Goal: Contribute content: Add original content to the website for others to see

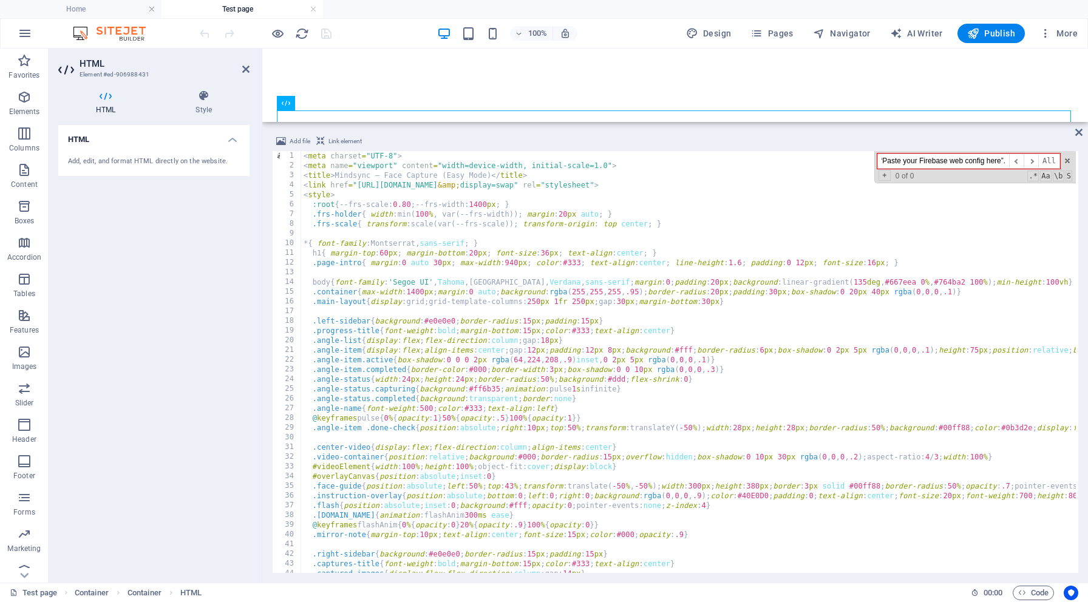
type input "“Paste your Firebase web config here”."
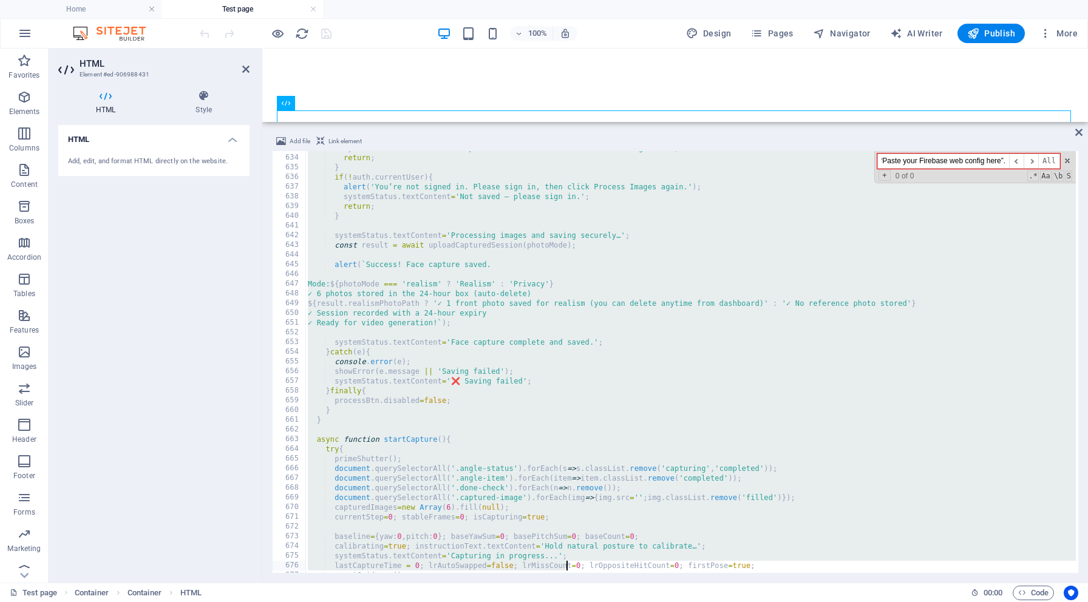
scroll to position [6400, 0]
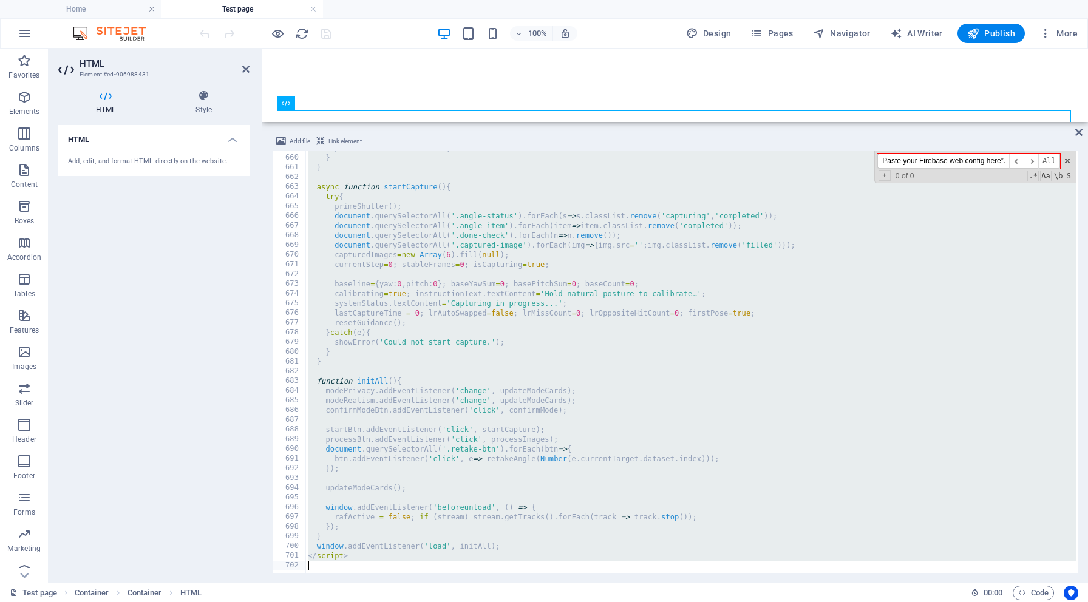
drag, startPoint x: 304, startPoint y: 157, endPoint x: 565, endPoint y: 602, distance: 515.5
click at [565, 583] on section "Favorites Elements Columns Content Boxes Accordion Tables Features Images Slide…" at bounding box center [544, 316] width 1088 height 534
type textarea "</script>"
paste textarea
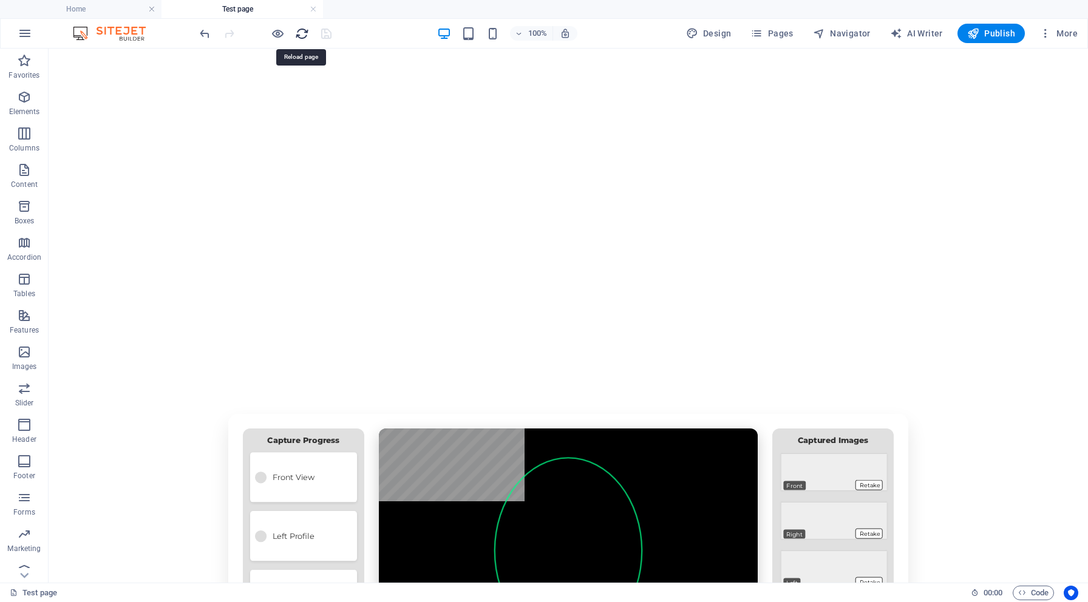
click at [304, 32] on icon "reload" at bounding box center [302, 34] width 14 height 14
click at [278, 92] on h6 "Open preview website" at bounding box center [287, 94] width 81 height 15
click at [282, 94] on h6 "Open preview website" at bounding box center [287, 94] width 81 height 15
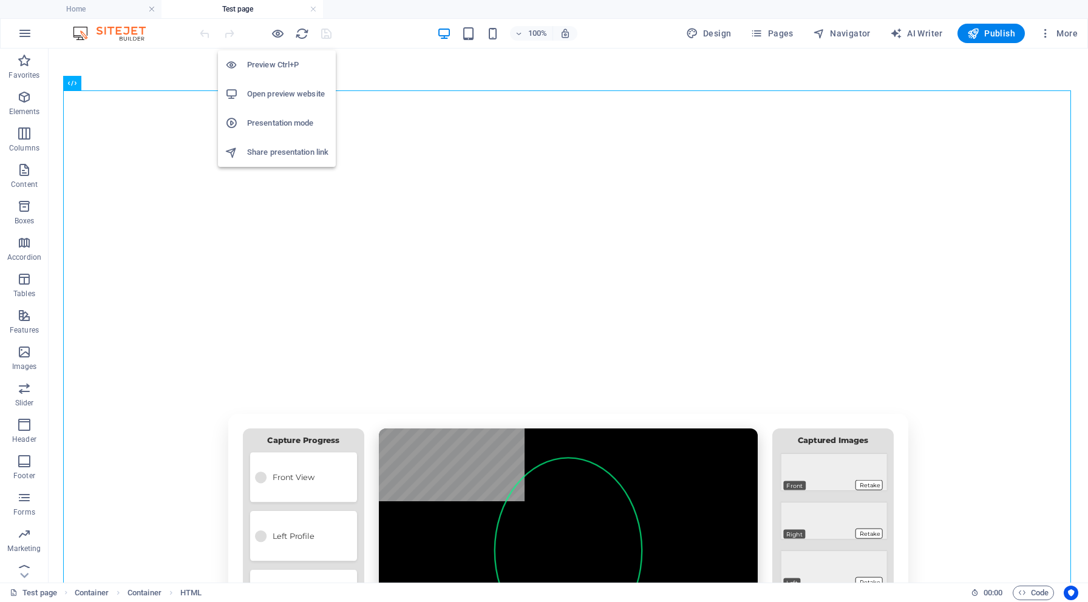
click at [269, 94] on h6 "Open preview website" at bounding box center [287, 94] width 81 height 15
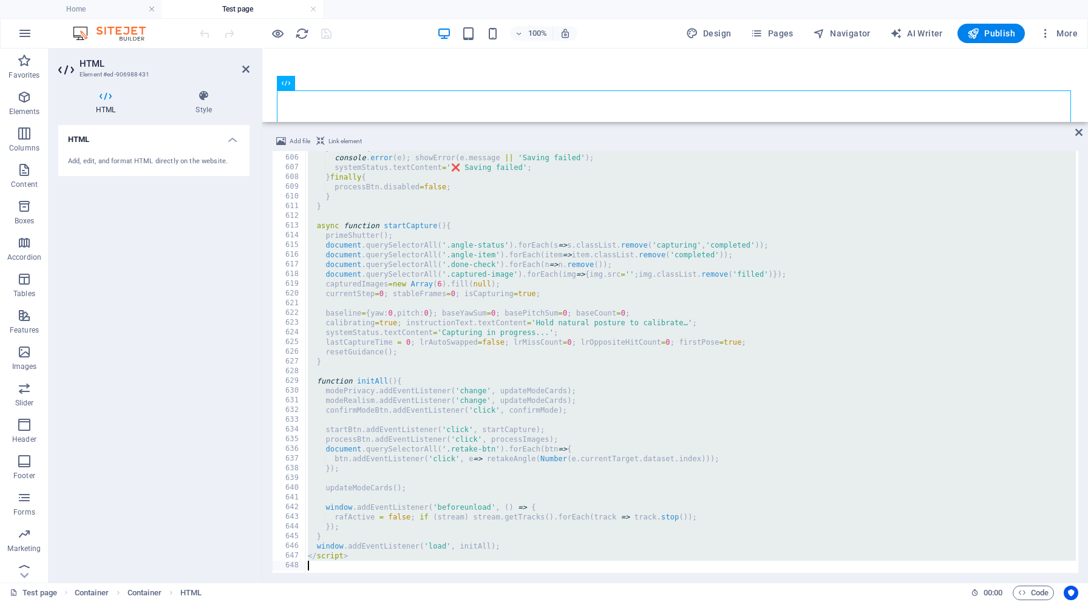
drag, startPoint x: 302, startPoint y: 156, endPoint x: 358, endPoint y: 591, distance: 438.2
click at [358, 583] on section "Favorites Elements Columns Content Boxes Accordion Tables Features Images Slide…" at bounding box center [544, 316] width 1088 height 534
type textarea "</script>"
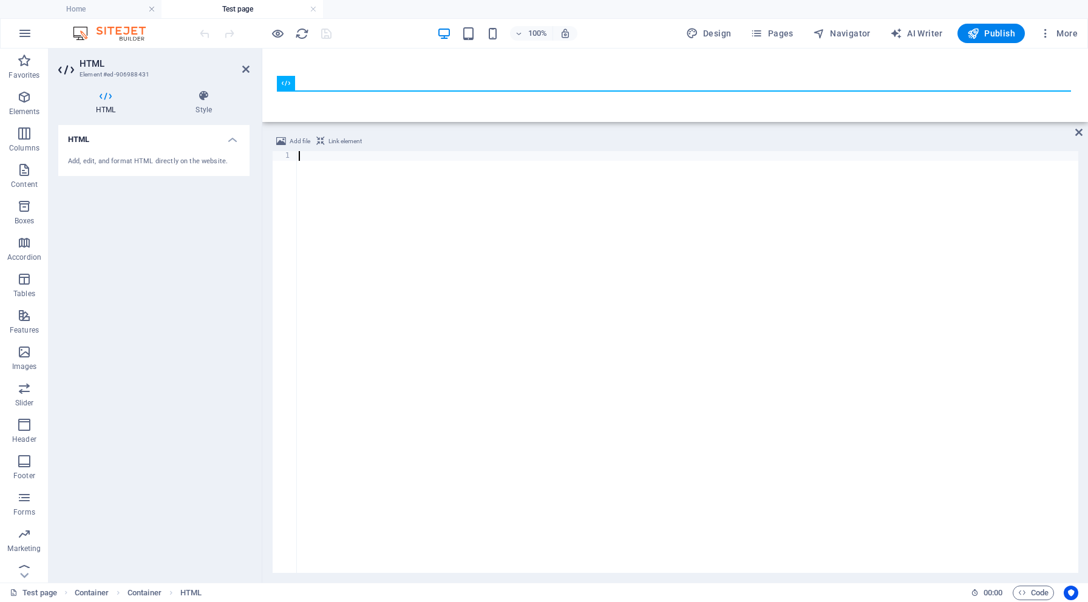
scroll to position [5689, 0]
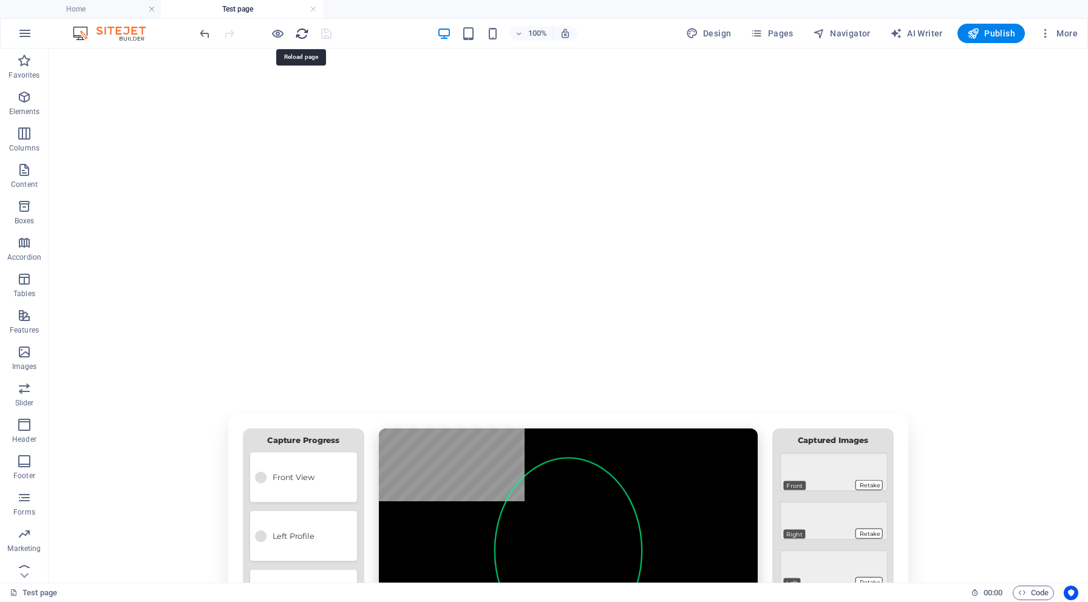
click at [301, 36] on icon "reload" at bounding box center [302, 34] width 14 height 14
click at [279, 92] on h6 "Open preview website" at bounding box center [287, 94] width 81 height 15
click at [272, 98] on h6 "Open preview website" at bounding box center [287, 94] width 81 height 15
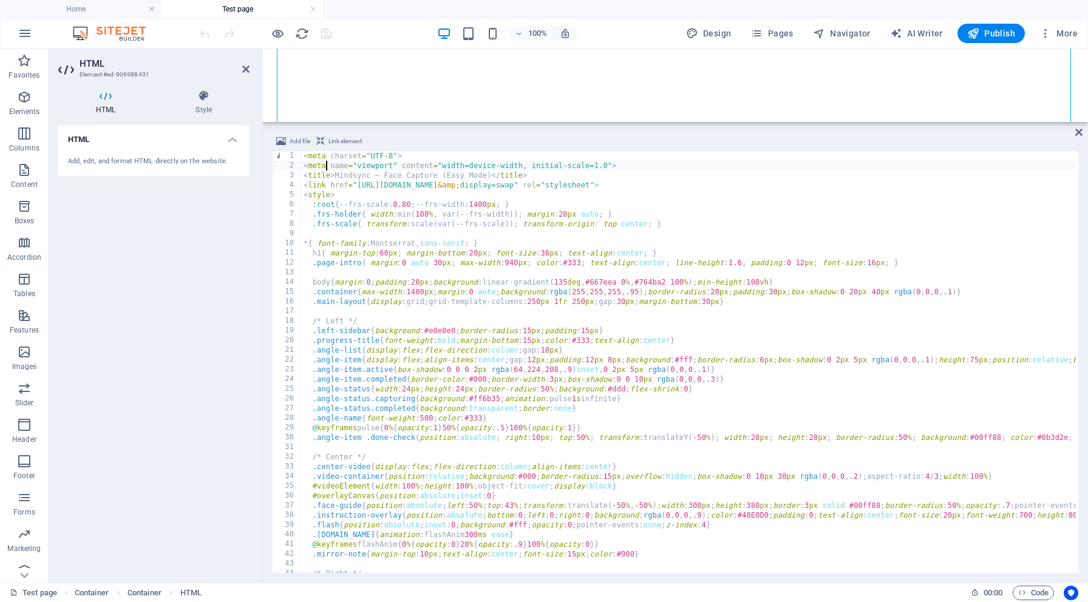
type textarea "</script>"
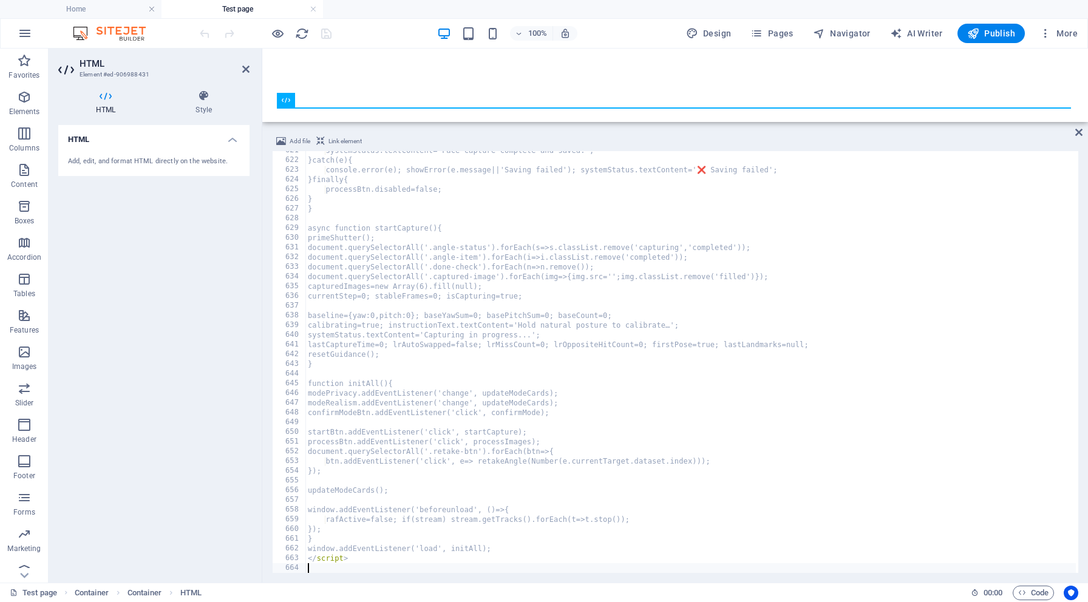
scroll to position [6029, 0]
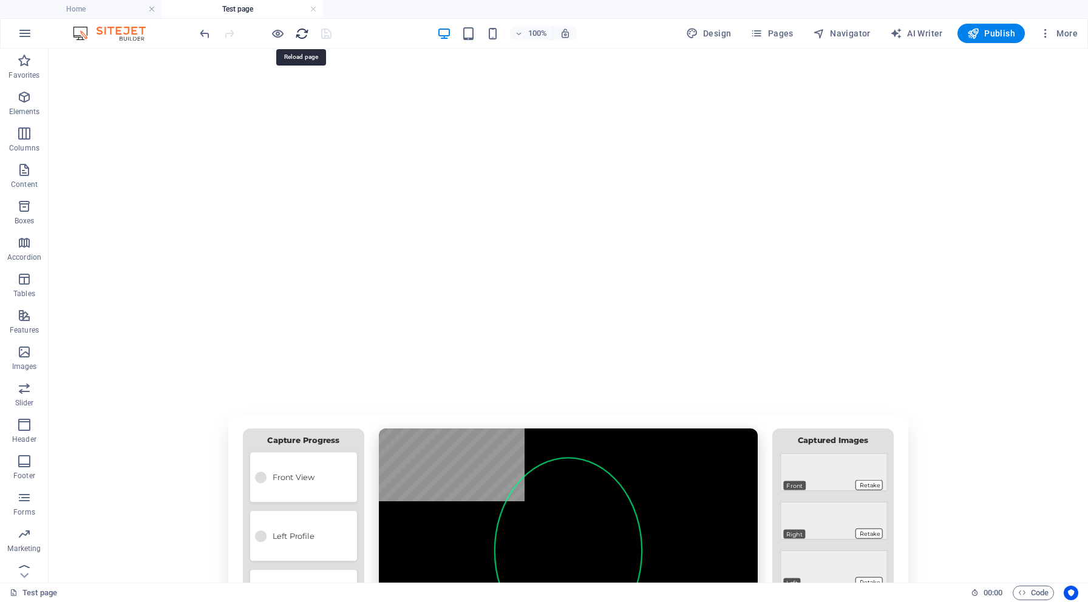
click at [303, 31] on icon "reload" at bounding box center [302, 34] width 14 height 14
click at [272, 94] on h6 "Open preview website" at bounding box center [287, 94] width 81 height 15
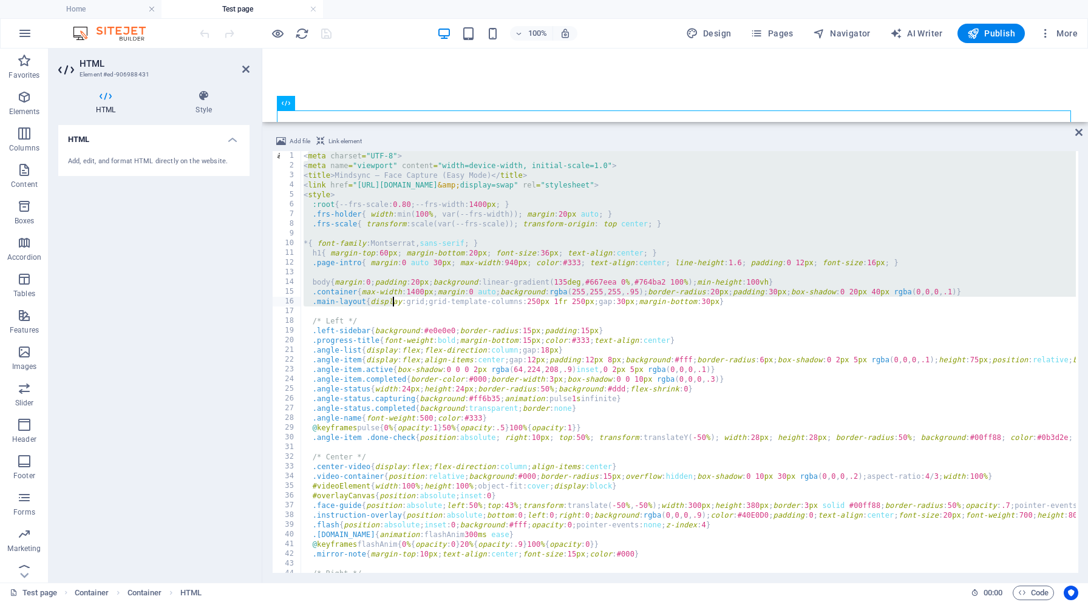
drag, startPoint x: 306, startPoint y: 155, endPoint x: 394, endPoint y: 304, distance: 172.9
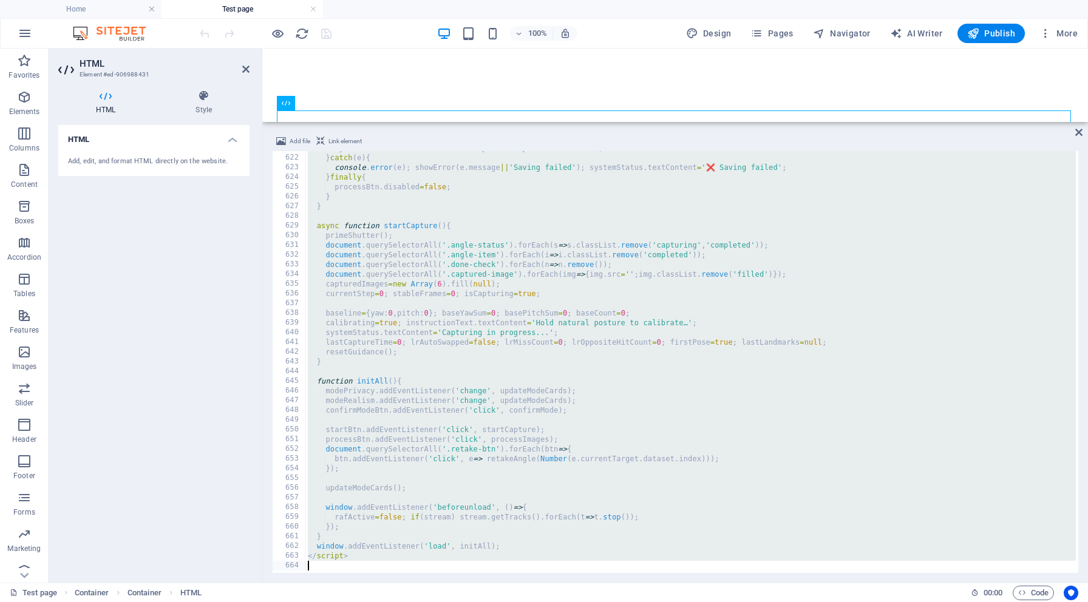
scroll to position [6031, 0]
drag, startPoint x: 304, startPoint y: 158, endPoint x: 480, endPoint y: 602, distance: 477.7
click at [480, 583] on section "Favorites Elements Columns Content Boxes Accordion Tables Features Images Slide…" at bounding box center [544, 316] width 1088 height 534
type textarea "</script>"
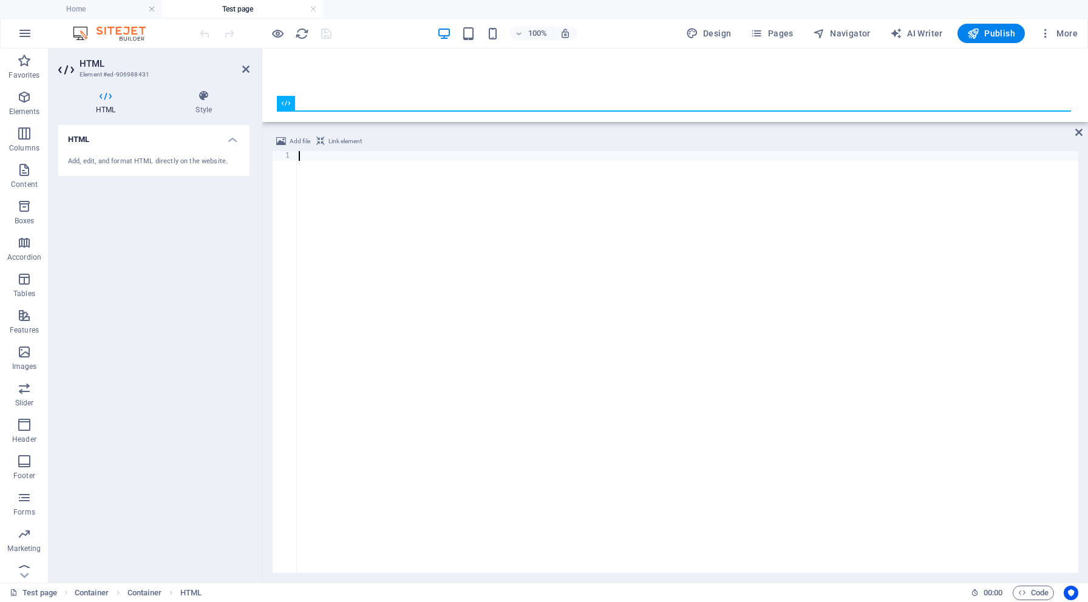
scroll to position [6184, 0]
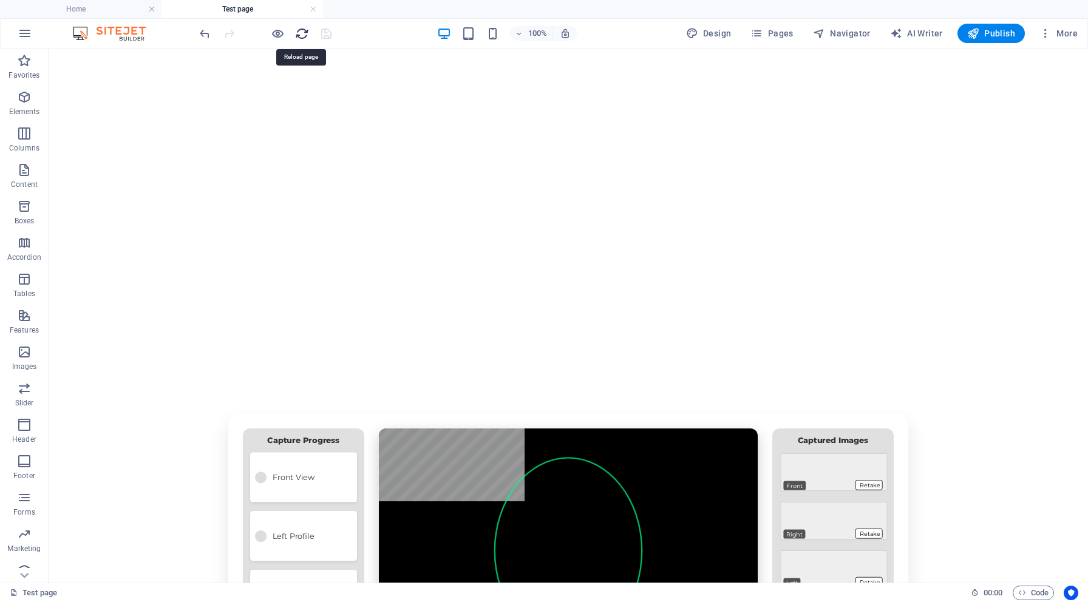
click at [299, 34] on icon "reload" at bounding box center [302, 34] width 14 height 14
click at [277, 89] on h6 "Open preview website" at bounding box center [287, 94] width 81 height 15
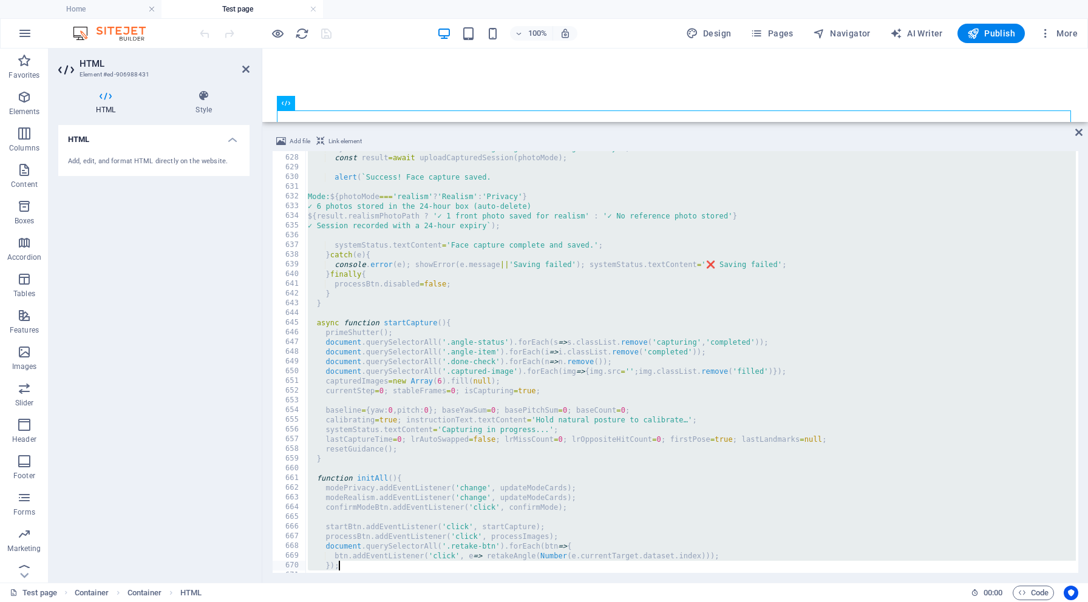
scroll to position [6186, 0]
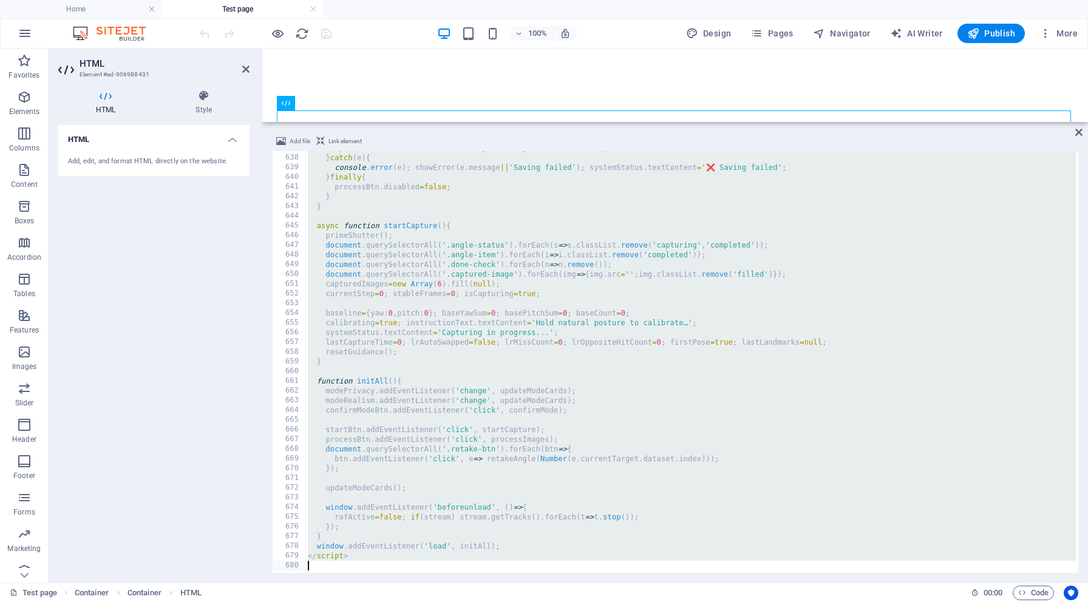
drag, startPoint x: 305, startPoint y: 158, endPoint x: 481, endPoint y: 602, distance: 476.9
click at [481, 583] on section "Favorites Elements Columns Content Boxes Accordion Tables Features Images Slide…" at bounding box center [544, 316] width 1088 height 534
type textarea "</script>"
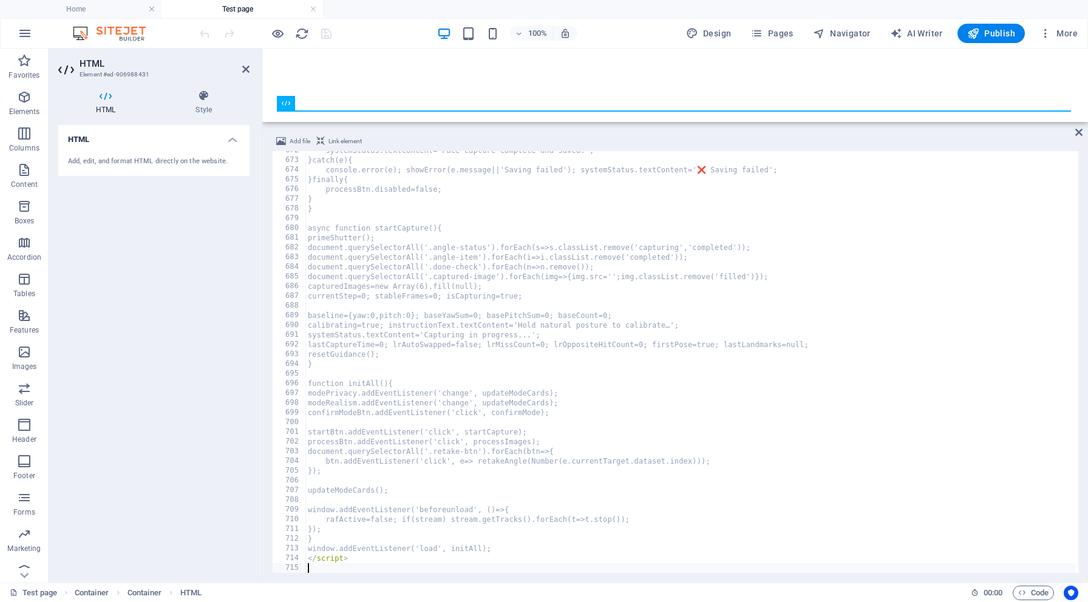
scroll to position [6524, 0]
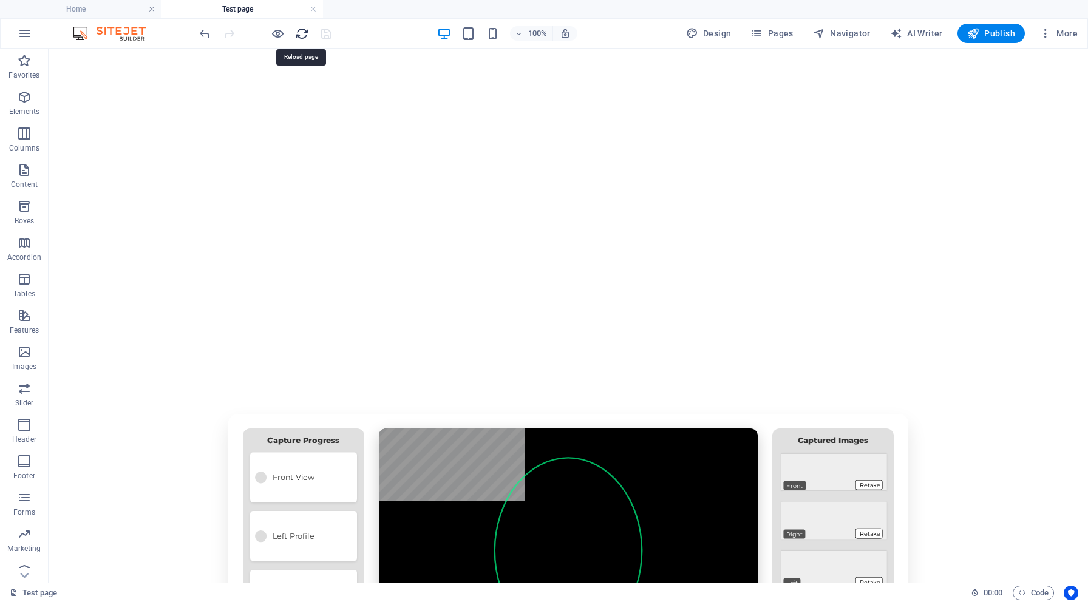
click at [301, 33] on icon "reload" at bounding box center [302, 34] width 14 height 14
click at [279, 94] on h6 "Open preview website" at bounding box center [287, 94] width 81 height 15
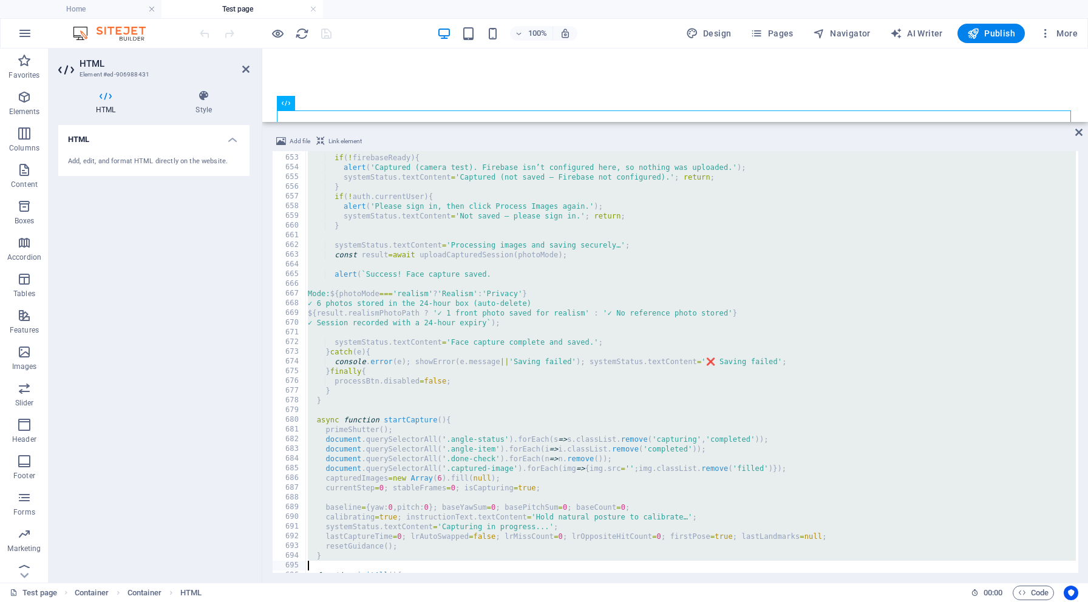
scroll to position [6526, 0]
type textarea "</script>"
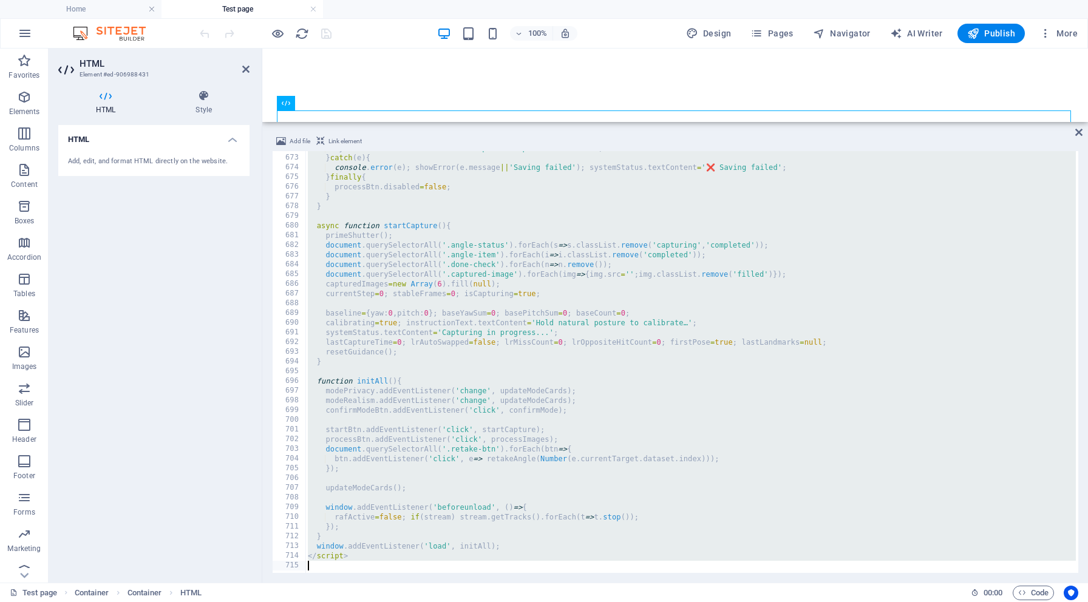
drag, startPoint x: 304, startPoint y: 155, endPoint x: 576, endPoint y: 602, distance: 522.9
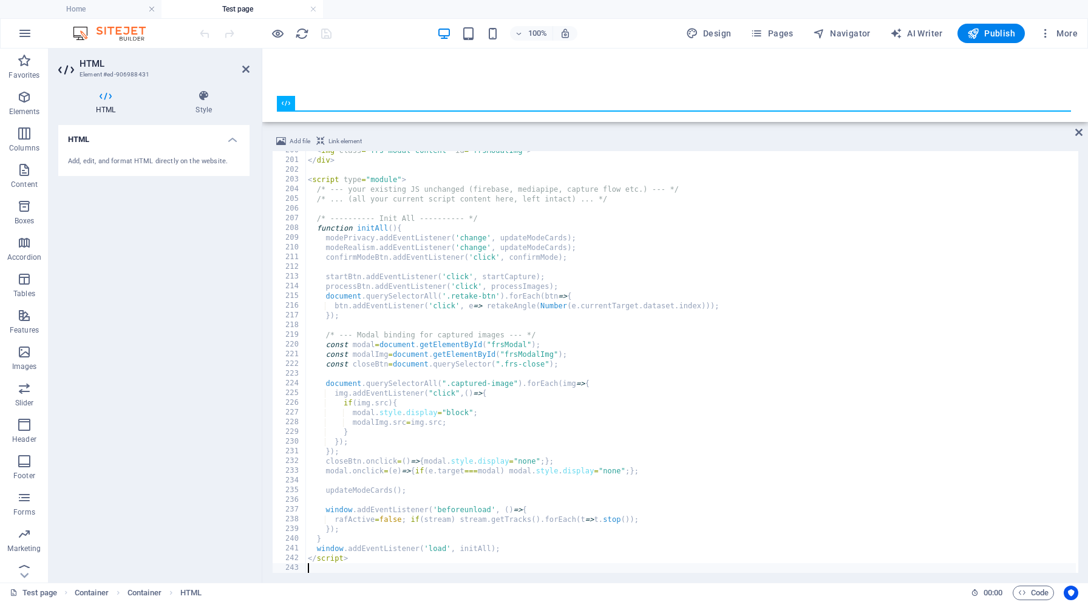
scroll to position [1939, 0]
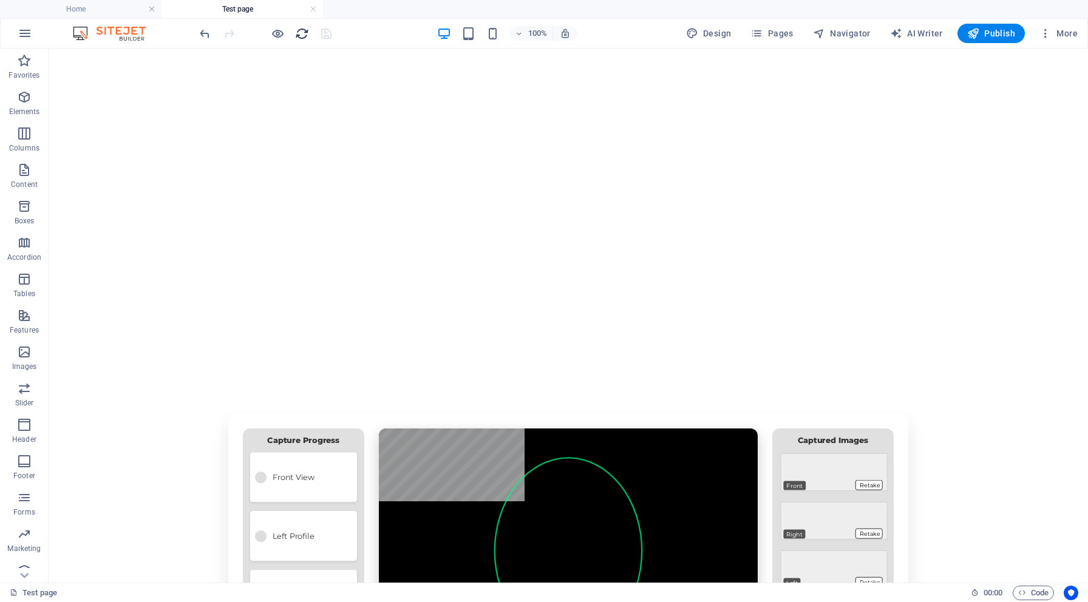
click at [298, 33] on icon "reload" at bounding box center [302, 34] width 14 height 14
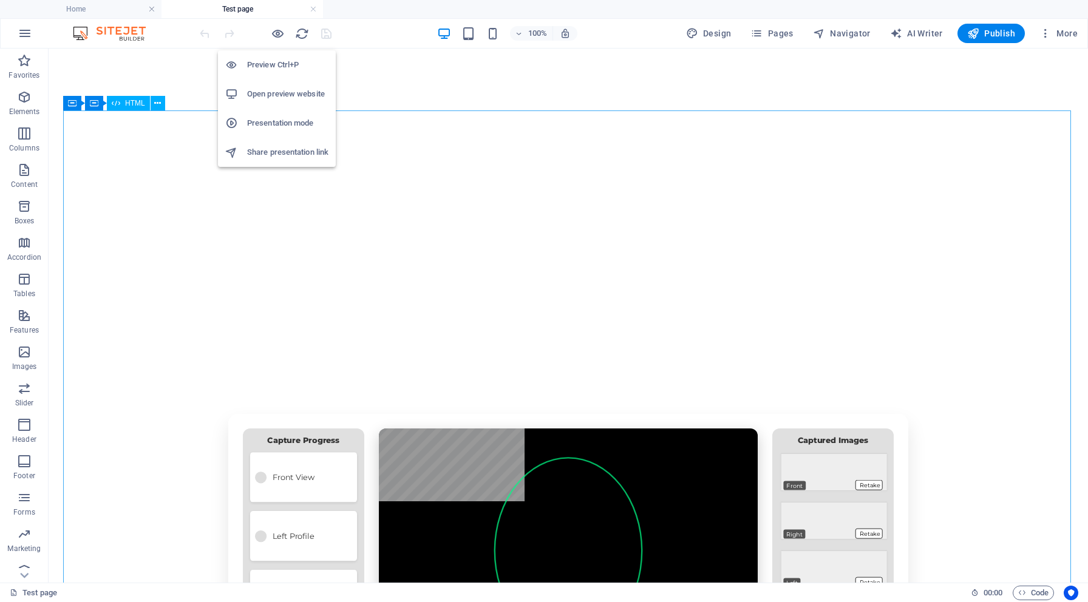
click at [270, 90] on h6 "Open preview website" at bounding box center [287, 94] width 81 height 15
click at [276, 97] on h6 "Open preview website" at bounding box center [287, 94] width 81 height 15
click at [270, 88] on h6 "Open preview website" at bounding box center [287, 94] width 81 height 15
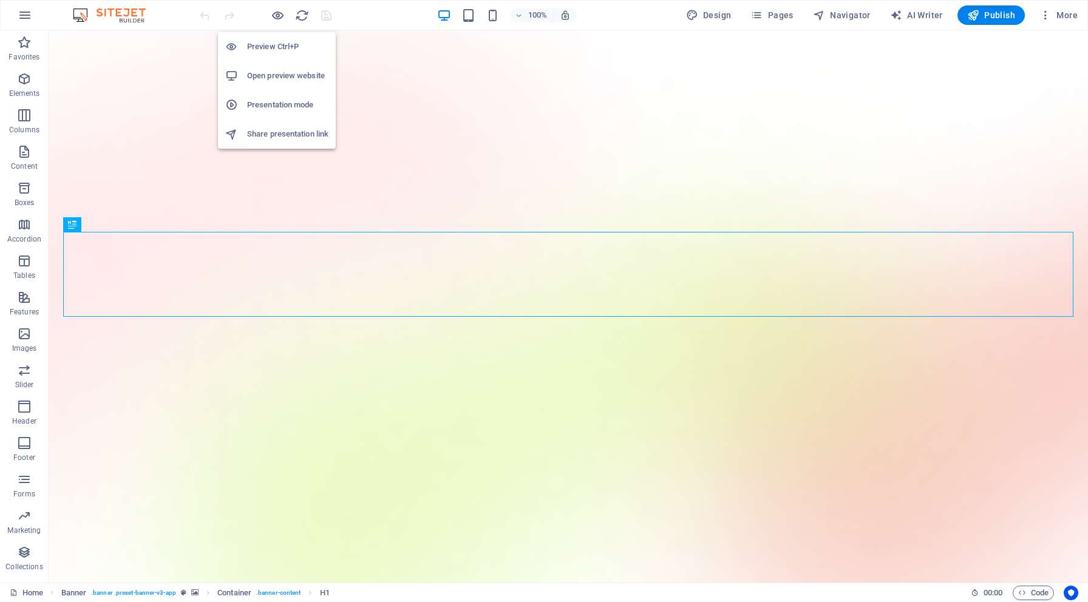
click at [271, 53] on h6 "Preview Ctrl+P" at bounding box center [287, 46] width 81 height 15
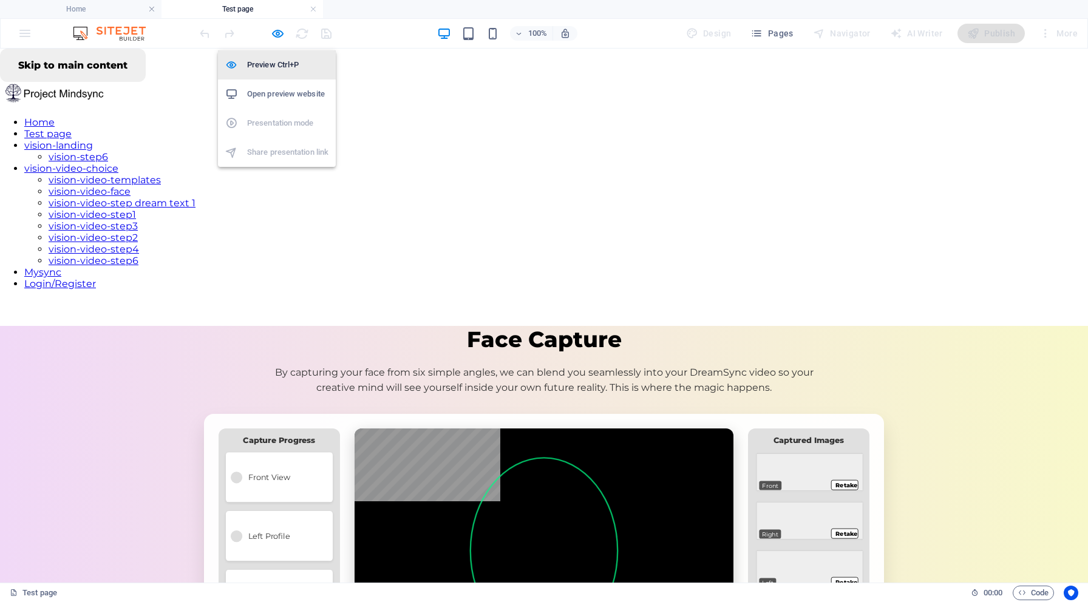
click at [265, 64] on h6 "Preview Ctrl+P" at bounding box center [287, 65] width 81 height 15
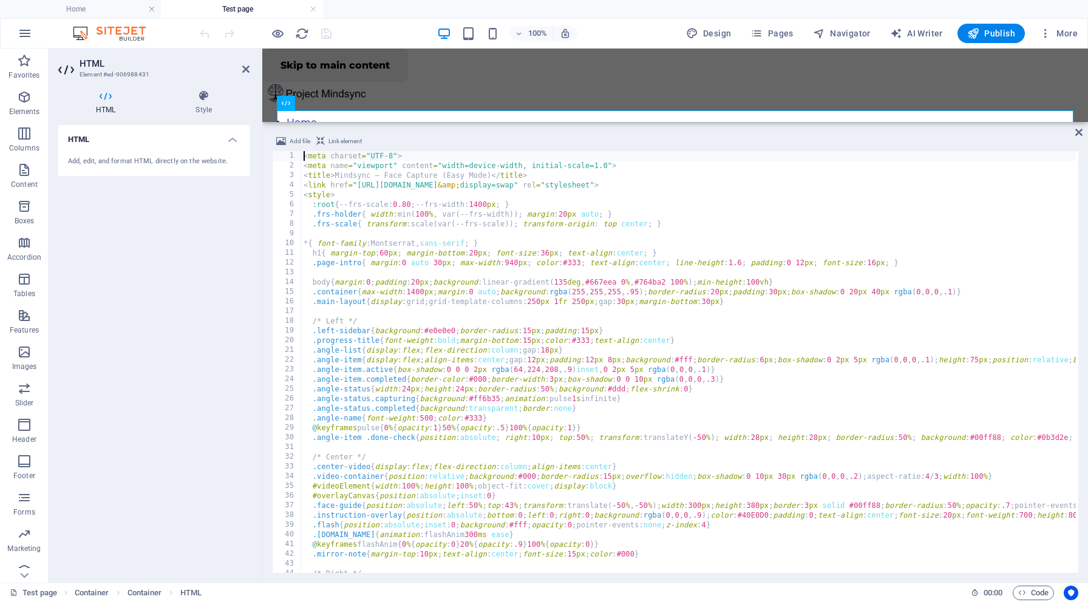
type textarea "</script>"
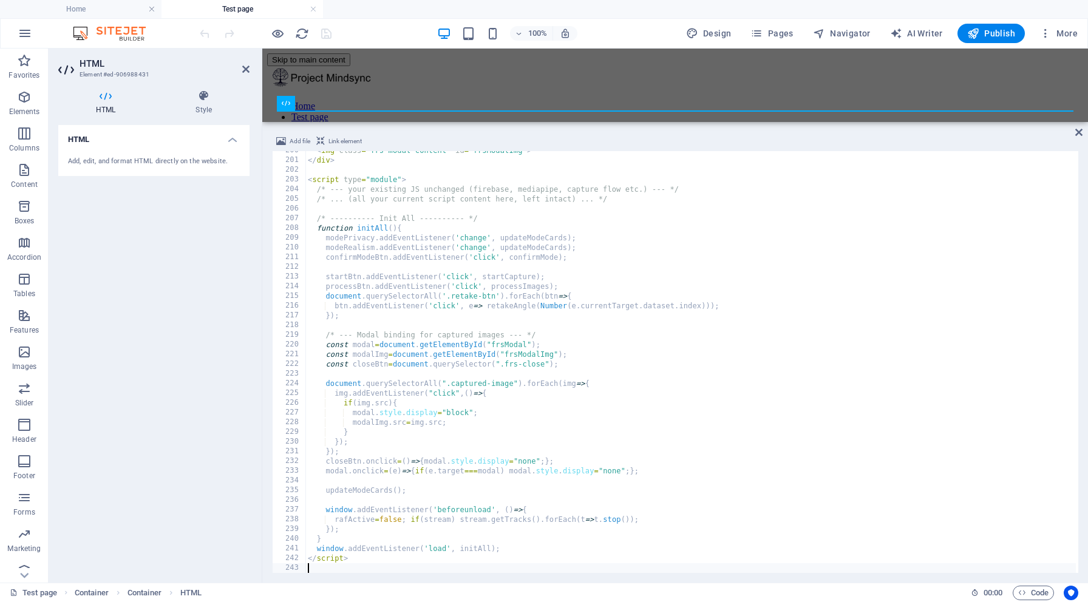
scroll to position [1939, 0]
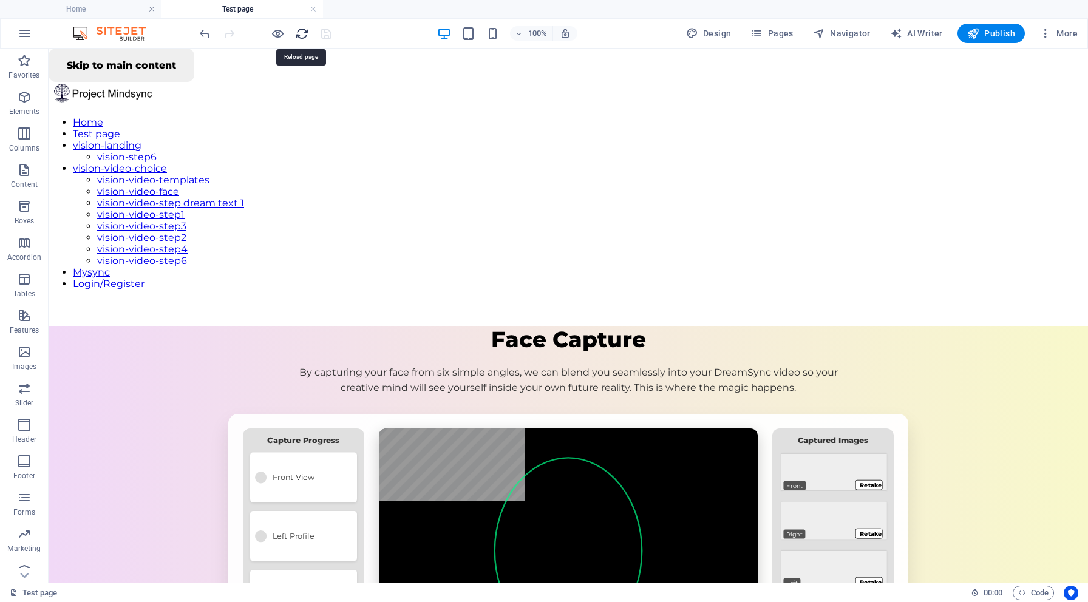
click at [304, 29] on icon "reload" at bounding box center [302, 34] width 14 height 14
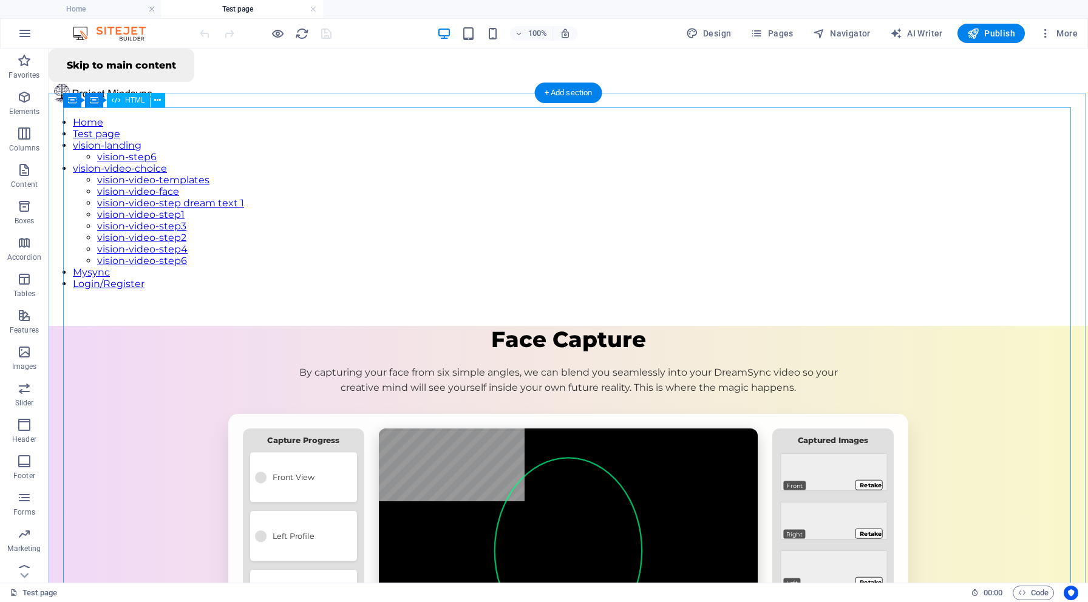
scroll to position [8, 0]
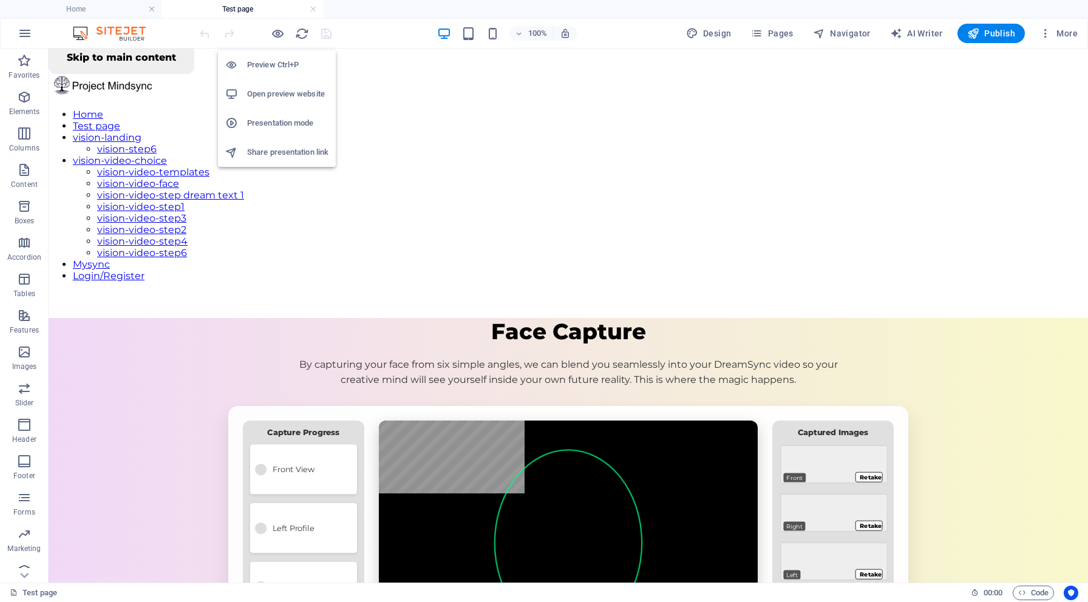
click at [273, 96] on h6 "Open preview website" at bounding box center [287, 94] width 81 height 15
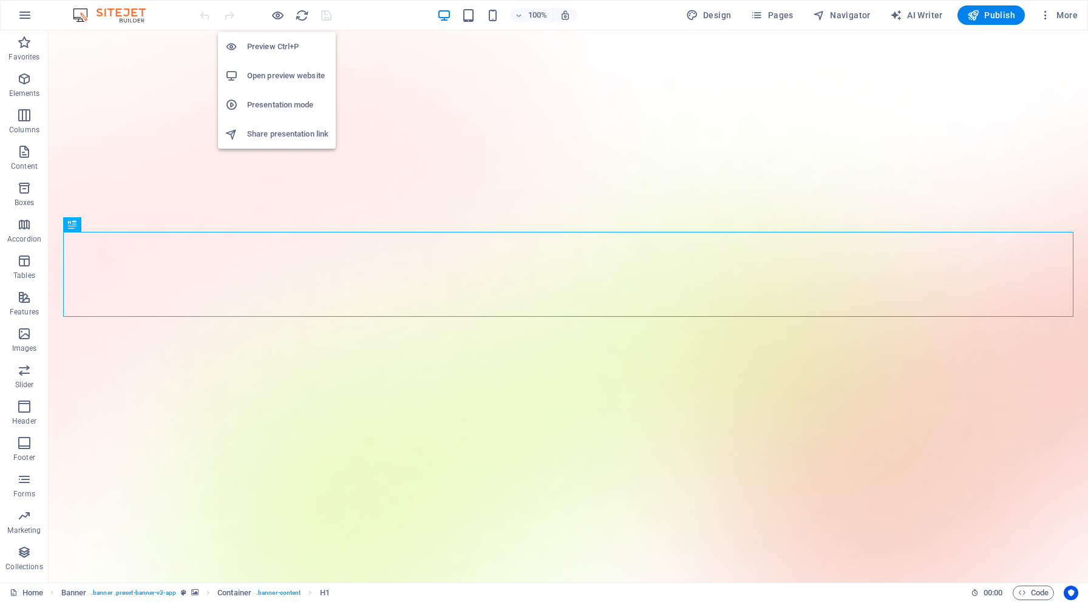
click at [271, 49] on h6 "Preview Ctrl+P" at bounding box center [287, 46] width 81 height 15
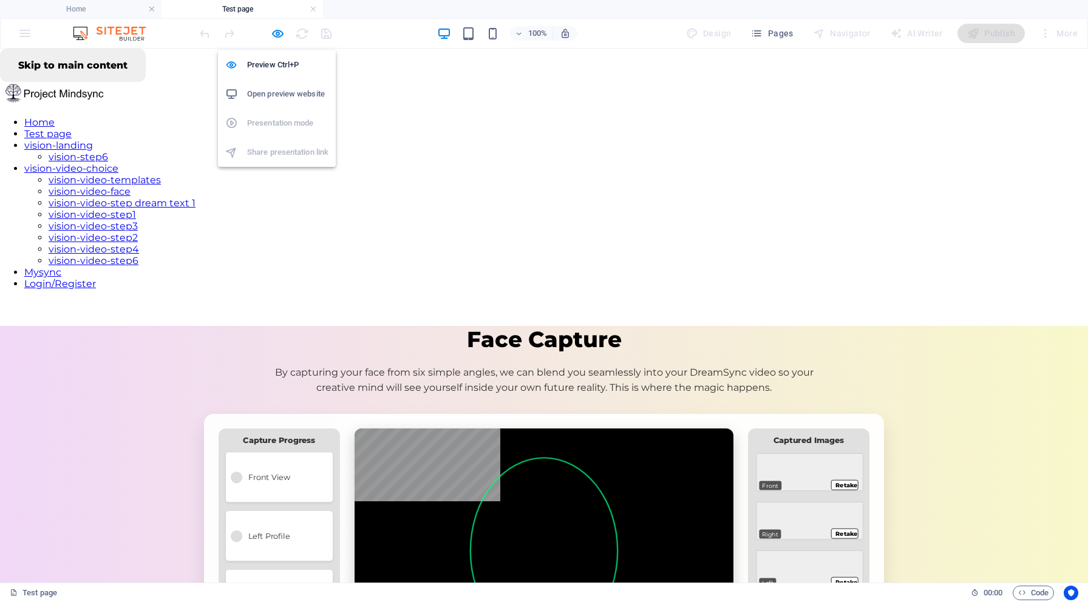
click at [277, 92] on h6 "Open preview website" at bounding box center [287, 94] width 81 height 15
click at [279, 30] on icon "button" at bounding box center [278, 34] width 14 height 14
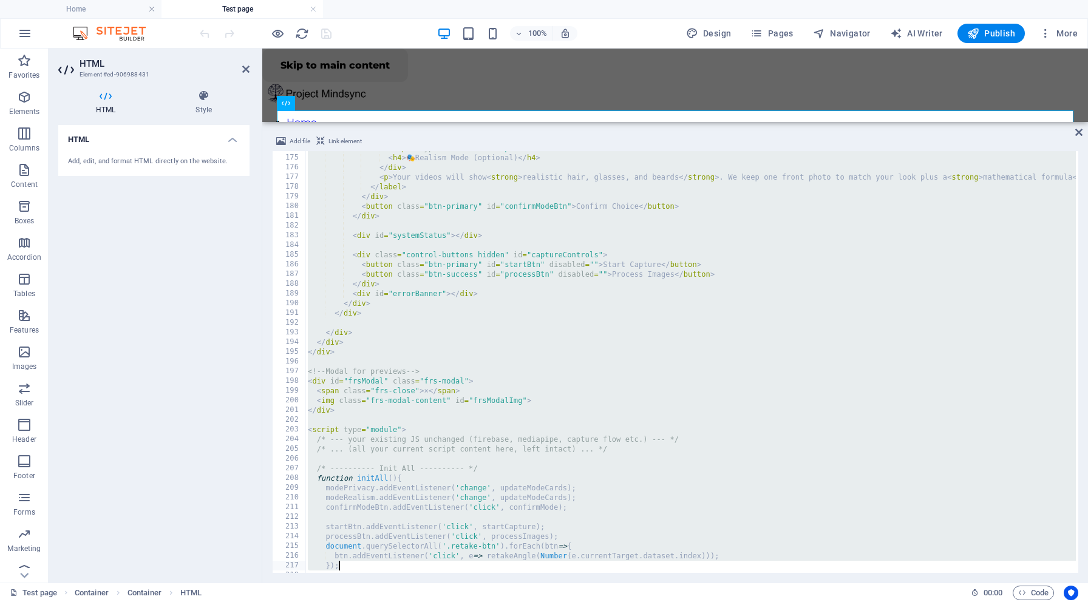
scroll to position [1941, 0]
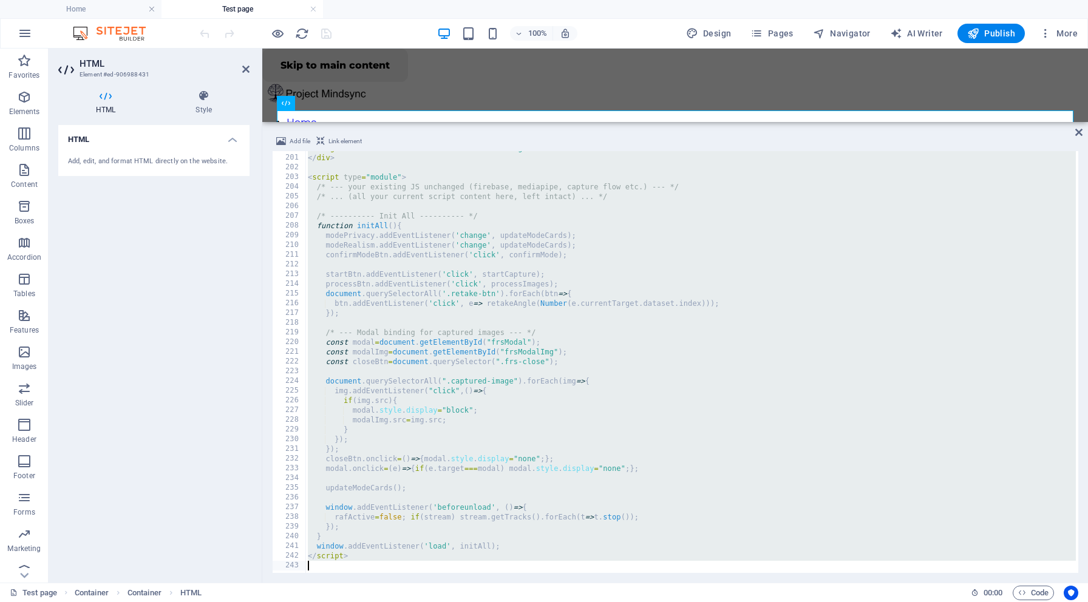
drag, startPoint x: 304, startPoint y: 153, endPoint x: 552, endPoint y: 602, distance: 512.5
click at [552, 583] on section "Favorites Elements Columns Content Boxes Accordion Tables Features Images Slide…" at bounding box center [544, 316] width 1088 height 534
type textarea "</script>"
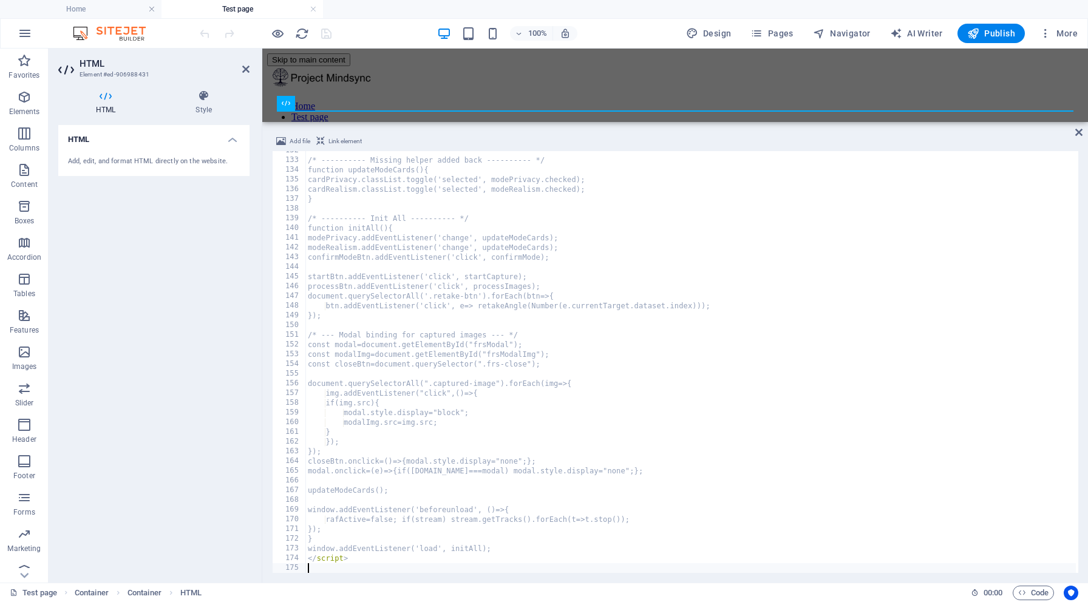
scroll to position [1278, 0]
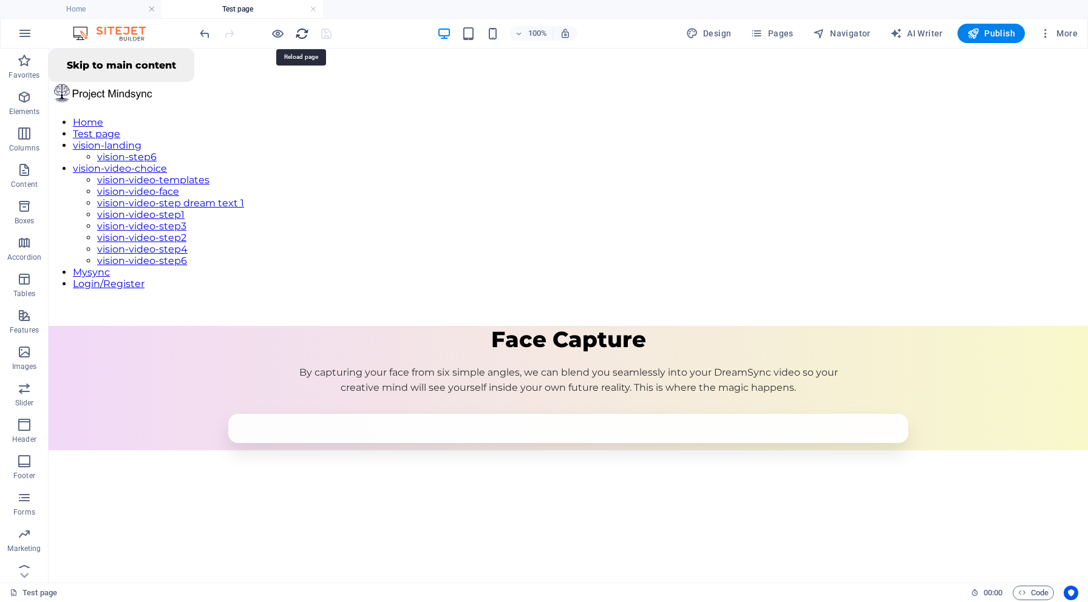
click at [298, 32] on icon "reload" at bounding box center [302, 34] width 14 height 14
click at [282, 89] on h6 "Open preview website" at bounding box center [287, 94] width 81 height 15
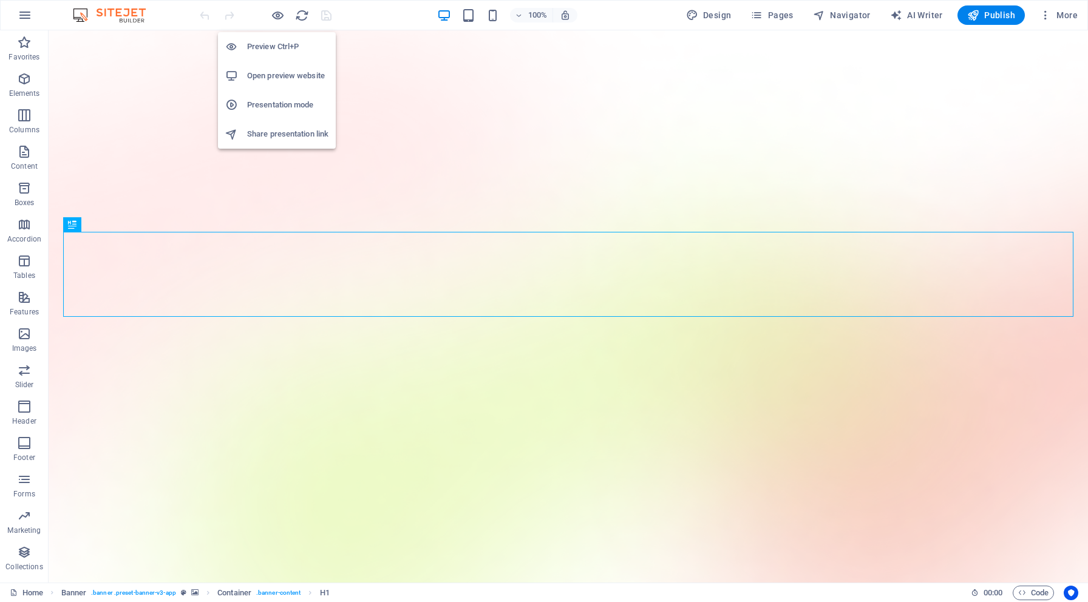
click at [278, 43] on h6 "Preview Ctrl+P" at bounding box center [287, 46] width 81 height 15
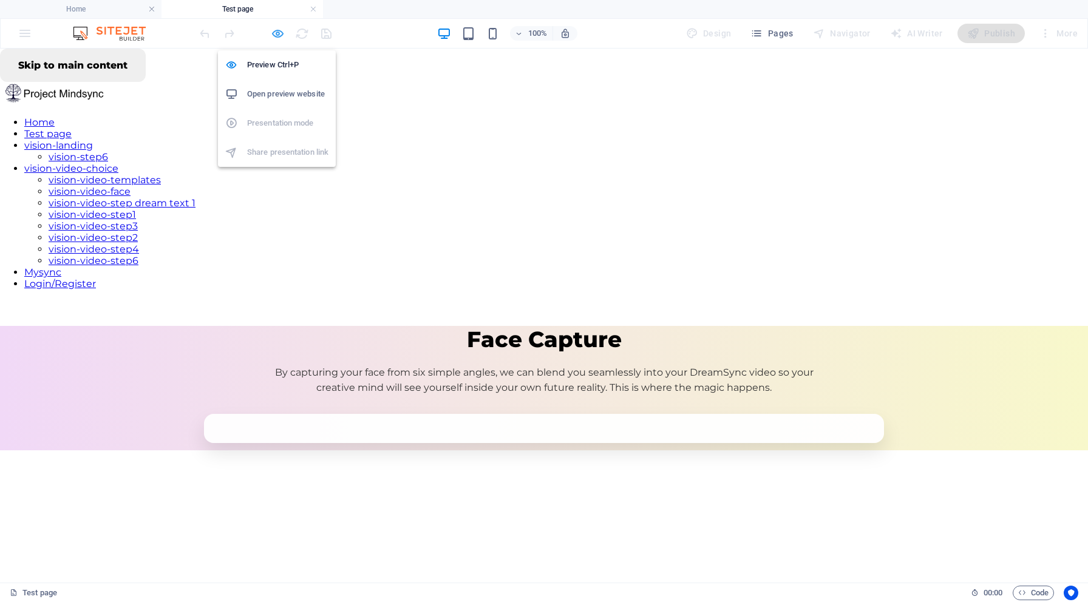
click at [275, 30] on icon "button" at bounding box center [278, 34] width 14 height 14
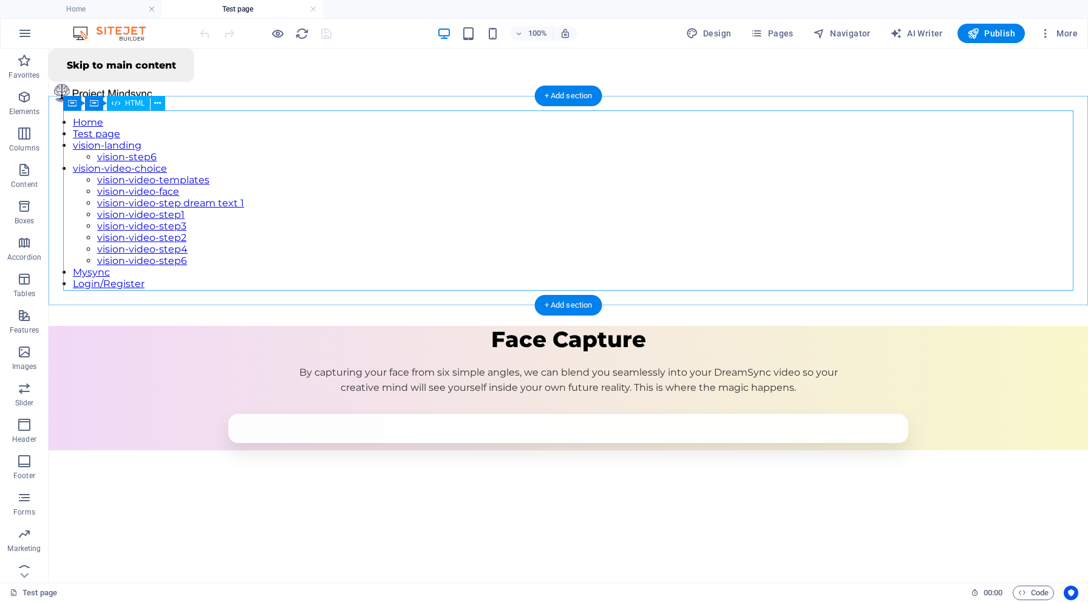
click at [400, 326] on div "Mindsync – Face Capture (Easy Mode) Face Capture By capturing your face from si…" at bounding box center [568, 388] width 1039 height 124
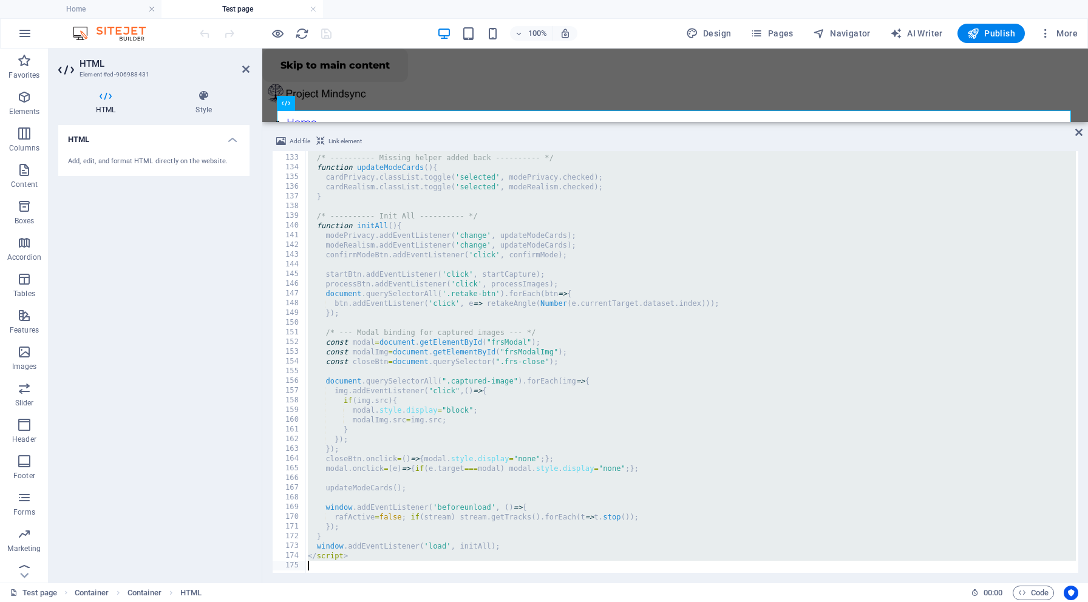
scroll to position [1281, 0]
drag, startPoint x: 302, startPoint y: 155, endPoint x: 546, endPoint y: 602, distance: 508.7
click at [546, 583] on section "Favorites Elements Columns Content Boxes Accordion Tables Features Images Slide…" at bounding box center [544, 316] width 1088 height 534
type textarea "</script>"
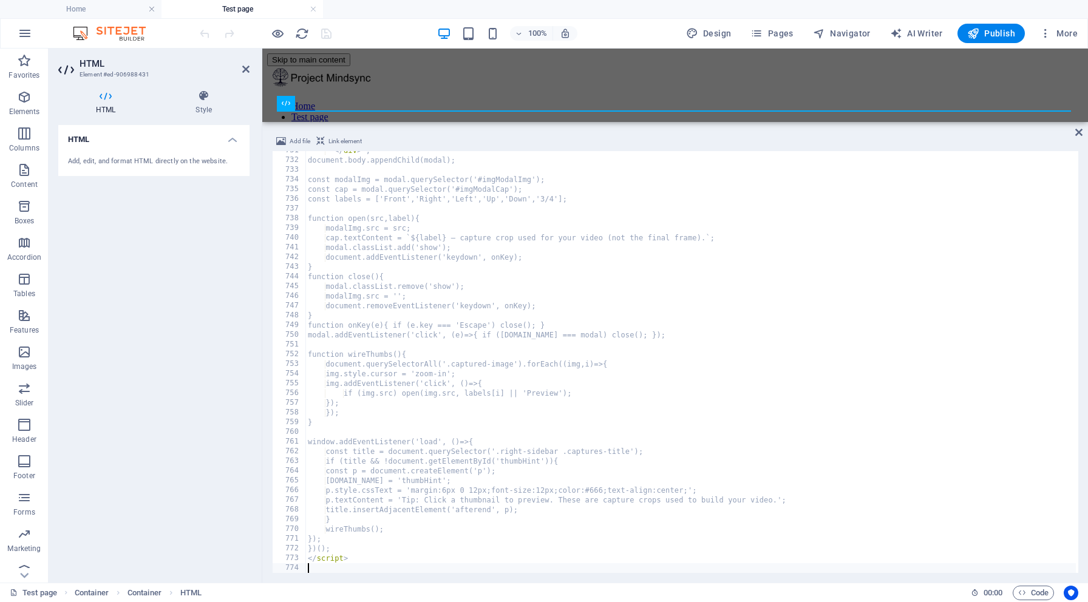
scroll to position [7097, 0]
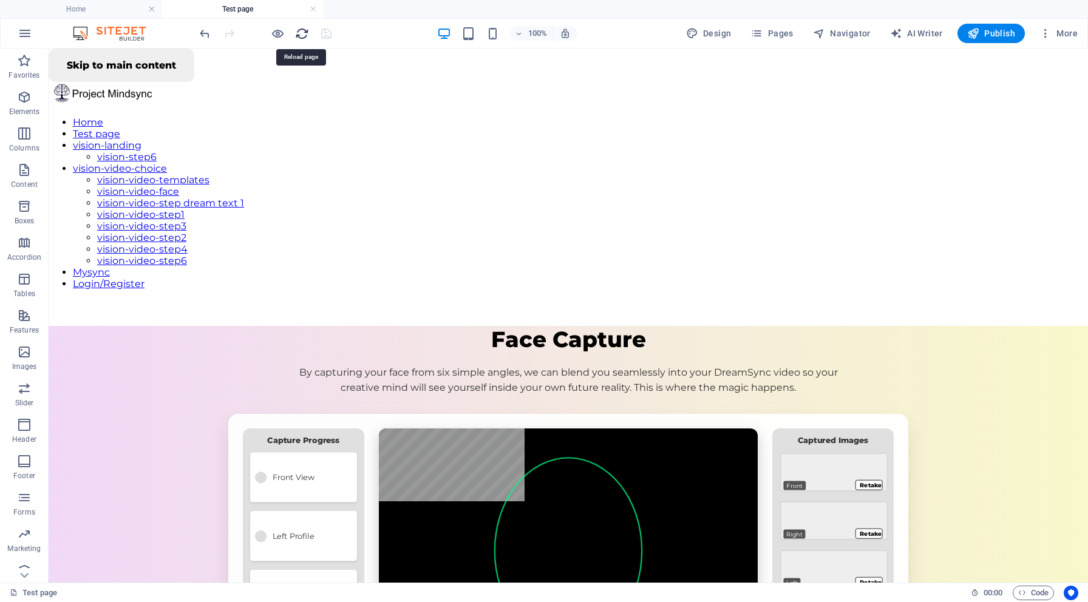
click at [304, 34] on icon "reload" at bounding box center [302, 34] width 14 height 14
click at [284, 93] on h6 "Open preview website" at bounding box center [287, 94] width 81 height 15
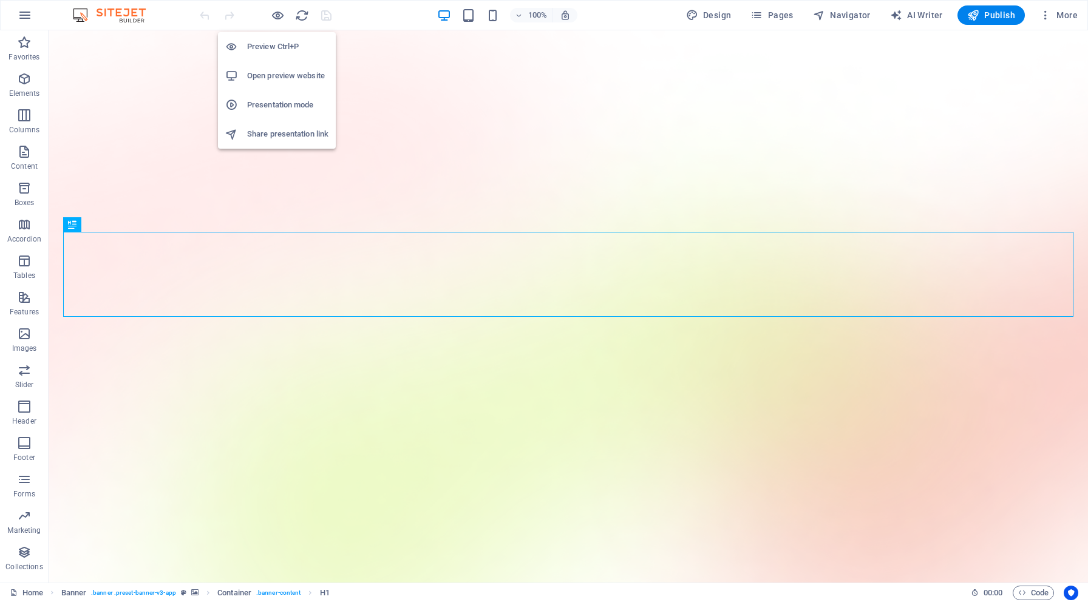
click at [279, 48] on h6 "Preview Ctrl+P" at bounding box center [287, 46] width 81 height 15
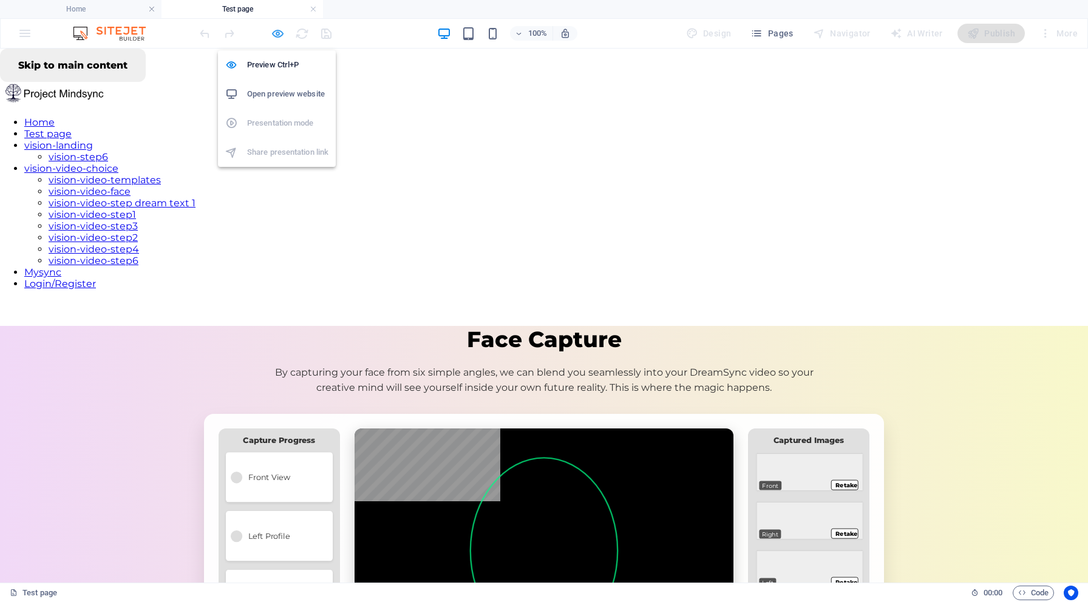
click at [276, 33] on icon "button" at bounding box center [278, 34] width 14 height 14
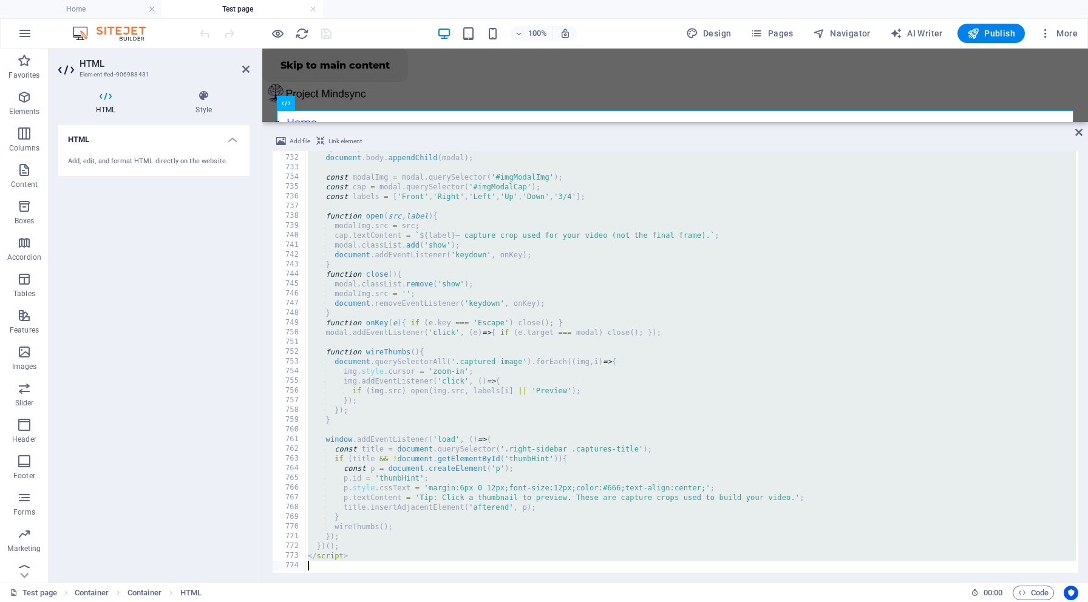
scroll to position [7100, 0]
drag, startPoint x: 302, startPoint y: 155, endPoint x: 471, endPoint y: 602, distance: 477.7
click at [471, 583] on section "Favorites Elements Columns Content Boxes Accordion Tables Features Images Slide…" at bounding box center [544, 316] width 1088 height 534
type textarea "</script>"
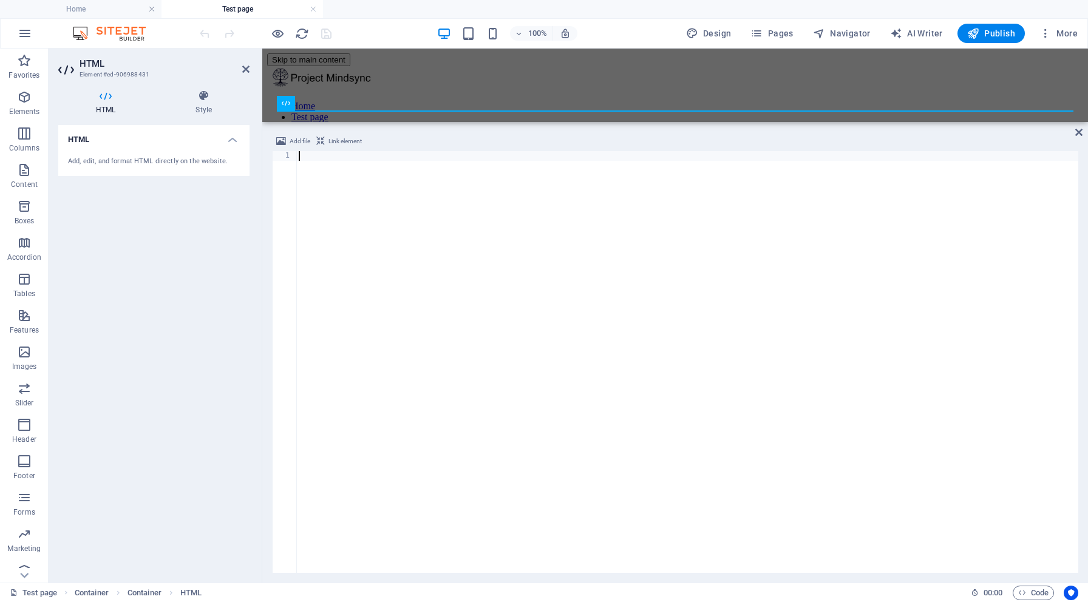
scroll to position [7097, 0]
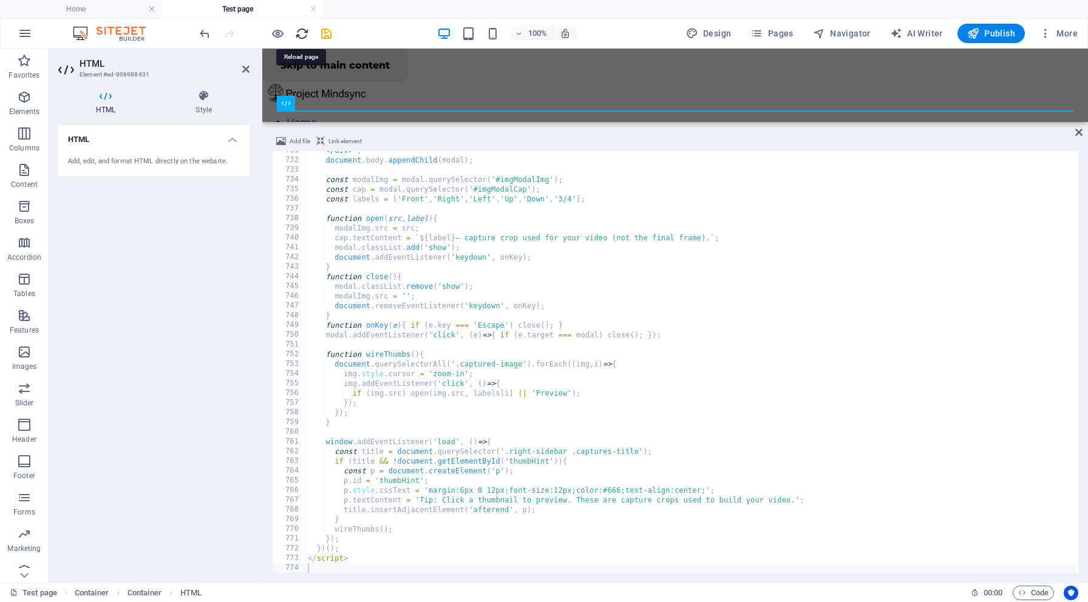
click at [302, 33] on icon "reload" at bounding box center [302, 34] width 14 height 14
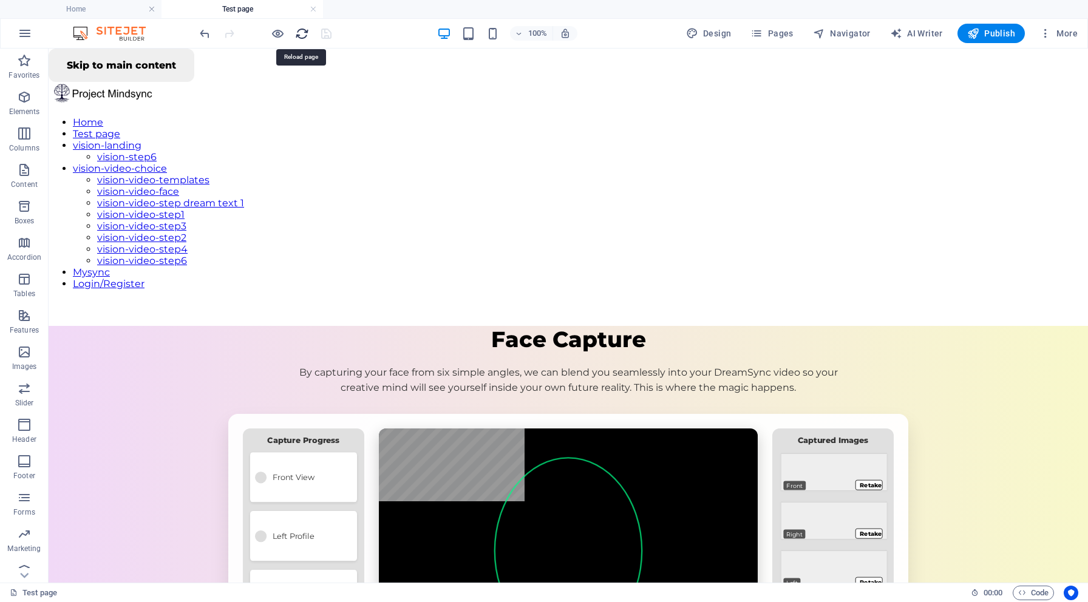
click at [303, 33] on icon "reload" at bounding box center [302, 34] width 14 height 14
click at [279, 94] on h6 "Open preview website" at bounding box center [287, 94] width 81 height 15
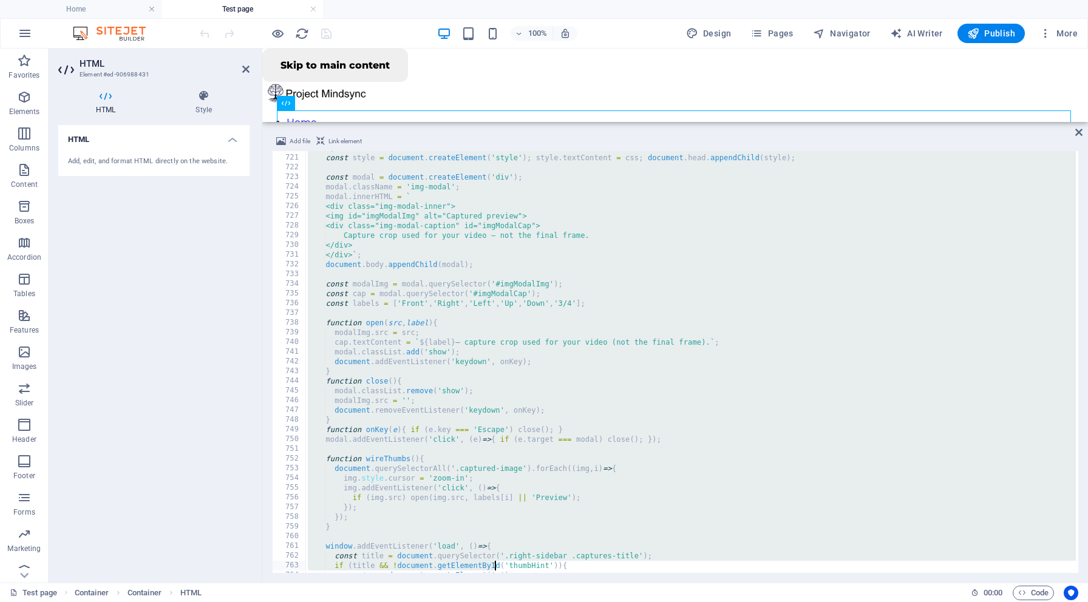
scroll to position [7100, 0]
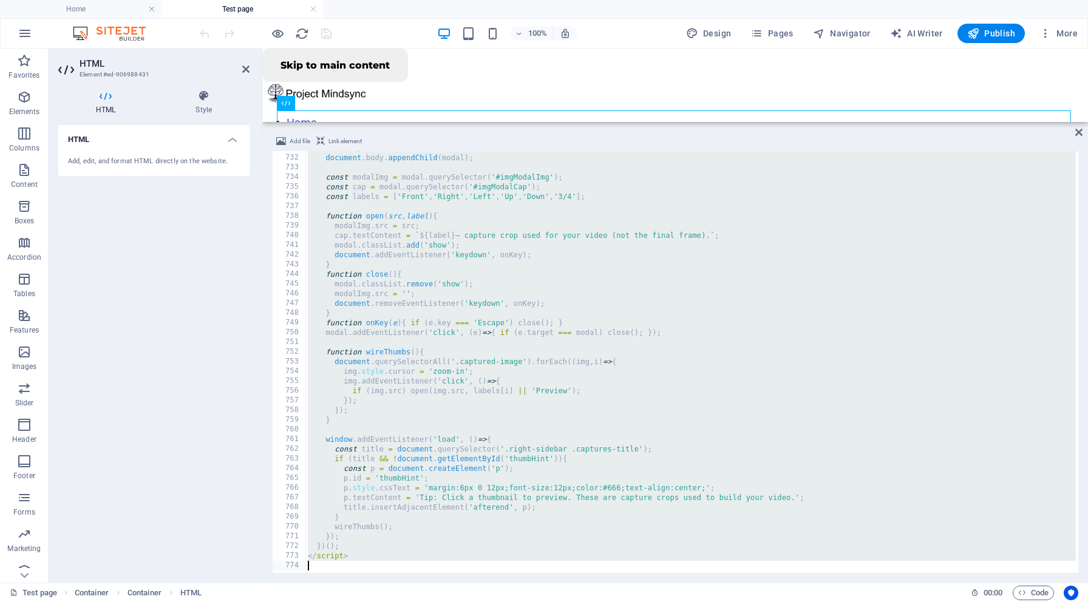
drag, startPoint x: 303, startPoint y: 154, endPoint x: 494, endPoint y: 602, distance: 487.2
click at [494, 583] on section "Favorites Elements Columns Content Boxes Accordion Tables Features Images Slide…" at bounding box center [544, 316] width 1088 height 534
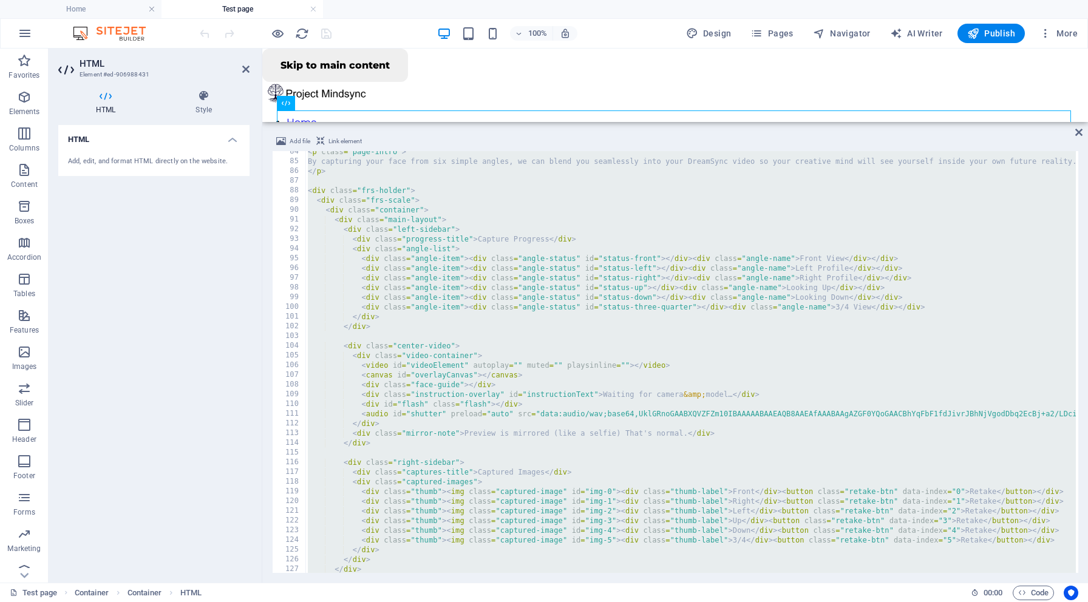
scroll to position [0, 0]
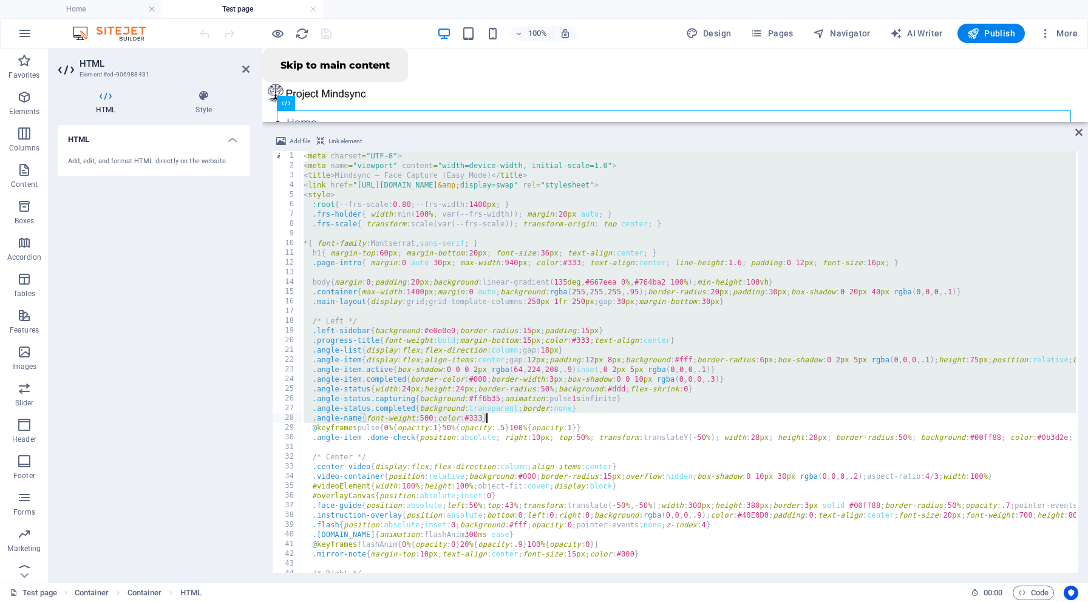
drag, startPoint x: 307, startPoint y: 155, endPoint x: 528, endPoint y: 415, distance: 341.1
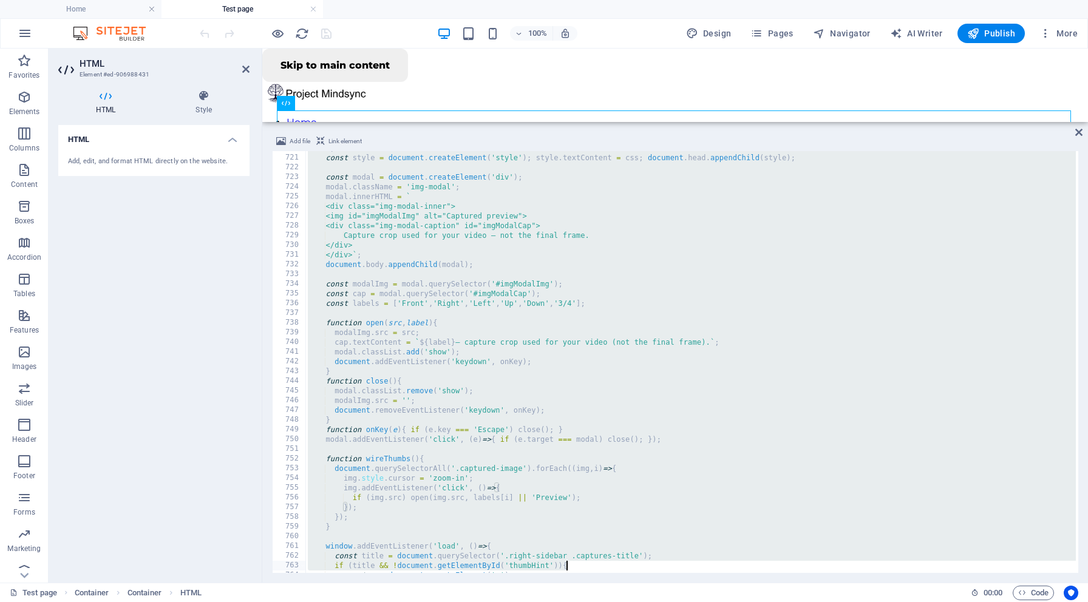
scroll to position [7100, 0]
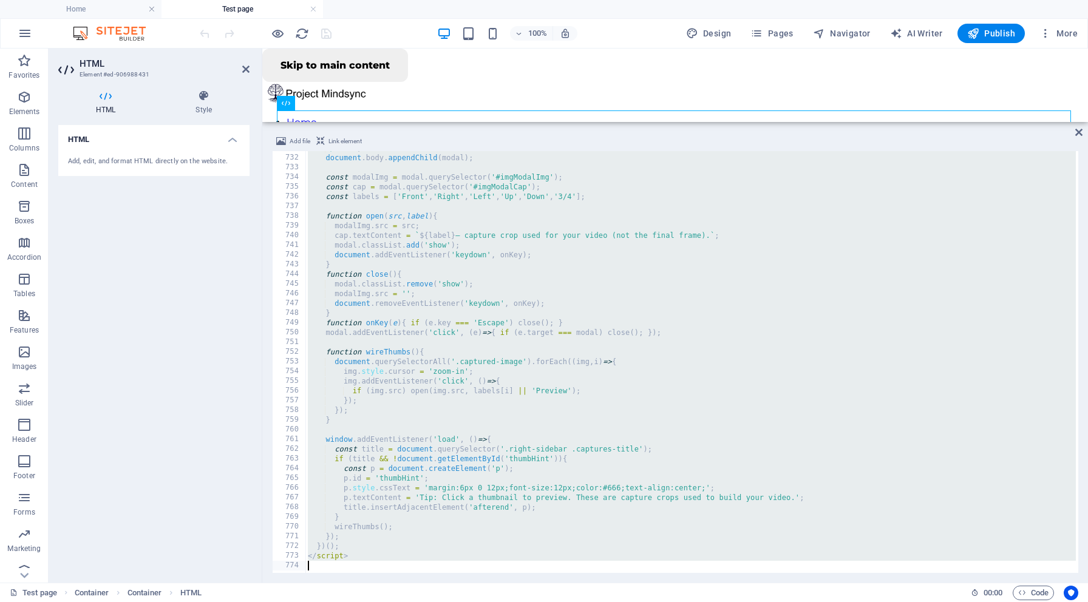
drag, startPoint x: 303, startPoint y: 158, endPoint x: 682, endPoint y: 602, distance: 583.6
click at [682, 583] on section "Favorites Elements Columns Content Boxes Accordion Tables Features Images Slide…" at bounding box center [544, 316] width 1088 height 534
type textarea "</script>"
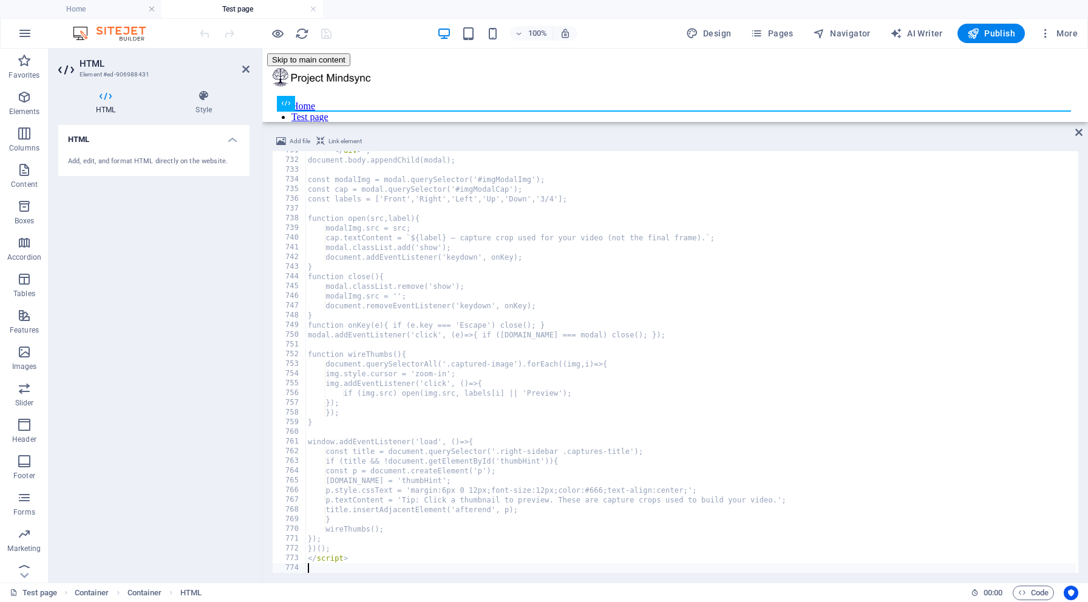
scroll to position [7097, 0]
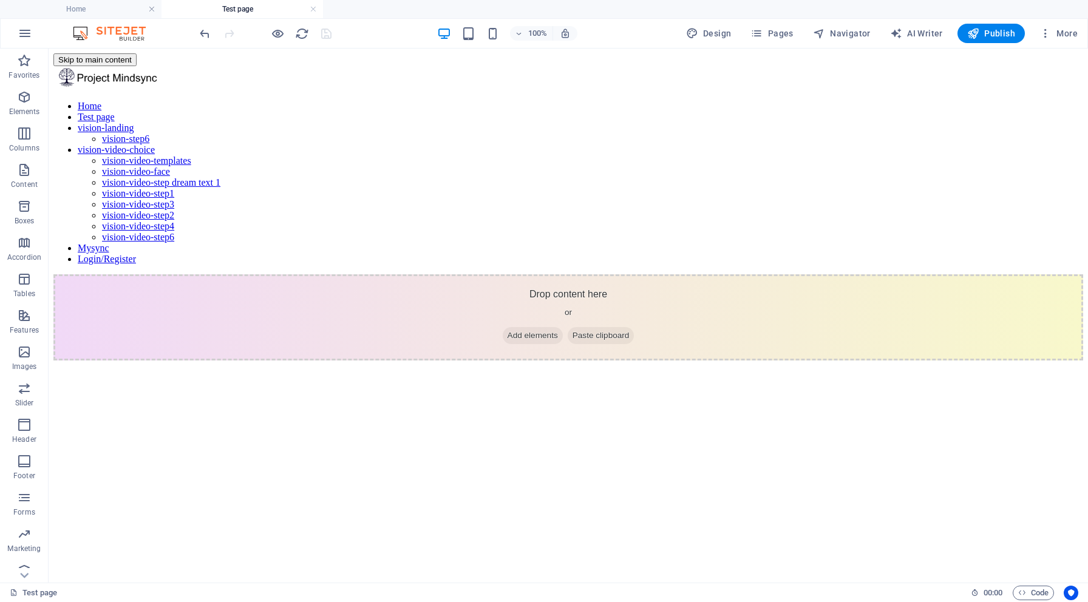
click at [426, 366] on html "Skip to main content Home Test page vision-landing vision-step6 vision-video-ch…" at bounding box center [568, 207] width 1039 height 317
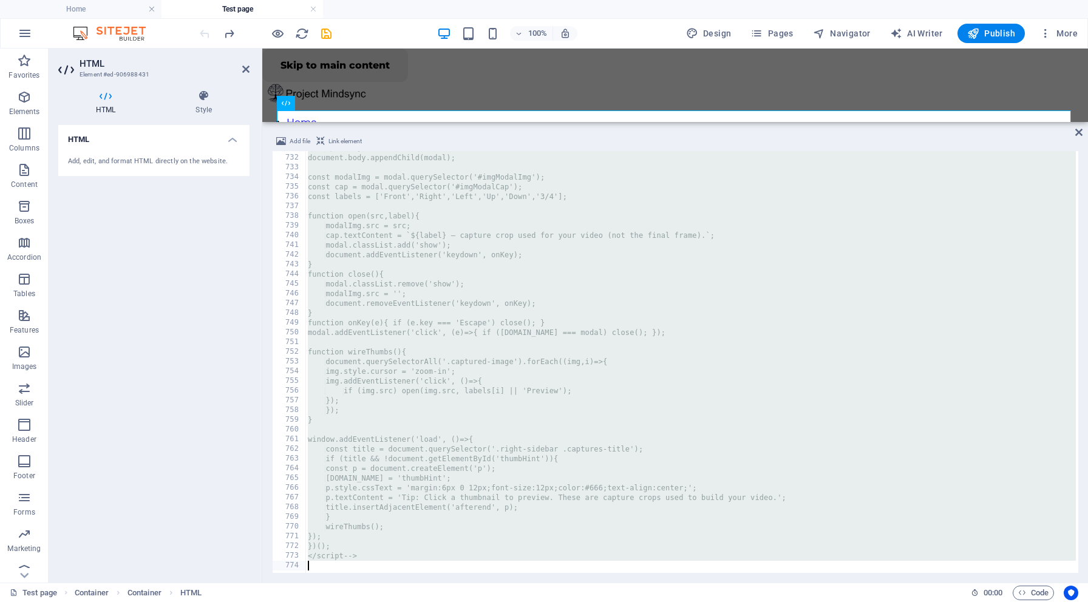
scroll to position [7100, 0]
drag, startPoint x: 305, startPoint y: 157, endPoint x: 708, endPoint y: 602, distance: 600.5
click at [708, 583] on section "Favorites Elements Columns Content Boxes Accordion Tables Features Images Slide…" at bounding box center [544, 316] width 1088 height 534
type textarea "</script-->"
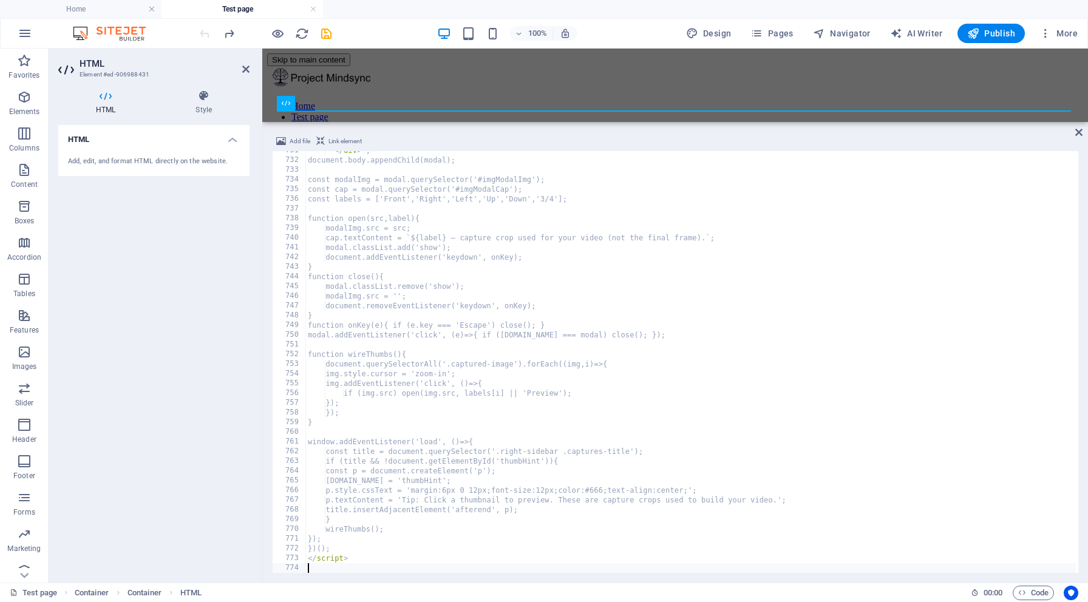
scroll to position [7097, 0]
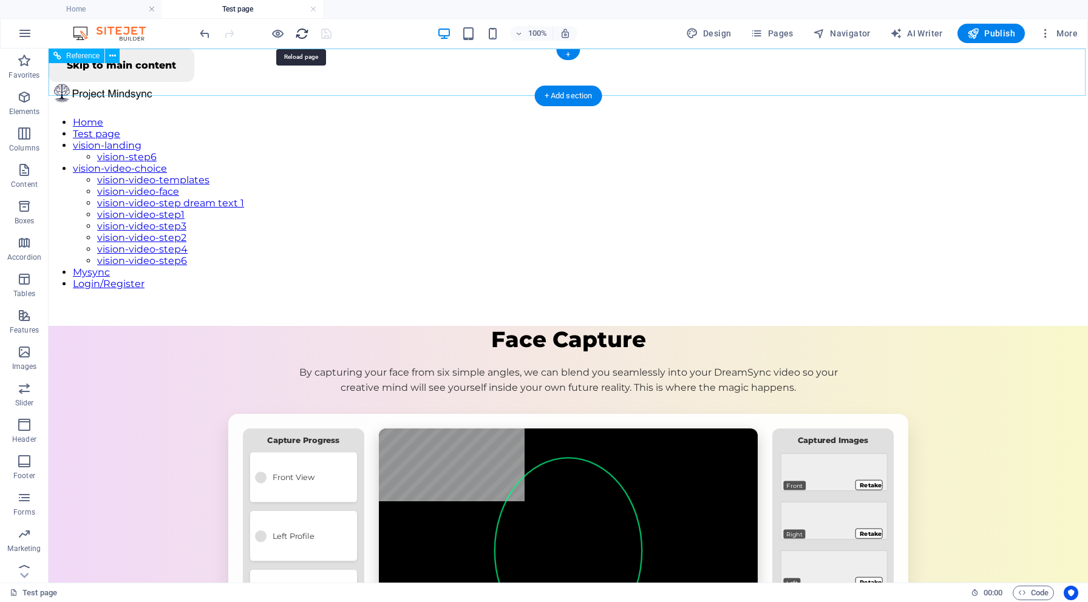
click at [307, 33] on icon "reload" at bounding box center [302, 34] width 14 height 14
click at [285, 92] on h6 "Open preview website" at bounding box center [287, 94] width 81 height 15
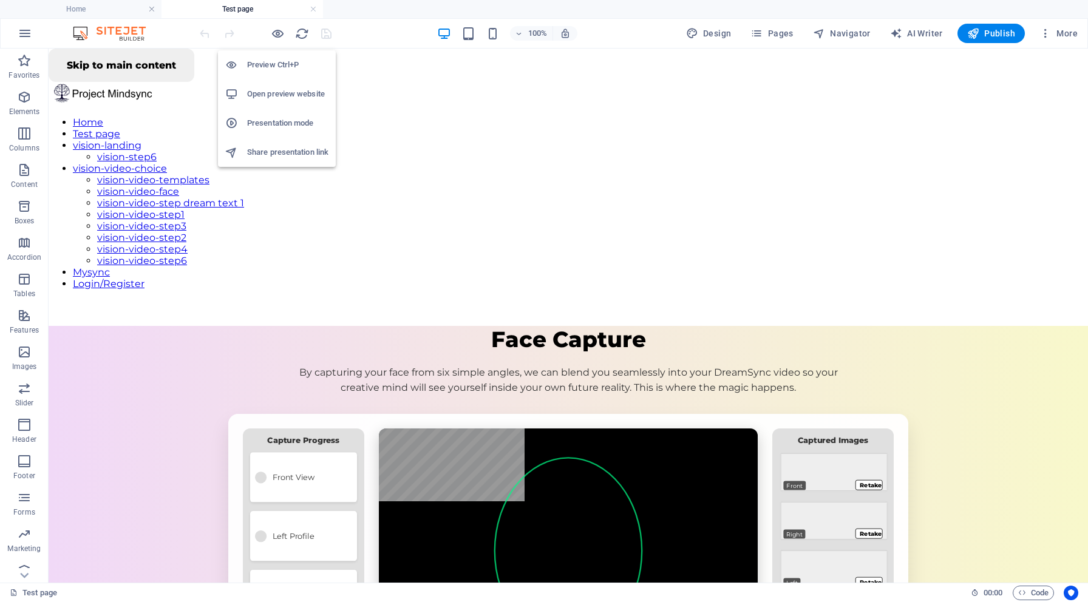
scroll to position [0, 0]
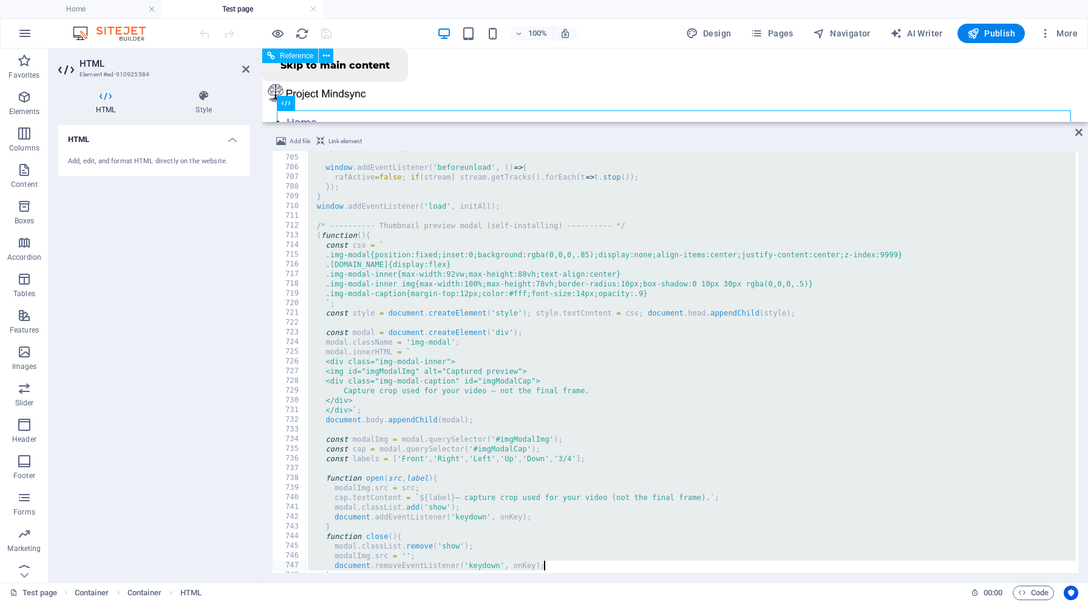
scroll to position [7100, 0]
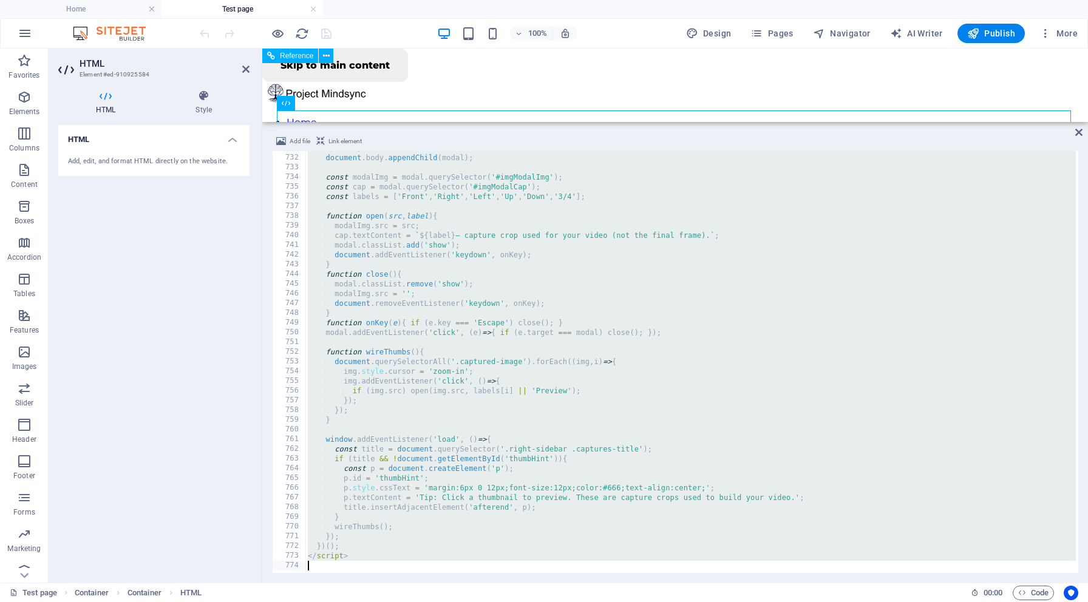
drag, startPoint x: 304, startPoint y: 156, endPoint x: 630, endPoint y: 602, distance: 552.6
click at [630, 583] on section "Favorites Elements Columns Content Boxes Accordion Tables Features Images Slide…" at bounding box center [544, 316] width 1088 height 534
type textarea "</script>"
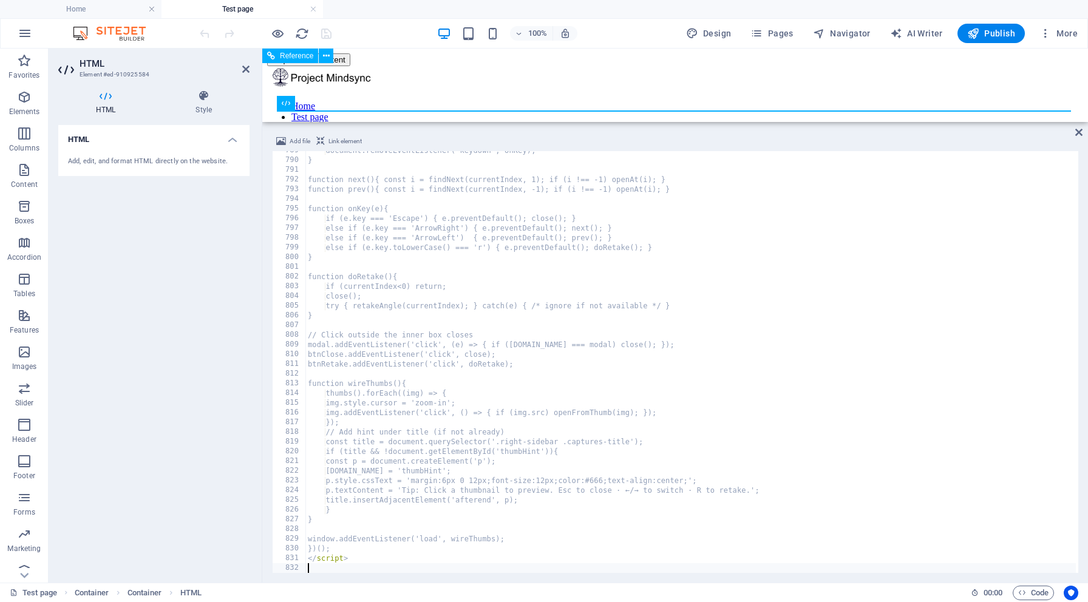
scroll to position [7661, 0]
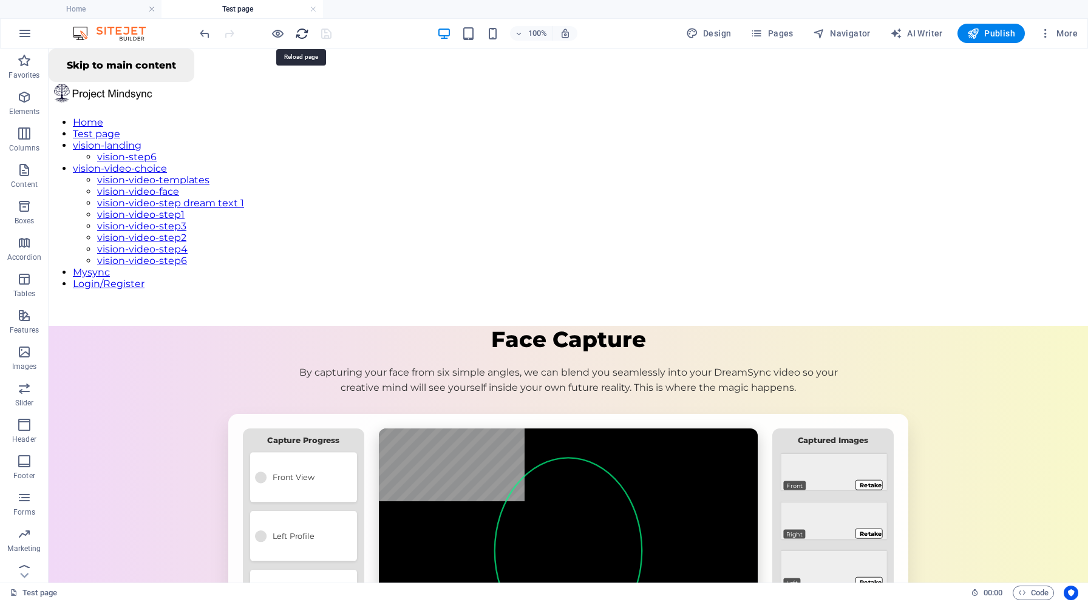
click at [303, 35] on icon "reload" at bounding box center [302, 34] width 14 height 14
click at [282, 100] on h6 "Open preview website" at bounding box center [287, 94] width 81 height 15
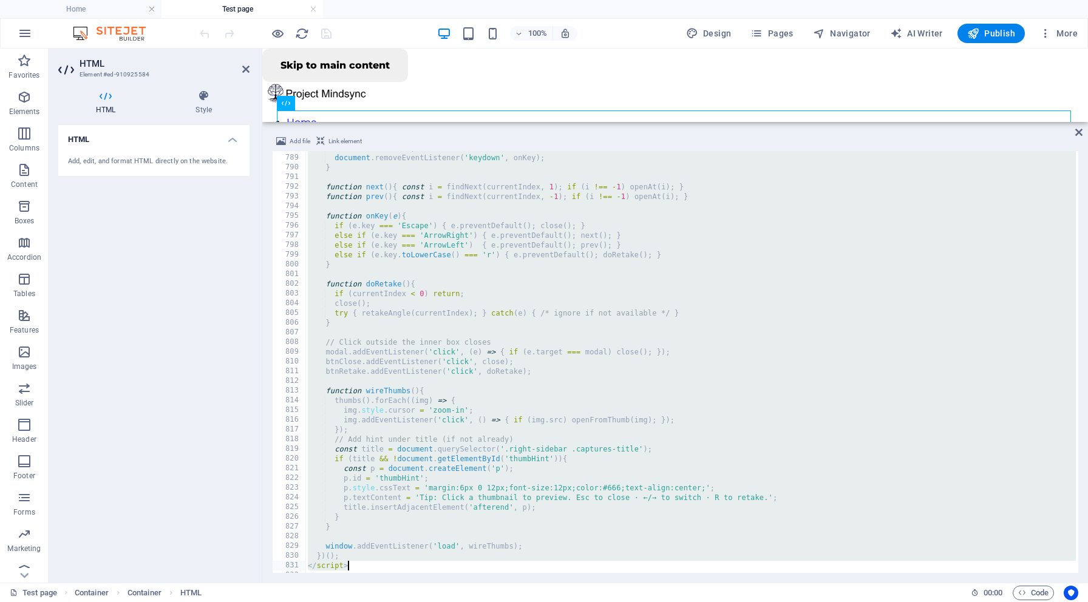
scroll to position [7663, 0]
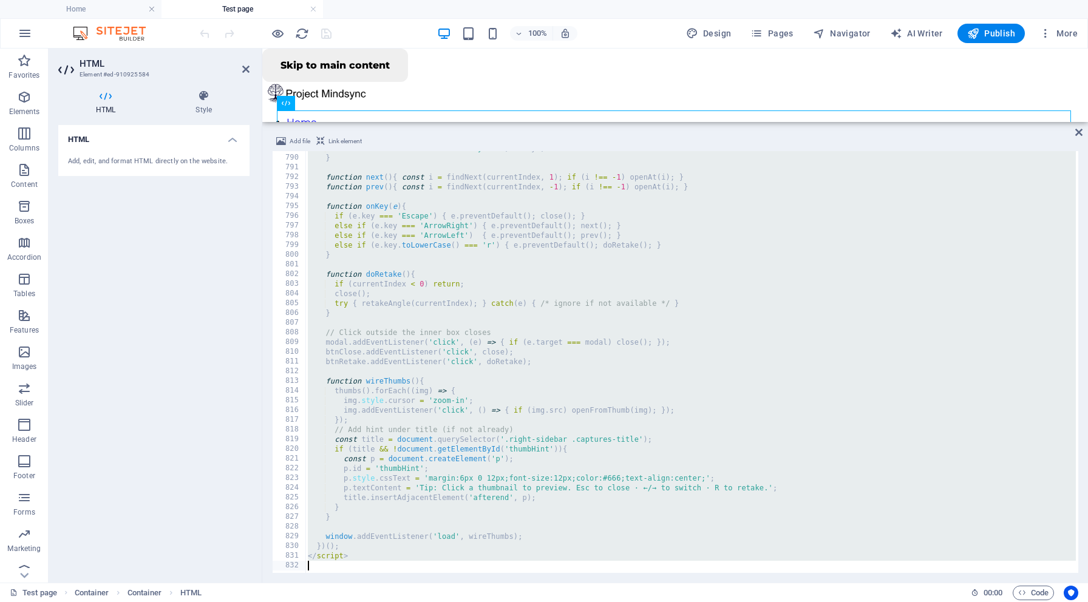
drag, startPoint x: 304, startPoint y: 157, endPoint x: 579, endPoint y: 602, distance: 523.0
click at [579, 583] on section "Favorites Elements Columns Content Boxes Accordion Tables Features Images Slide…" at bounding box center [544, 316] width 1088 height 534
type textarea "</script>"
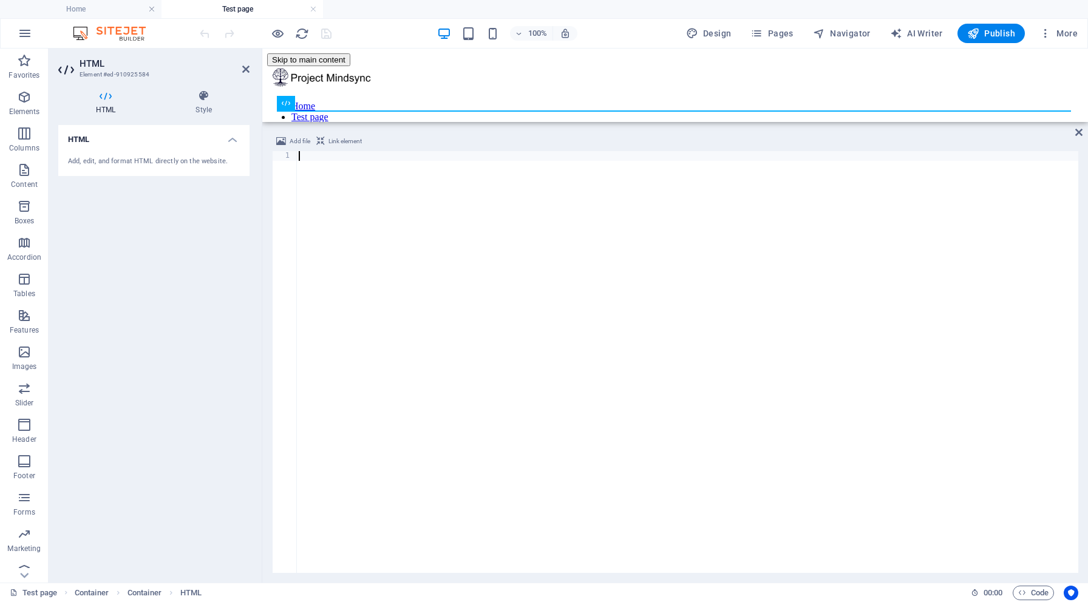
scroll to position [7661, 0]
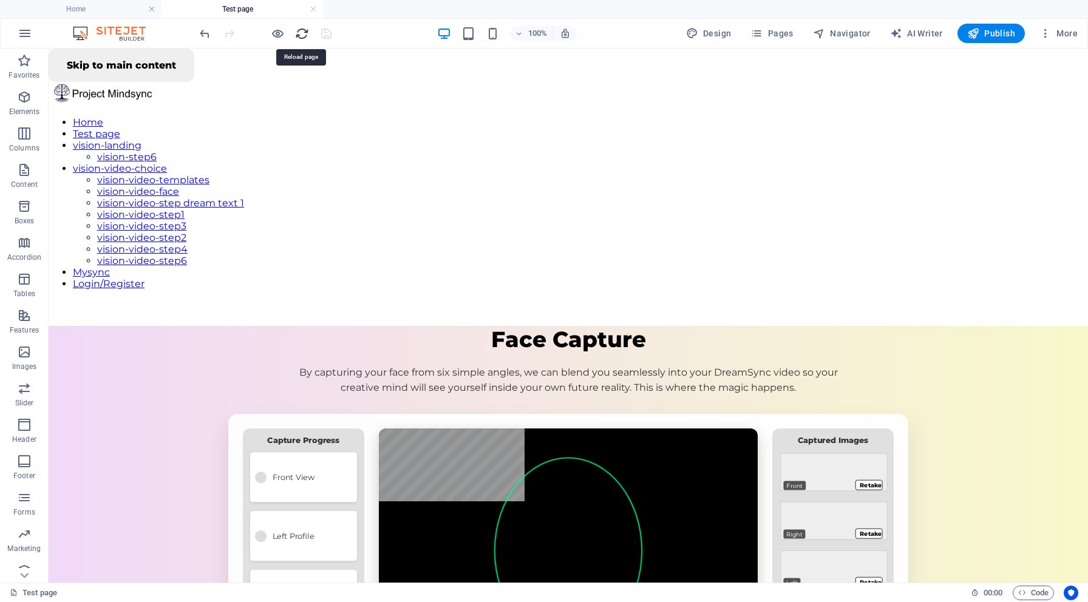
click at [305, 35] on icon "reload" at bounding box center [302, 34] width 14 height 14
click at [282, 95] on h6 "Open preview website" at bounding box center [287, 94] width 81 height 15
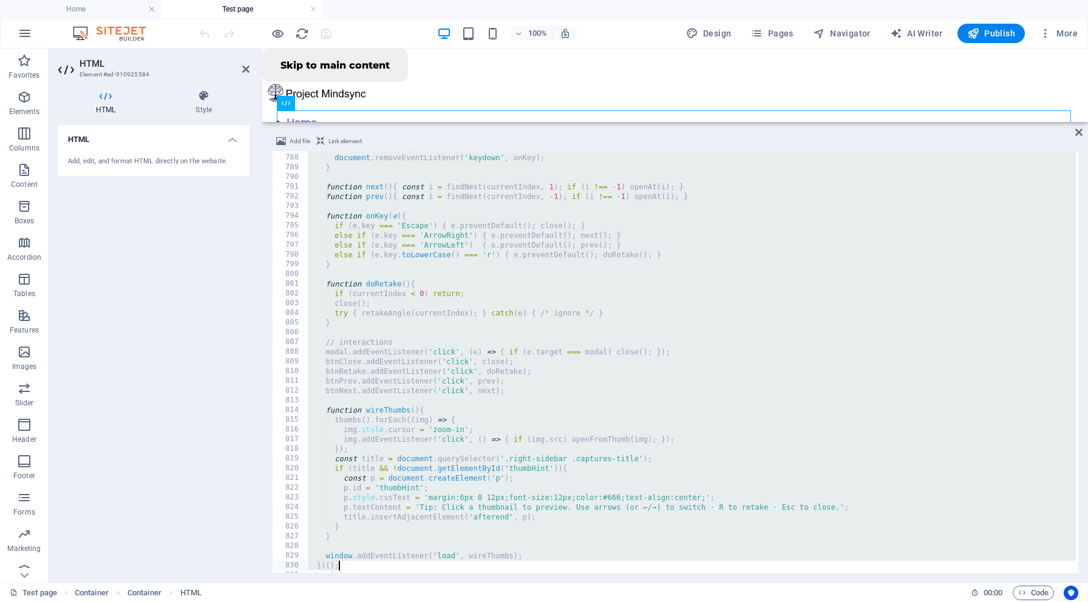
scroll to position [7663, 0]
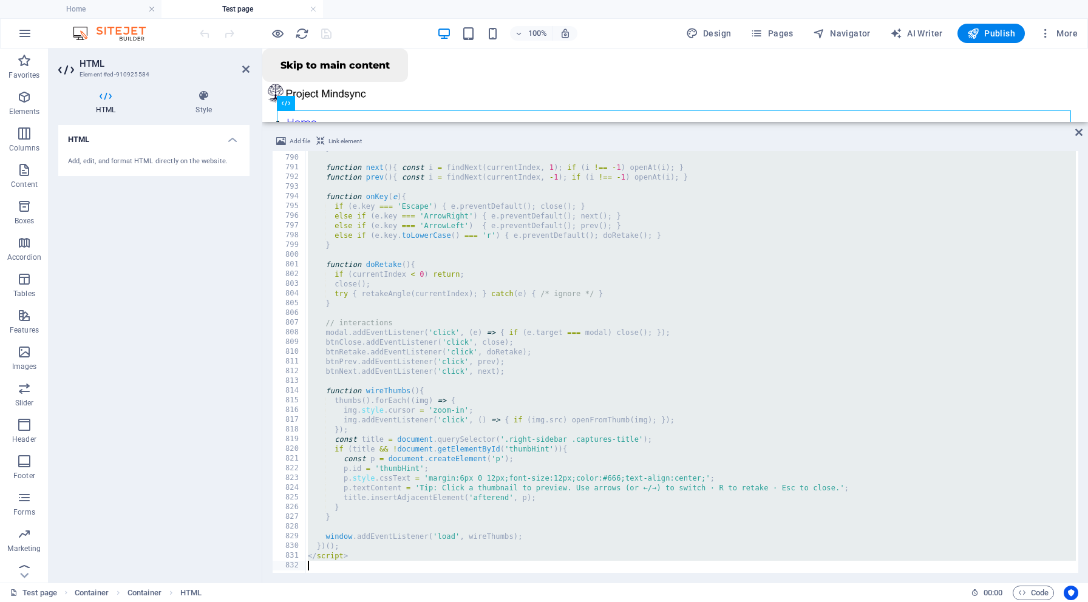
drag, startPoint x: 304, startPoint y: 156, endPoint x: 685, endPoint y: 602, distance: 586.5
click at [685, 583] on section "Favorites Elements Columns Content Boxes Accordion Tables Features Images Slide…" at bounding box center [544, 316] width 1088 height 534
type textarea "</script>"
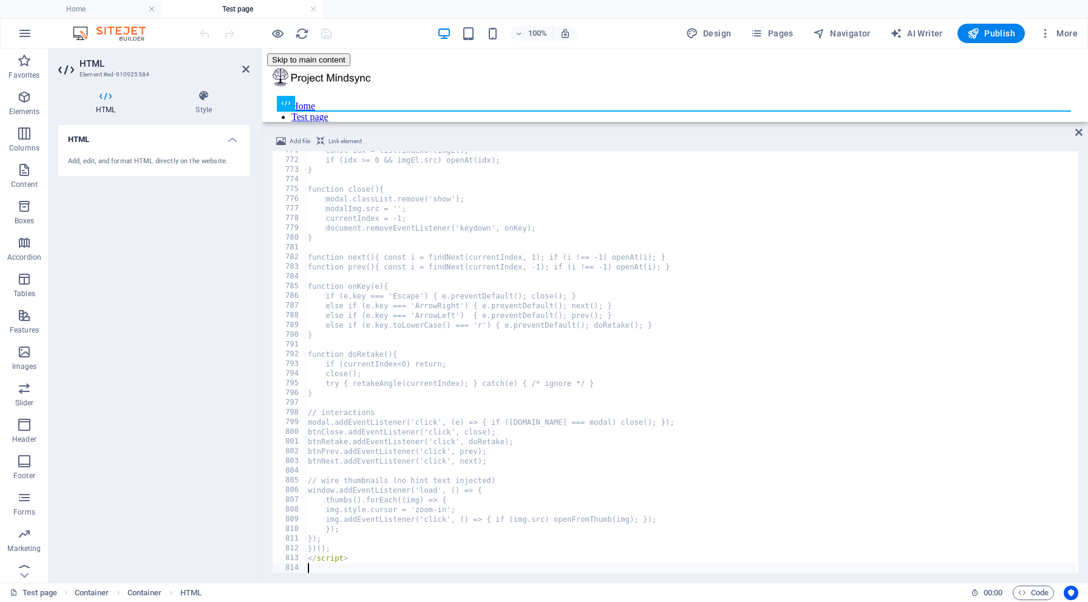
scroll to position [7486, 0]
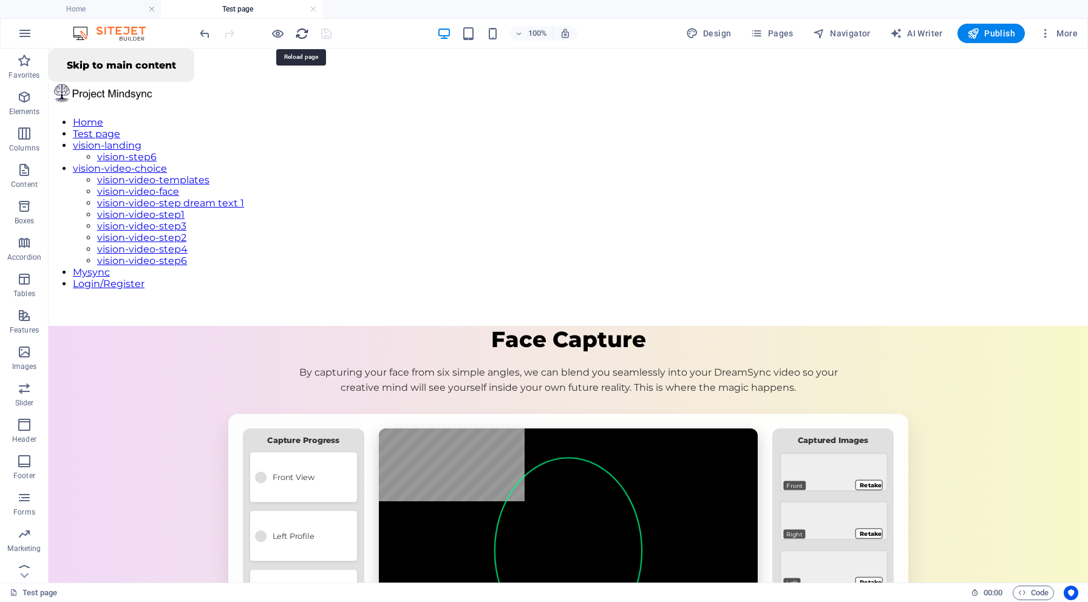
click at [302, 34] on icon "reload" at bounding box center [302, 34] width 14 height 14
click at [281, 91] on h6 "Open preview website" at bounding box center [287, 94] width 81 height 15
click at [283, 89] on h6 "Open preview website" at bounding box center [287, 94] width 81 height 15
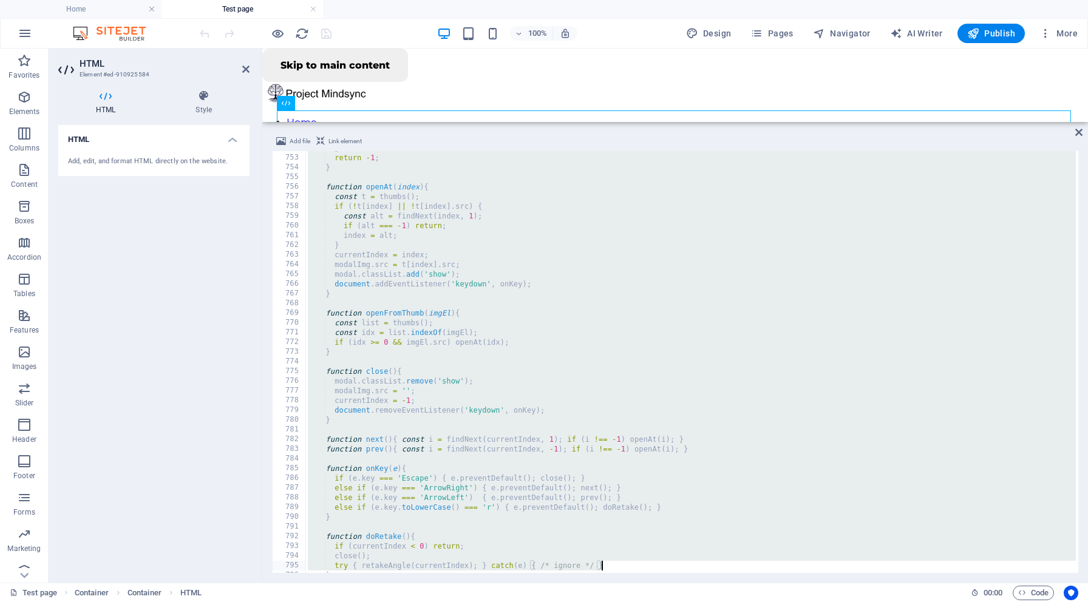
scroll to position [7488, 0]
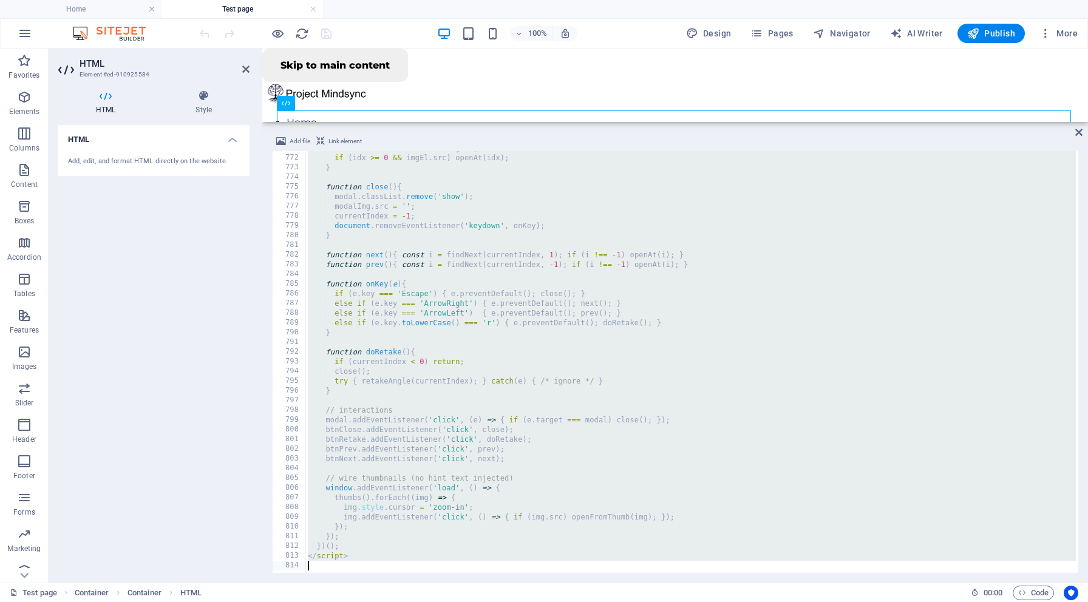
drag, startPoint x: 305, startPoint y: 155, endPoint x: 718, endPoint y: 602, distance: 608.0
click at [718, 583] on section "Favorites Elements Columns Content Boxes Accordion Tables Features Images Slide…" at bounding box center [544, 316] width 1088 height 534
type textarea "</script>"
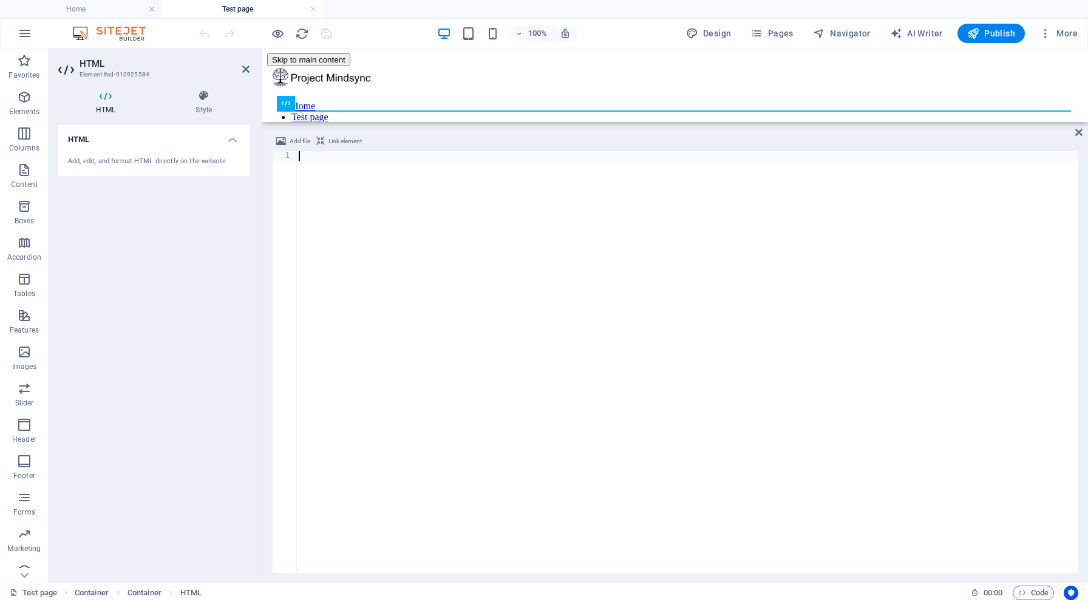
scroll to position [7398, 0]
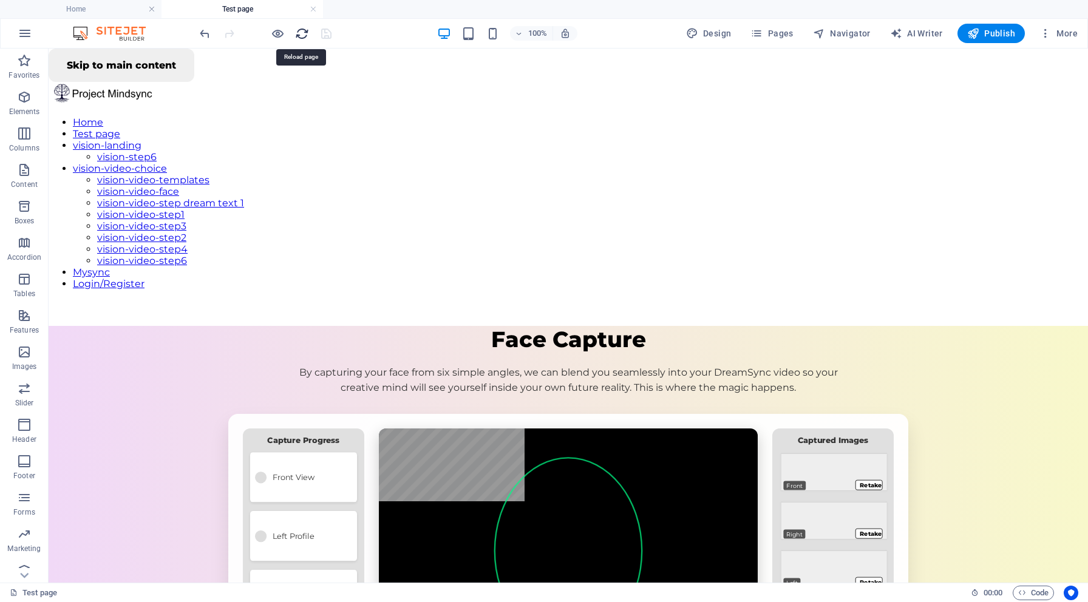
click at [301, 33] on icon "reload" at bounding box center [302, 34] width 14 height 14
click at [277, 97] on h6 "Open preview website" at bounding box center [287, 94] width 81 height 15
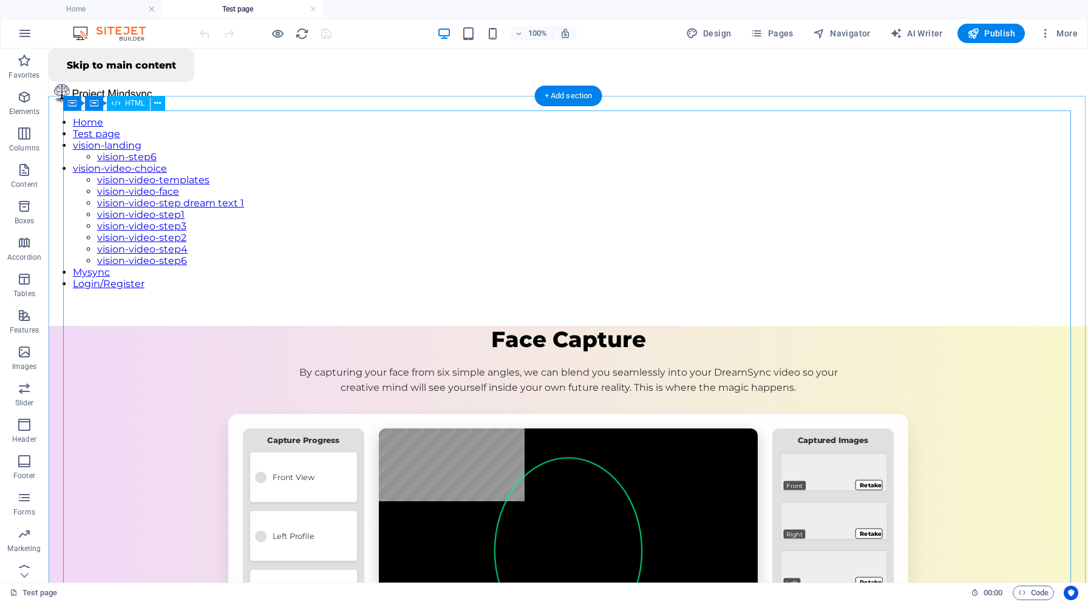
scroll to position [0, 0]
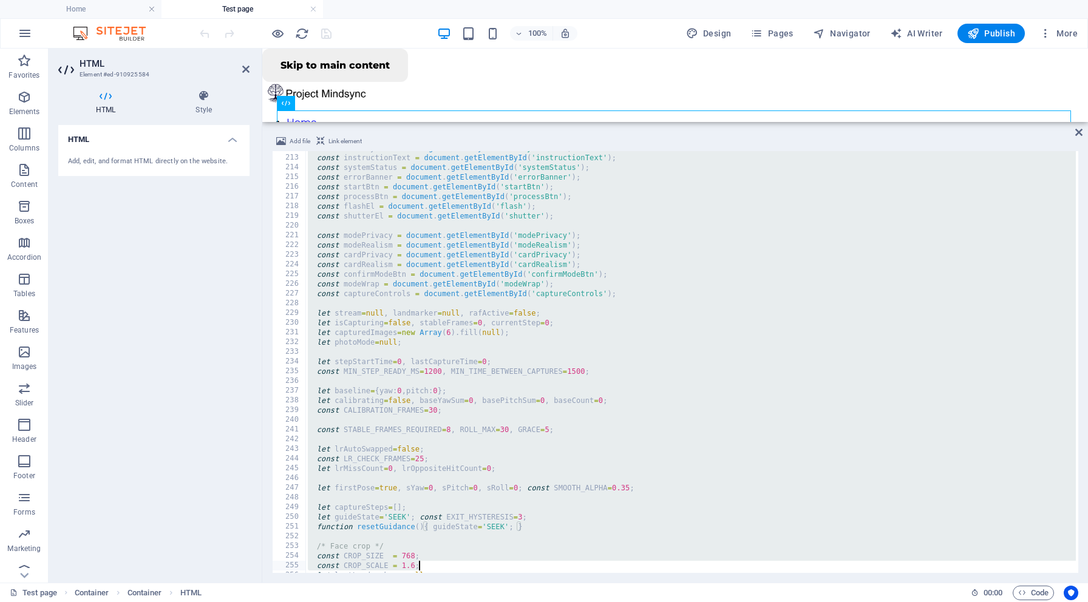
type textarea "function setInstructionStable(msg){ if(instructionText.dataset.msg!==msg){ inst…"
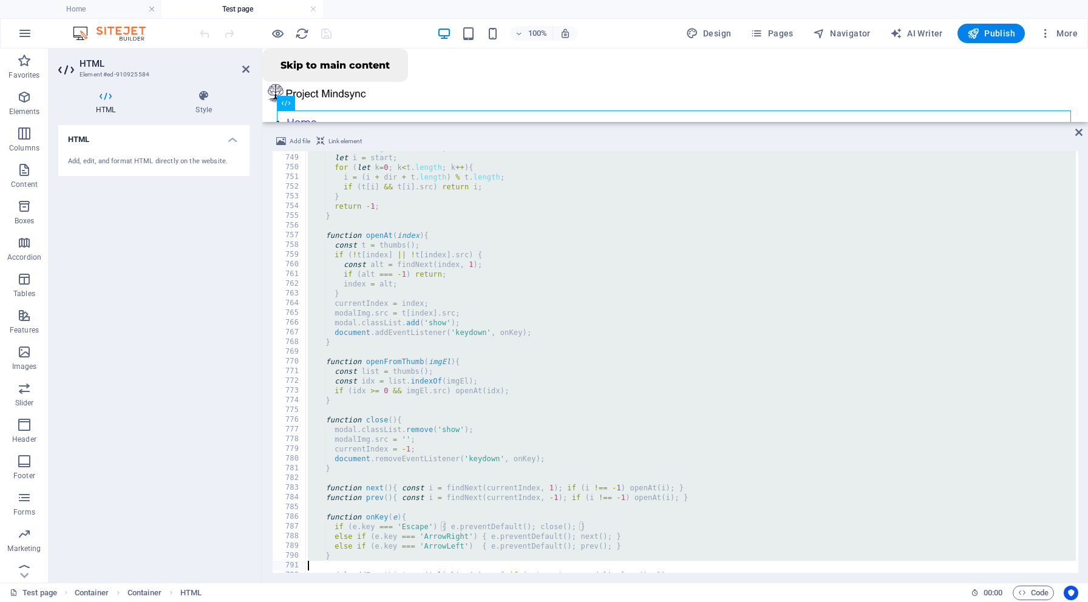
type textarea "</script>"
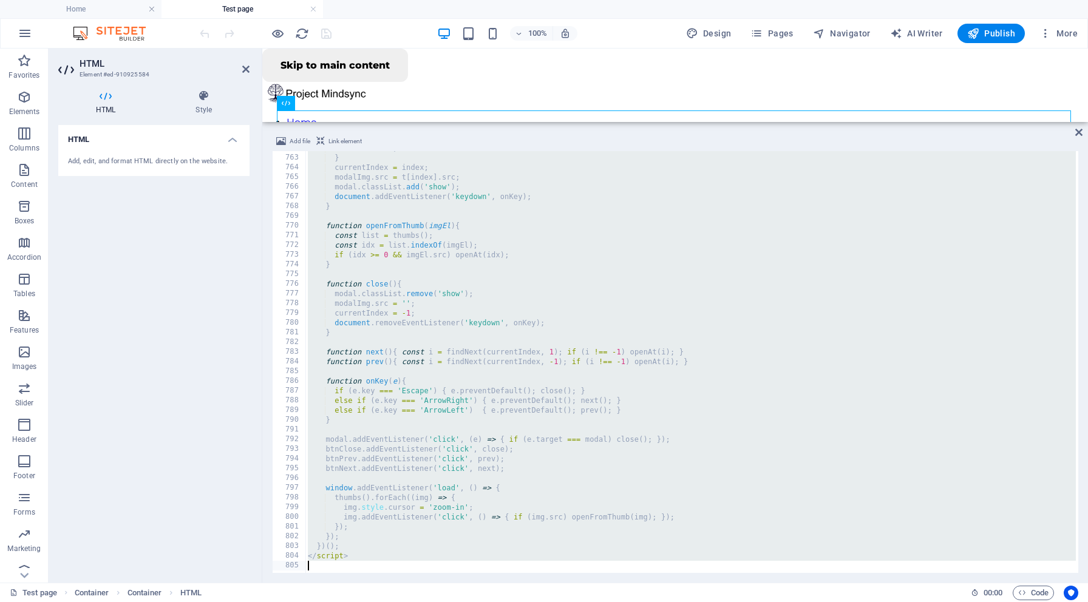
scroll to position [7401, 0]
drag, startPoint x: 304, startPoint y: 157, endPoint x: 634, endPoint y: 602, distance: 554.1
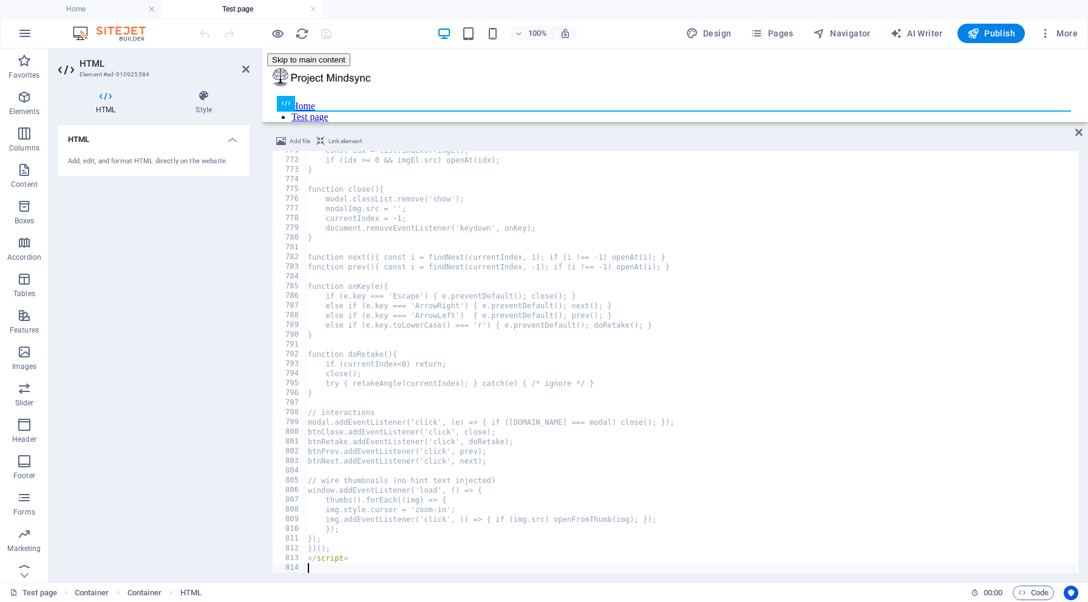
scroll to position [7486, 0]
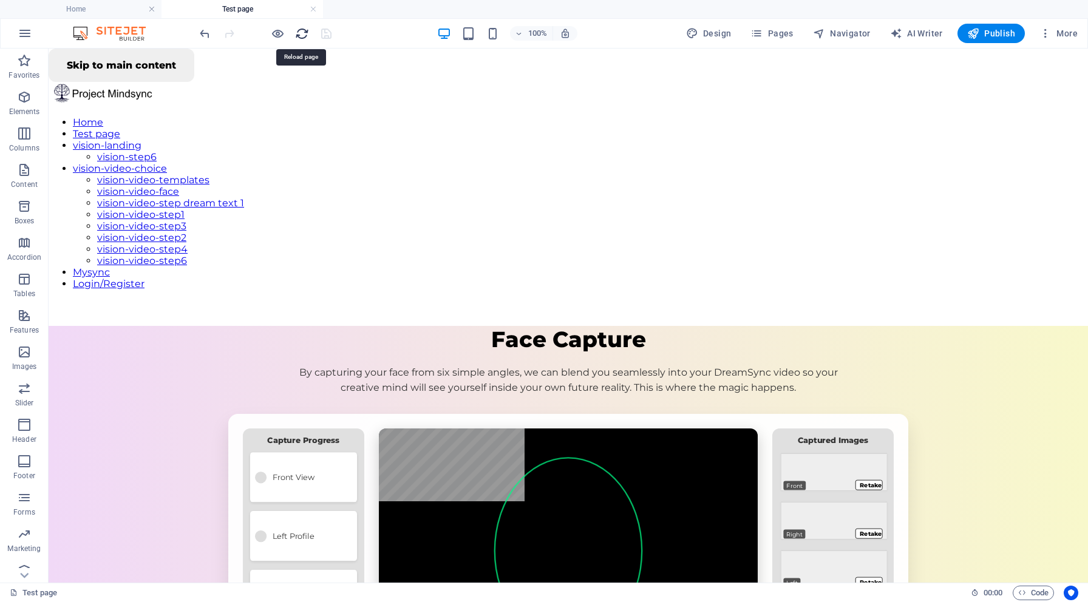
click at [301, 33] on icon "reload" at bounding box center [302, 34] width 14 height 14
click at [279, 85] on li "Open preview website" at bounding box center [277, 94] width 118 height 29
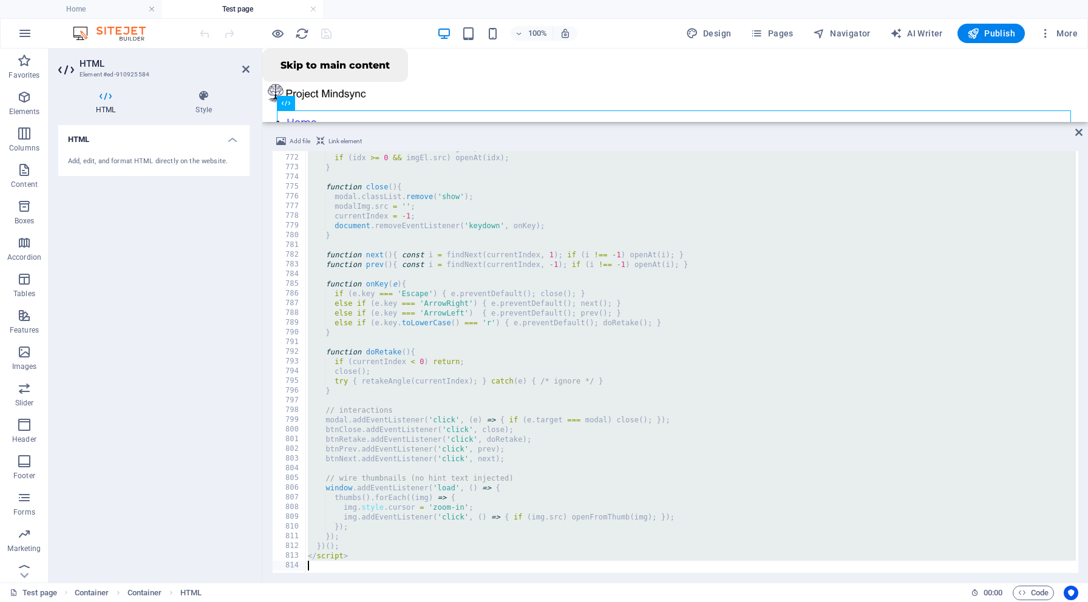
scroll to position [7488, 0]
drag, startPoint x: 304, startPoint y: 156, endPoint x: 578, endPoint y: 602, distance: 523.4
click at [578, 583] on section "Favorites Elements Columns Content Boxes Accordion Tables Features Images Slide…" at bounding box center [544, 316] width 1088 height 534
type textarea "</script>"
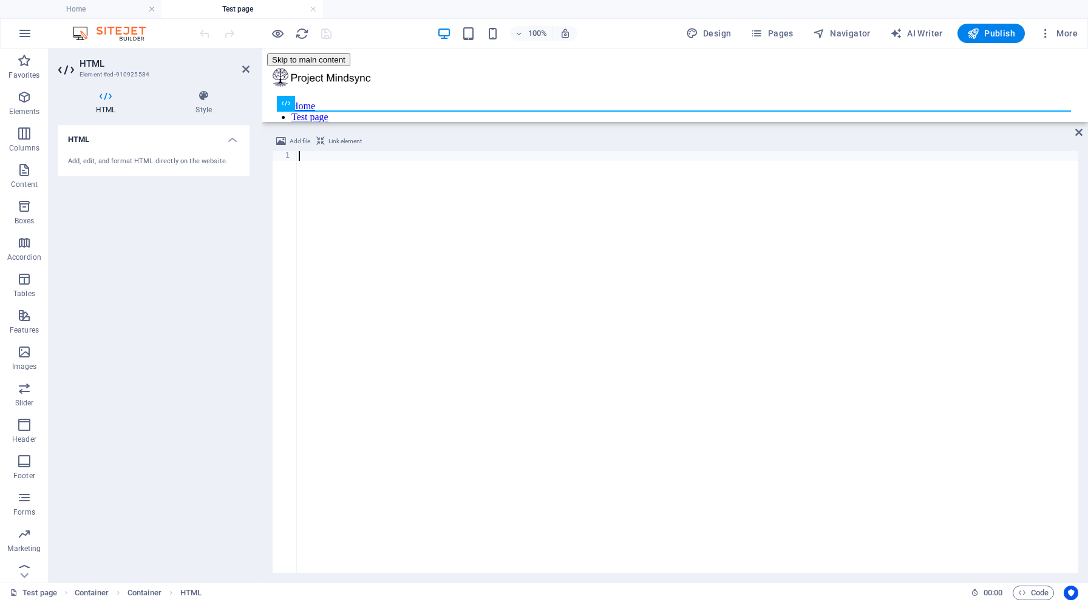
paste textarea "</html>"
type textarea "</html>"
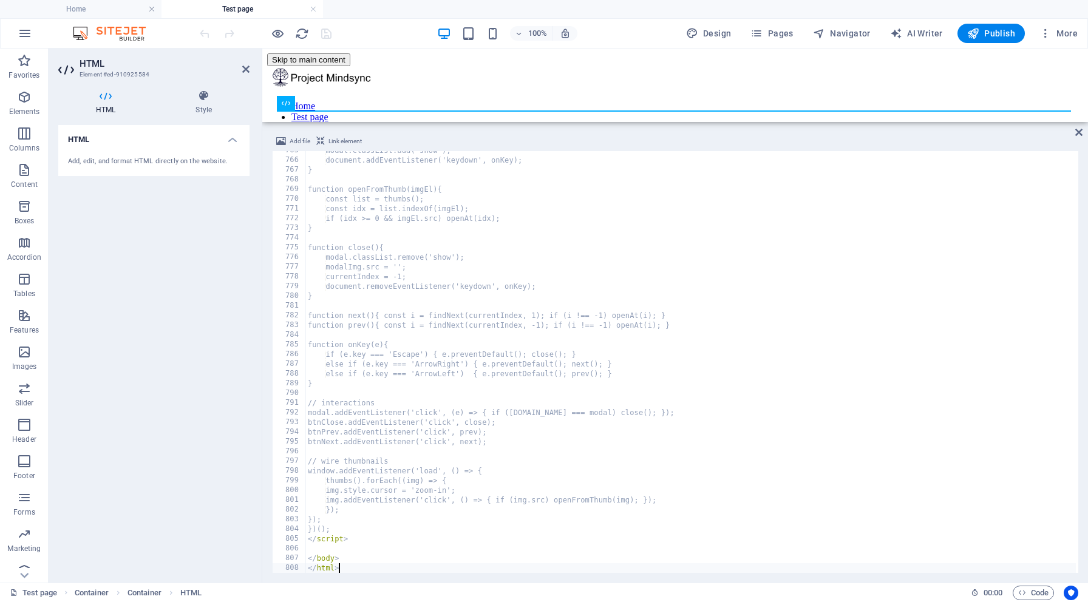
scroll to position [7427, 0]
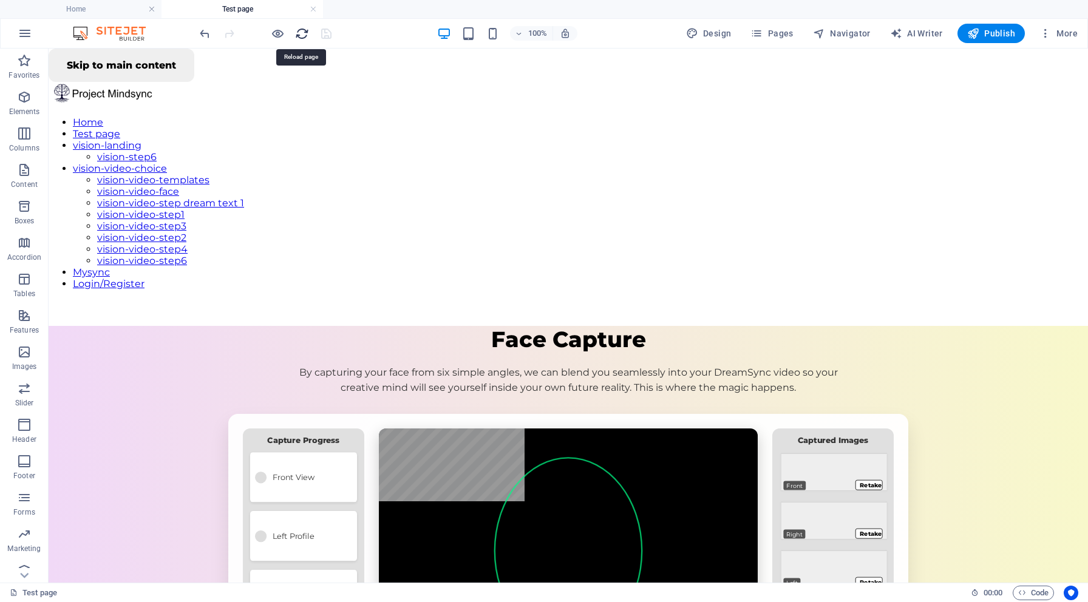
click at [304, 34] on icon "reload" at bounding box center [302, 34] width 14 height 14
click at [282, 95] on h6 "Open preview website" at bounding box center [287, 94] width 81 height 15
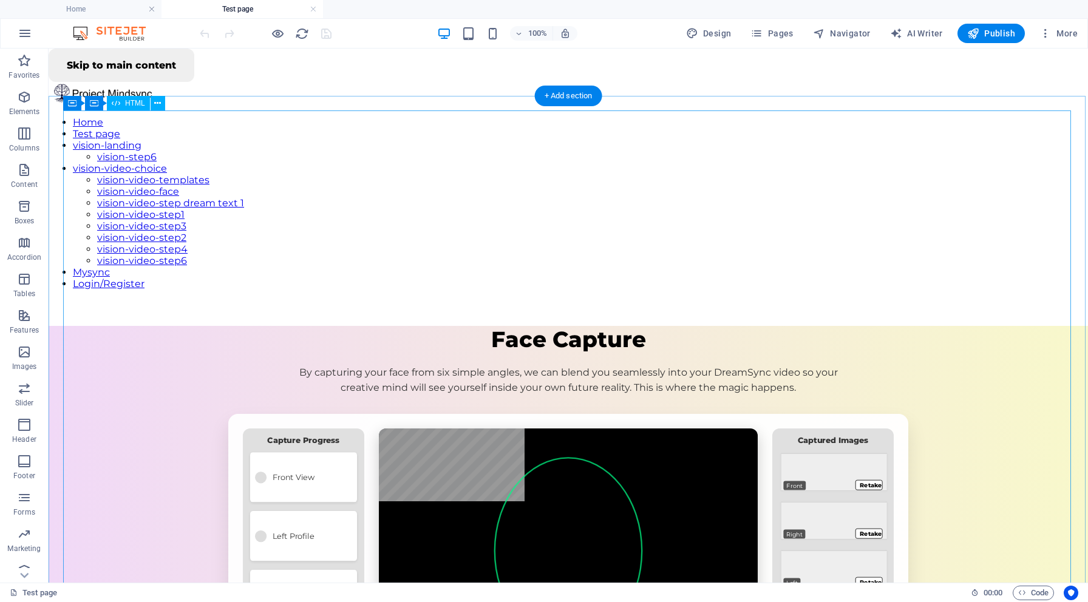
scroll to position [0, 0]
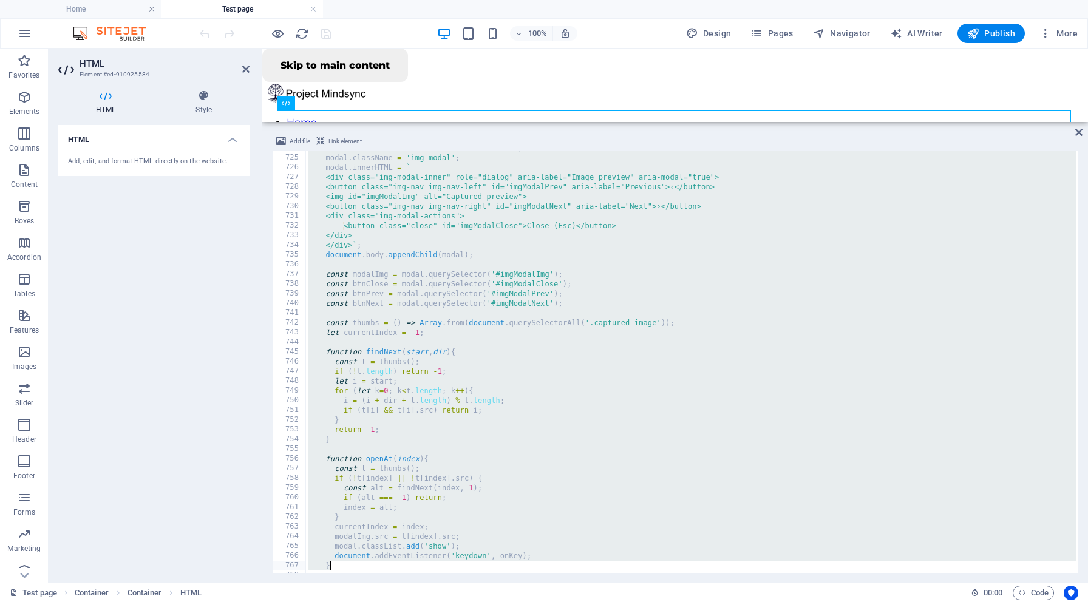
scroll to position [7430, 0]
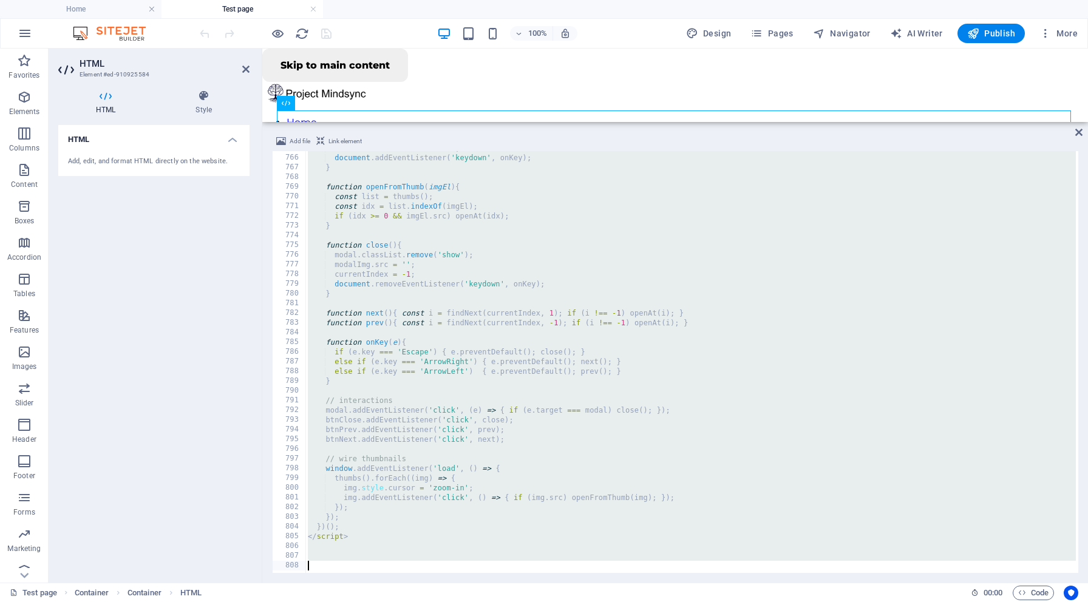
drag, startPoint x: 304, startPoint y: 158, endPoint x: 607, endPoint y: 602, distance: 536.5
click at [607, 583] on section "Favorites Elements Columns Content Boxes Accordion Tables Features Images Slide…" at bounding box center [544, 316] width 1088 height 534
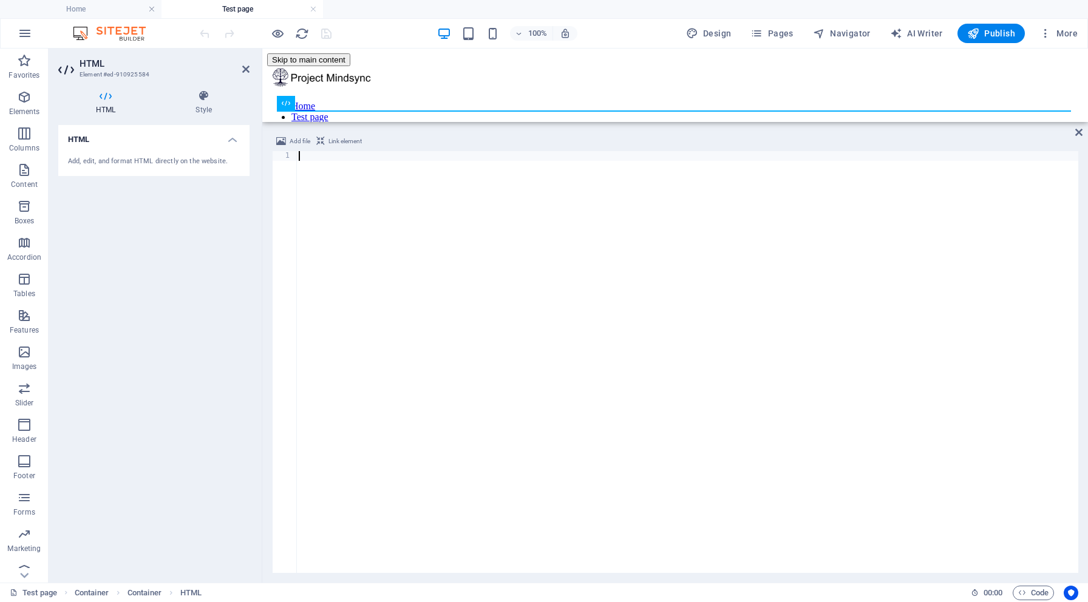
paste textarea "</html>"
type textarea "</html>"
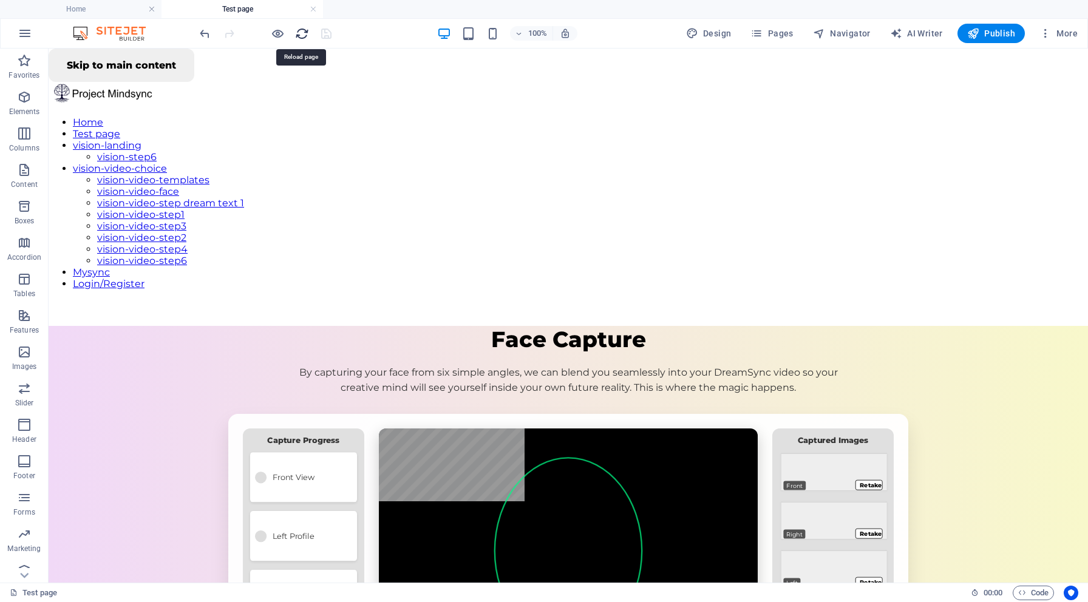
click at [304, 31] on icon "reload" at bounding box center [302, 34] width 14 height 14
click at [285, 92] on h6 "Open preview website" at bounding box center [287, 94] width 81 height 15
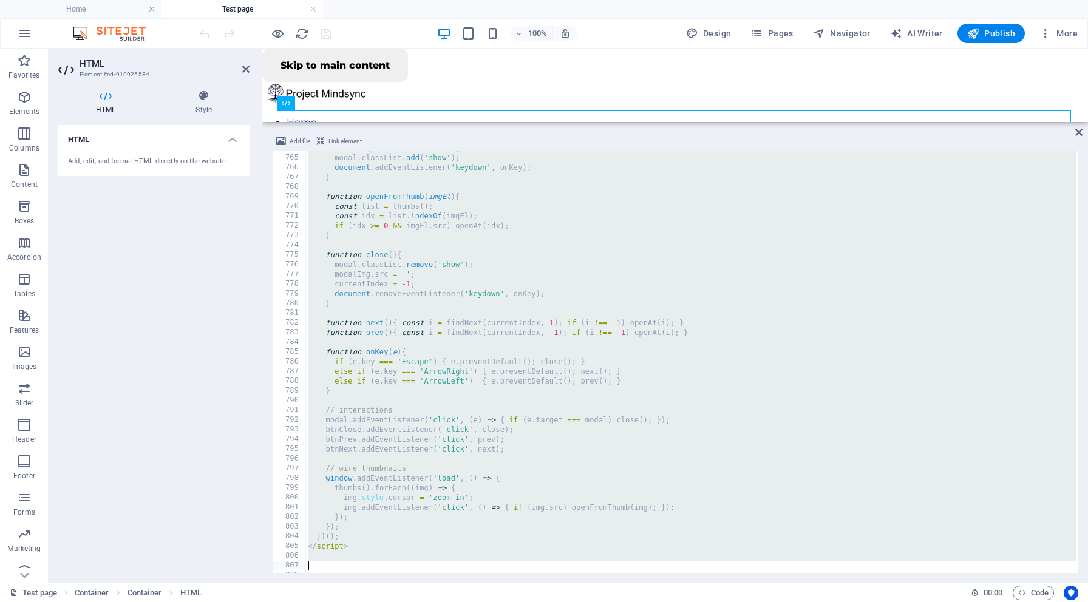
scroll to position [7430, 0]
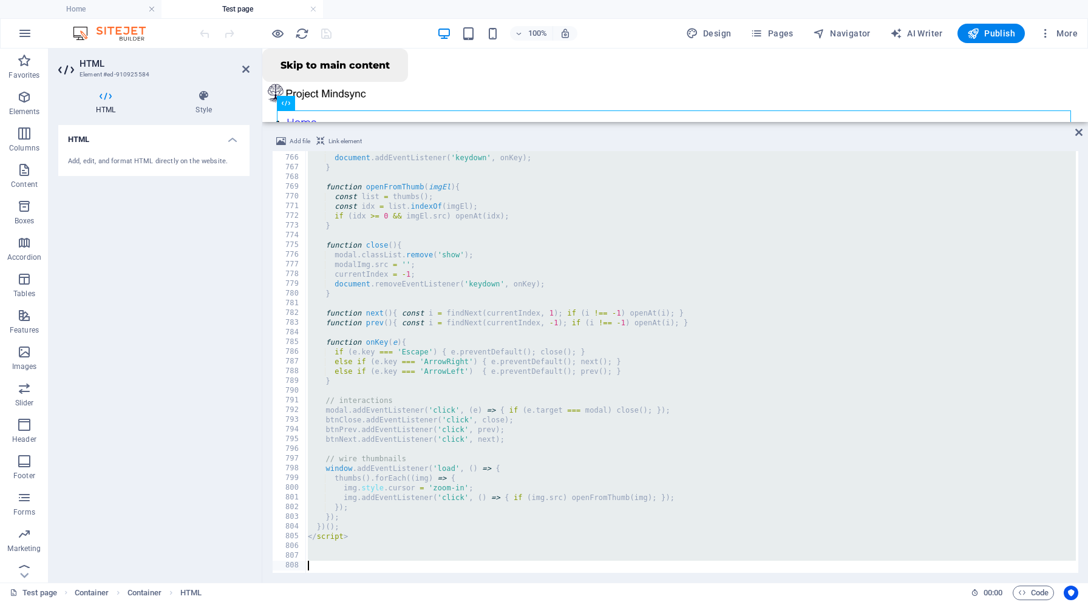
drag, startPoint x: 304, startPoint y: 157, endPoint x: 395, endPoint y: 602, distance: 453.6
click at [395, 583] on section "Favorites Elements Columns Content Boxes Accordion Tables Features Images Slide…" at bounding box center [544, 316] width 1088 height 534
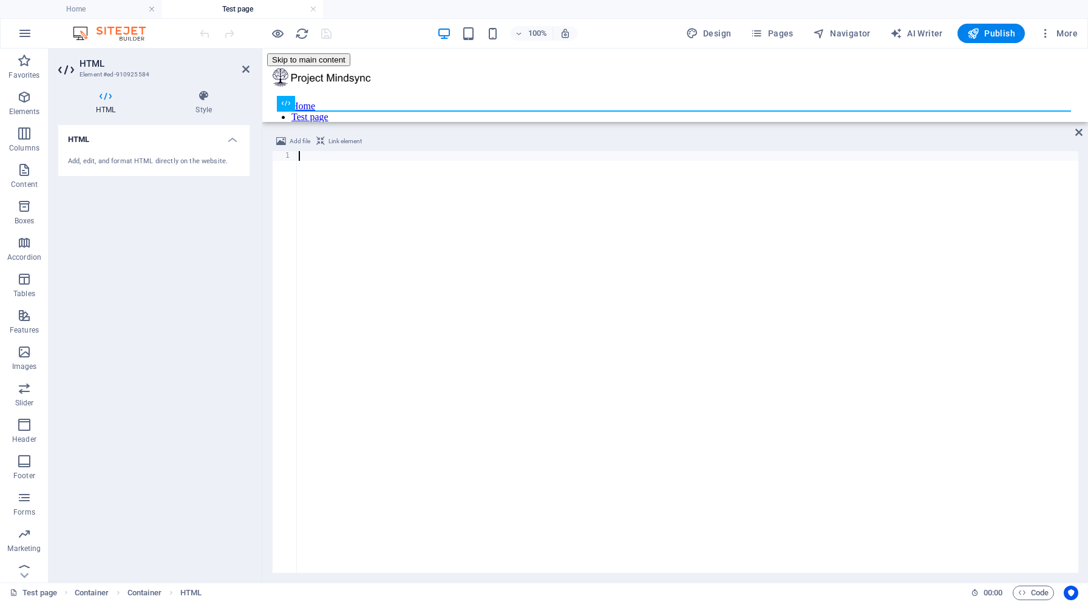
scroll to position [7097, 0]
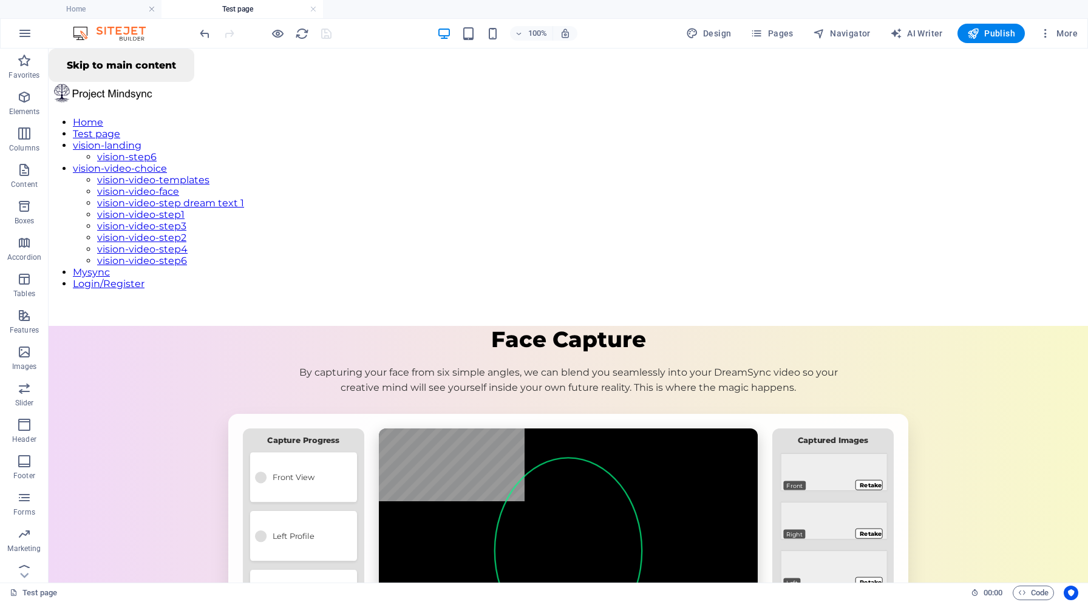
click at [291, 35] on div at bounding box center [265, 33] width 136 height 19
click at [301, 34] on icon "reload" at bounding box center [302, 34] width 14 height 14
click at [285, 93] on h6 "Open preview website" at bounding box center [287, 94] width 81 height 15
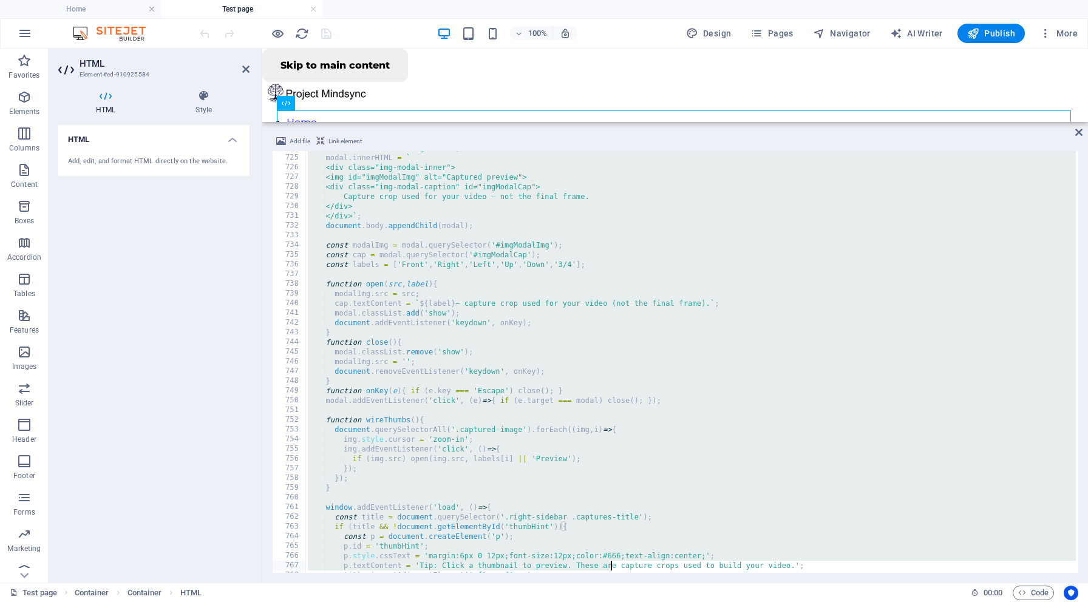
scroll to position [7100, 0]
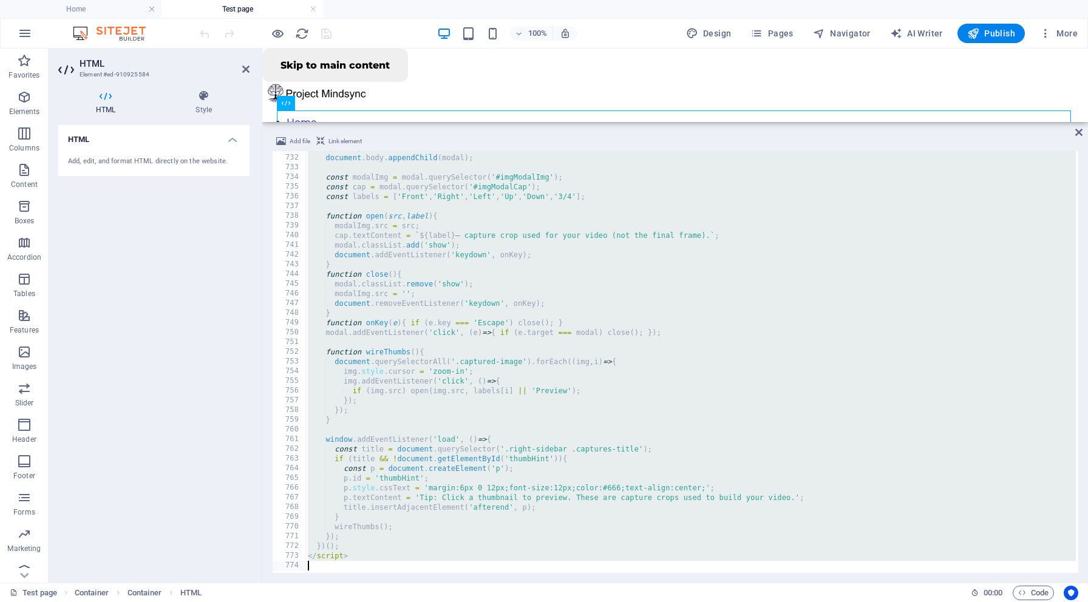
drag, startPoint x: 304, startPoint y: 153, endPoint x: 610, endPoint y: 602, distance: 543.5
click at [610, 583] on section "Favorites Elements Columns Content Boxes Accordion Tables Features Images Slide…" at bounding box center [544, 316] width 1088 height 534
type textarea "</script>"
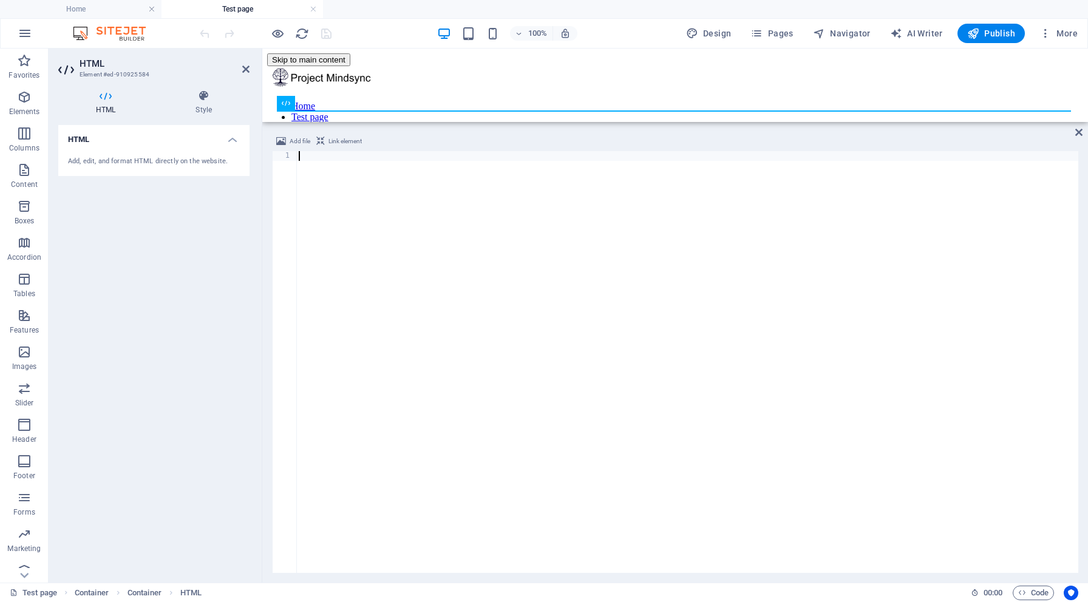
type textarea "</html>"
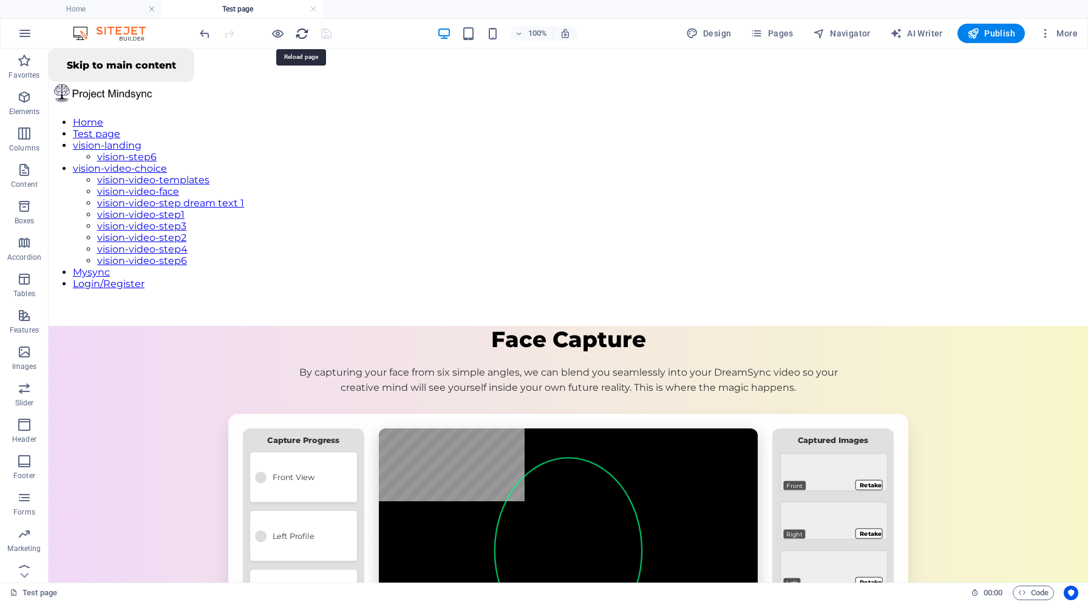
click at [304, 33] on icon "reload" at bounding box center [302, 34] width 14 height 14
click at [276, 91] on h6 "Open preview website" at bounding box center [287, 94] width 81 height 15
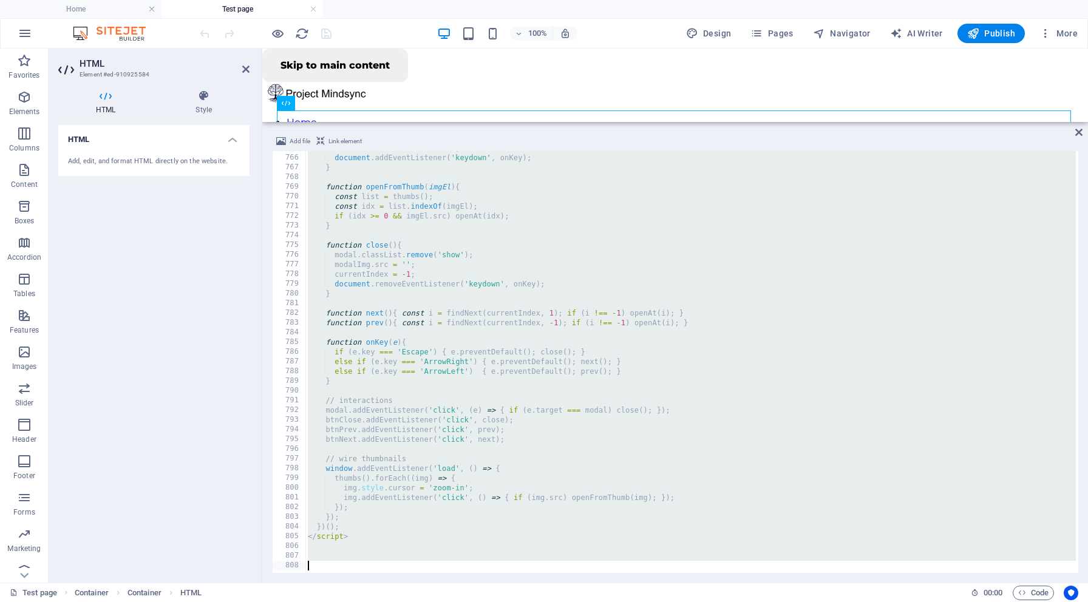
scroll to position [7430, 0]
drag, startPoint x: 303, startPoint y: 155, endPoint x: 463, endPoint y: 602, distance: 474.5
click at [463, 583] on section "Favorites Elements Columns Content Boxes Accordion Tables Features Images Slide…" at bounding box center [544, 316] width 1088 height 534
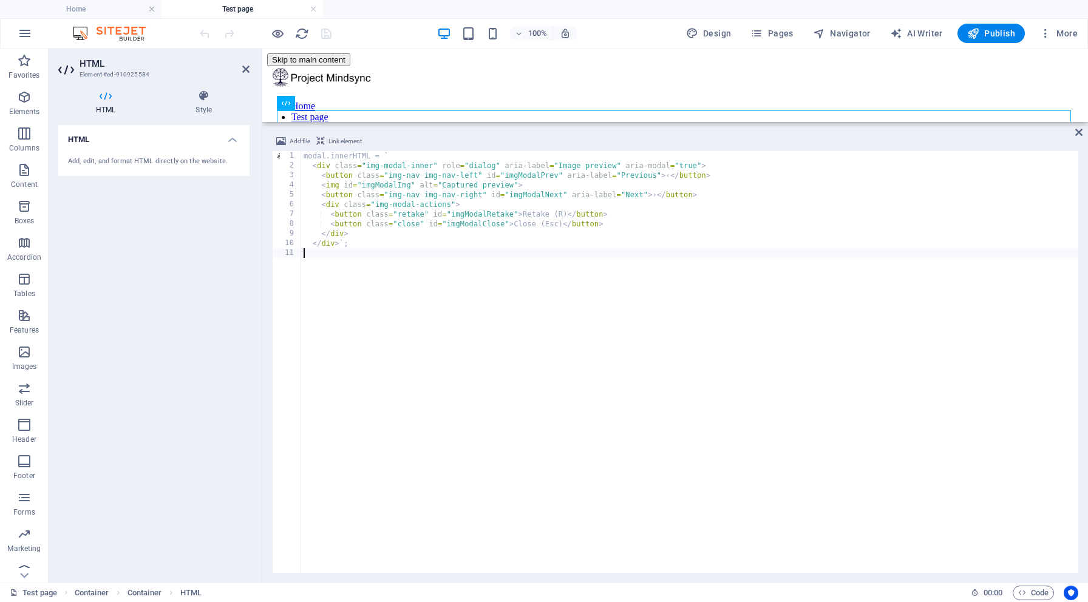
type textarea "</div>`;"
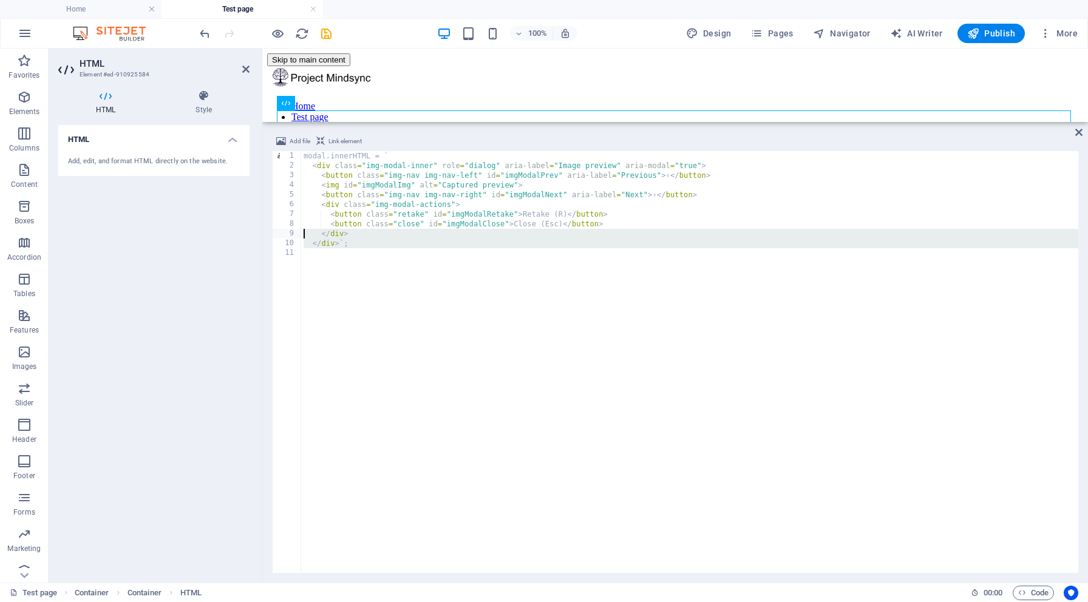
type textarea "modal.innerHTML = ` <div class="img-modal-inner" role="dialog" aria-label="Imag…"
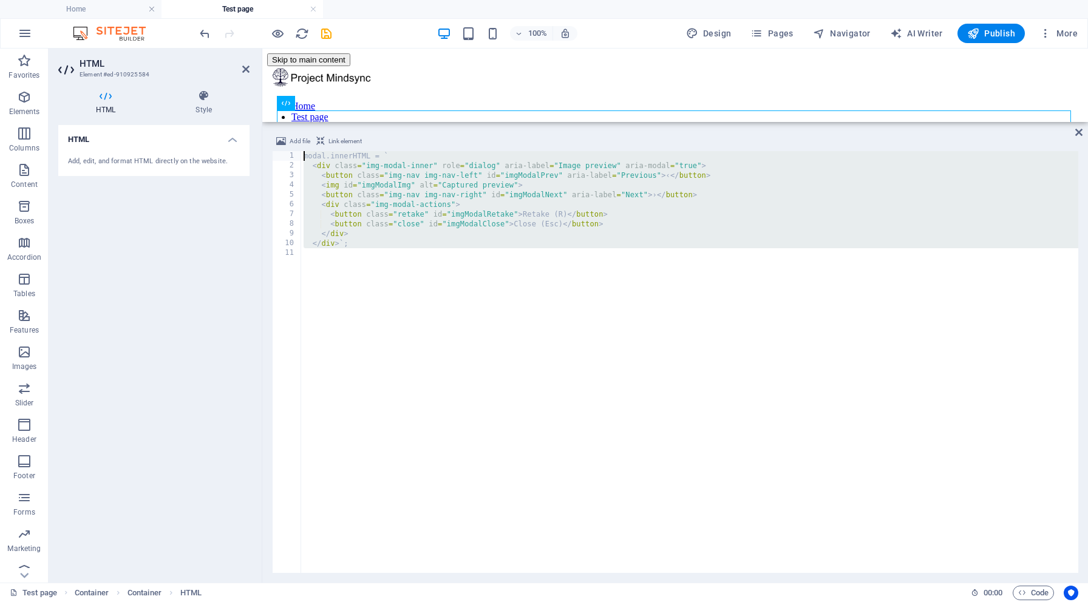
drag, startPoint x: 316, startPoint y: 260, endPoint x: 270, endPoint y: 135, distance: 133.1
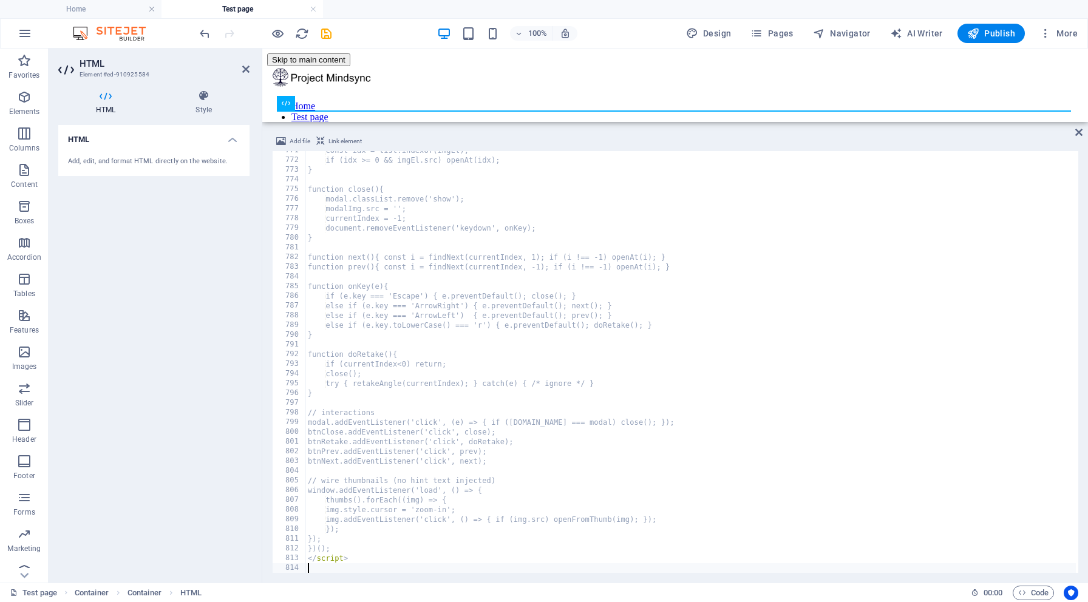
scroll to position [7486, 0]
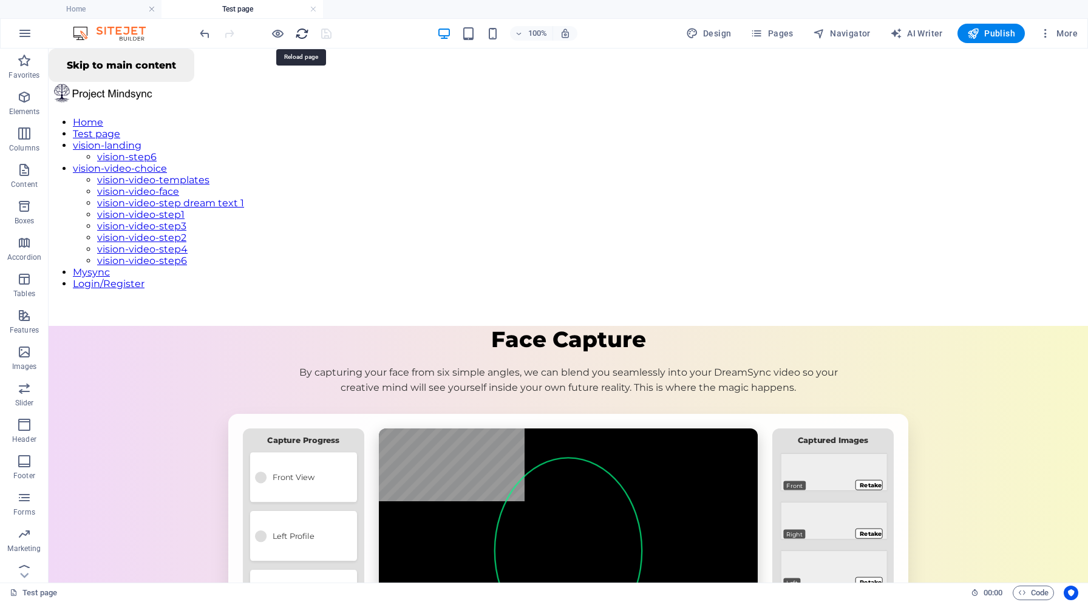
click at [301, 32] on icon "reload" at bounding box center [302, 34] width 14 height 14
click at [280, 93] on h6 "Open preview website" at bounding box center [287, 94] width 81 height 15
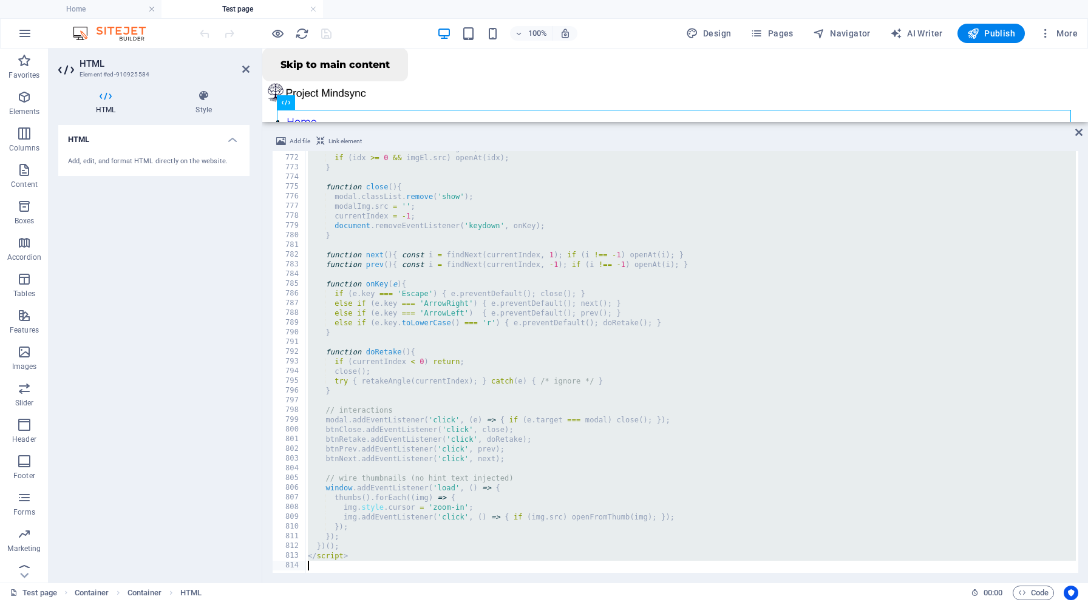
scroll to position [7488, 0]
drag, startPoint x: 305, startPoint y: 154, endPoint x: 508, endPoint y: 602, distance: 491.8
click at [508, 583] on section "Favorites Elements Columns Content Boxes Accordion Tables Features Images Slide…" at bounding box center [544, 316] width 1088 height 534
type textarea "</script>"
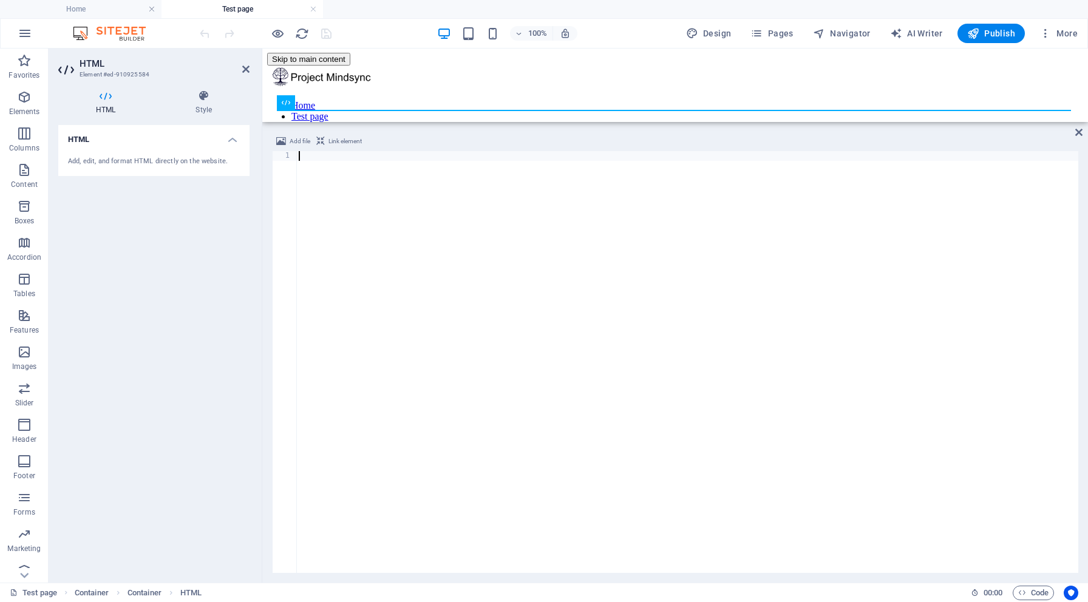
scroll to position [7661, 0]
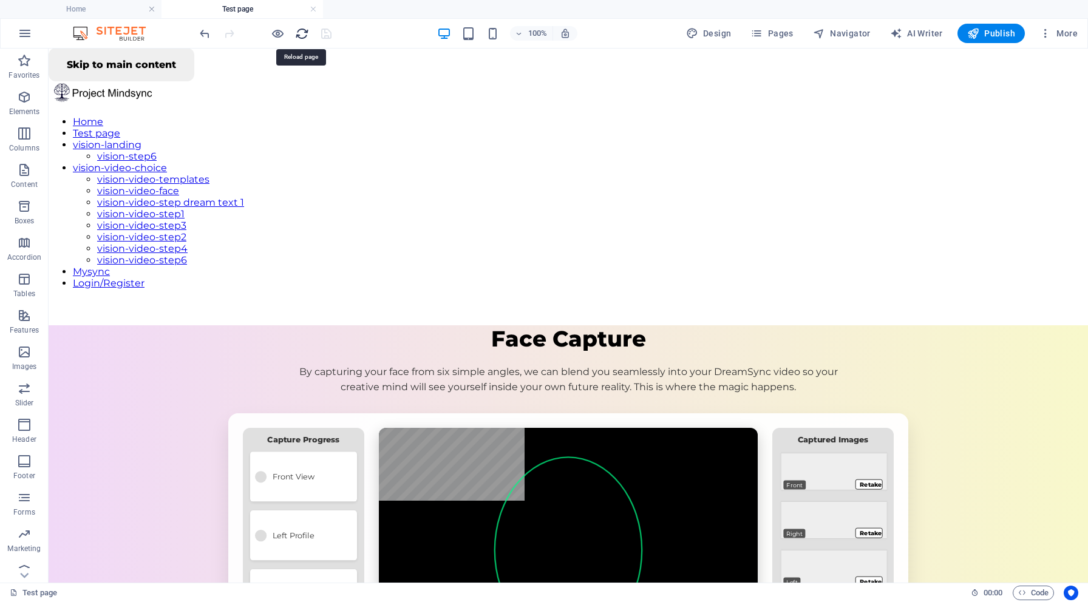
click at [301, 36] on icon "reload" at bounding box center [302, 34] width 14 height 14
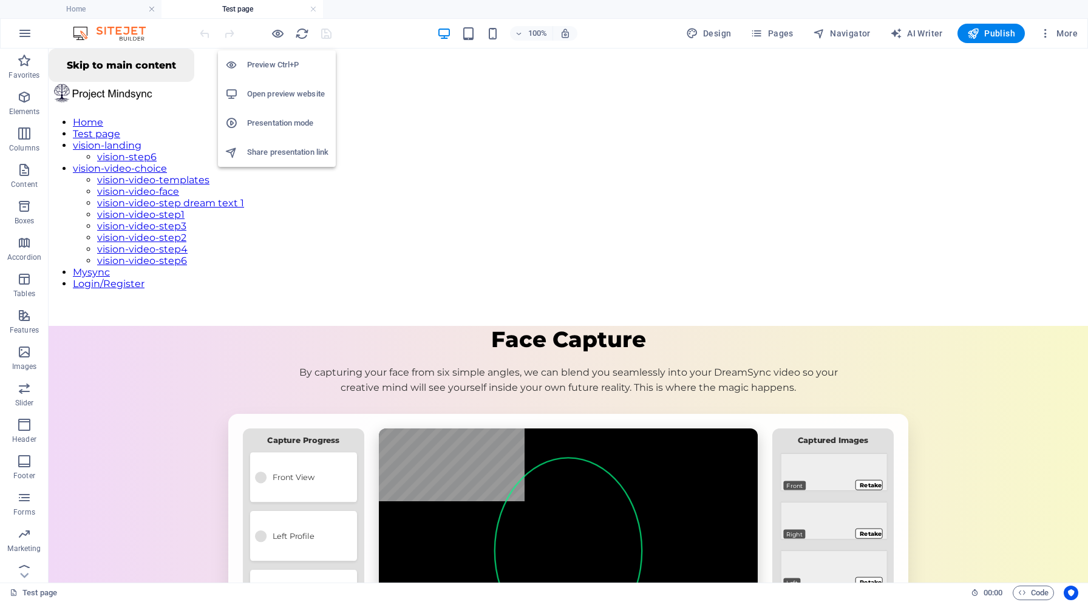
click at [281, 95] on h6 "Open preview website" at bounding box center [287, 94] width 81 height 15
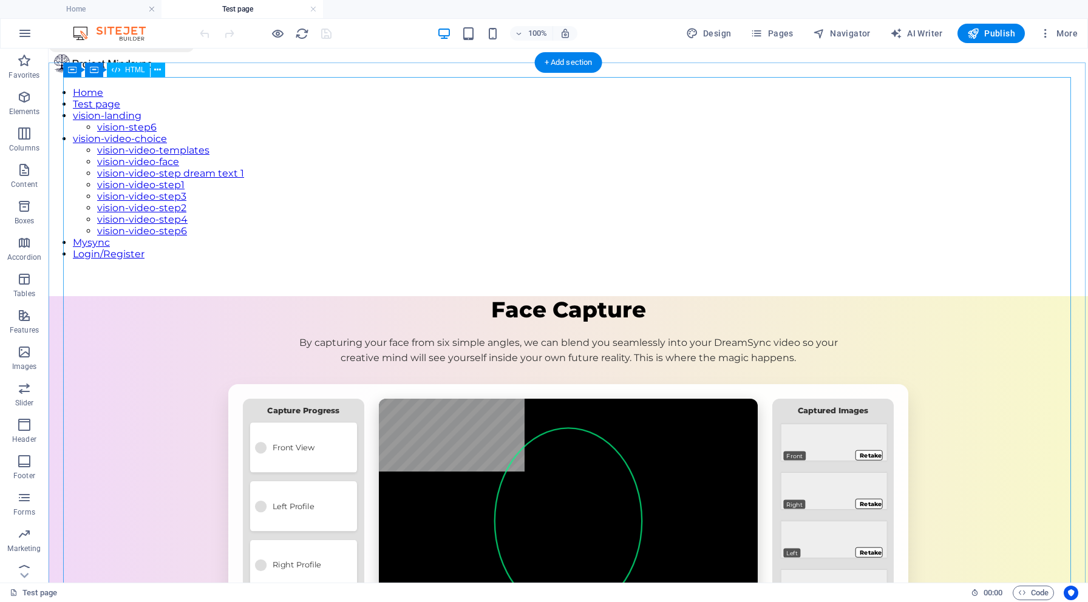
scroll to position [33, 0]
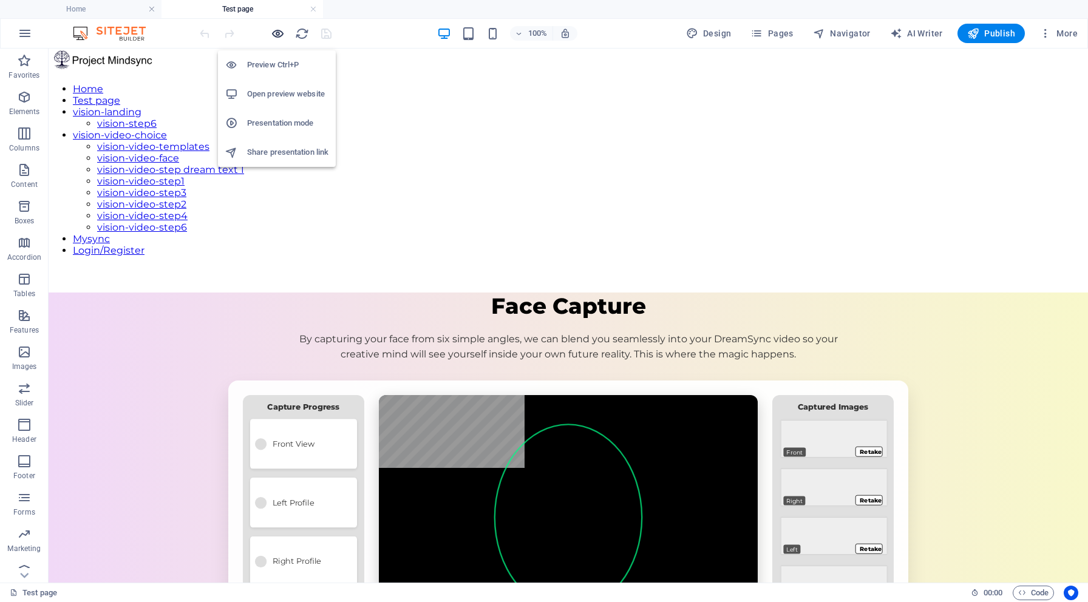
click at [281, 33] on icon "button" at bounding box center [278, 34] width 14 height 14
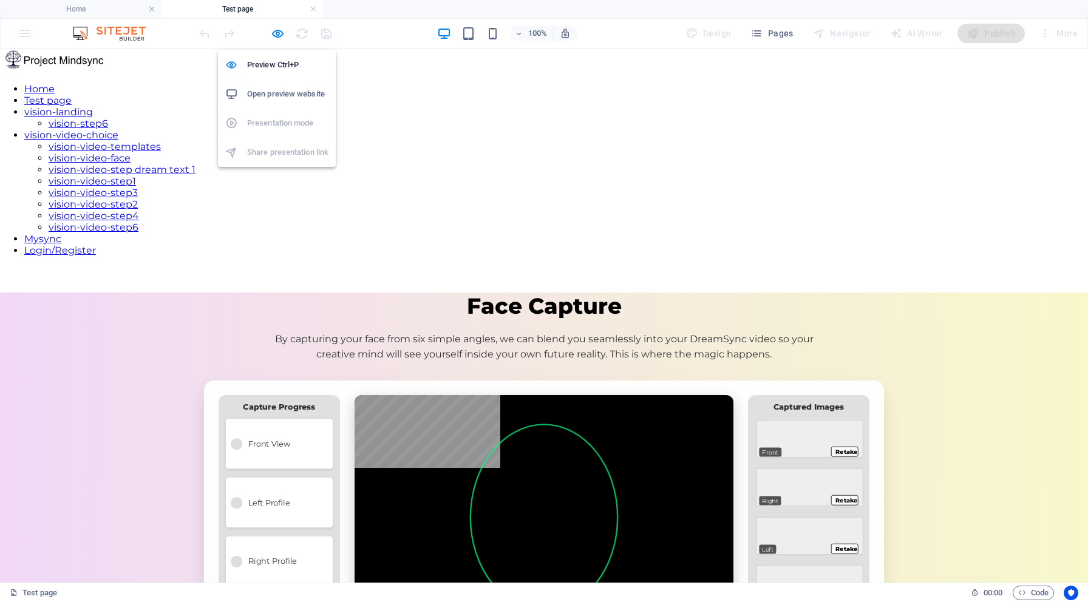
click at [283, 89] on h6 "Open preview website" at bounding box center [287, 94] width 81 height 15
click at [275, 28] on icon "button" at bounding box center [278, 34] width 14 height 14
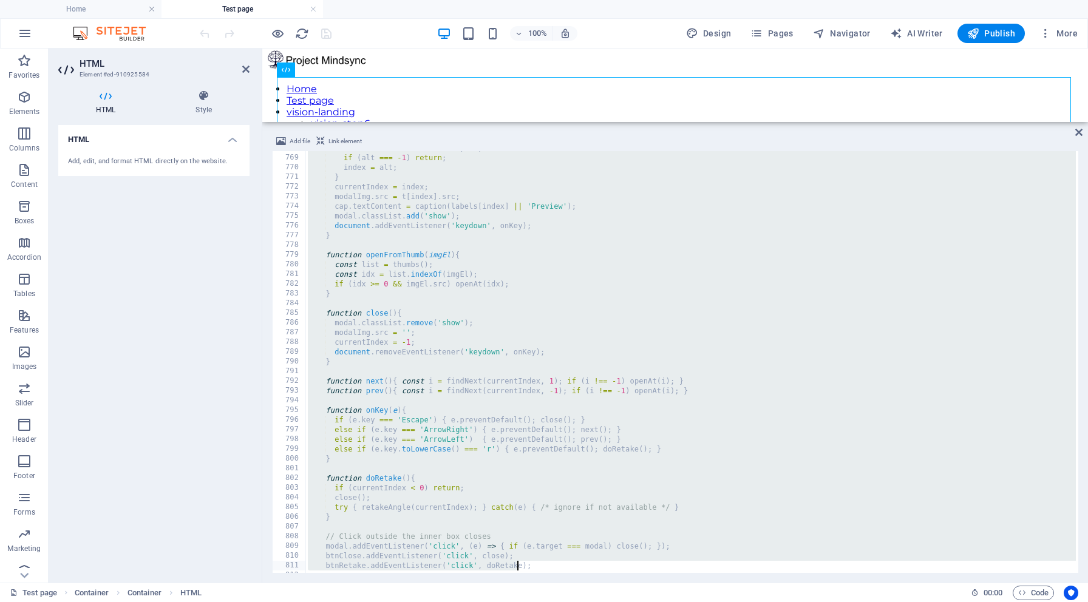
scroll to position [7663, 0]
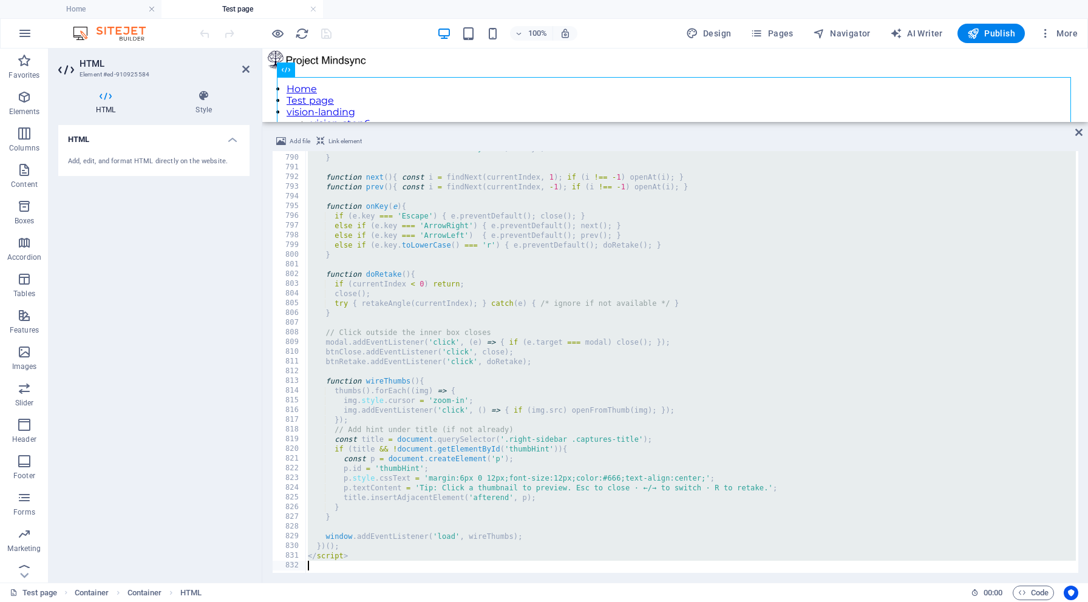
drag, startPoint x: 302, startPoint y: 155, endPoint x: 518, endPoint y: 602, distance: 496.1
click at [518, 583] on section "Favorites Elements Columns Content Boxes Accordion Tables Features Images Slide…" at bounding box center [544, 316] width 1088 height 534
type textarea "</script>"
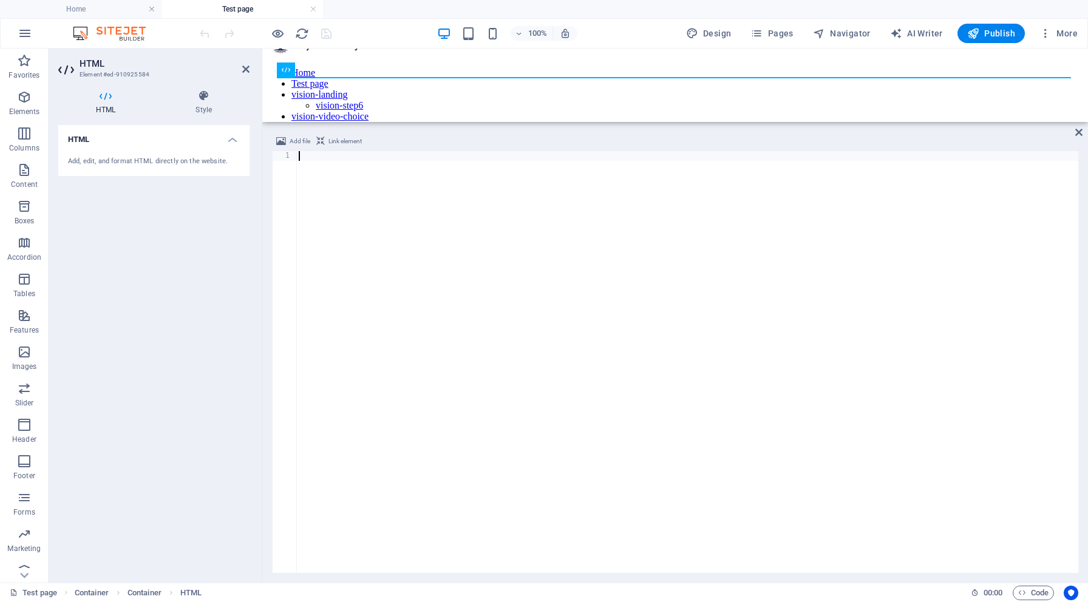
type textarea "</script>"
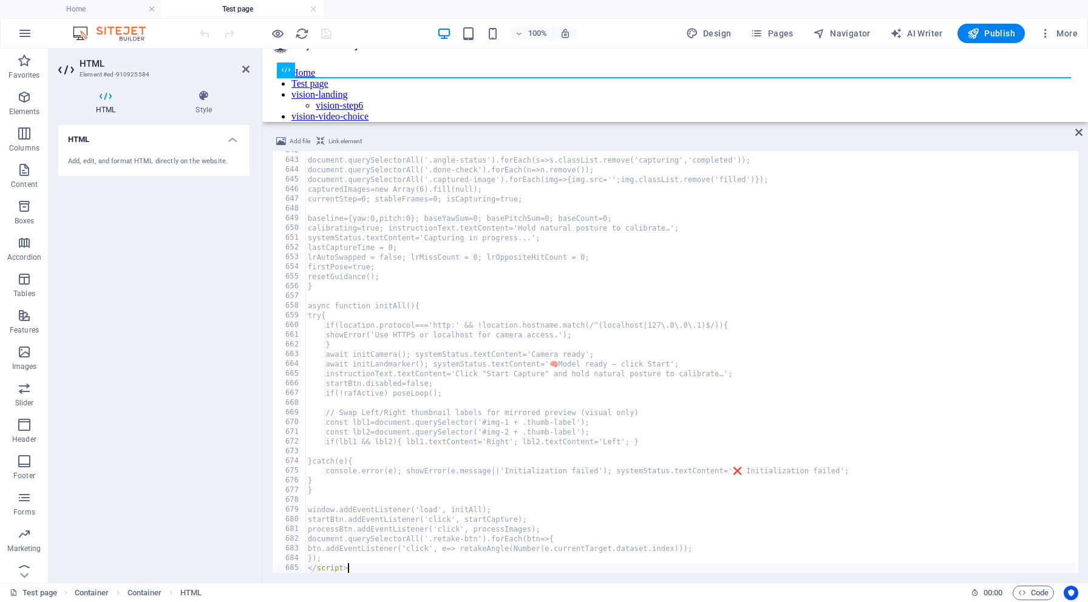
scroll to position [6233, 0]
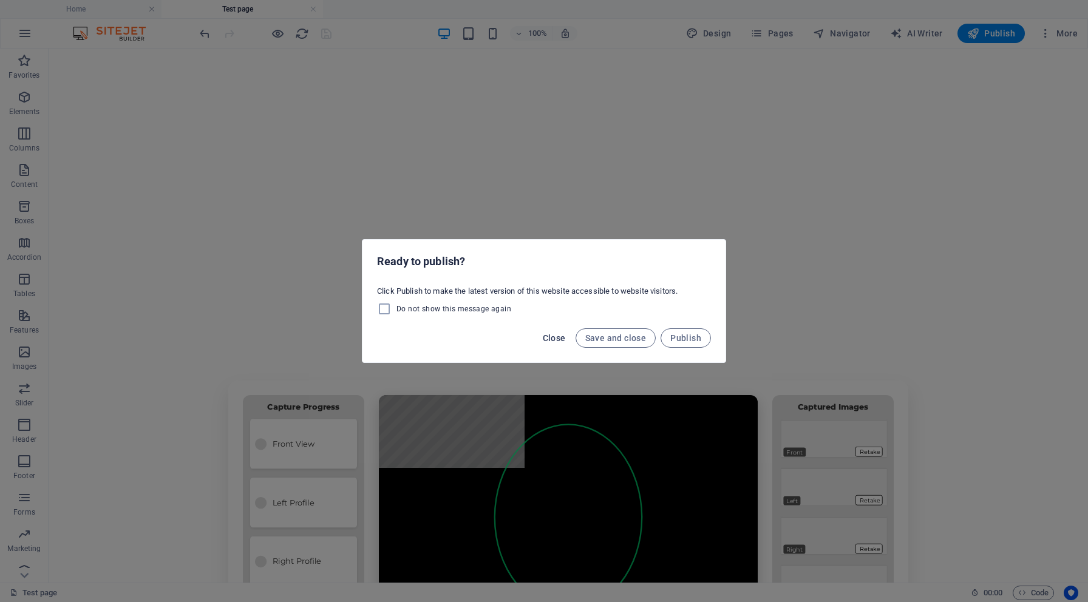
click at [557, 335] on span "Close" at bounding box center [554, 338] width 23 height 10
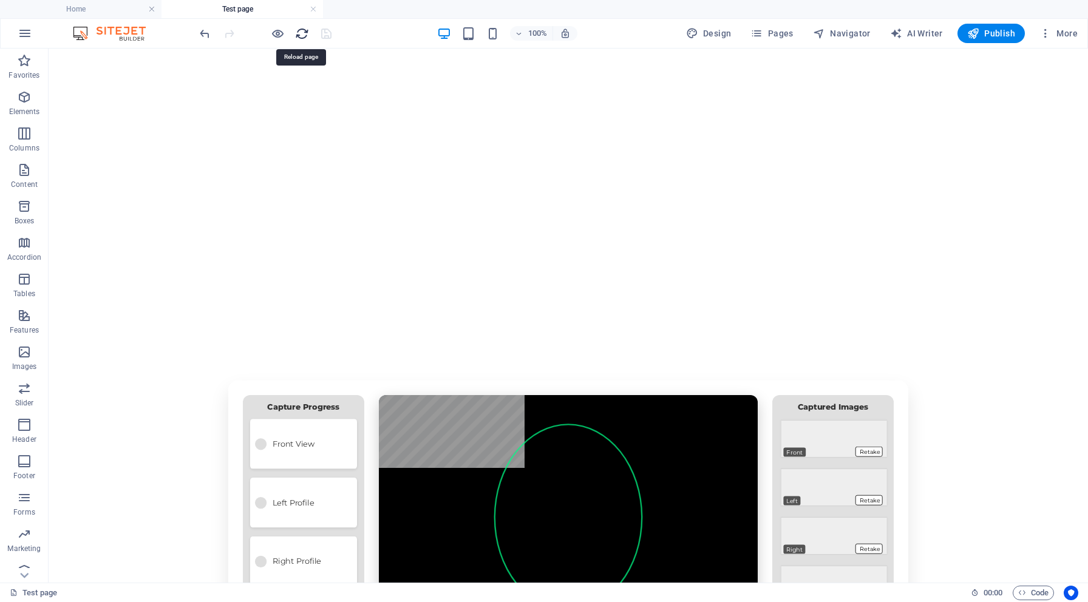
click at [301, 30] on icon "reload" at bounding box center [302, 34] width 14 height 14
click at [290, 88] on h6 "Open preview website" at bounding box center [287, 94] width 81 height 15
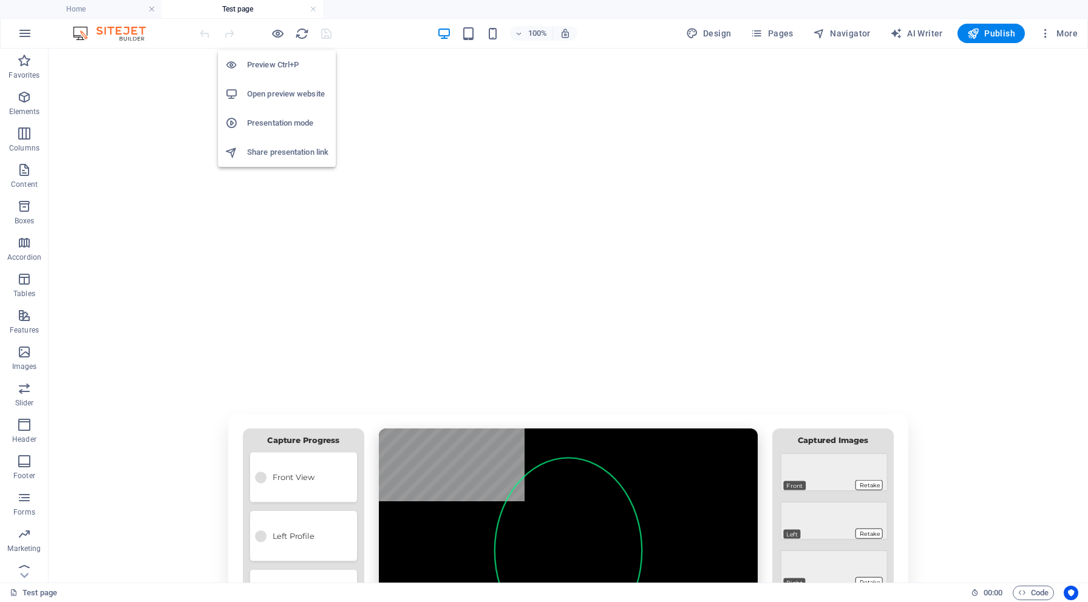
scroll to position [0, 0]
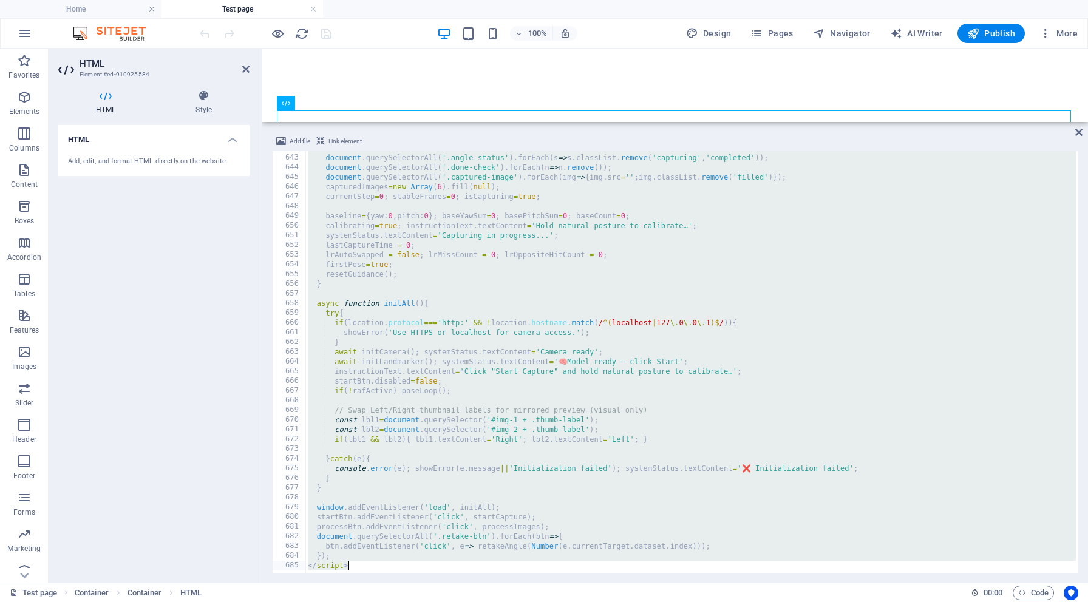
scroll to position [6235, 0]
drag, startPoint x: 304, startPoint y: 157, endPoint x: 568, endPoint y: 602, distance: 517.3
click at [568, 583] on section "Favorites Elements Columns Content Boxes Accordion Tables Features Images Slide…" at bounding box center [544, 316] width 1088 height 534
type textarea "}); </script>"
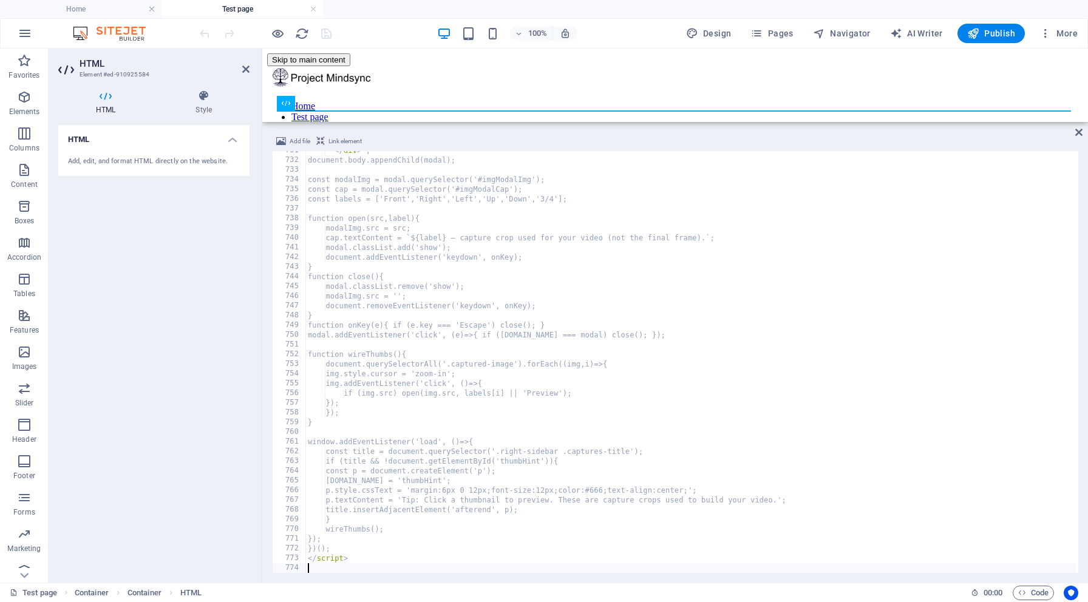
scroll to position [7097, 0]
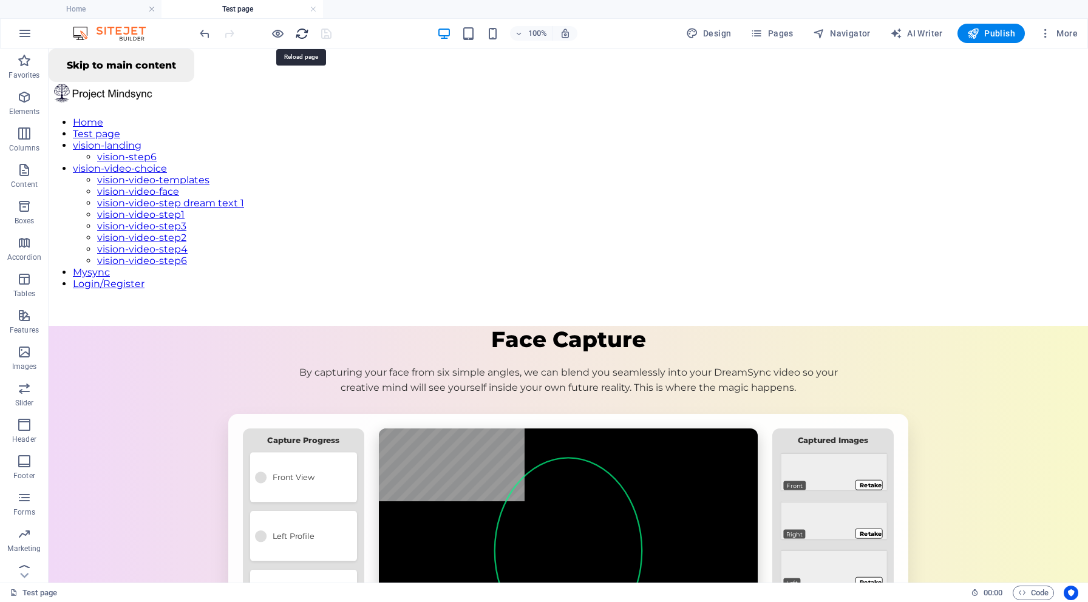
click at [302, 32] on icon "reload" at bounding box center [302, 34] width 14 height 14
click at [284, 97] on h6 "Open preview website" at bounding box center [287, 94] width 81 height 15
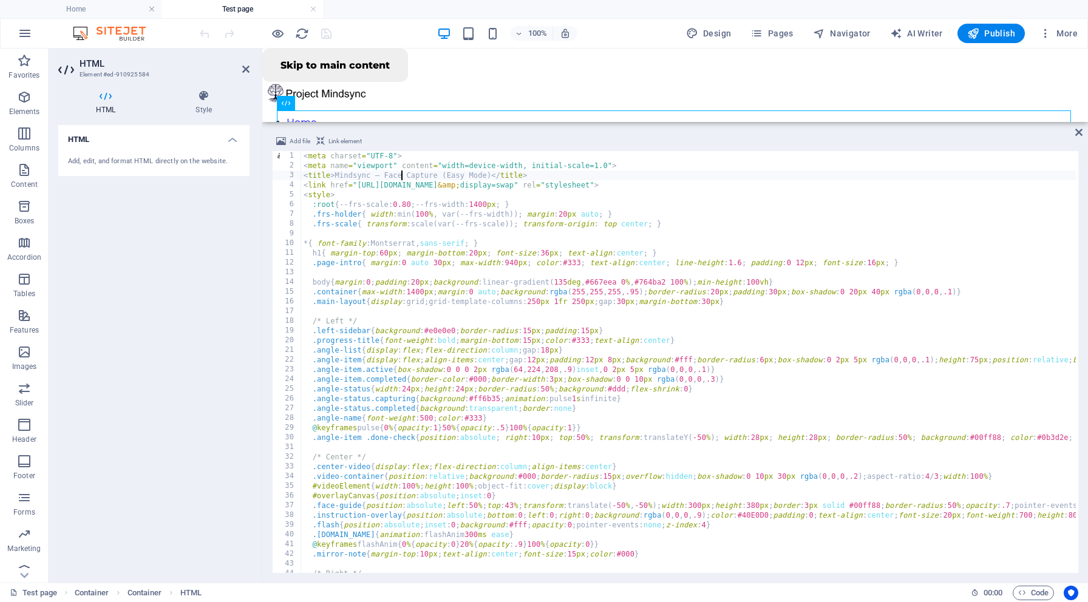
type textarea "</script>"
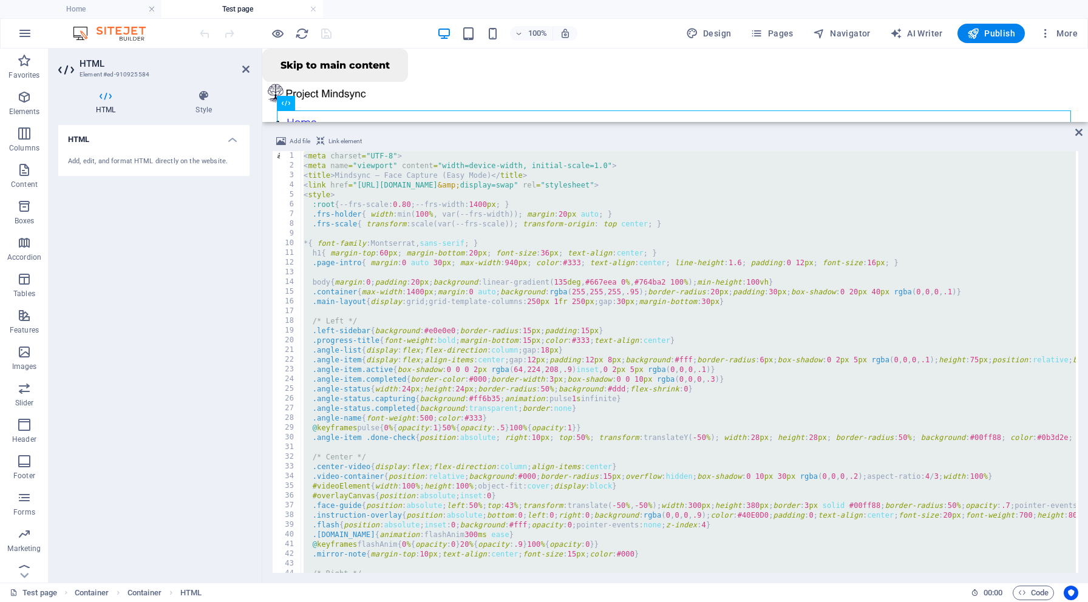
click at [240, 64] on h2 "HTML" at bounding box center [165, 63] width 170 height 11
click at [251, 68] on aside "HTML Element #ed-910925584 HTML Style HTML Add, edit, and format HTML directly …" at bounding box center [156, 316] width 214 height 534
click at [244, 67] on icon at bounding box center [245, 69] width 7 height 10
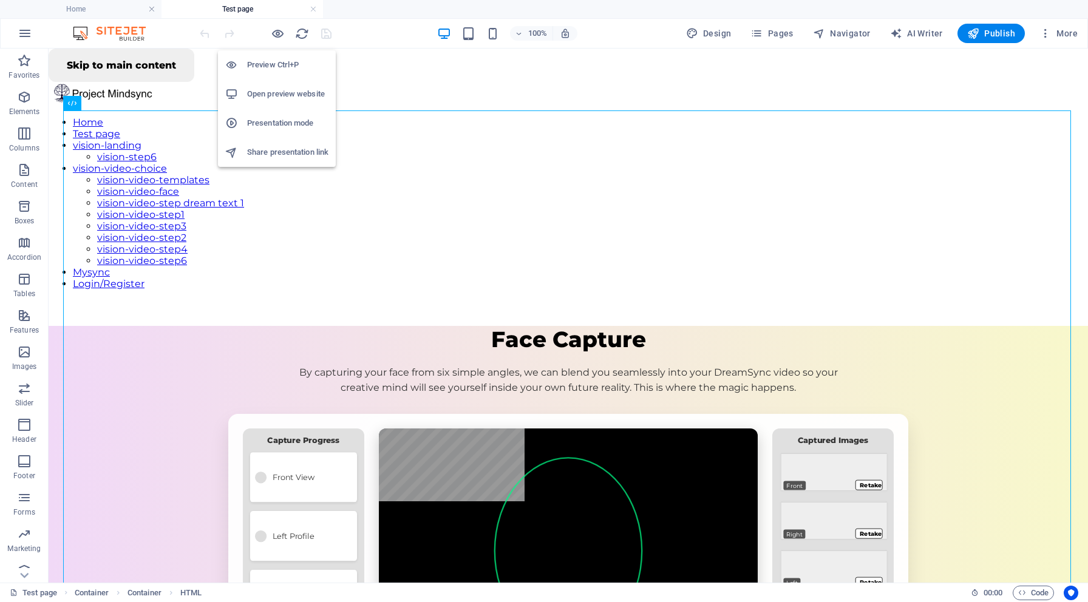
click at [285, 90] on h6 "Open preview website" at bounding box center [287, 94] width 81 height 15
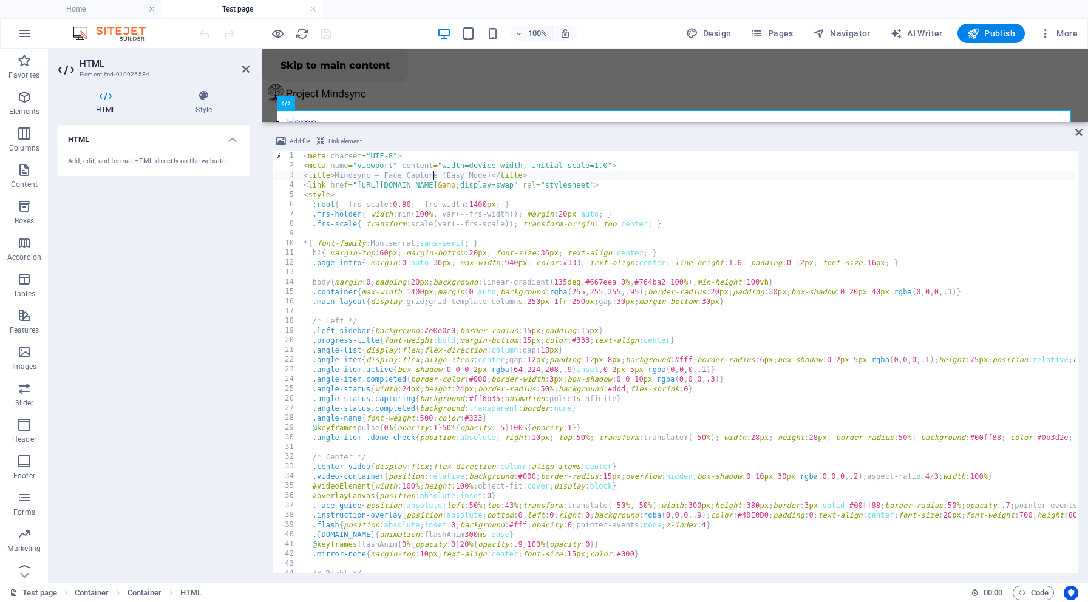
type textarea "</script>"
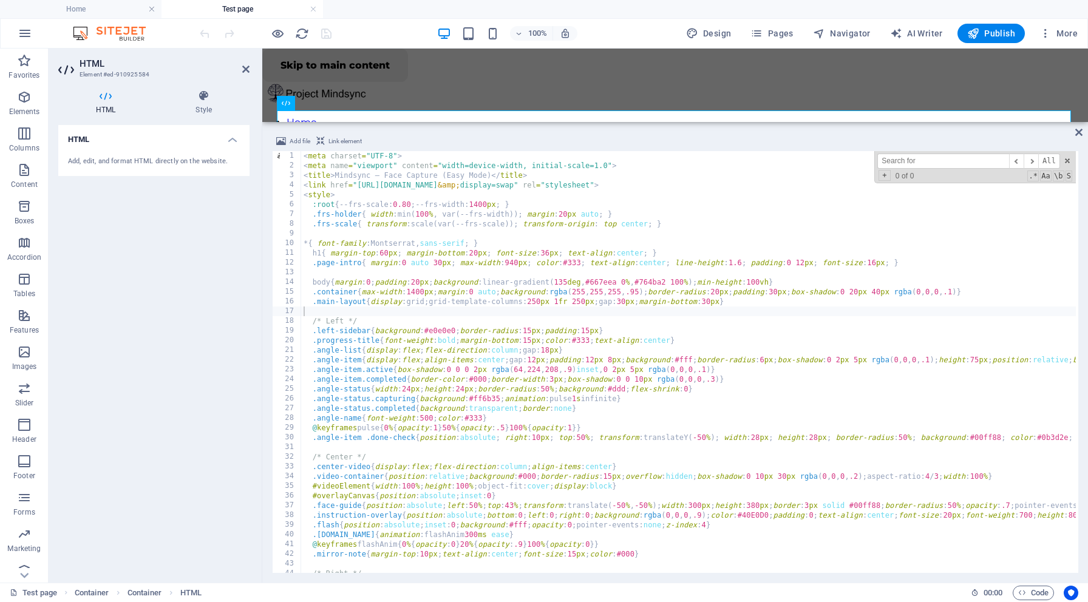
type input "window.addEventListener('load', ()=>{ const title = document.querySelector('.ri…"
drag, startPoint x: 1007, startPoint y: 157, endPoint x: 764, endPoint y: 151, distance: 242.3
click at [764, 151] on div "< meta charset = "UTF-8" > < meta name = "viewport" content = "width=device-wid…" at bounding box center [688, 362] width 775 height 422
paste input "window.addEventListener('load', ()=>{"
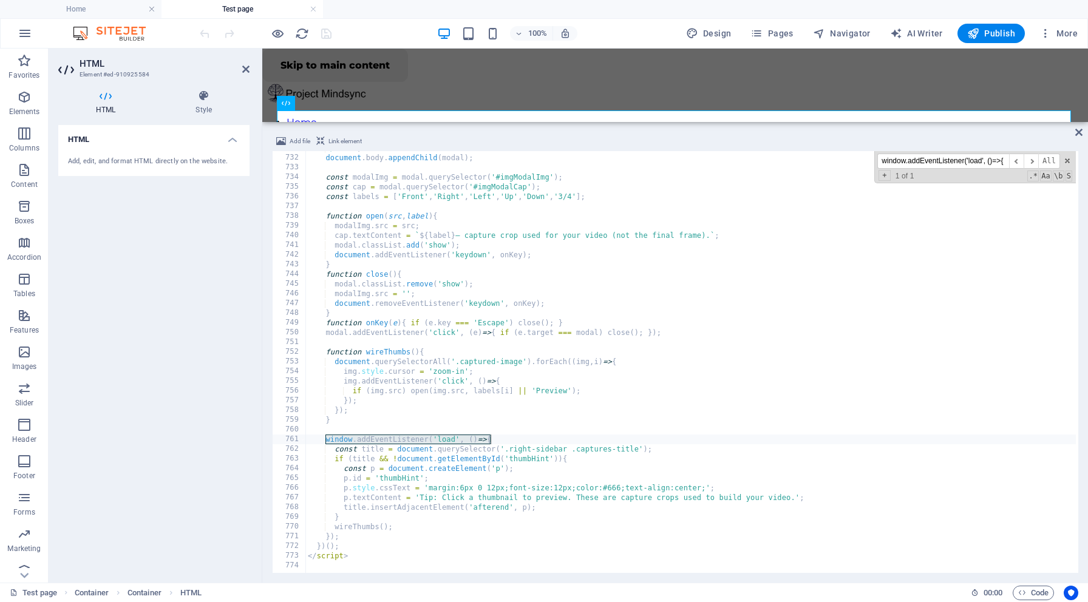
scroll to position [7100, 0]
type input "window.addEventListener('load', ()=>{"
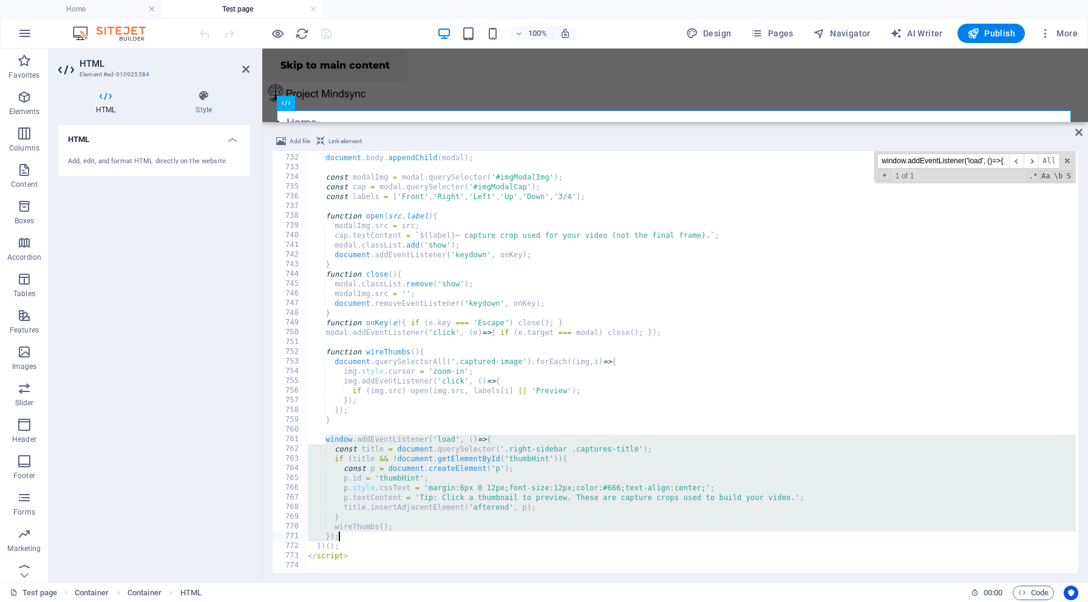
drag, startPoint x: 326, startPoint y: 438, endPoint x: 383, endPoint y: 532, distance: 109.5
type textarea "wireThumbs(); });"
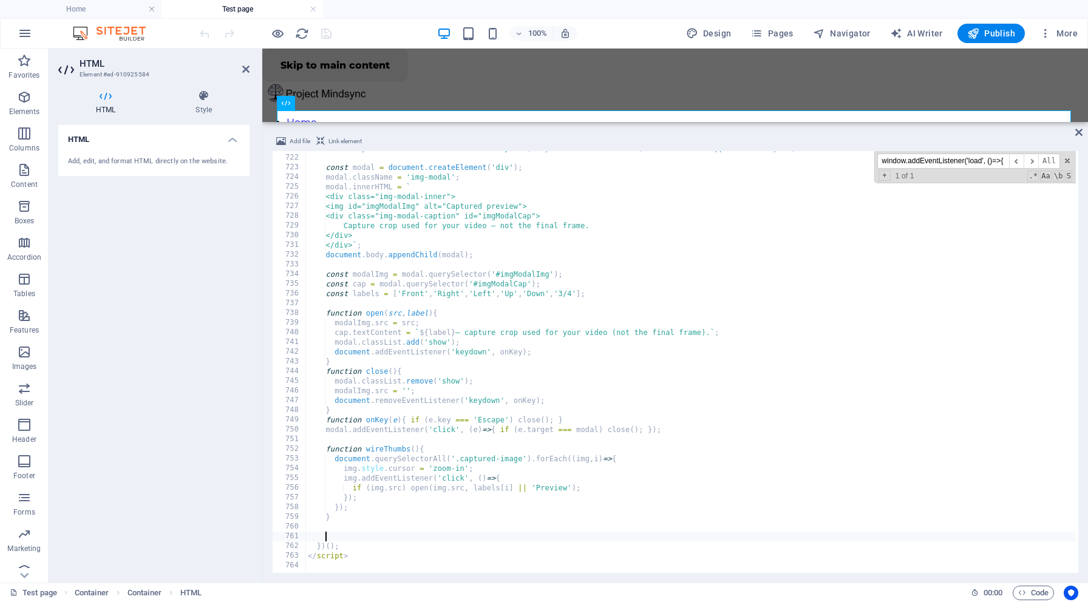
paste textarea
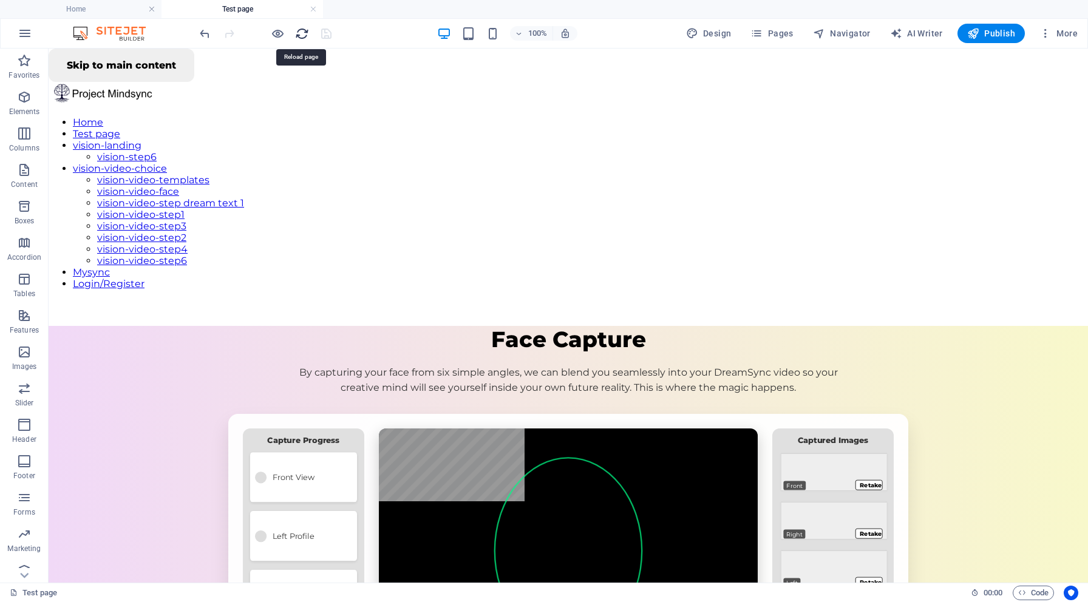
click at [303, 28] on icon "reload" at bounding box center [302, 34] width 14 height 14
click at [284, 92] on h6 "Open preview website" at bounding box center [287, 94] width 81 height 15
click at [279, 90] on h6 "Open preview website" at bounding box center [287, 94] width 81 height 15
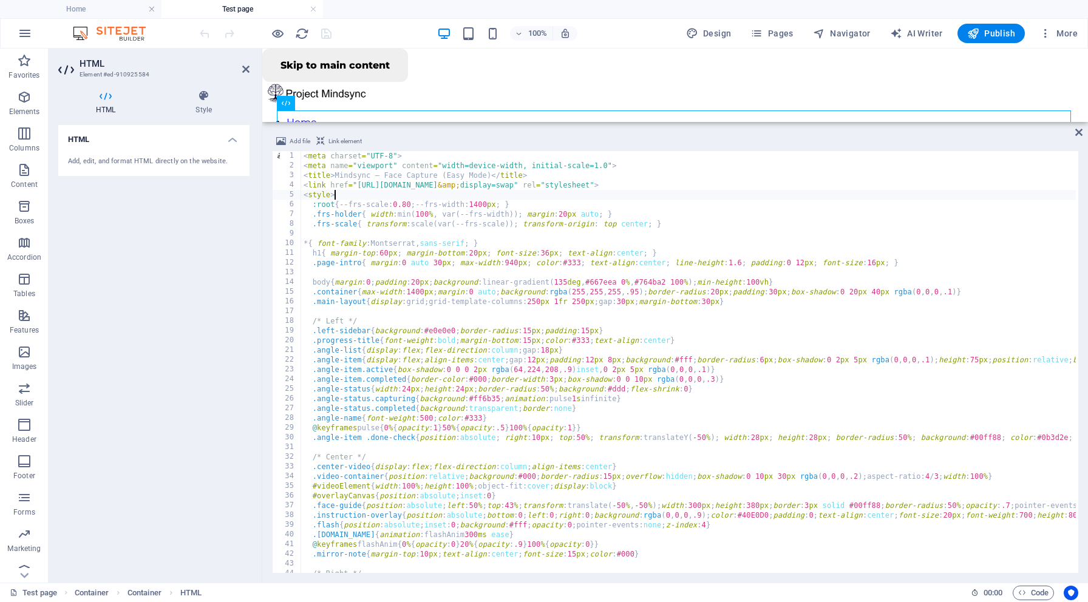
paste textarea "const CROP_SCALE = 1.75;"
type textarea "h1{ margin-top:60px; margin-bottom:20px; font-size:36px; text-align:center; }"
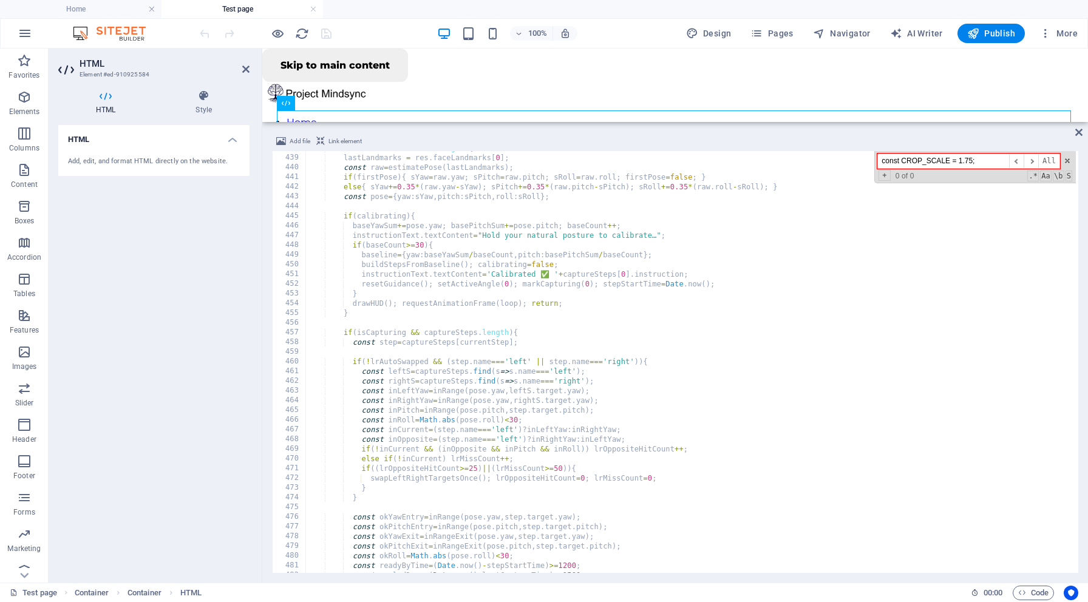
scroll to position [4271, 0]
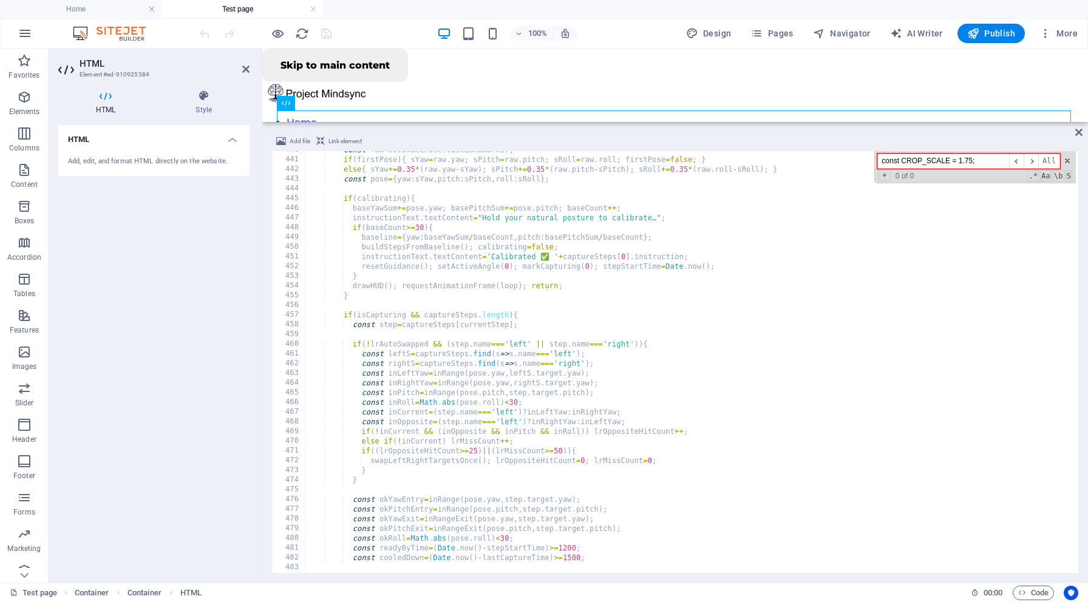
drag, startPoint x: 900, startPoint y: 164, endPoint x: 871, endPoint y: 157, distance: 30.0
click at [871, 157] on div "const raw = estimatePose ( lastLandmarks ) ; if ( firstPose ) { sYaw = raw . ya…" at bounding box center [690, 362] width 770 height 422
drag, startPoint x: 929, startPoint y: 158, endPoint x: 974, endPoint y: 158, distance: 45.5
click at [974, 158] on input "CROP_SCALE = 1.75;" at bounding box center [943, 161] width 132 height 15
type input "CROP_SCALE"
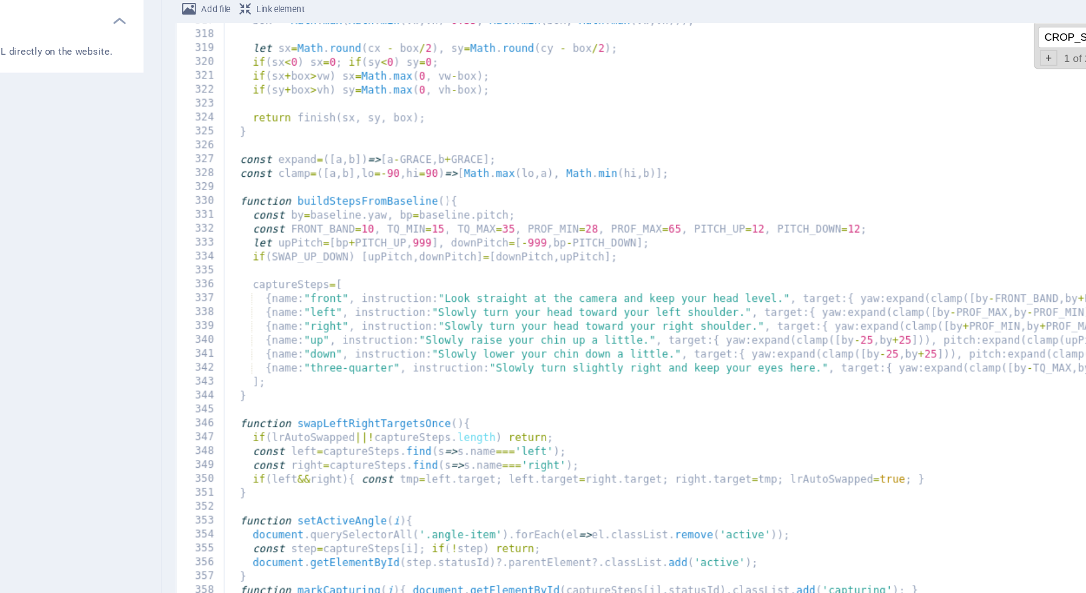
scroll to position [3080, 0]
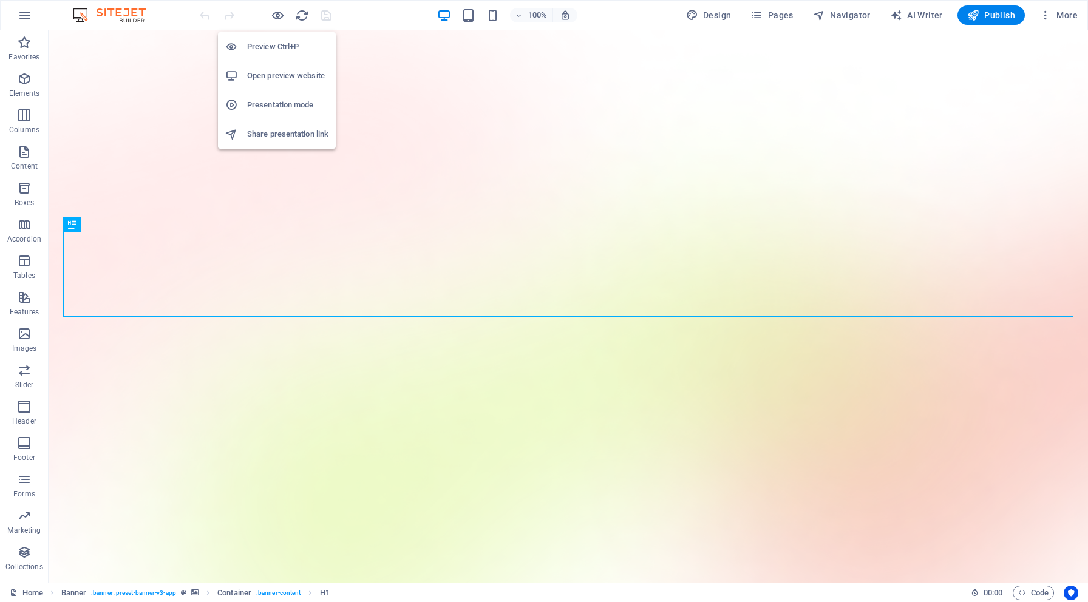
click at [283, 73] on h6 "Open preview website" at bounding box center [287, 76] width 81 height 15
click at [278, 11] on icon "button" at bounding box center [278, 16] width 14 height 14
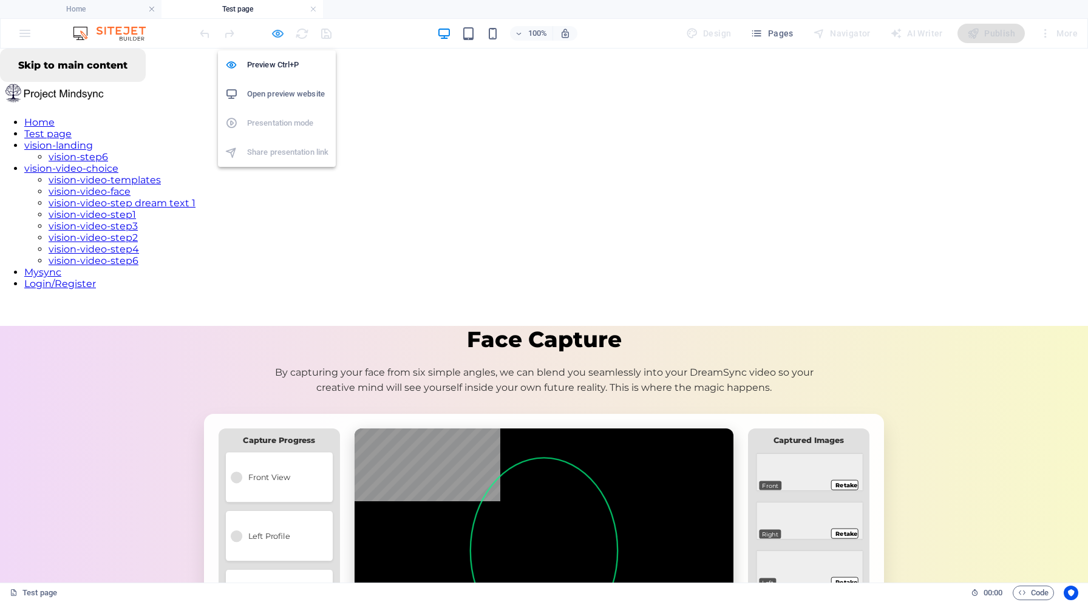
click at [281, 32] on icon "button" at bounding box center [278, 34] width 14 height 14
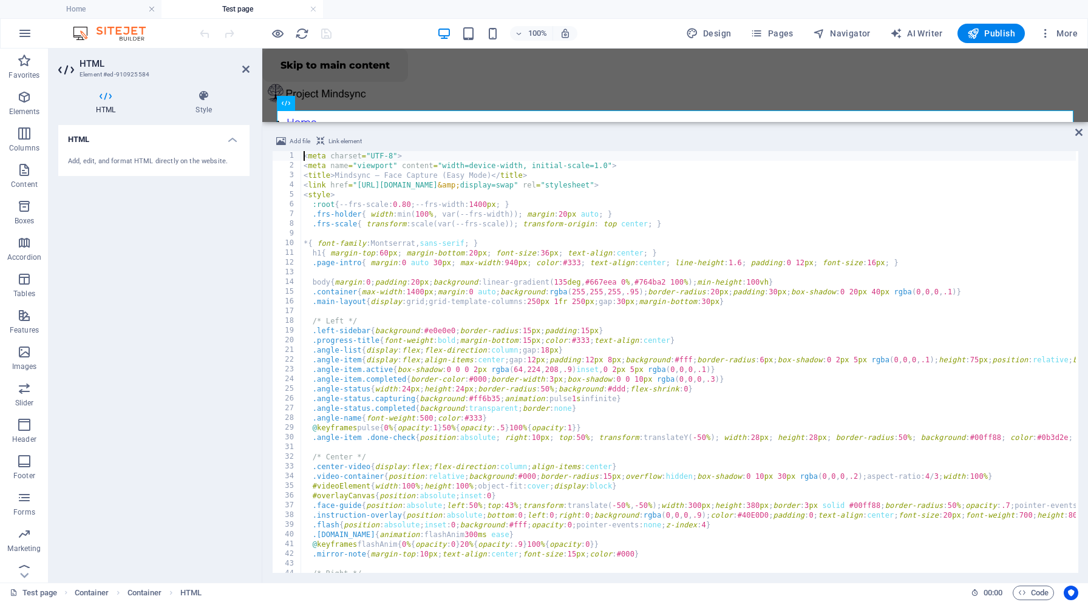
type textarea ".main-layout{display:grid;grid-template-columns:250px 1fr 250px;gap:30px;margin…"
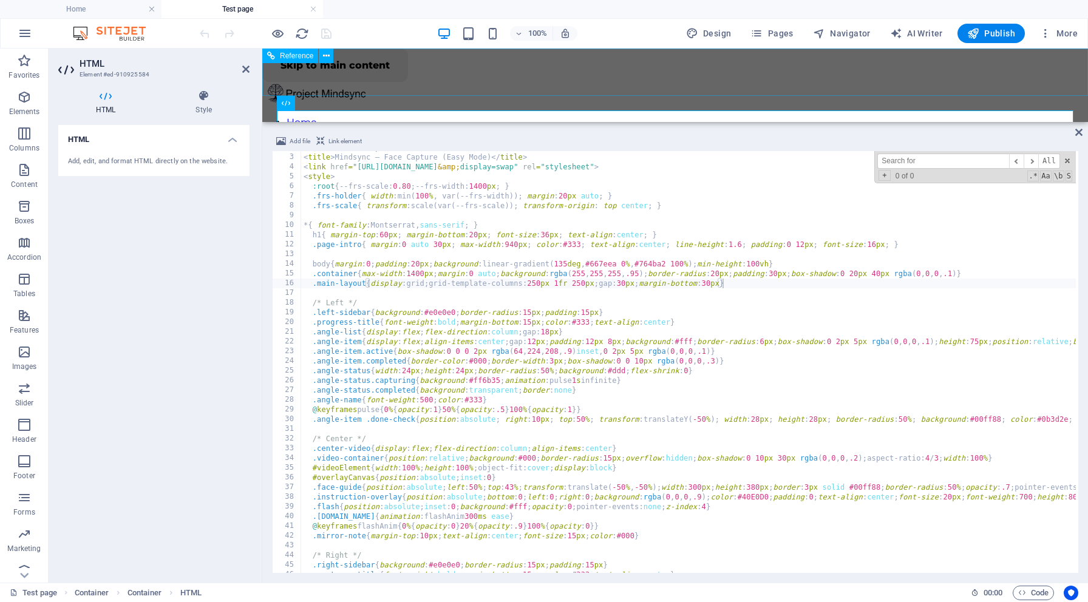
paste input "const CROP_SCALE"
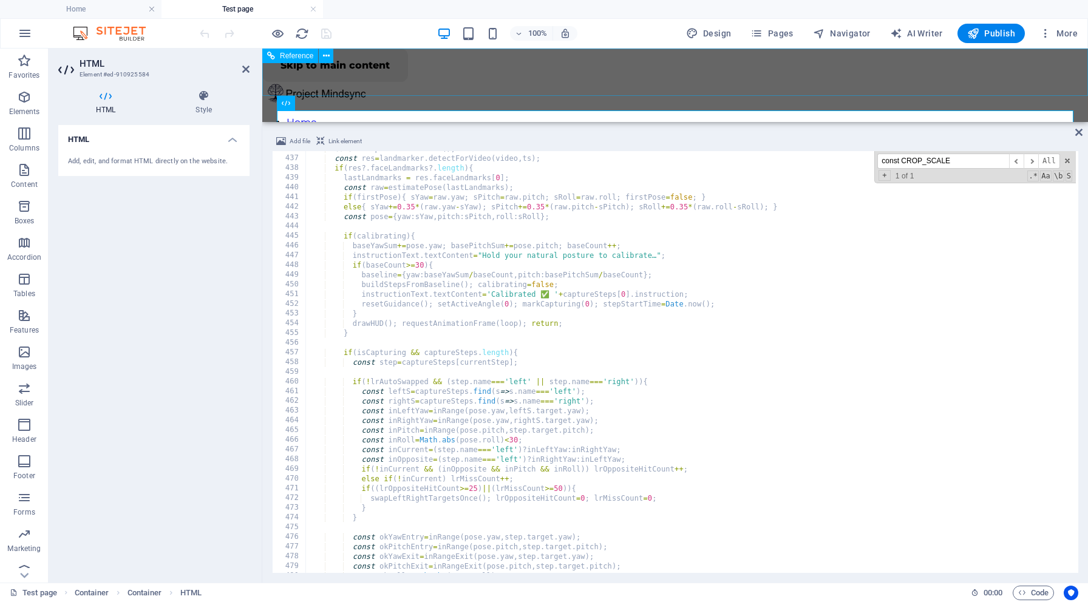
scroll to position [4205, 0]
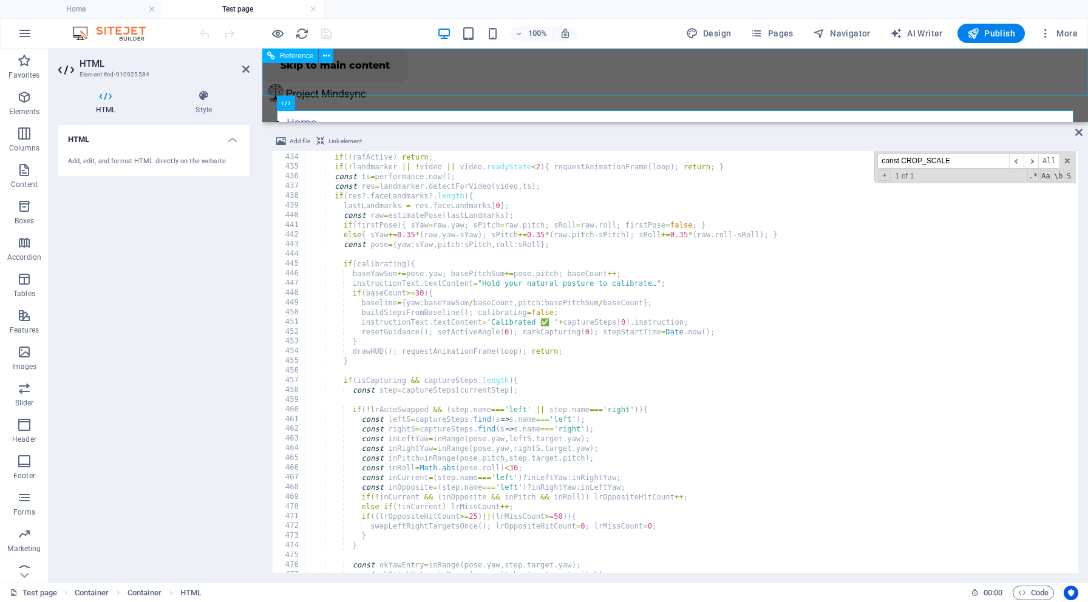
click at [959, 159] on input "const CROP_SCALE" at bounding box center [943, 161] width 132 height 15
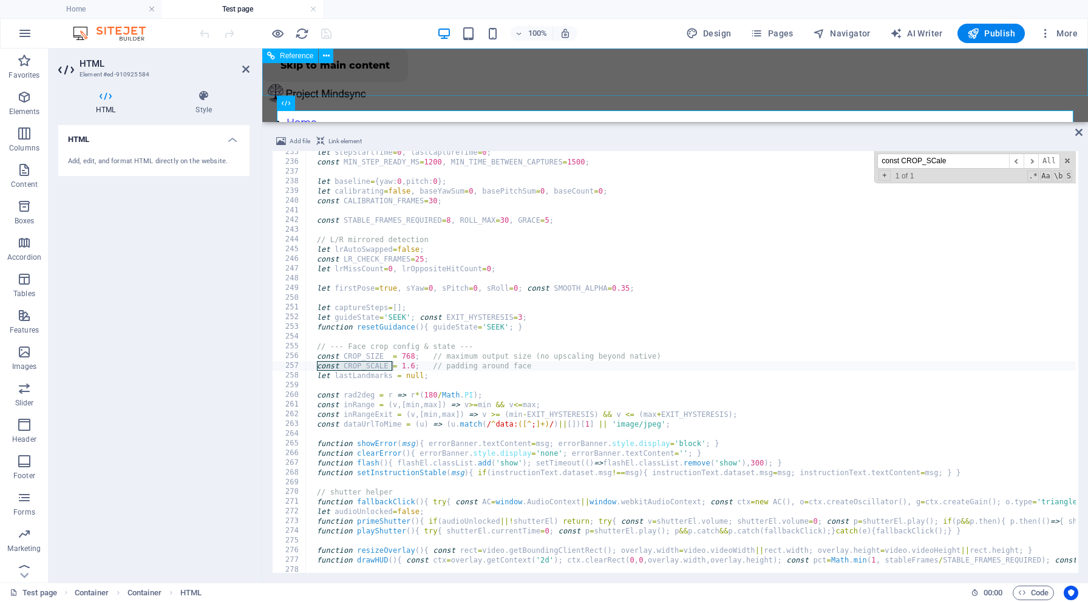
type input "const CROP_SCale"
drag, startPoint x: 403, startPoint y: 355, endPoint x: 415, endPoint y: 355, distance: 12.2
drag, startPoint x: 401, startPoint y: 356, endPoint x: 414, endPoint y: 356, distance: 12.8
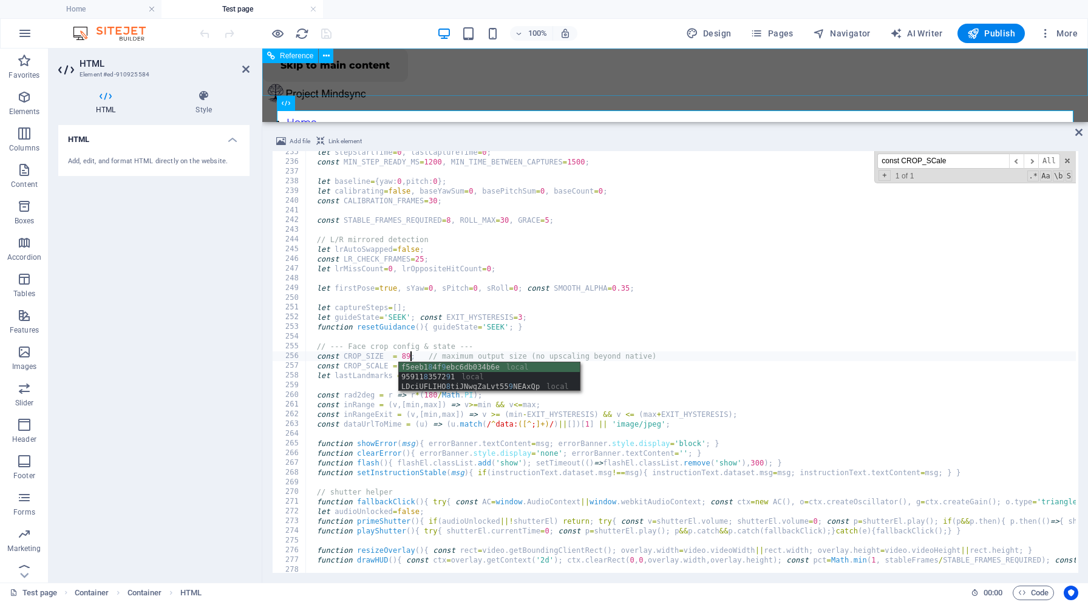
type textarea "const CROP_SIZE = 896; // maximum output size (no upscaling beyond native)"
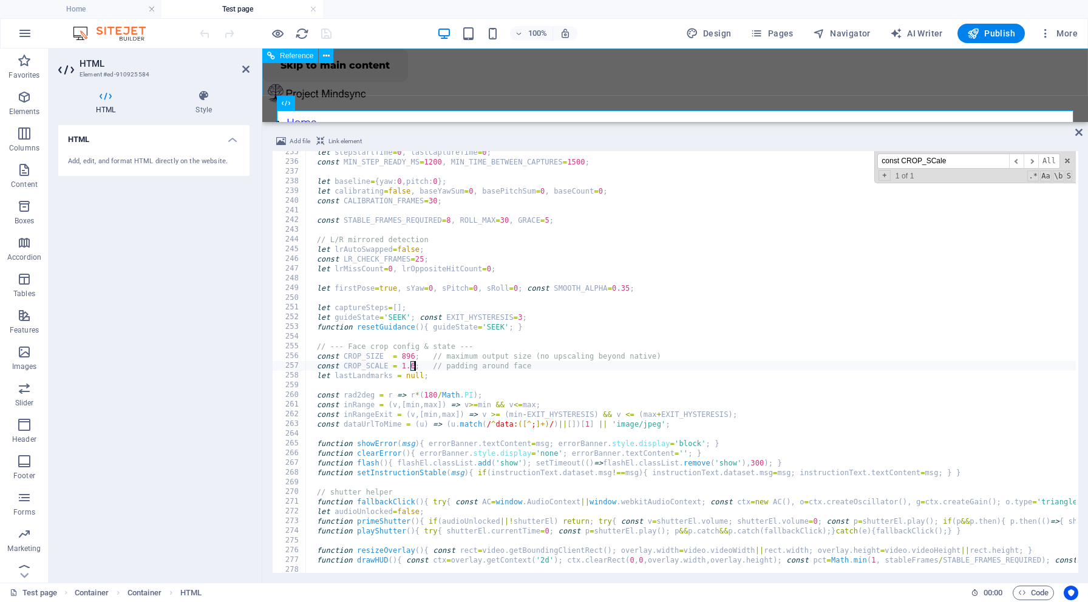
scroll to position [0, 9]
type textarea "function showError(msg){ errorBanner.textContent=msg; errorBanner.style.display…"
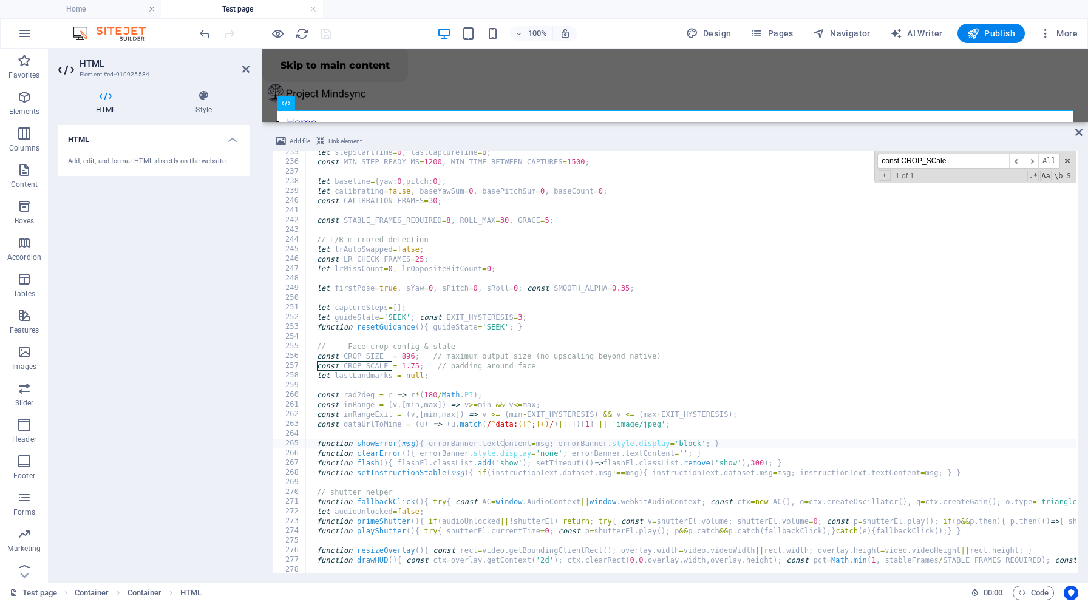
drag, startPoint x: 953, startPoint y: 165, endPoint x: 845, endPoint y: 143, distance: 110.9
click at [845, 143] on div "Add file Link element function showError(msg){ errorBanner.textContent=msg; err…" at bounding box center [675, 353] width 806 height 439
paste input "HEADROOM"
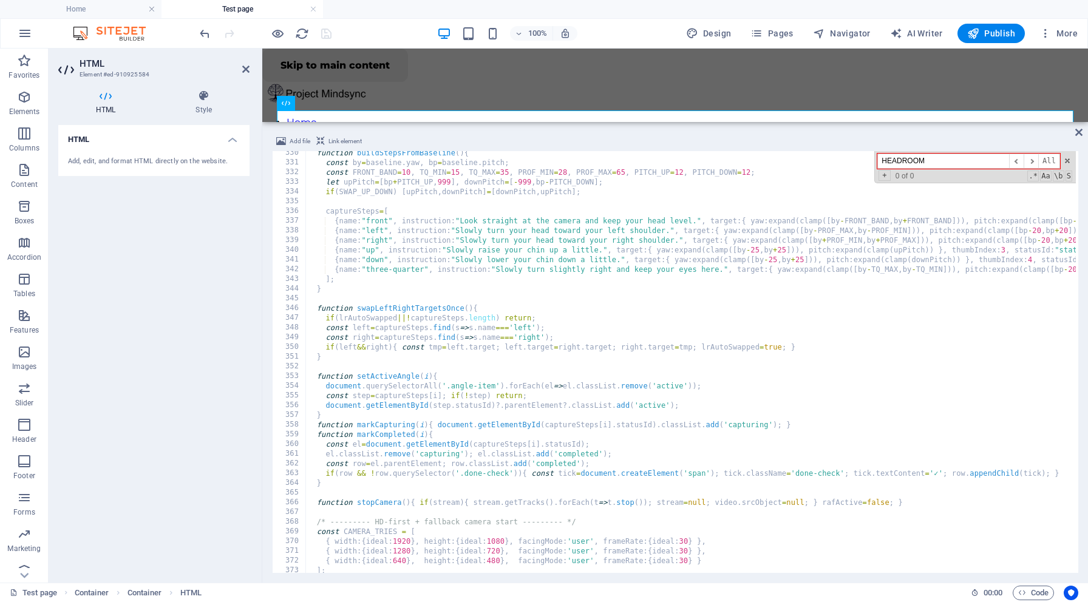
scroll to position [3199, 0]
click at [937, 160] on input "HEADROOM" at bounding box center [943, 161] width 132 height 15
drag, startPoint x: 937, startPoint y: 160, endPoint x: 828, endPoint y: 160, distance: 109.3
click at [828, 160] on div "function buildStepsFromBaseline ( ) { const by = baseline . yaw , bp = baseline…" at bounding box center [690, 362] width 770 height 422
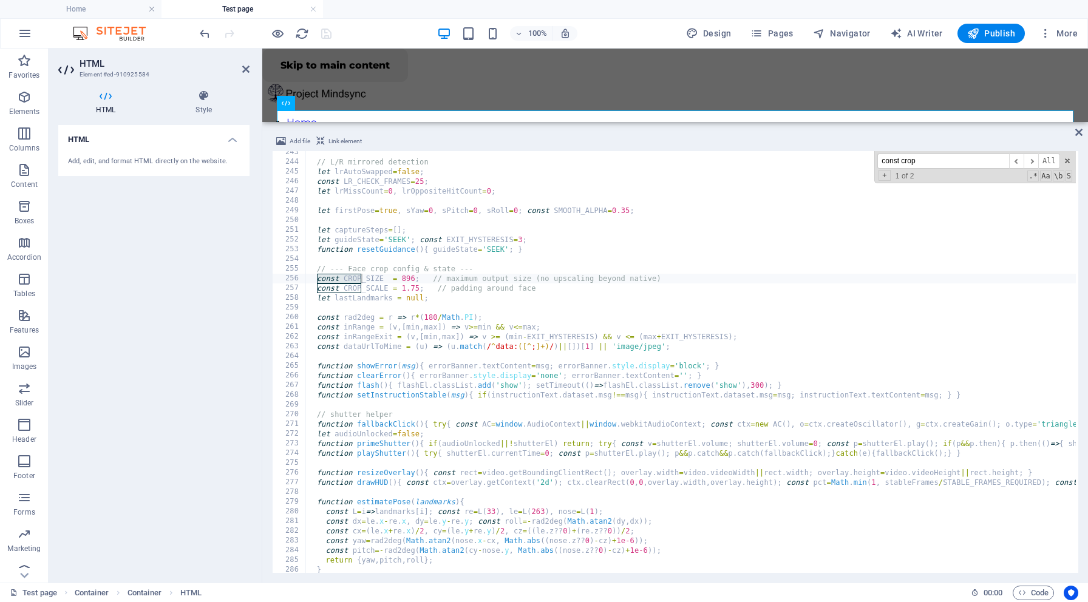
type input "const crop"
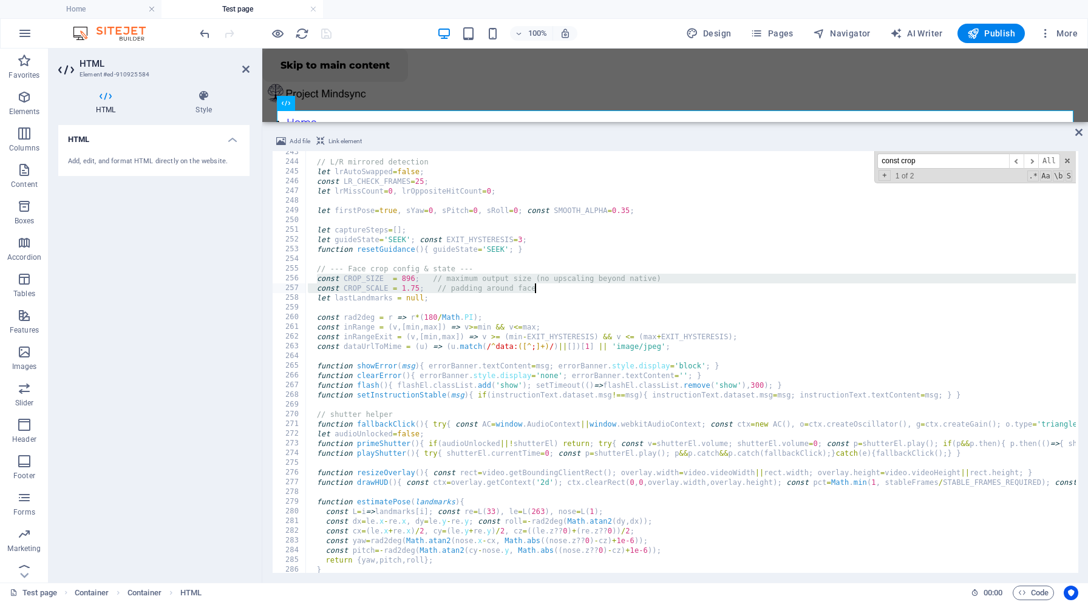
drag, startPoint x: 317, startPoint y: 280, endPoint x: 541, endPoint y: 286, distance: 224.1
paste textarea "const HEADROOM = 0.10; // upward shift (0.10 = 10% of crop height)"
type textarea "const HEADROOM = 0.10; // upward shift (0.10 = 10% of crop height)"
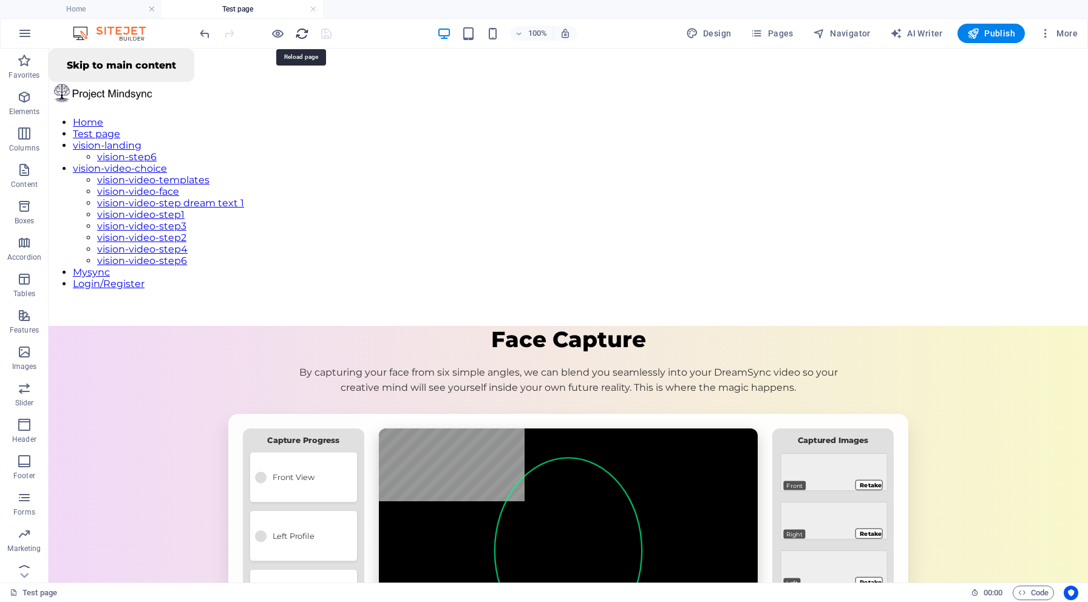
click at [300, 32] on icon "reload" at bounding box center [302, 34] width 14 height 14
click at [281, 93] on h6 "Open preview website" at bounding box center [287, 94] width 81 height 15
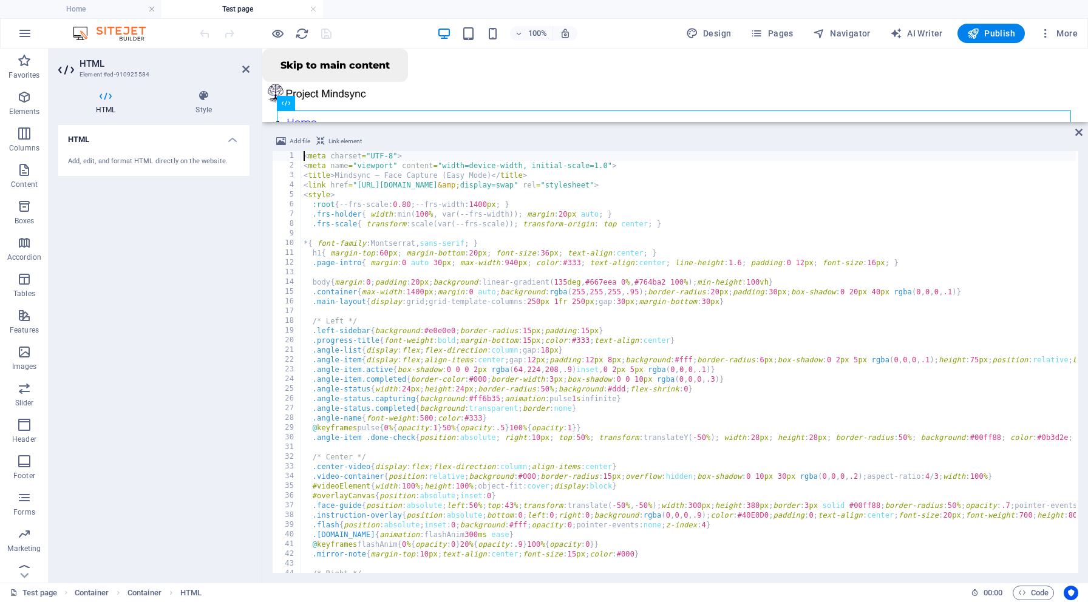
type textarea "</script>"
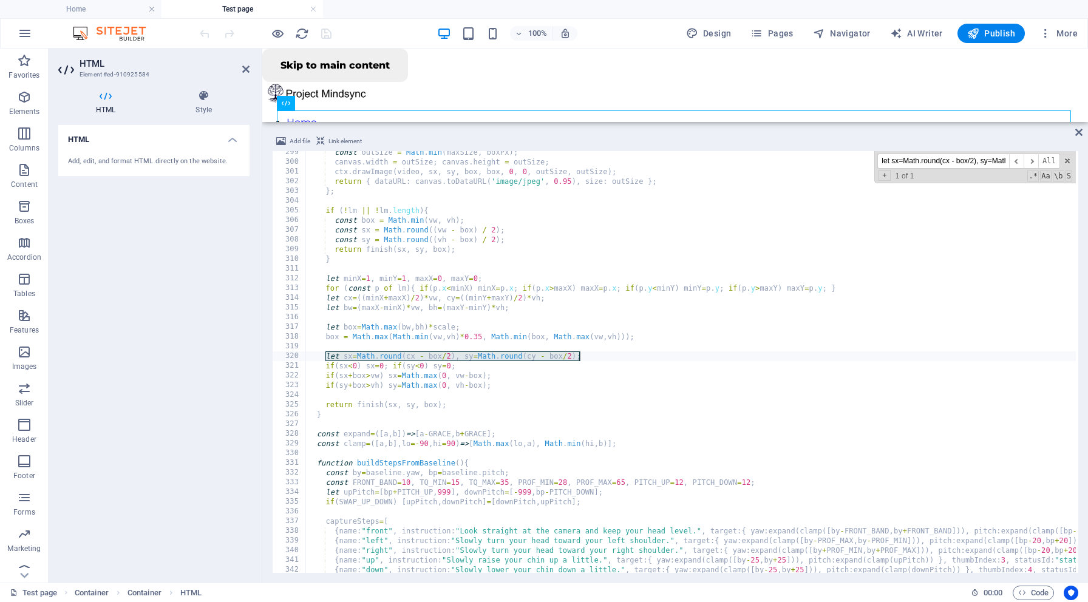
scroll to position [2899, 0]
type input "let sx=Math.round(cx - box/2), sy=Math.round(cy - box/2);"
drag, startPoint x: 327, startPoint y: 356, endPoint x: 590, endPoint y: 356, distance: 262.9
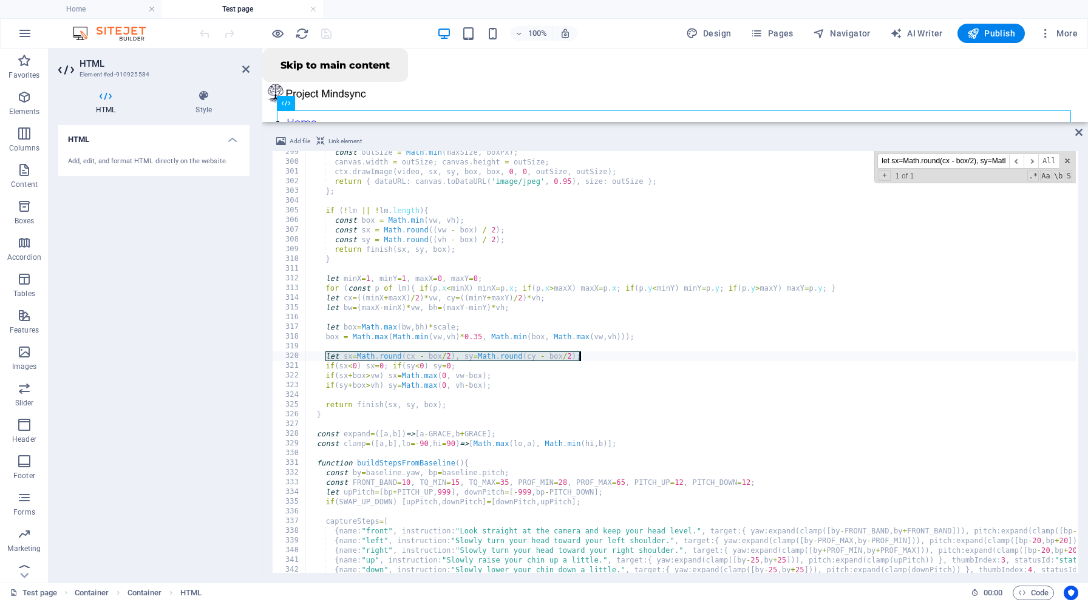
type textarea "let sx=Math.round(cx - box/2), sy=Math.round(cy - box/2);"
paste textarea
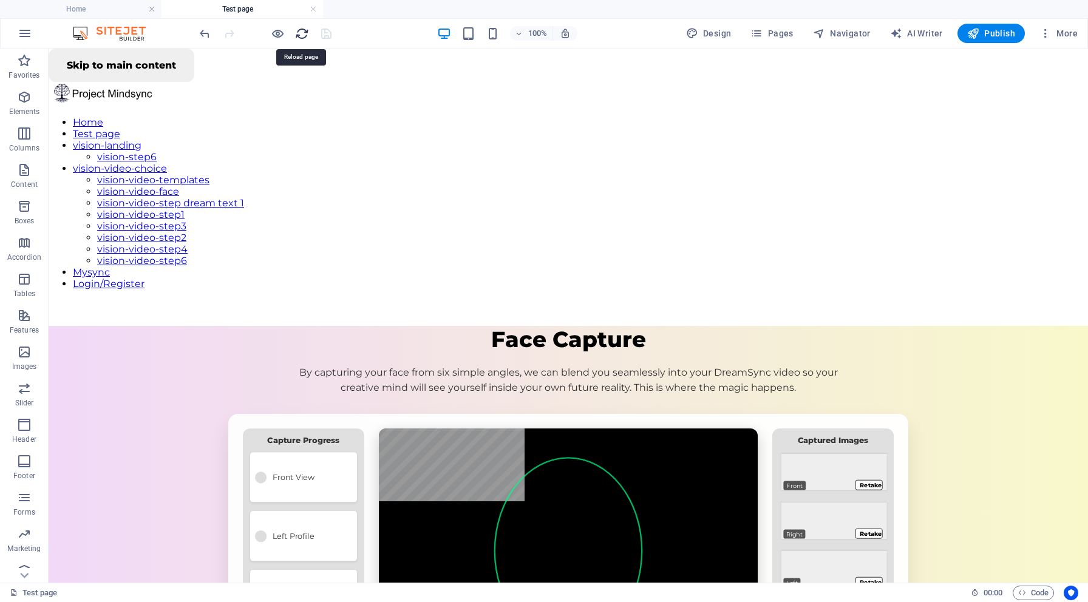
click at [302, 30] on icon "reload" at bounding box center [302, 34] width 14 height 14
click at [290, 86] on li "Open preview website" at bounding box center [277, 94] width 118 height 29
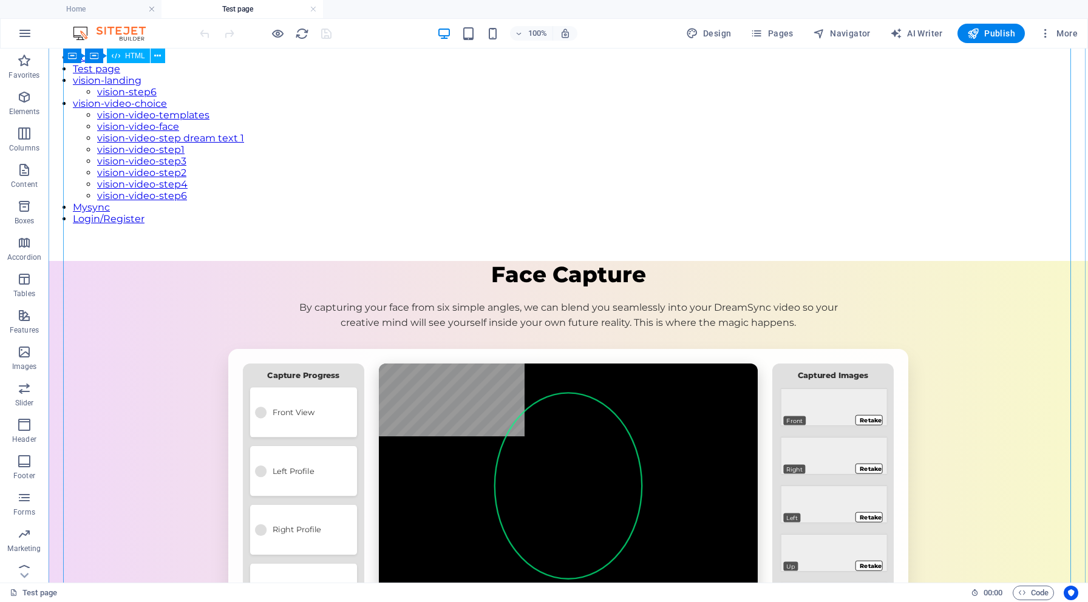
scroll to position [71, 0]
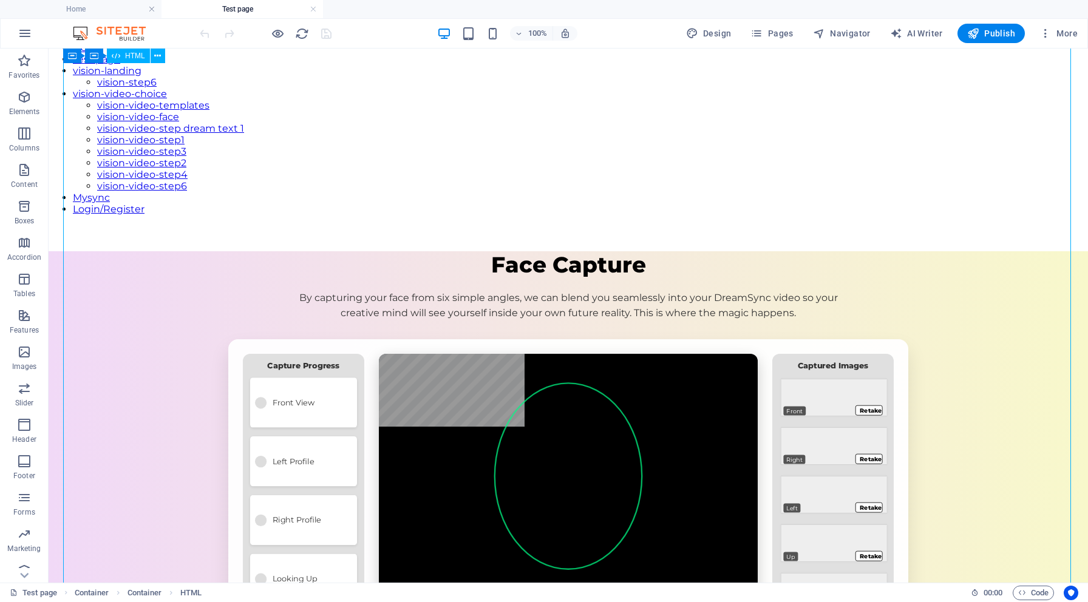
click at [280, 91] on h6 "Open preview website" at bounding box center [287, 94] width 81 height 15
click at [279, 95] on h6 "Open preview website" at bounding box center [287, 94] width 81 height 15
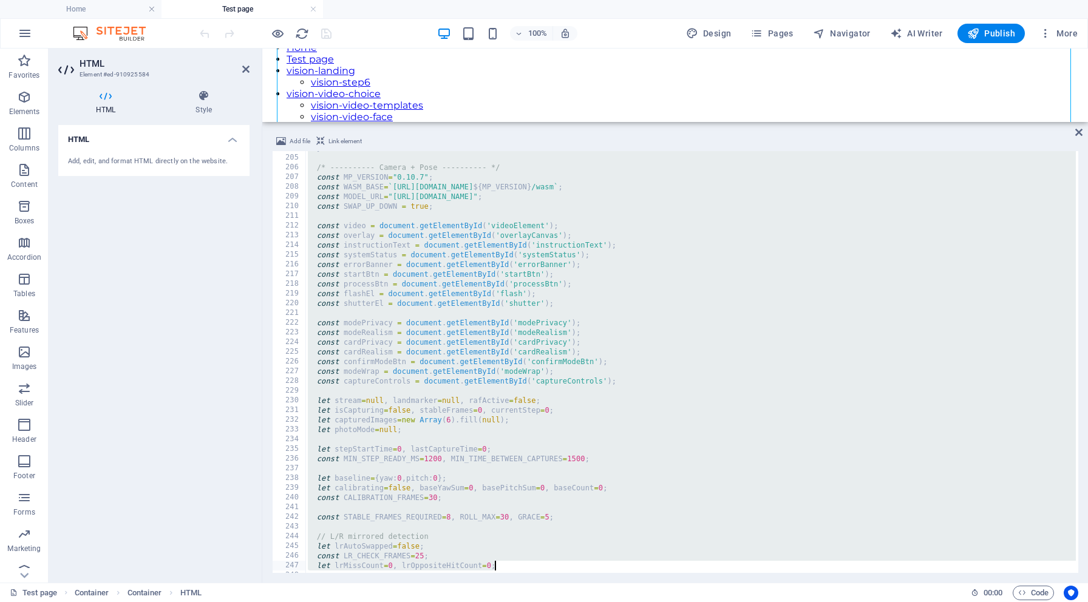
type textarea "// shutter helper"
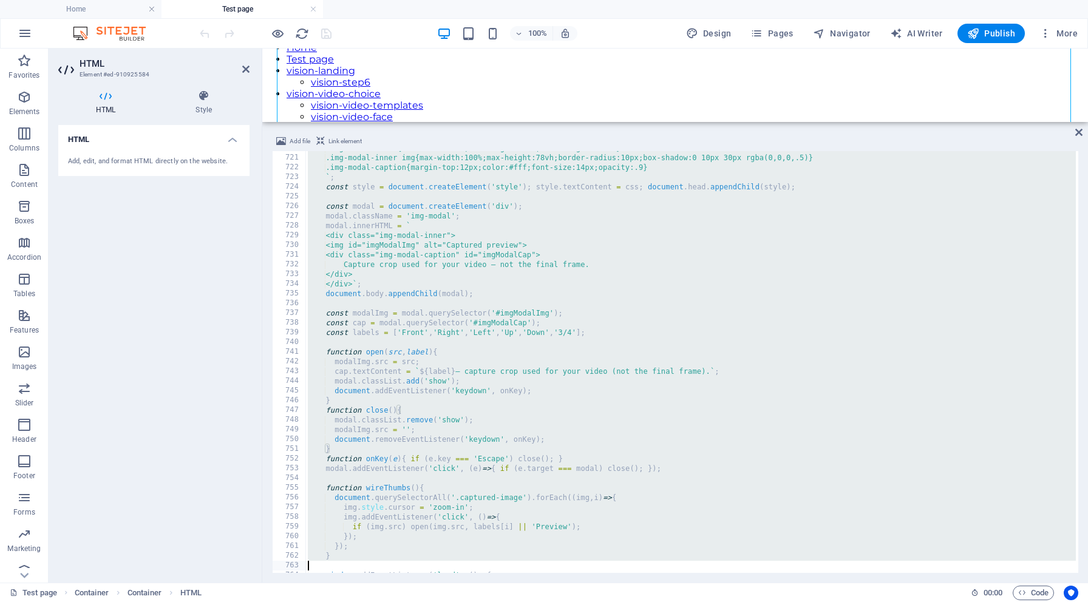
type textarea "</script>"
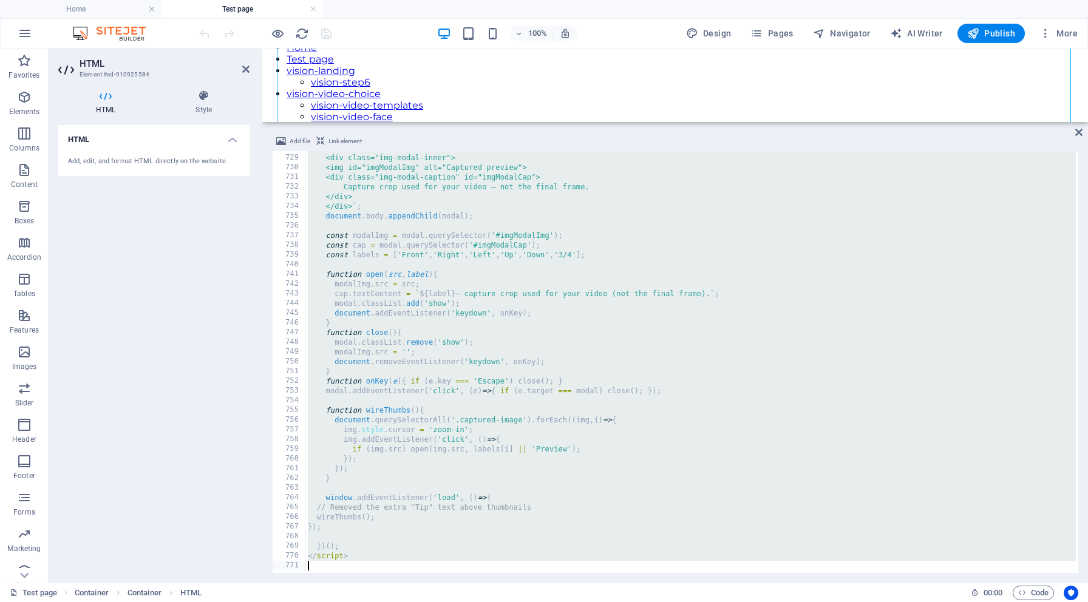
drag, startPoint x: 304, startPoint y: 157, endPoint x: 721, endPoint y: 602, distance: 610.4
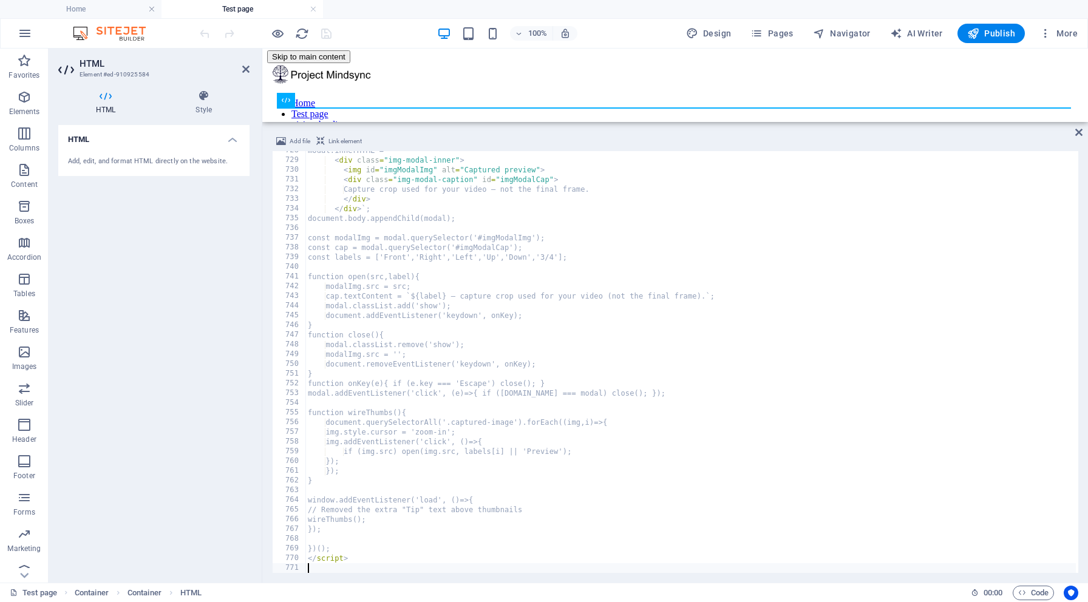
scroll to position [0, 0]
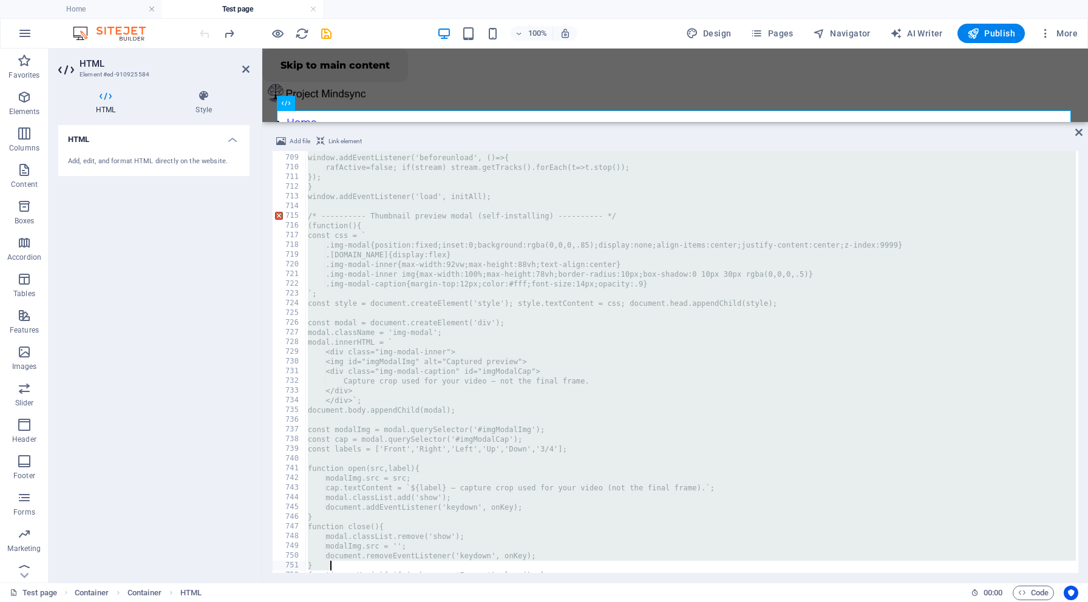
scroll to position [7070, 0]
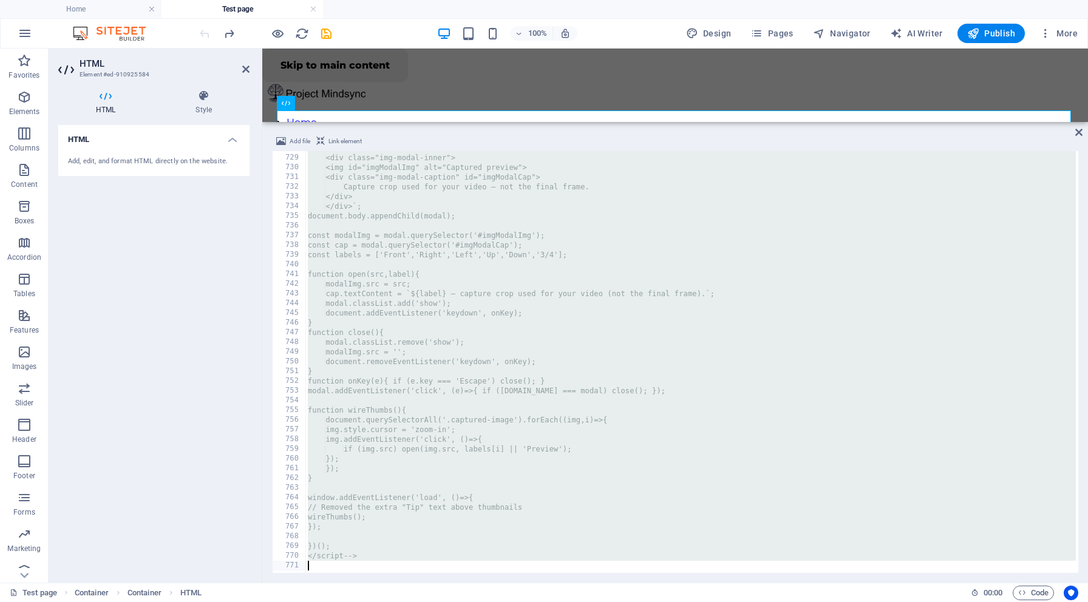
drag, startPoint x: 302, startPoint y: 155, endPoint x: 518, endPoint y: 602, distance: 495.6
click at [518, 583] on section "Favorites Elements Columns Content Boxes Accordion Tables Features Images Slide…" at bounding box center [544, 316] width 1088 height 534
type textarea "</script-->"
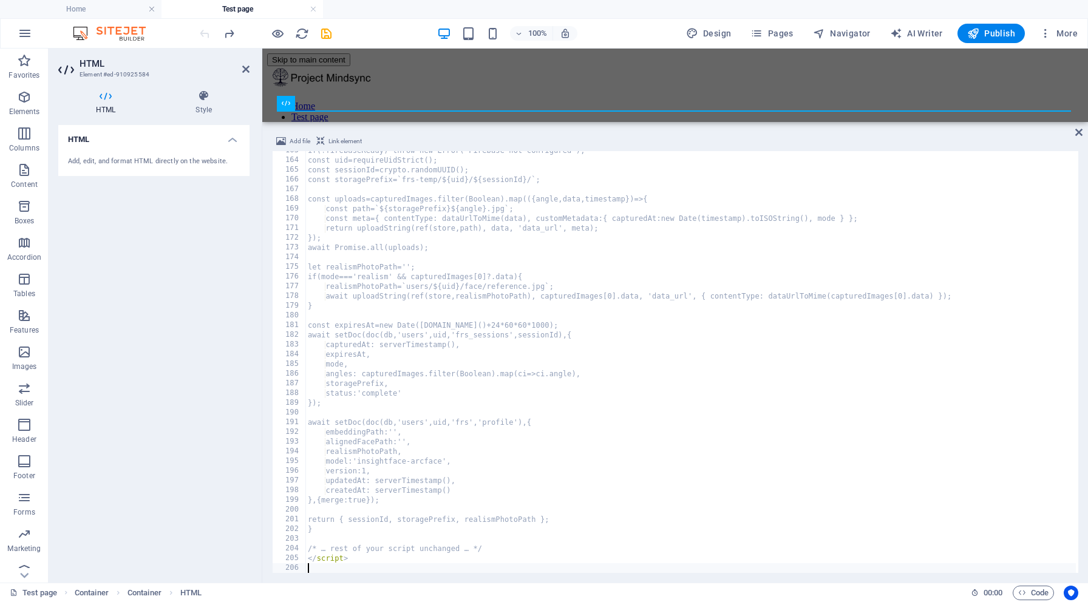
scroll to position [1579, 0]
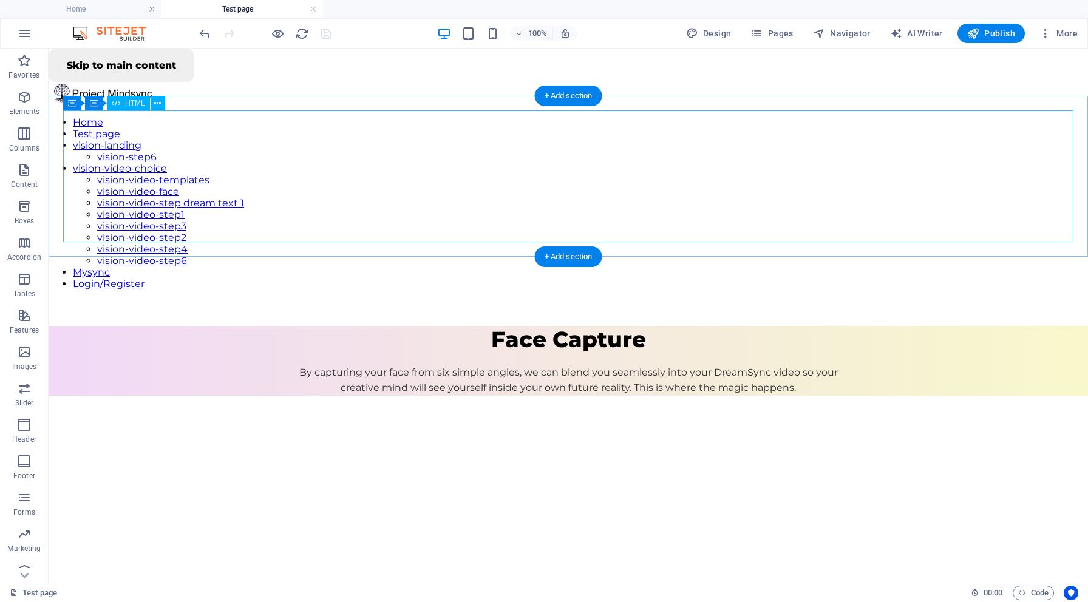
click at [376, 326] on div "Mindsync – Face Capture (Easy Mode) Face Capture By capturing your face from si…" at bounding box center [568, 361] width 1039 height 70
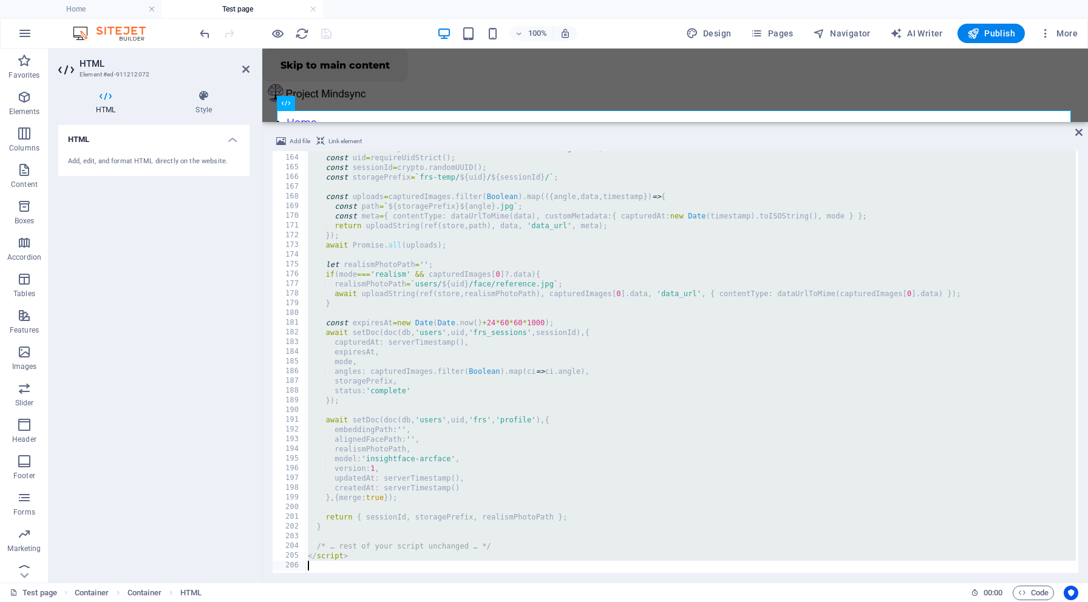
scroll to position [1582, 0]
drag, startPoint x: 305, startPoint y: 157, endPoint x: 520, endPoint y: 602, distance: 494.2
click at [520, 583] on section "Favorites Elements Columns Content Boxes Accordion Tables Features Images Slide…" at bounding box center [544, 316] width 1088 height 534
type textarea "</script>"
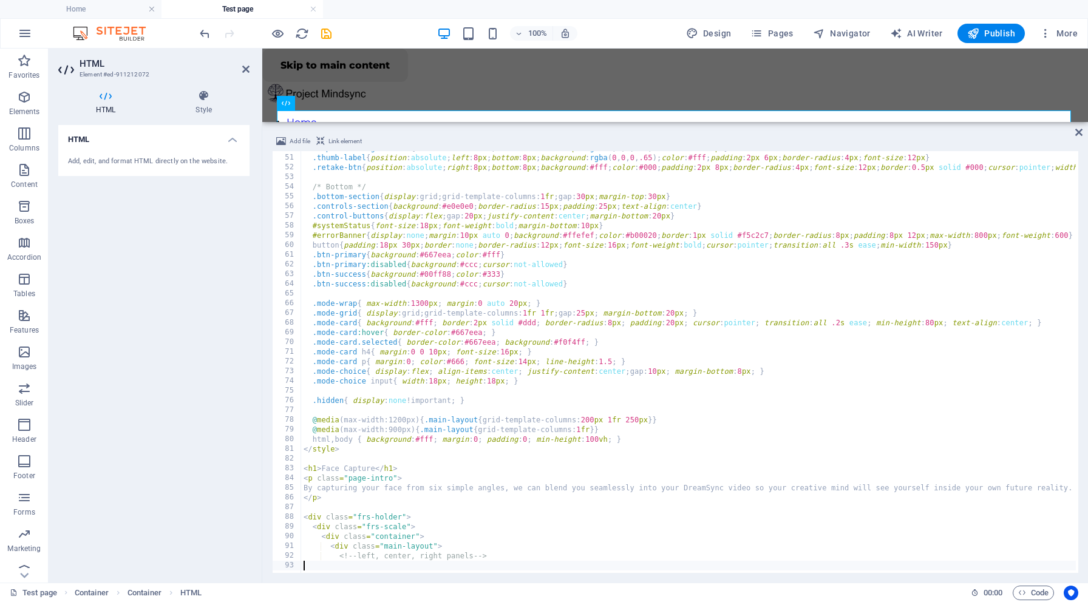
scroll to position [0, 0]
click at [316, 565] on div ".captured-image.filled { border-color : #000 ; box-shadow : 0 0 10 px rgba ( 0 …" at bounding box center [963, 362] width 1324 height 439
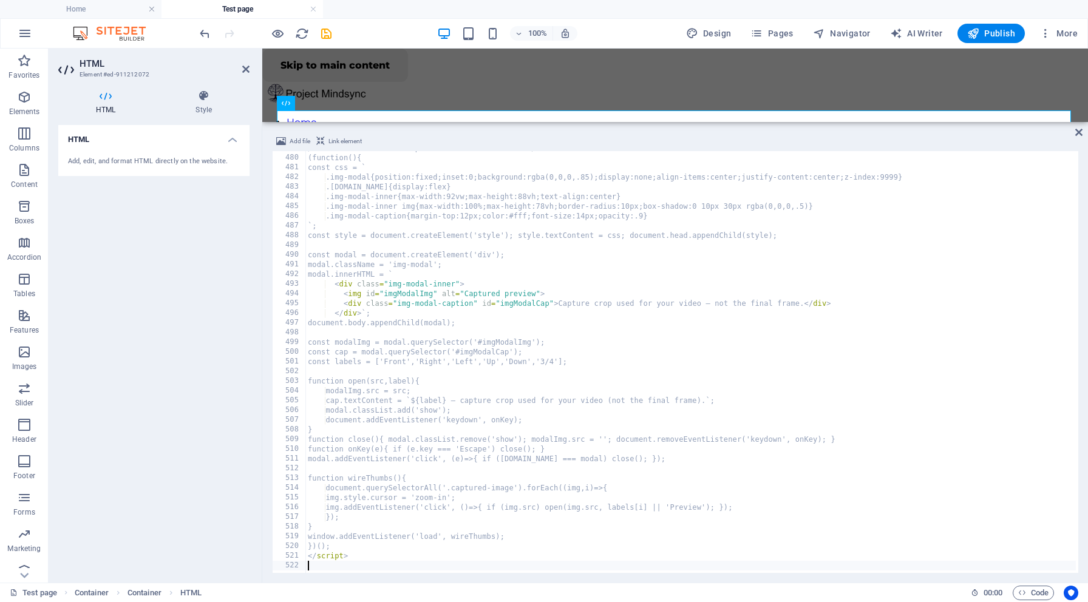
scroll to position [4651, 0]
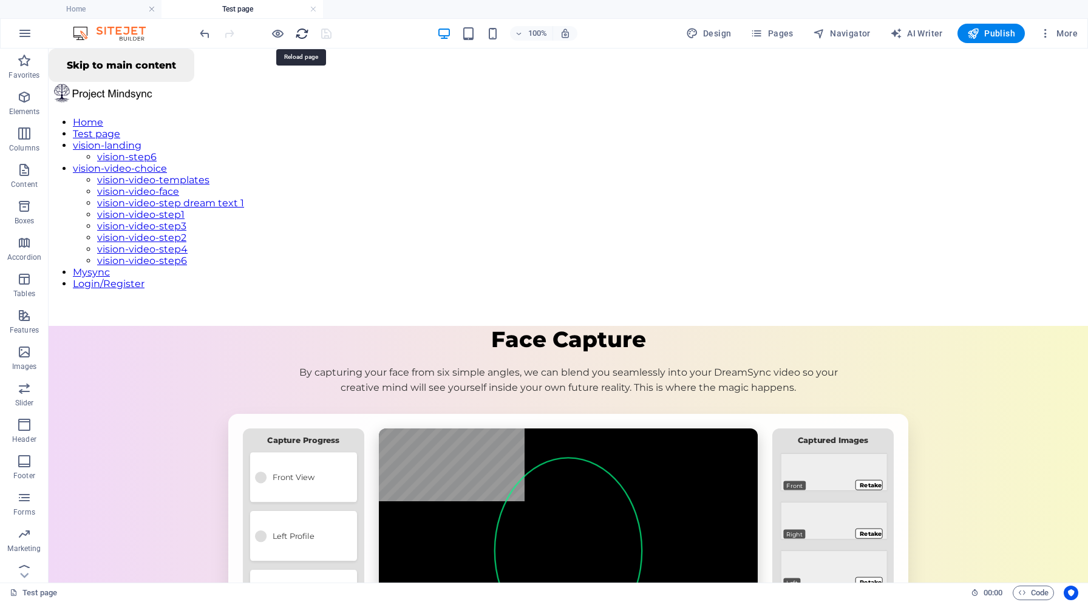
click at [301, 33] on icon "reload" at bounding box center [302, 34] width 14 height 14
click at [284, 90] on h6 "Open preview website" at bounding box center [287, 94] width 81 height 15
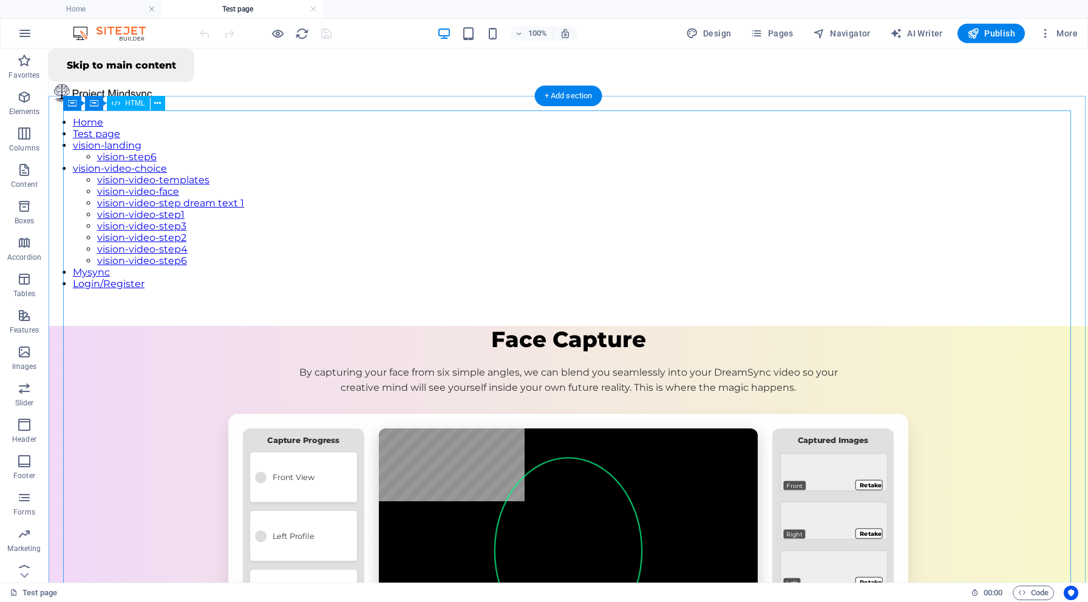
scroll to position [0, 0]
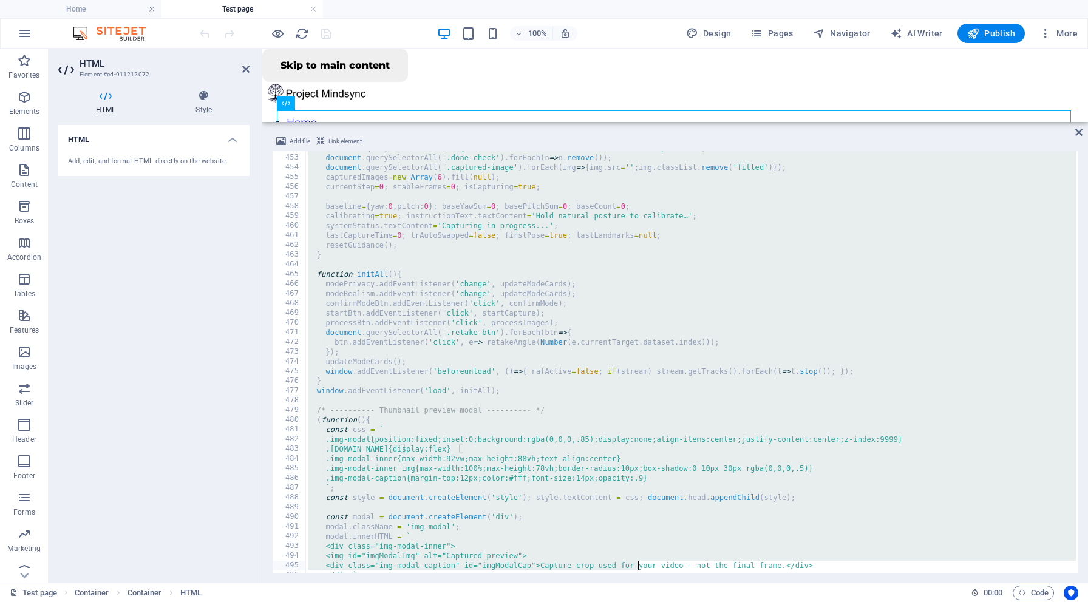
scroll to position [4651, 0]
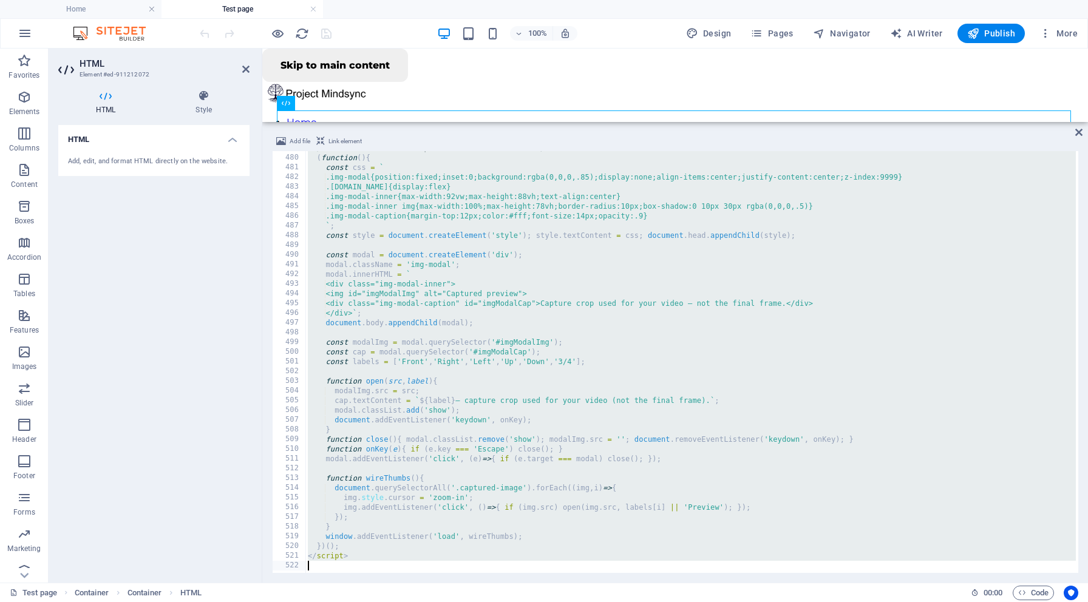
drag, startPoint x: 305, startPoint y: 157, endPoint x: 639, endPoint y: 602, distance: 556.0
click at [639, 583] on section "Favorites Elements Columns Content Boxes Accordion Tables Features Images Slide…" at bounding box center [544, 316] width 1088 height 534
type textarea "</script>"
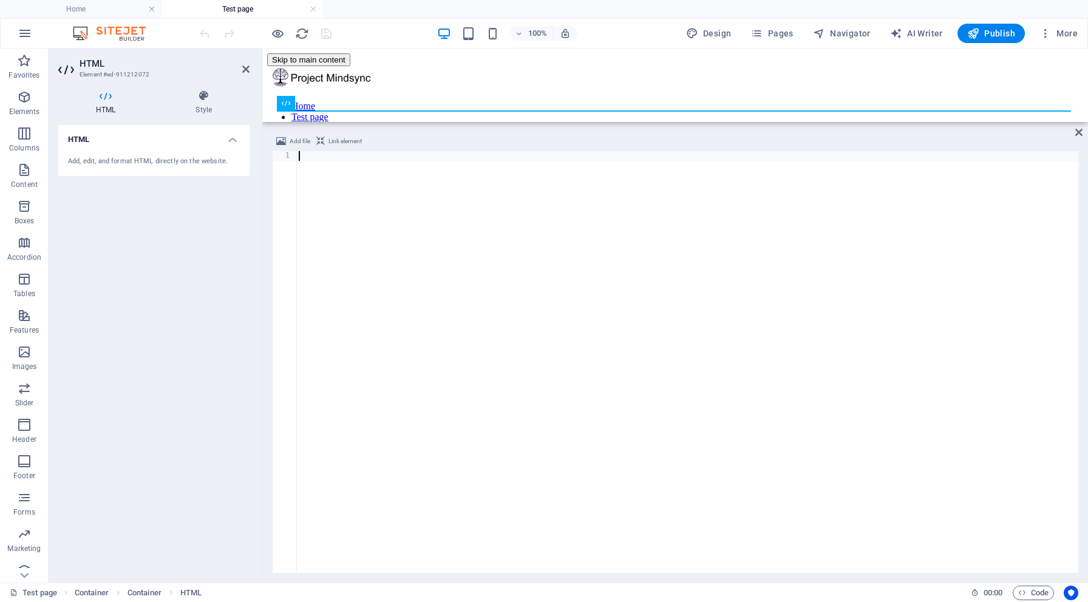
scroll to position [7486, 0]
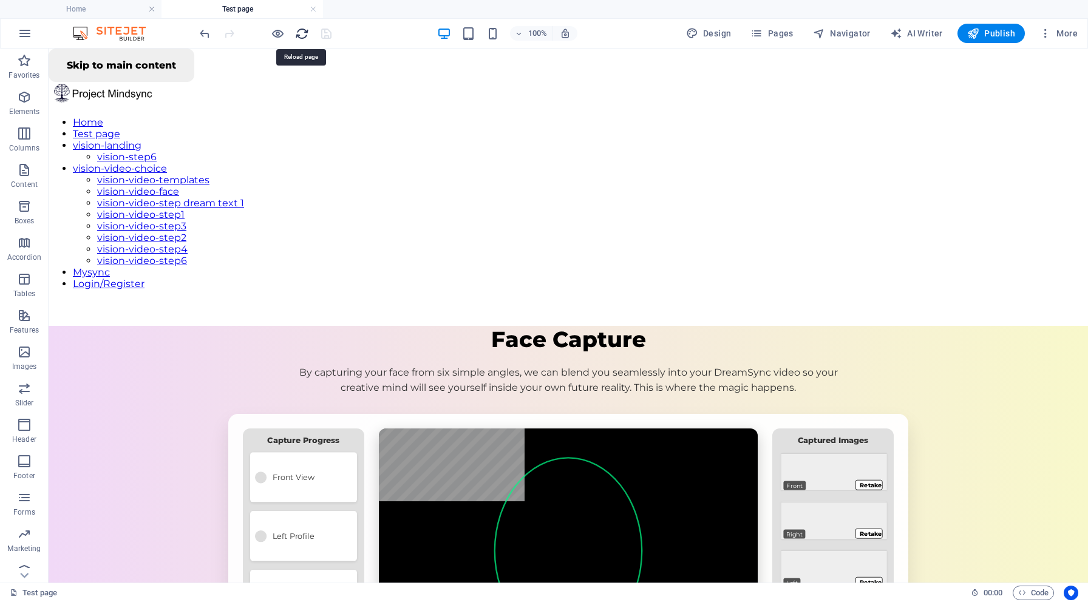
click at [299, 33] on icon "reload" at bounding box center [302, 34] width 14 height 14
click at [283, 86] on li "Open preview website" at bounding box center [277, 94] width 118 height 29
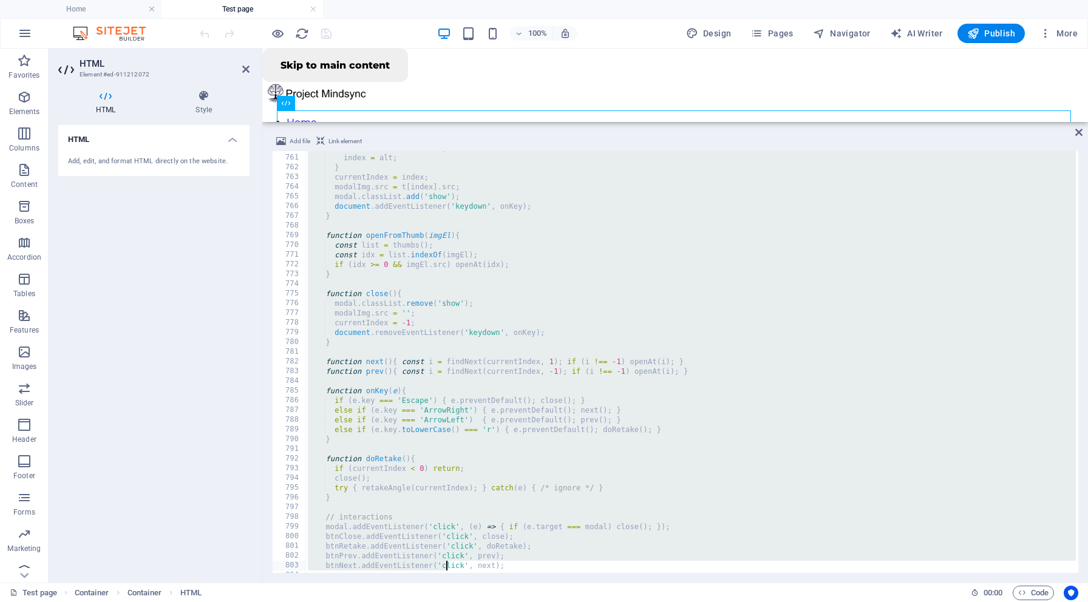
scroll to position [7488, 0]
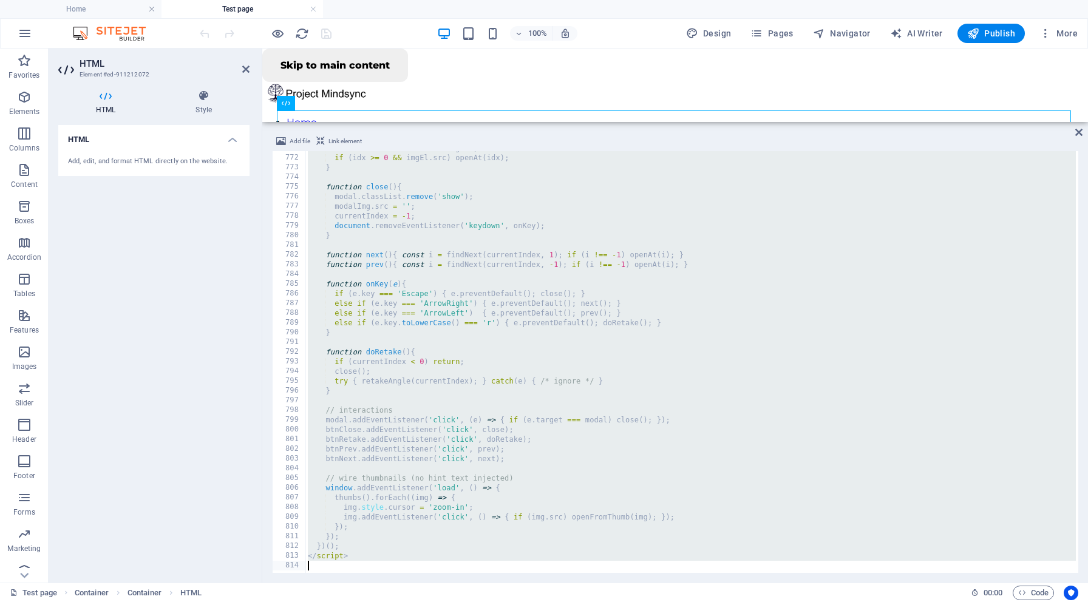
drag, startPoint x: 304, startPoint y: 154, endPoint x: 447, endPoint y: 602, distance: 470.3
click at [447, 583] on section "Favorites Elements Columns Content Boxes Accordion Tables Features Images Slide…" at bounding box center [544, 316] width 1088 height 534
type textarea "</script>"
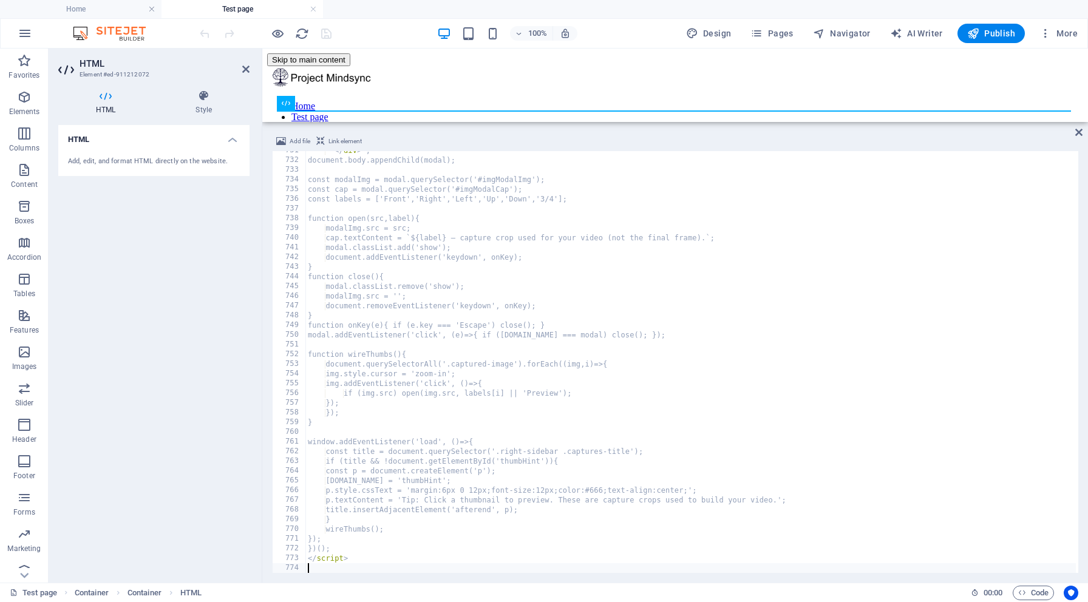
scroll to position [7097, 0]
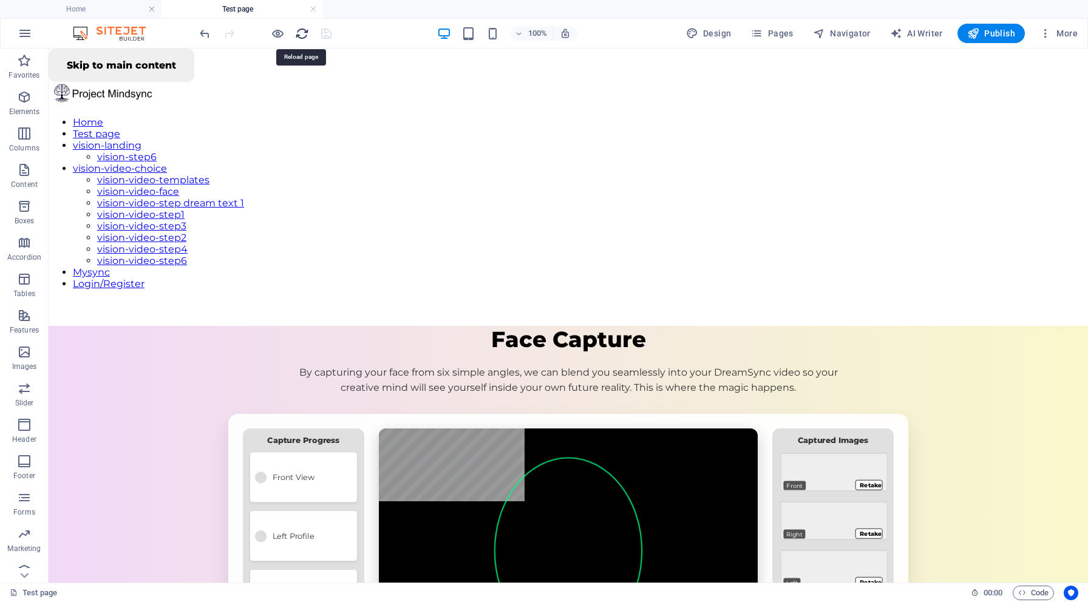
click at [300, 29] on icon "reload" at bounding box center [302, 34] width 14 height 14
click at [277, 91] on h6 "Open preview website" at bounding box center [287, 94] width 81 height 15
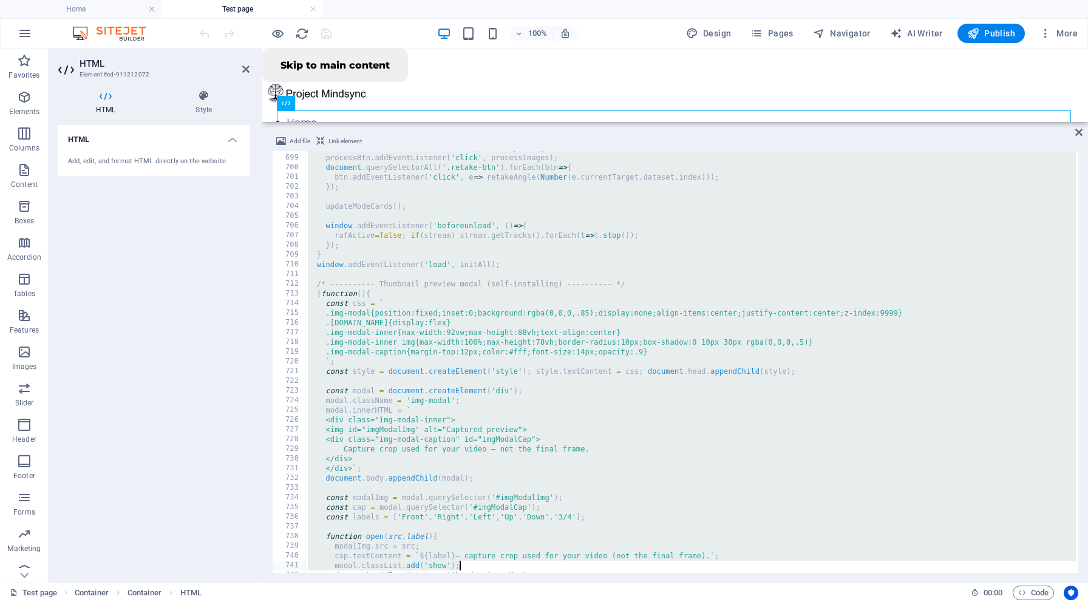
scroll to position [7100, 0]
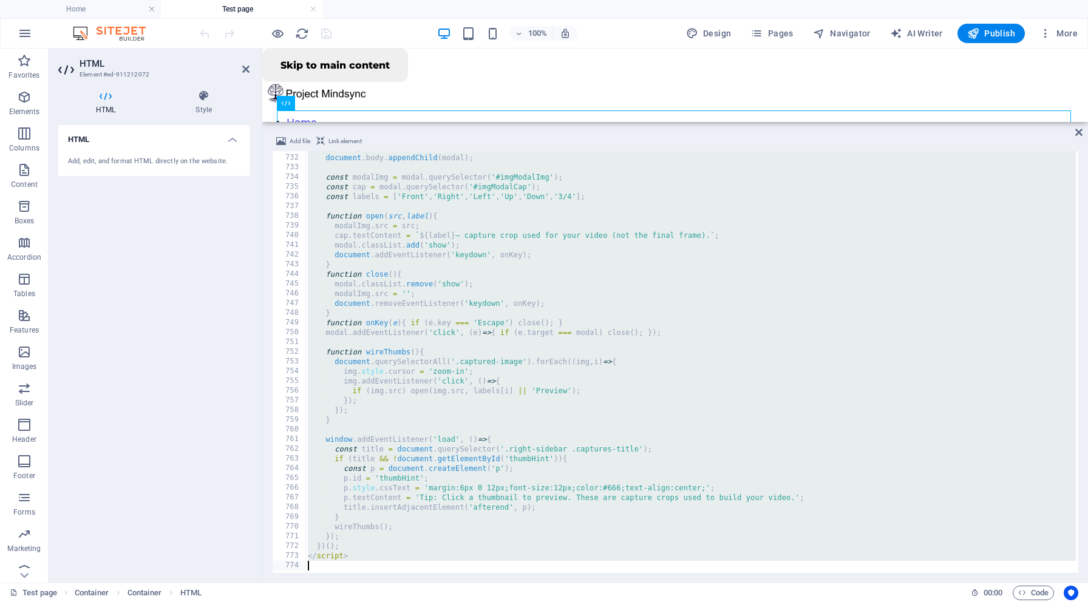
drag, startPoint x: 305, startPoint y: 155, endPoint x: 625, endPoint y: 602, distance: 550.0
click at [625, 583] on section "Favorites Elements Columns Content Boxes Accordion Tables Features Images Slide…" at bounding box center [544, 316] width 1088 height 534
type textarea "</script>"
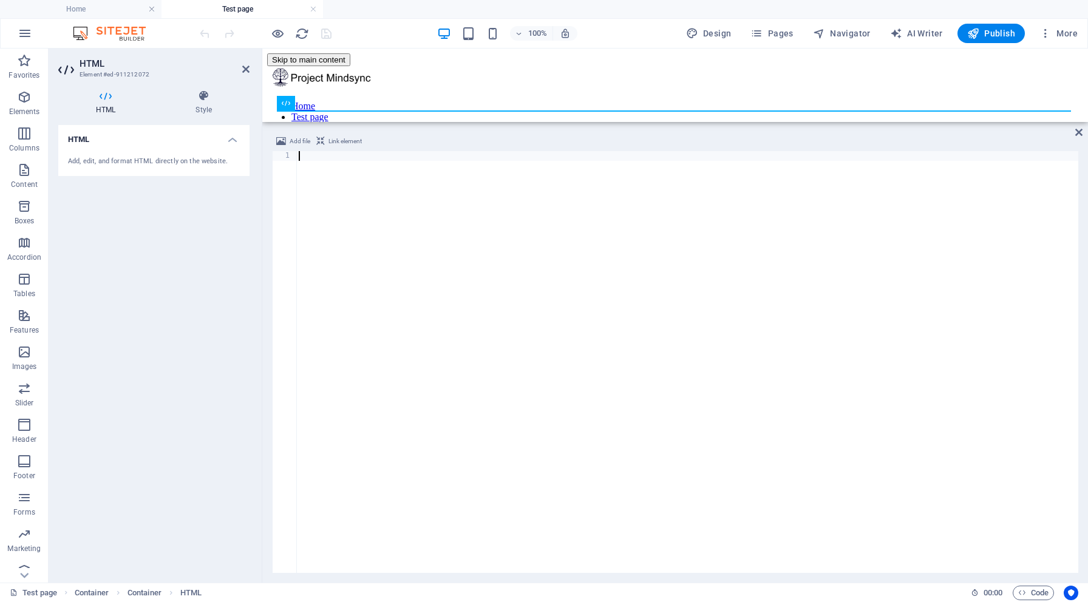
scroll to position [6524, 0]
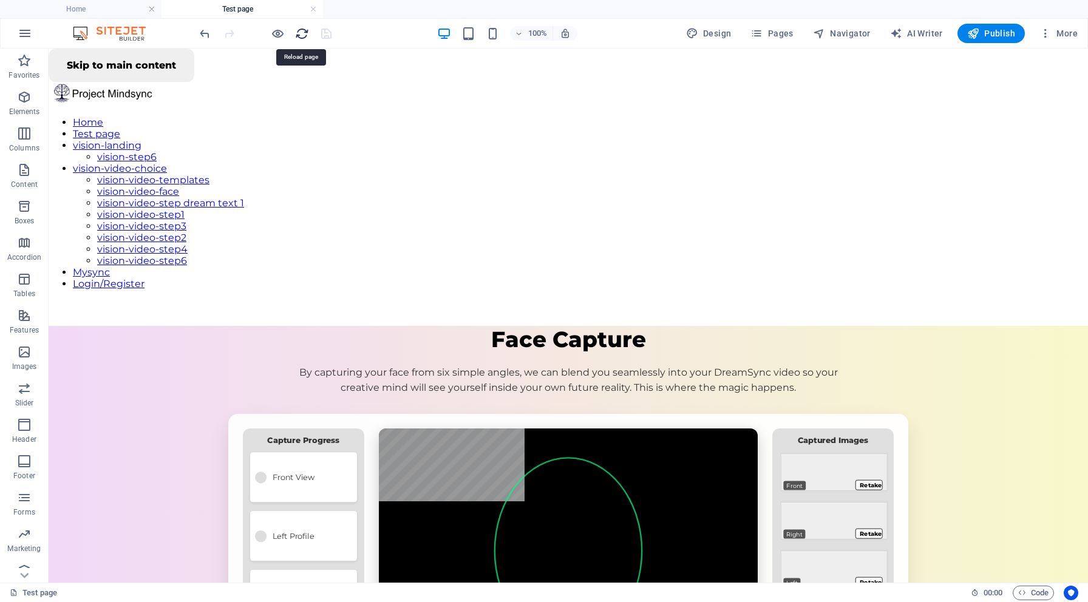
click at [299, 32] on icon "reload" at bounding box center [302, 34] width 14 height 14
click at [273, 97] on h6 "Open preview website" at bounding box center [287, 94] width 81 height 15
click at [275, 95] on h6 "Open preview website" at bounding box center [287, 94] width 81 height 15
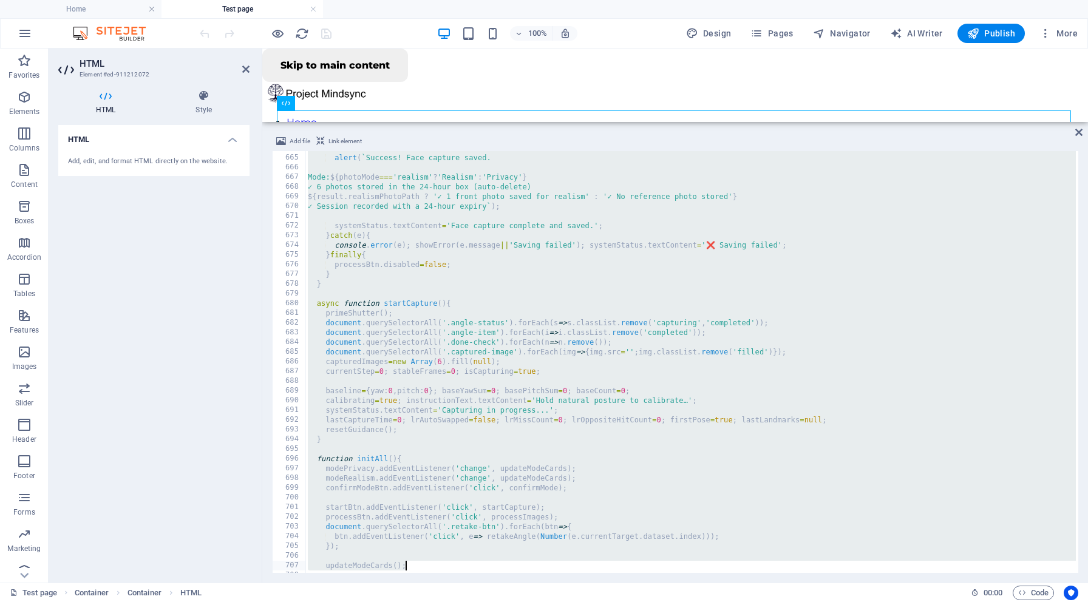
scroll to position [6526, 0]
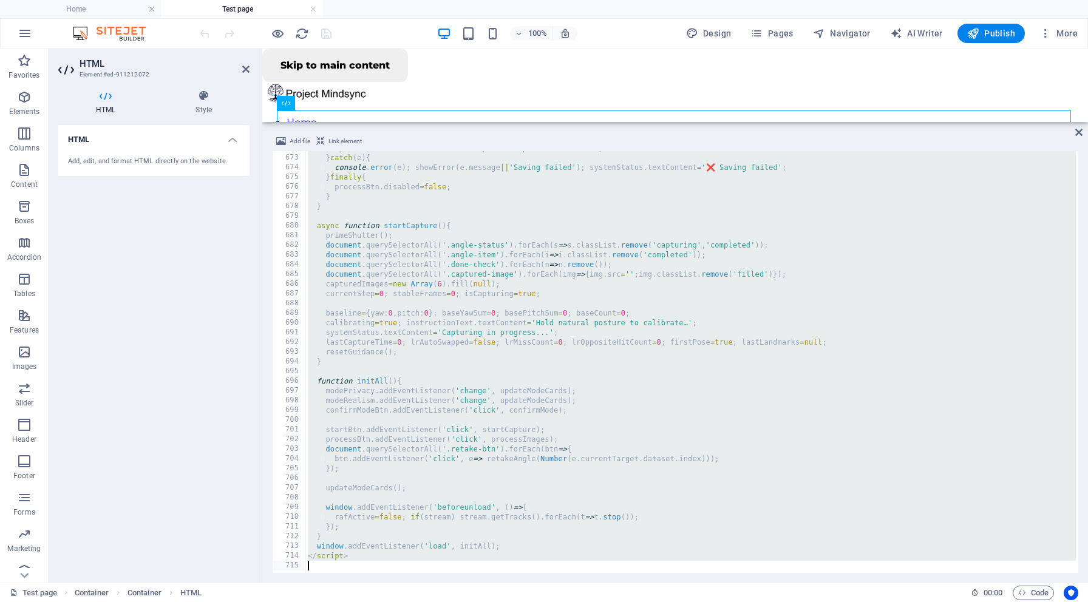
drag, startPoint x: 304, startPoint y: 155, endPoint x: 502, endPoint y: 602, distance: 488.5
click at [502, 583] on section "Favorites Elements Columns Content Boxes Accordion Tables Features Images Slide…" at bounding box center [544, 316] width 1088 height 534
click at [324, 167] on div "systemStatus . textContent = 'Face capture complete and saved.' ; } catch ( e )…" at bounding box center [690, 362] width 770 height 422
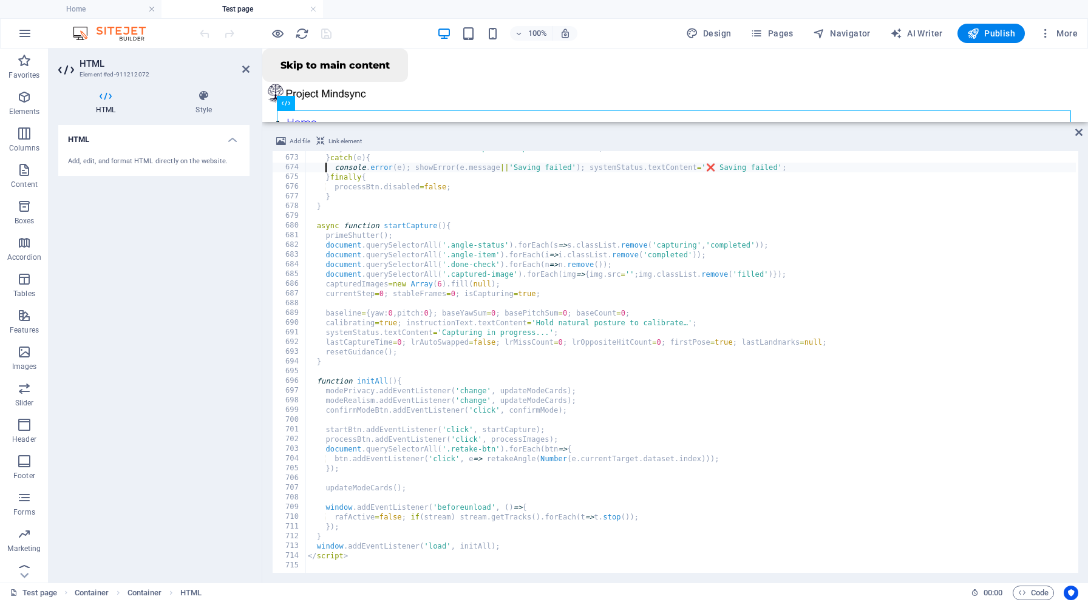
type textarea "</script>"
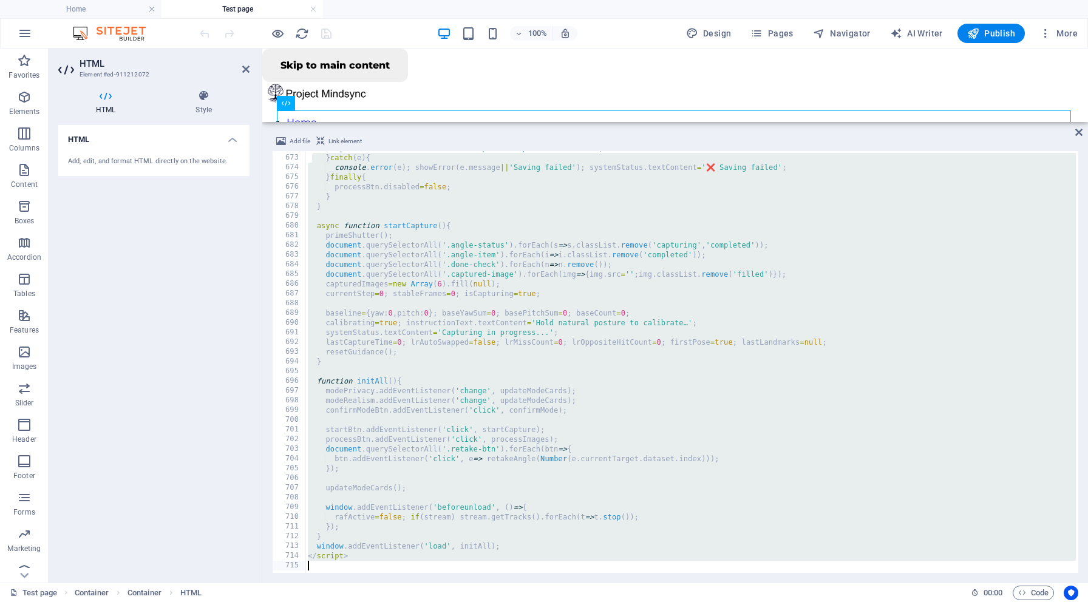
drag, startPoint x: 314, startPoint y: 154, endPoint x: 599, endPoint y: 599, distance: 528.2
click at [599, 583] on section "Favorites Elements Columns Content Boxes Accordion Tables Features Images Slide…" at bounding box center [544, 316] width 1088 height 534
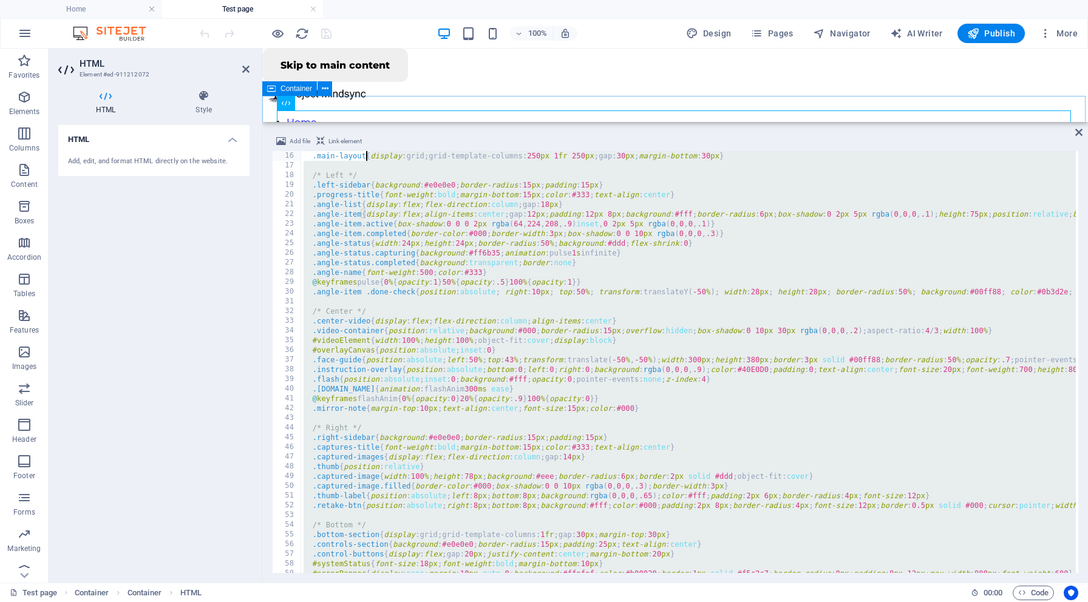
scroll to position [0, 0]
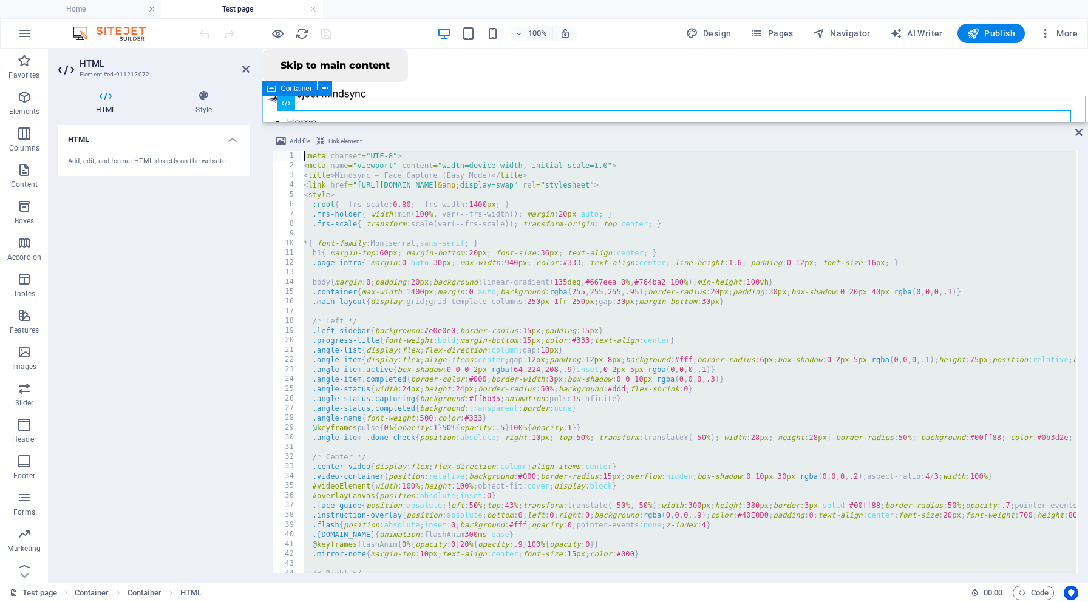
drag, startPoint x: 574, startPoint y: 614, endPoint x: 381, endPoint y: 96, distance: 552.7
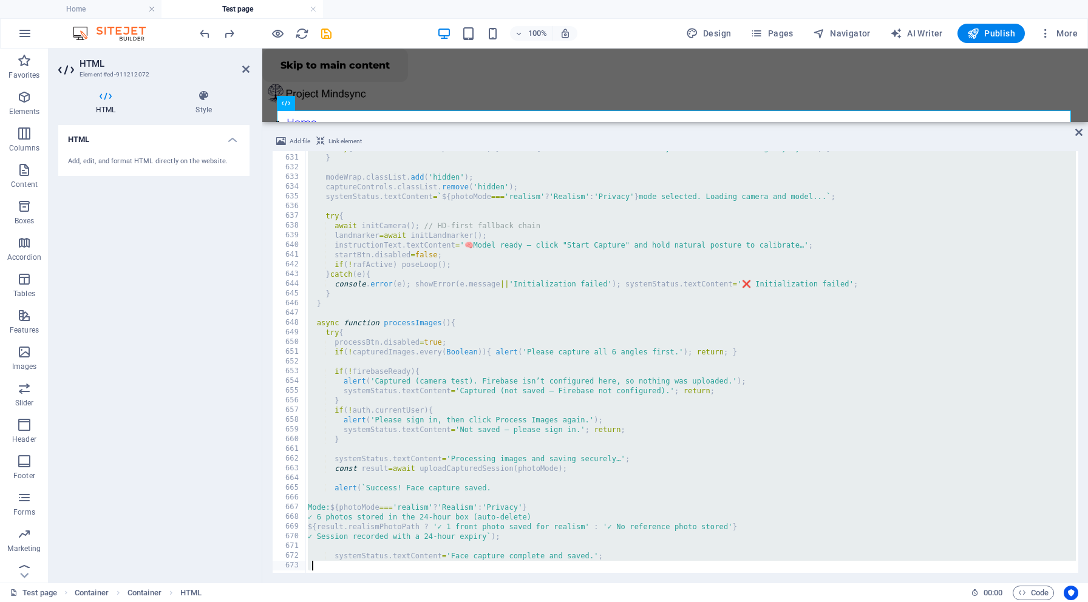
scroll to position [6118, 0]
drag, startPoint x: 306, startPoint y: 155, endPoint x: 560, endPoint y: 602, distance: 513.7
type textarea "<"
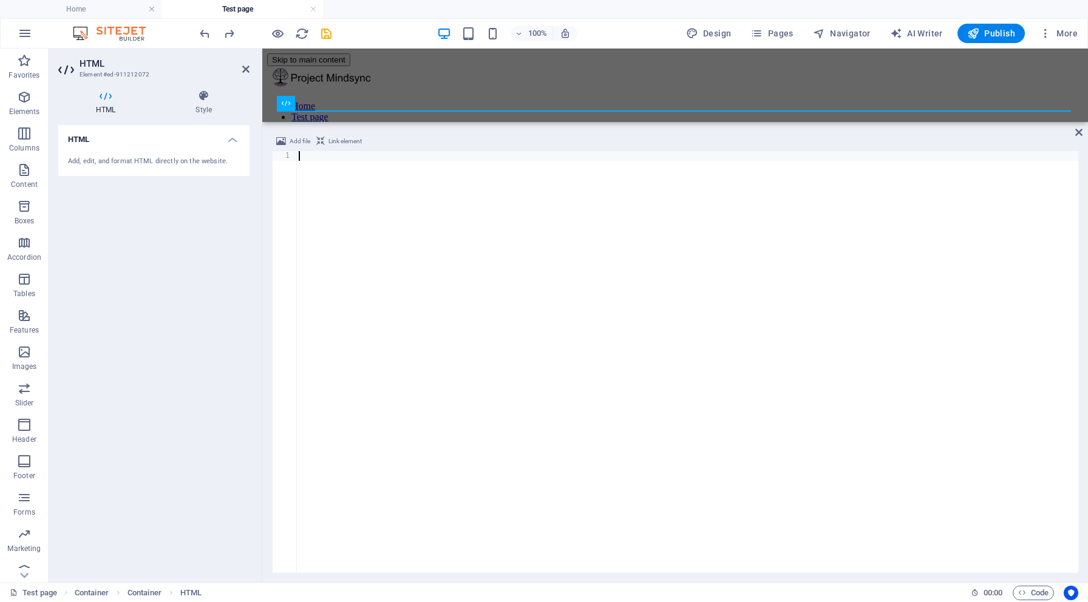
scroll to position [7078, 0]
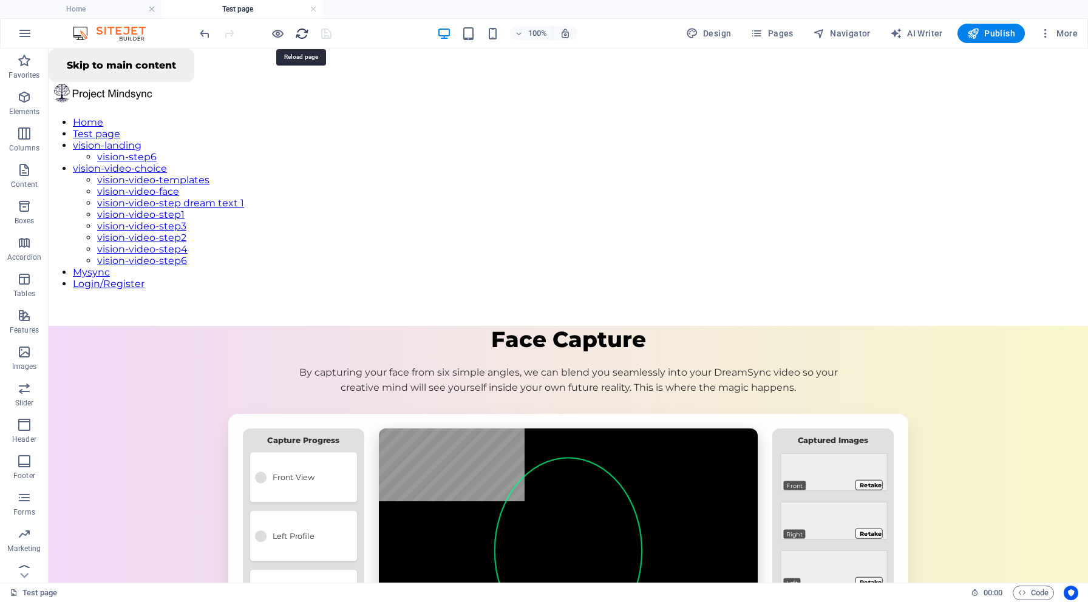
click at [304, 30] on icon "reload" at bounding box center [302, 34] width 14 height 14
click at [285, 97] on h6 "Open preview website" at bounding box center [287, 94] width 81 height 15
click at [21, 106] on span "Elements" at bounding box center [24, 104] width 49 height 29
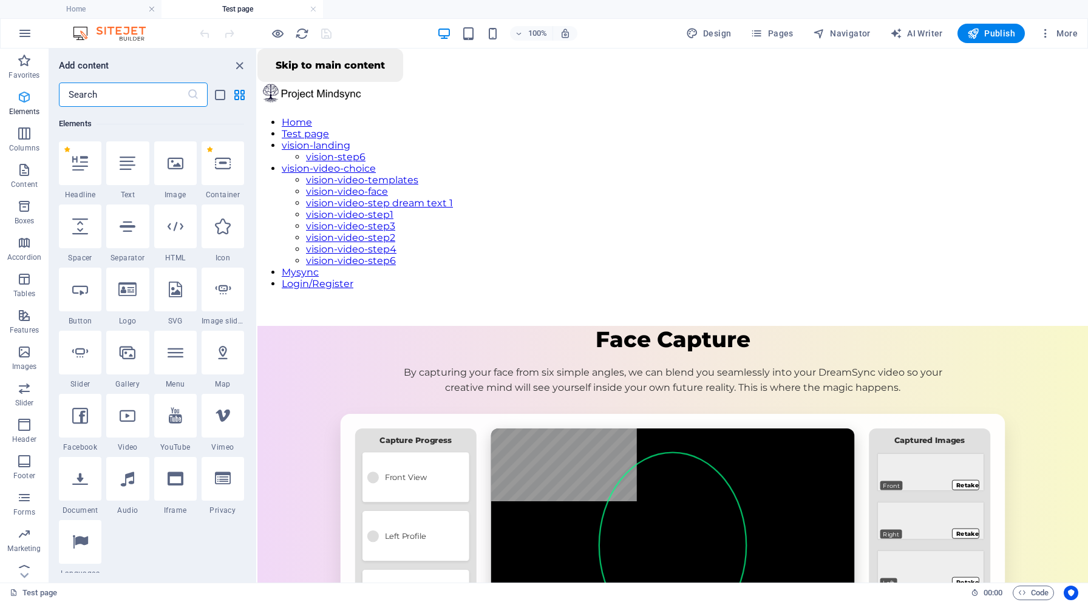
scroll to position [129, 0]
click at [24, 37] on icon "button" at bounding box center [25, 33] width 15 height 15
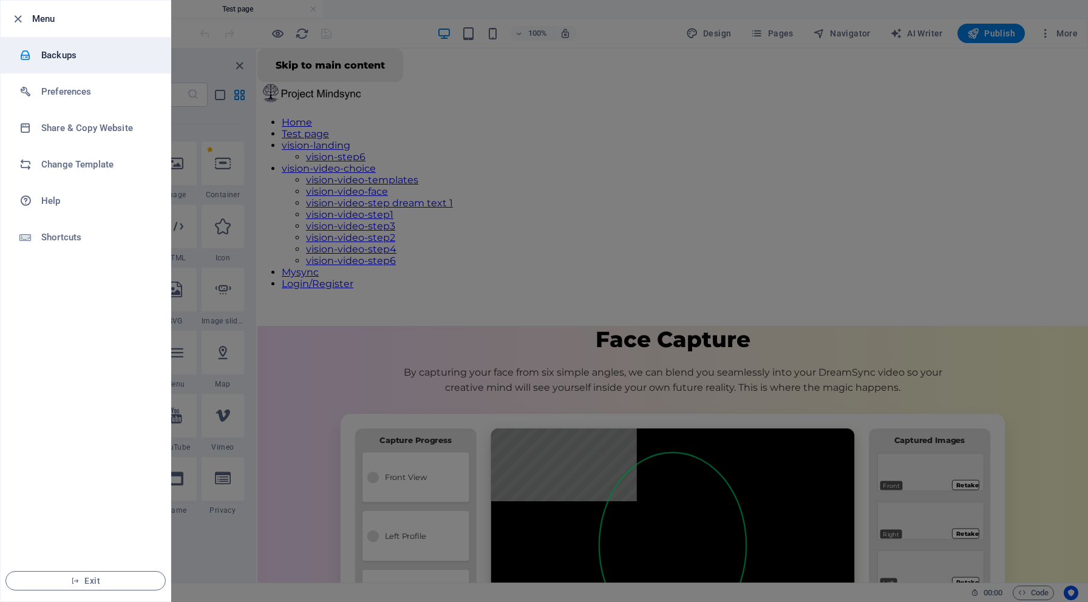
click at [38, 51] on div at bounding box center [30, 55] width 22 height 12
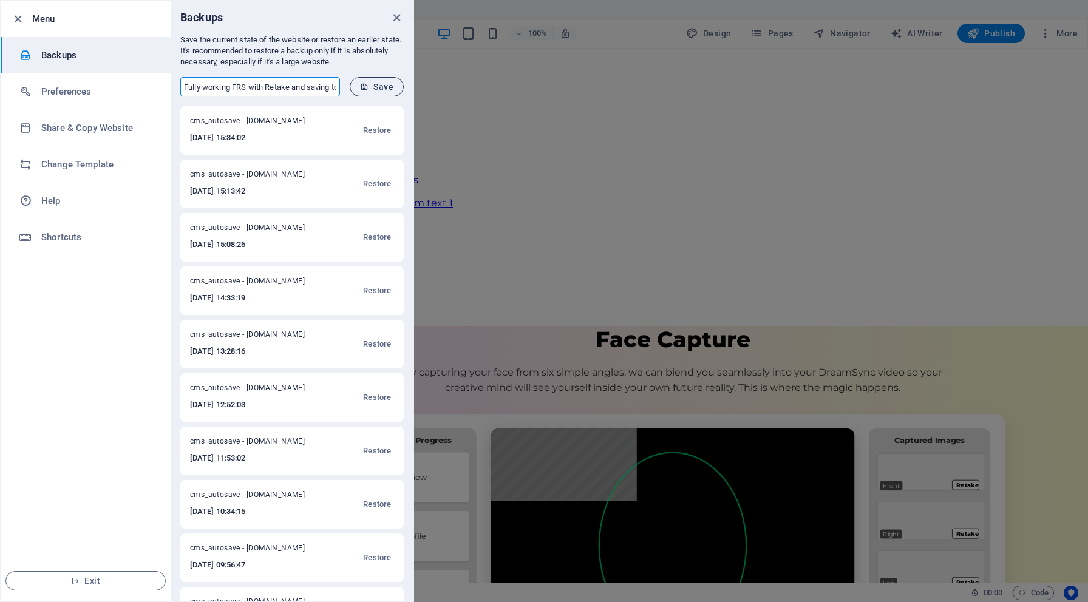
type input "Fully working FRS with Retake and saving to firebase"
click at [375, 81] on button "Save" at bounding box center [377, 86] width 54 height 19
click at [399, 13] on icon "close" at bounding box center [397, 18] width 14 height 14
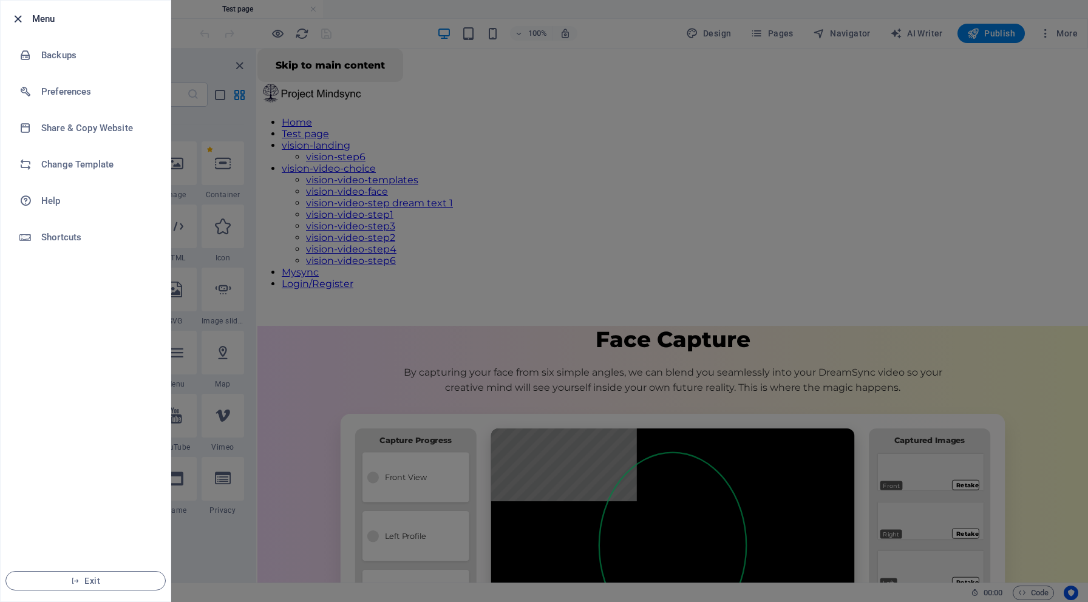
click at [21, 16] on icon "button" at bounding box center [18, 19] width 14 height 14
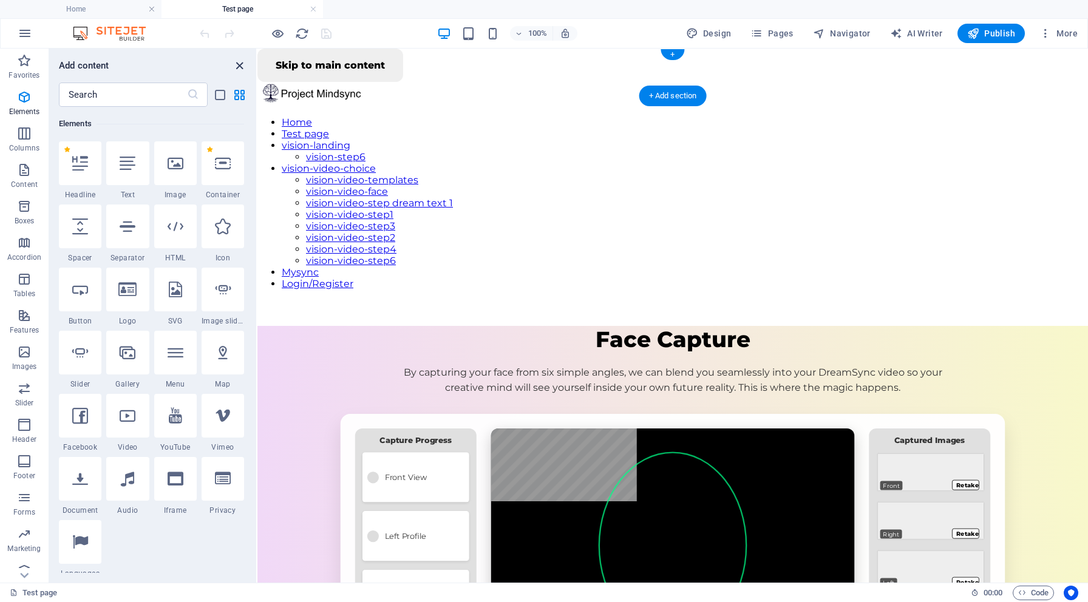
click at [240, 62] on icon "close panel" at bounding box center [240, 66] width 14 height 14
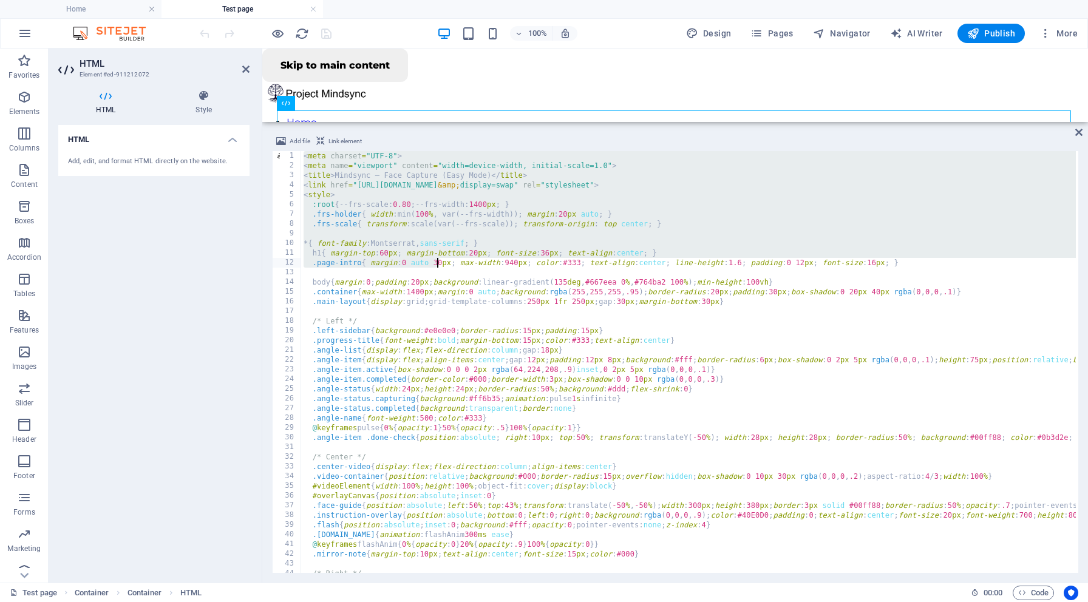
drag, startPoint x: 304, startPoint y: 157, endPoint x: 439, endPoint y: 262, distance: 171.7
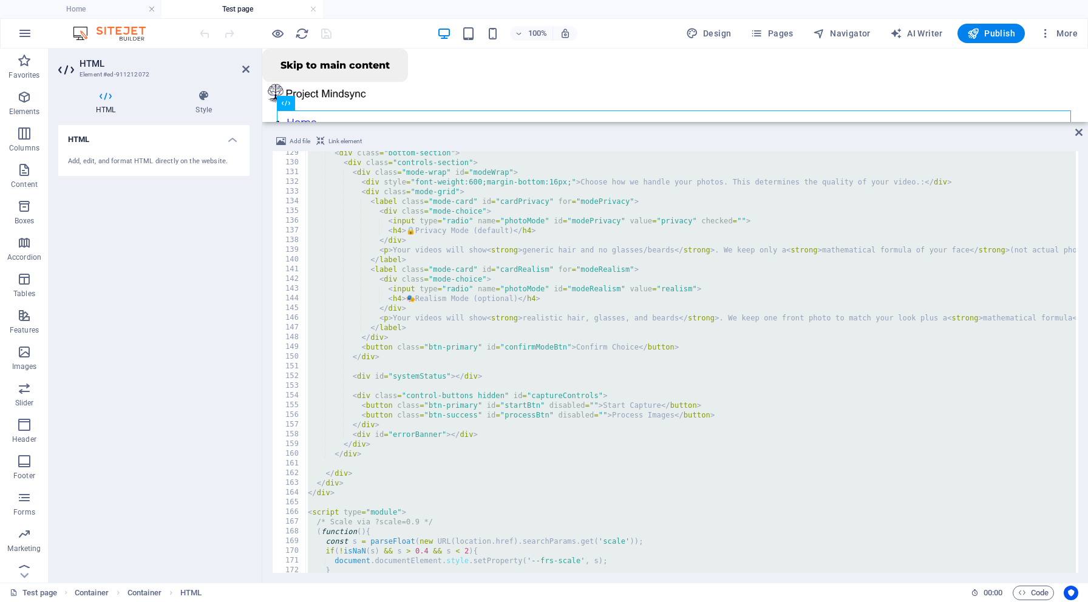
scroll to position [1247, 0]
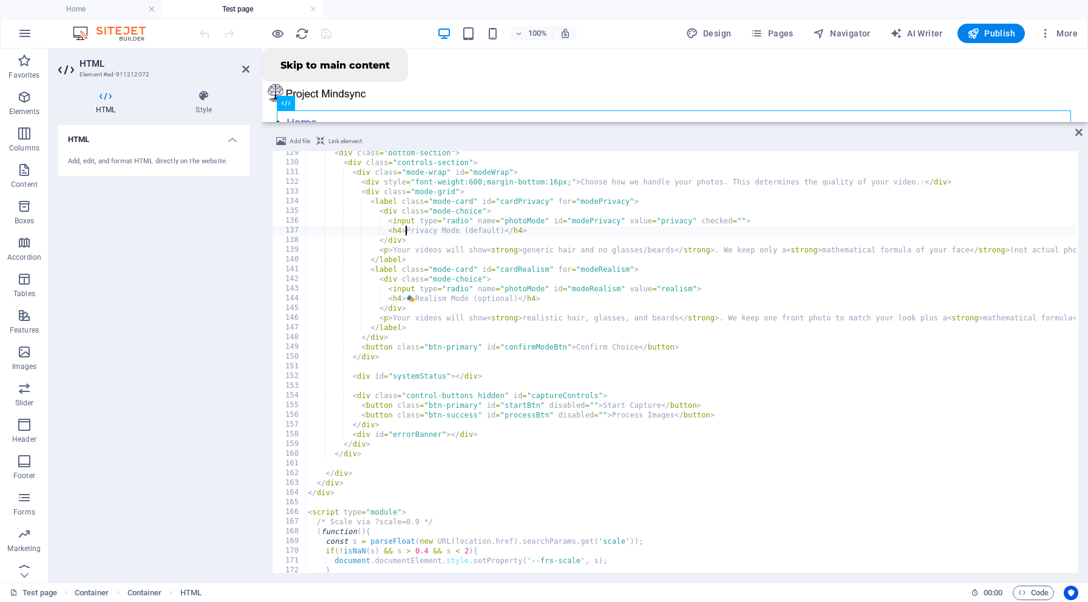
type textarea "<h4>Realism Mode (optional)</h4>"
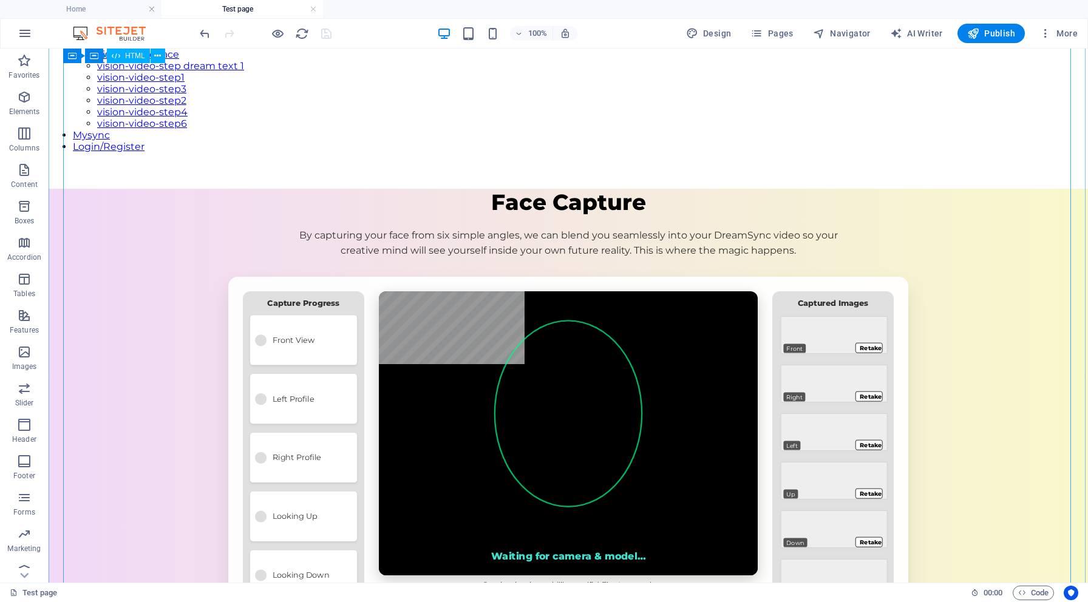
scroll to position [134, 0]
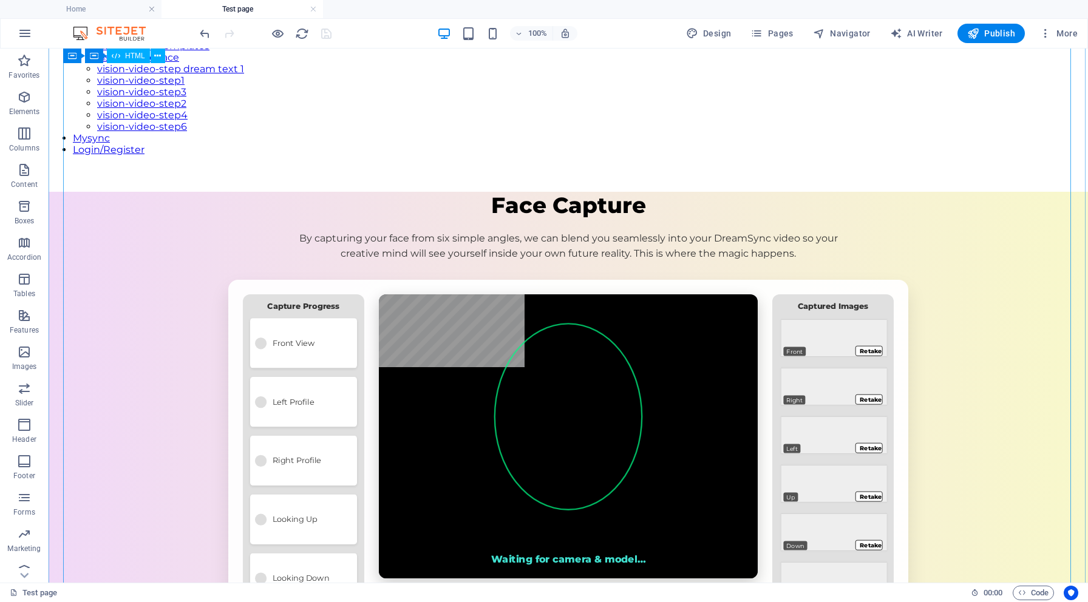
click at [978, 285] on div "Mindsync – Face Capture (Easy Mode) Face Capture By capturing your face from si…" at bounding box center [568, 596] width 1039 height 808
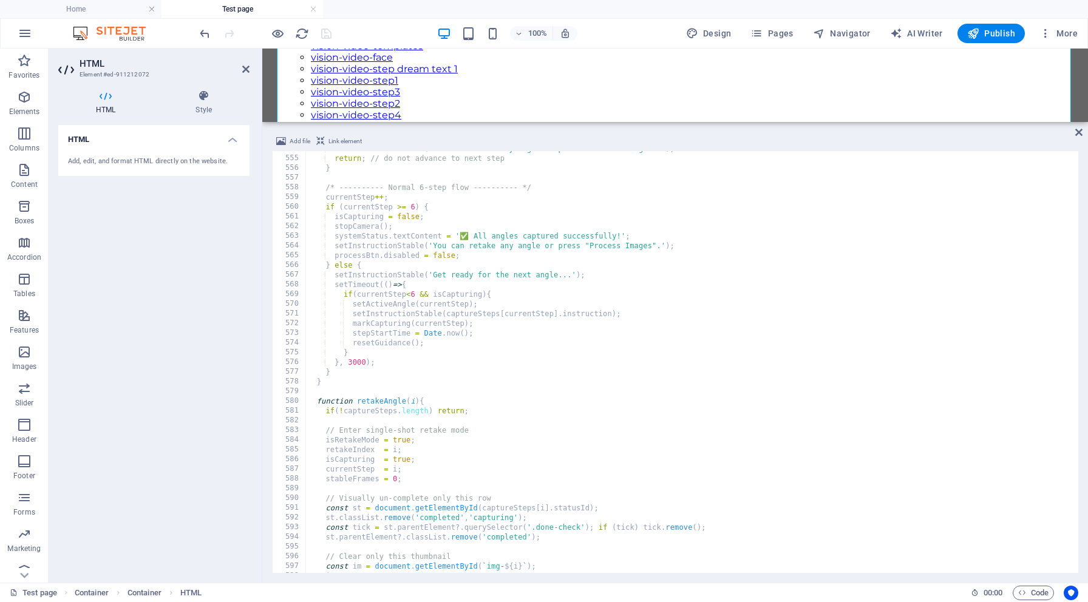
scroll to position [5280, 0]
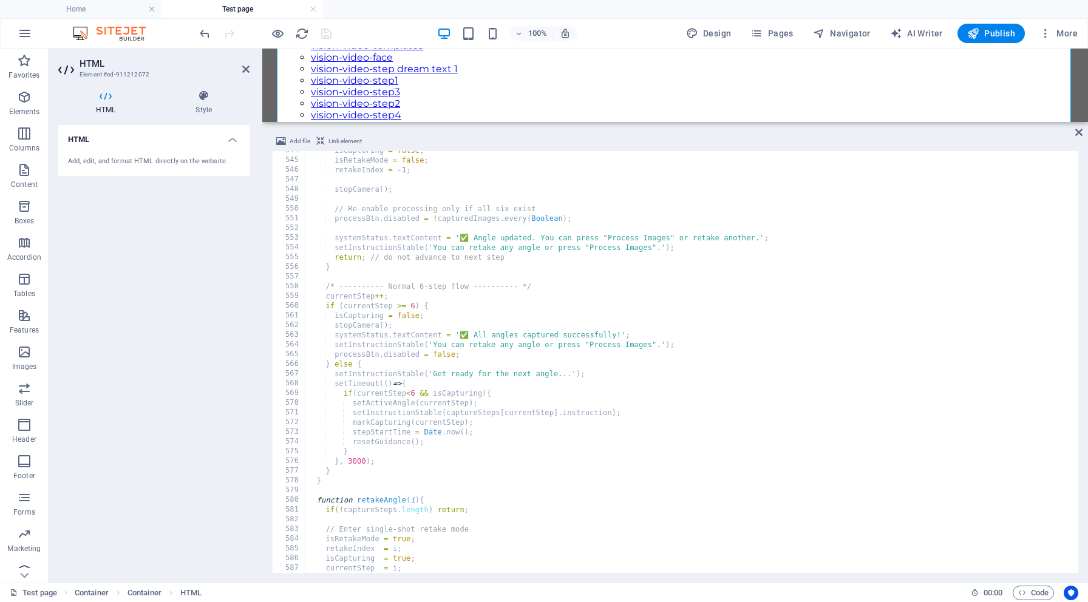
type textarea "systemStatus.textContent = '✅ Angle updated. You can press "Process Images" or …"
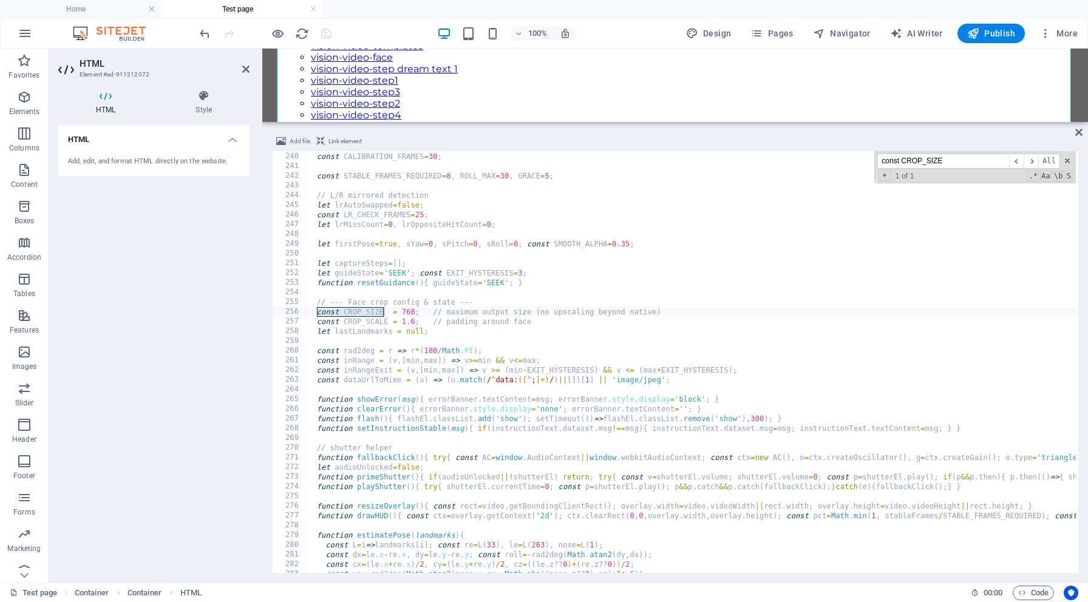
scroll to position [2321, 0]
type input "const CROP_SIZE"
drag, startPoint x: 402, startPoint y: 310, endPoint x: 413, endPoint y: 310, distance: 10.9
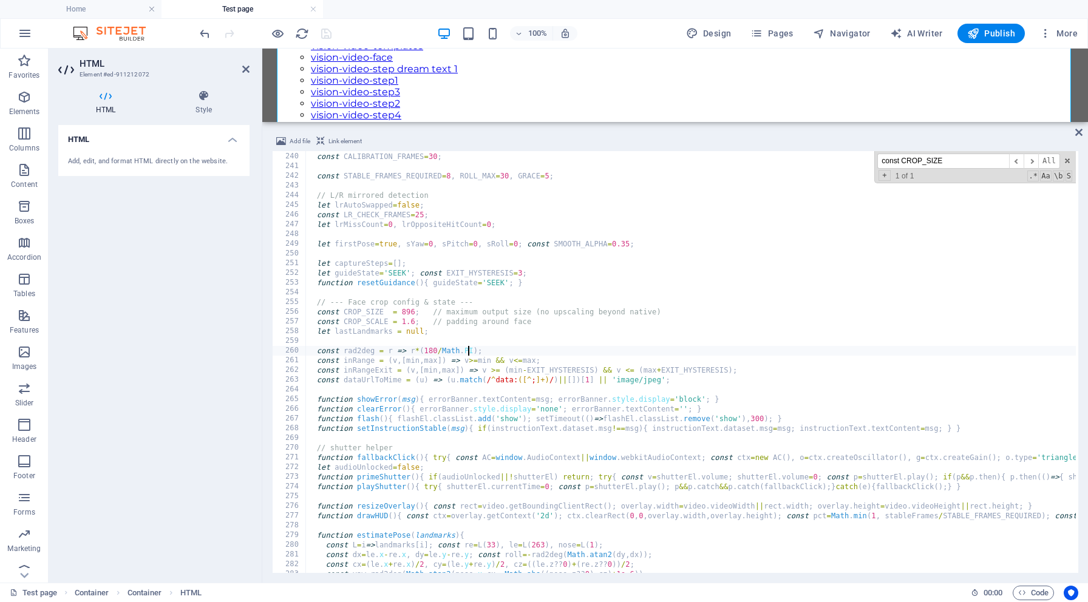
drag, startPoint x: 403, startPoint y: 311, endPoint x: 415, endPoint y: 309, distance: 12.9
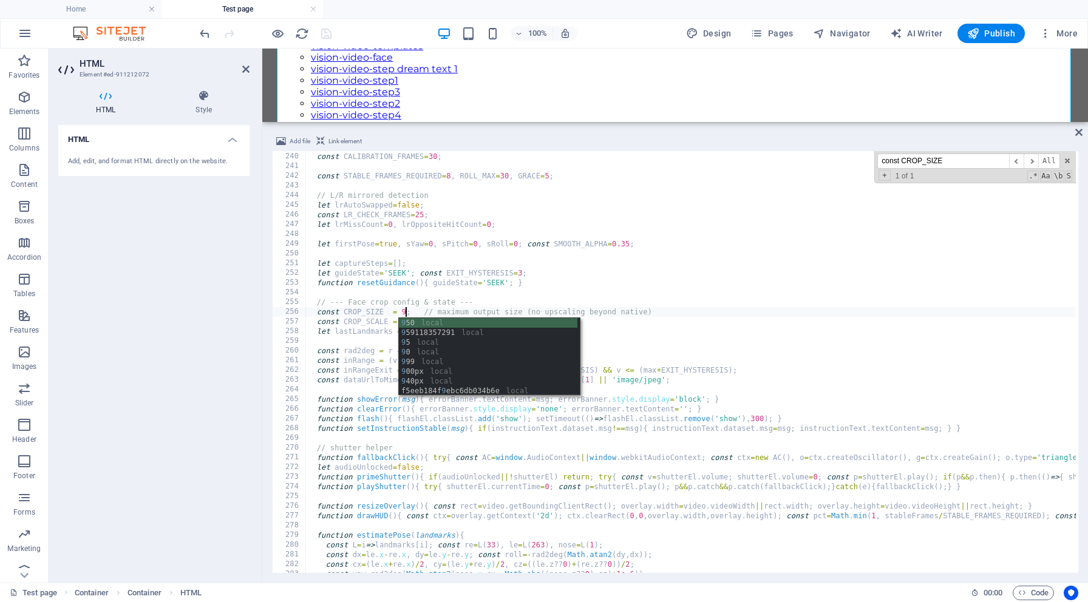
type textarea "const CROP_SIZE = 900; // maximum output size (no upscaling beyond native)"
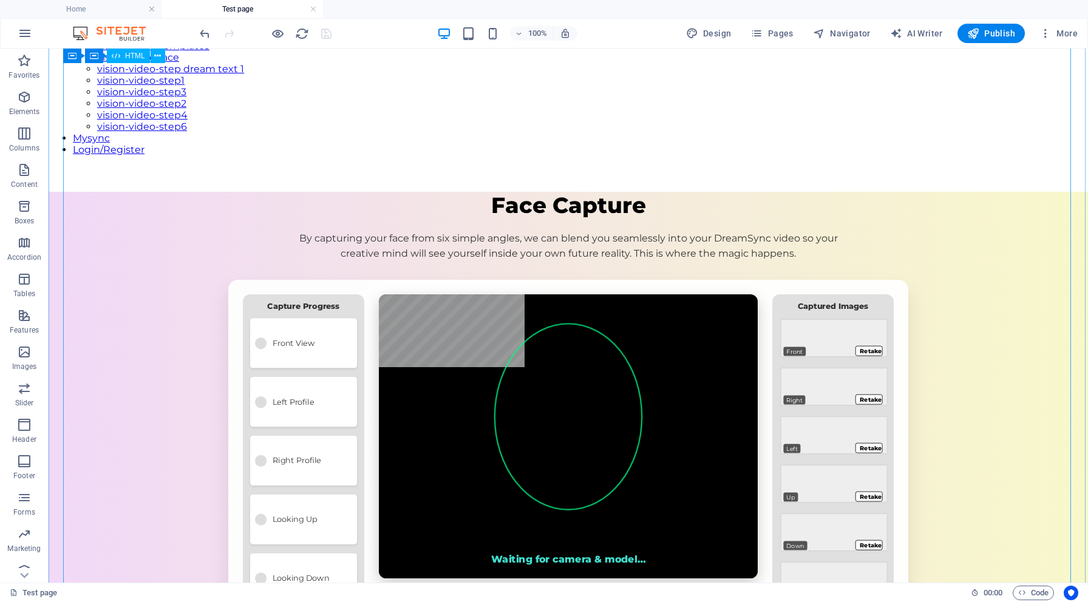
click at [363, 199] on div "Mindsync – Face Capture (Easy Mode) Face Capture By capturing your face from si…" at bounding box center [568, 596] width 1039 height 808
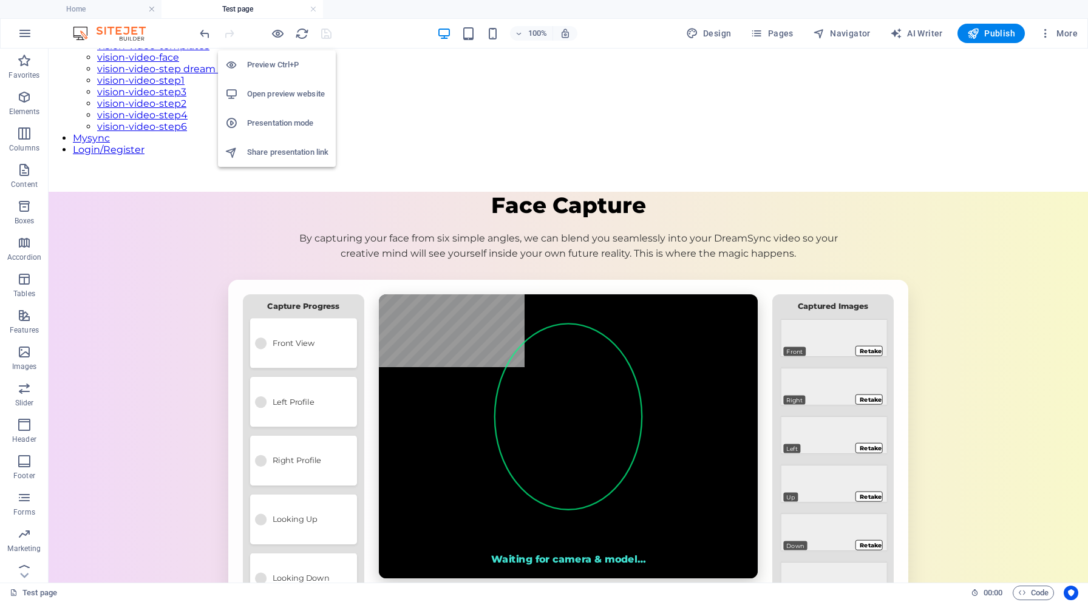
click at [276, 90] on h6 "Open preview website" at bounding box center [287, 94] width 81 height 15
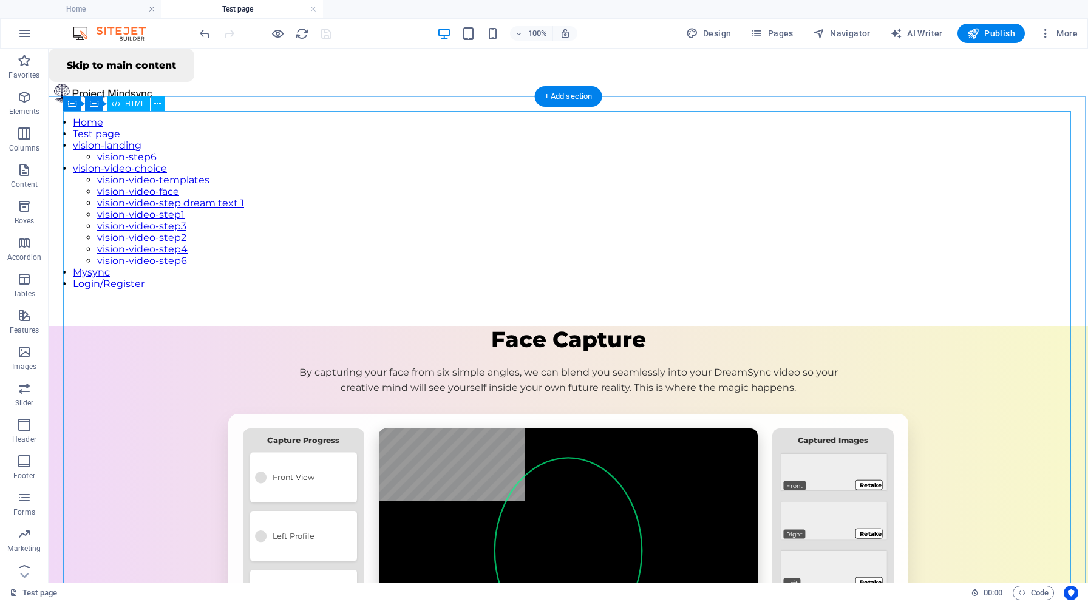
scroll to position [0, 0]
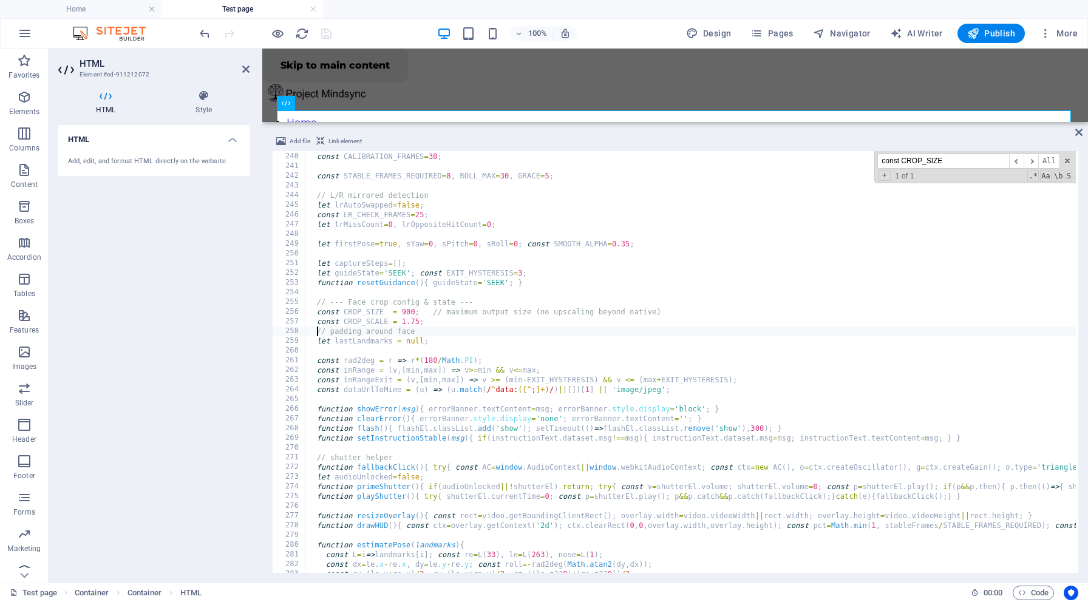
scroll to position [2321, 0]
paste textarea "const HEADROOM = 0.10;"
type textarea "const rad2deg = r => r*(180/Math.PI);"
drag, startPoint x: 953, startPoint y: 164, endPoint x: 874, endPoint y: 153, distance: 79.7
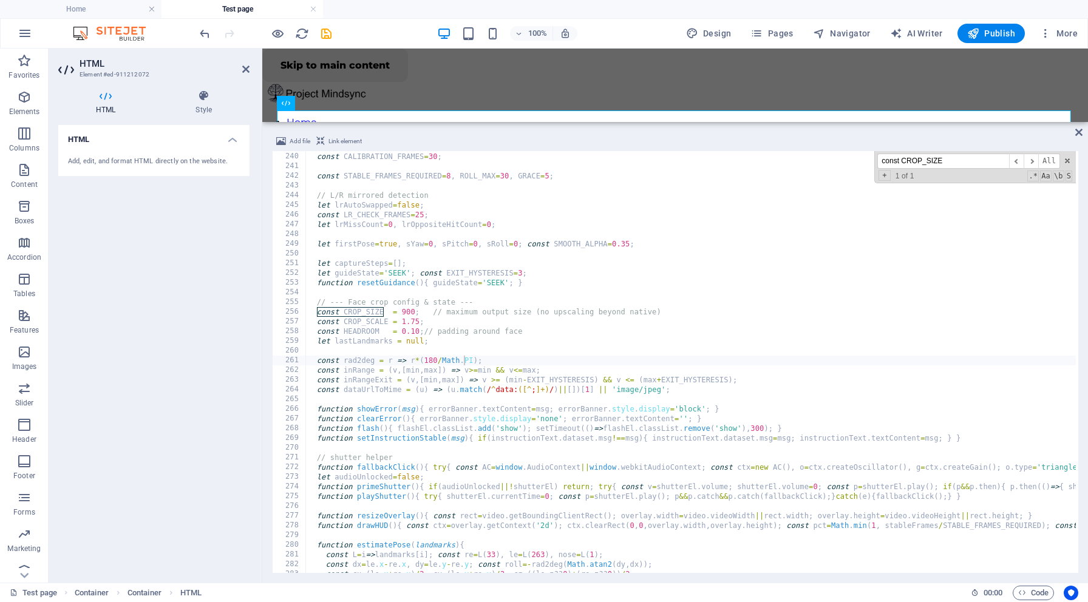
click at [874, 153] on div "let calibrating = false , baseYawSum = 0 , basePitchSum = 0 , baseCount = 0 ; c…" at bounding box center [690, 362] width 770 height 422
paste input "let sx=Math.round(cx - box/2), sy=Math.round(cy - box/2);"
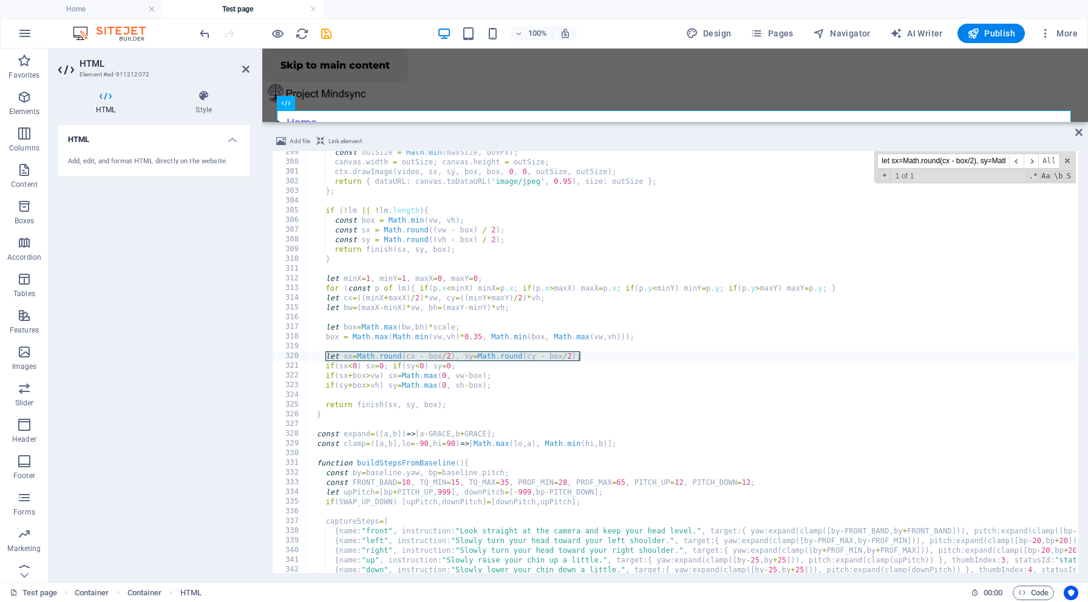
scroll to position [2899, 0]
type input "let sx=Math.round(cx - box/2), sy=Math.round(cy - box/2);"
drag, startPoint x: 325, startPoint y: 356, endPoint x: 588, endPoint y: 356, distance: 262.3
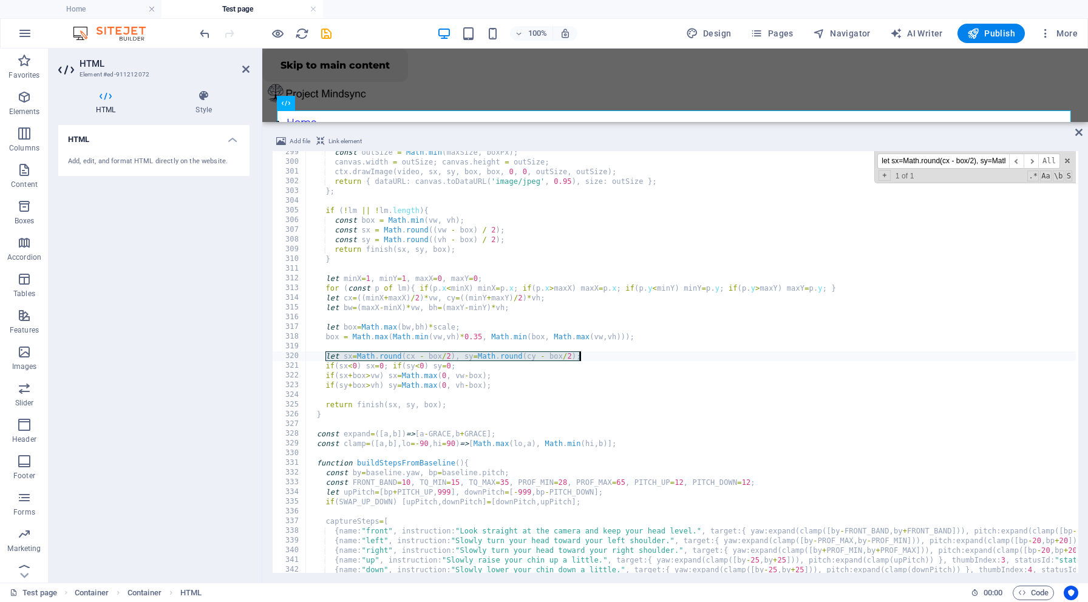
type textarea "let sx=Math.round(cx - box/2), sy=Math.round(cy - box/2);"
paste textarea
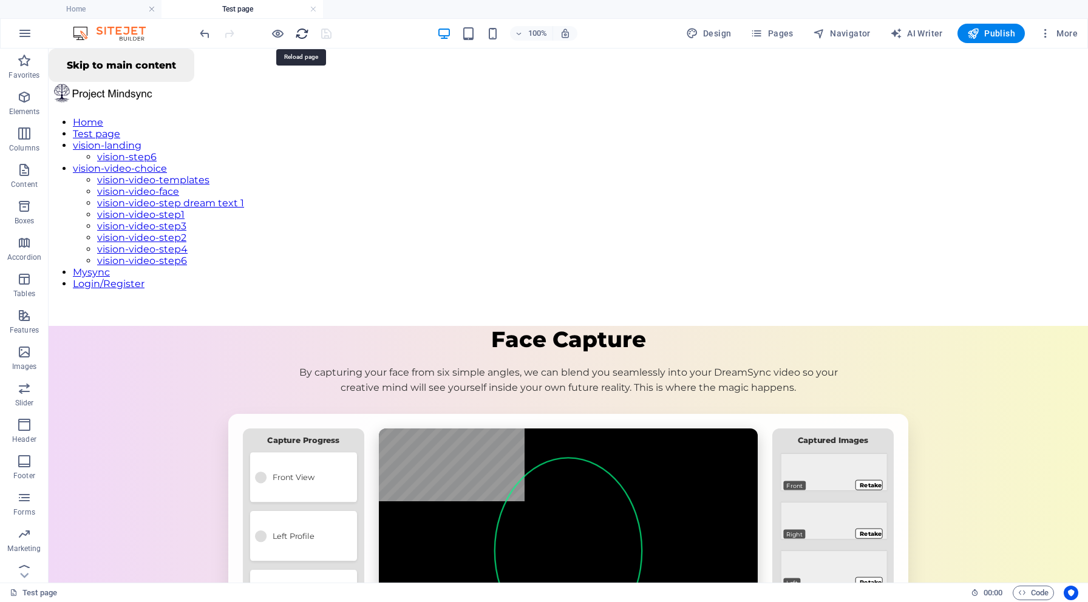
click at [301, 32] on icon "reload" at bounding box center [302, 34] width 14 height 14
click at [274, 89] on h6 "Open preview website" at bounding box center [287, 94] width 81 height 15
click at [29, 33] on icon "button" at bounding box center [25, 33] width 15 height 15
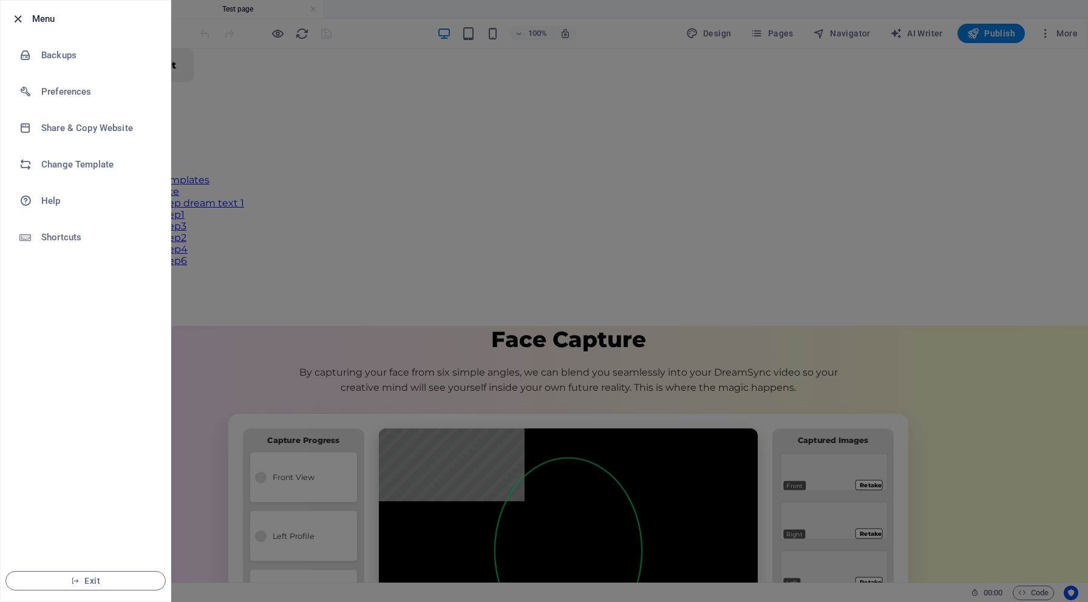
click at [18, 18] on icon "button" at bounding box center [18, 19] width 14 height 14
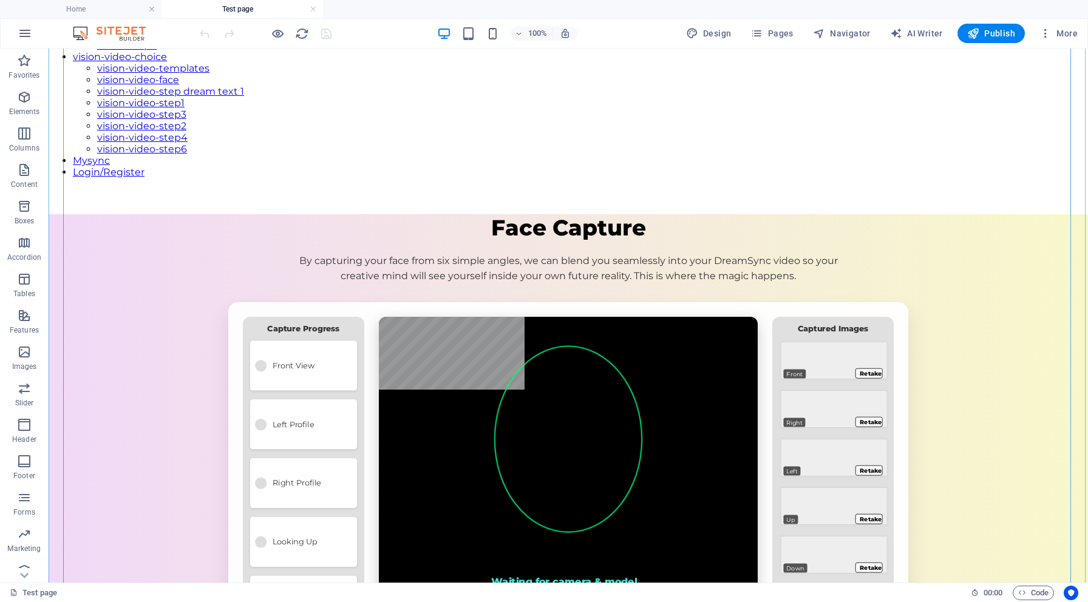
scroll to position [122, 0]
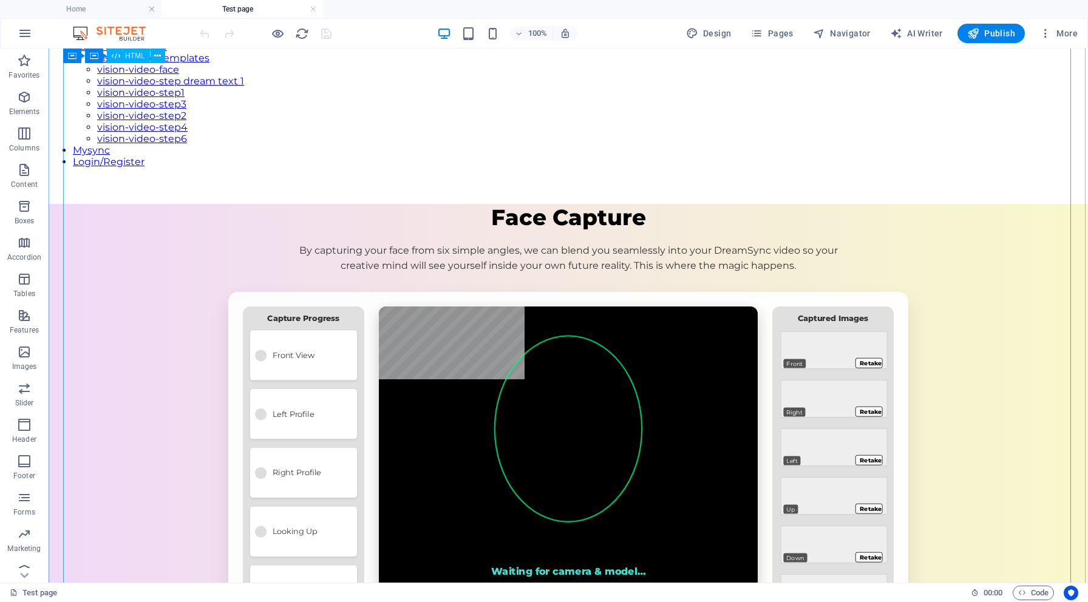
click at [678, 479] on div "Mindsync – Face Capture (Easy Mode) Face Capture By capturing your face from si…" at bounding box center [568, 608] width 1039 height 808
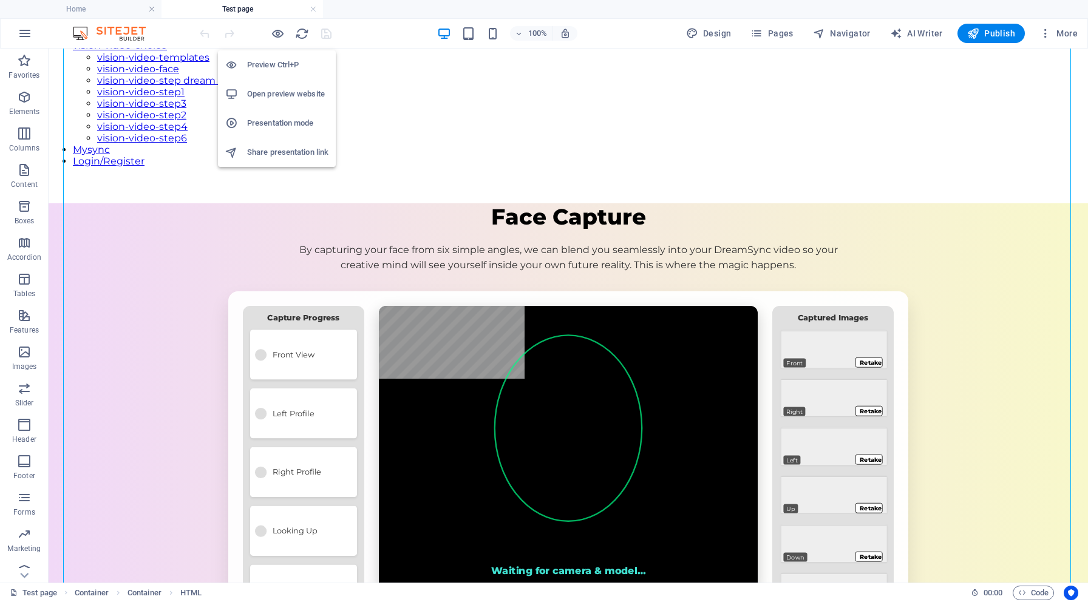
click at [284, 99] on h6 "Open preview website" at bounding box center [287, 94] width 81 height 15
click at [569, 203] on div "Mindsync – Face Capture (Easy Mode) Face Capture By capturing your face from si…" at bounding box center [568, 607] width 1039 height 808
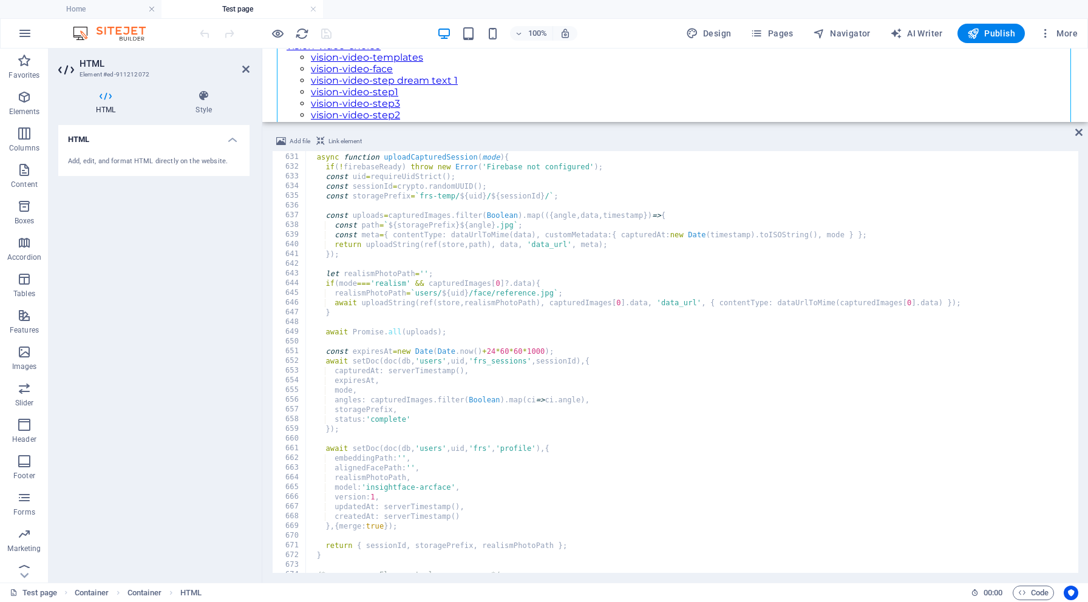
scroll to position [6112, 0]
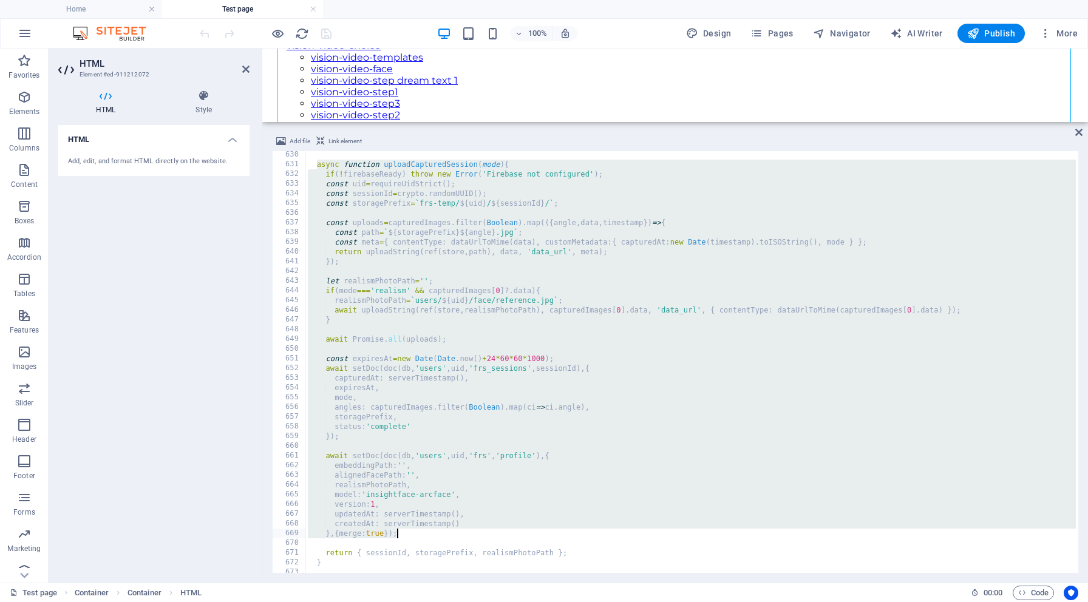
drag, startPoint x: 318, startPoint y: 164, endPoint x: 519, endPoint y: 532, distance: 419.5
type textarea "createdAt: serverTimestamp() },{merge:true});"
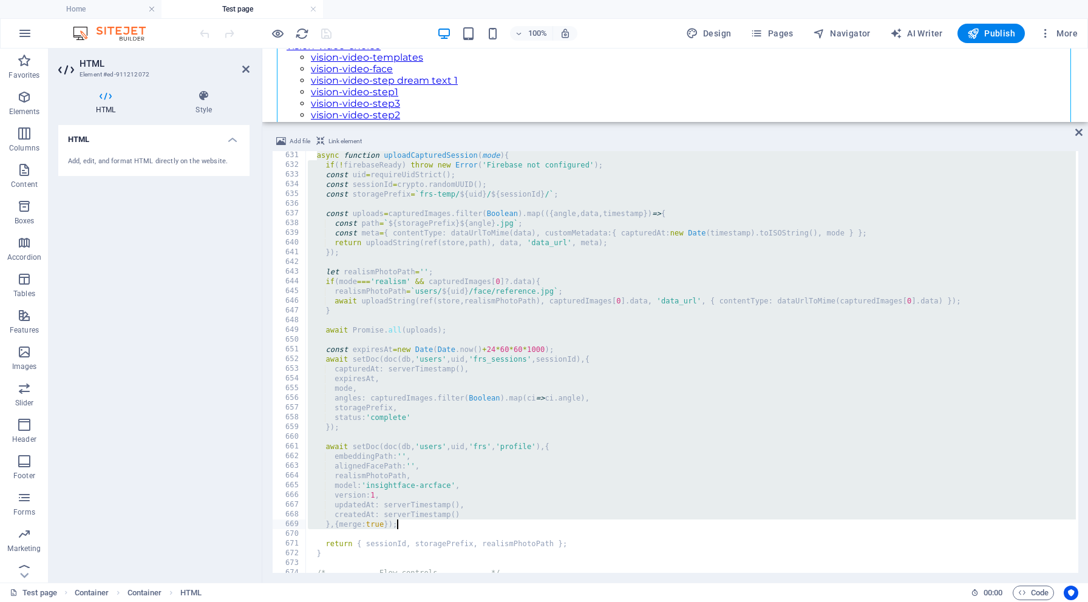
scroll to position [6124, 0]
paste textarea
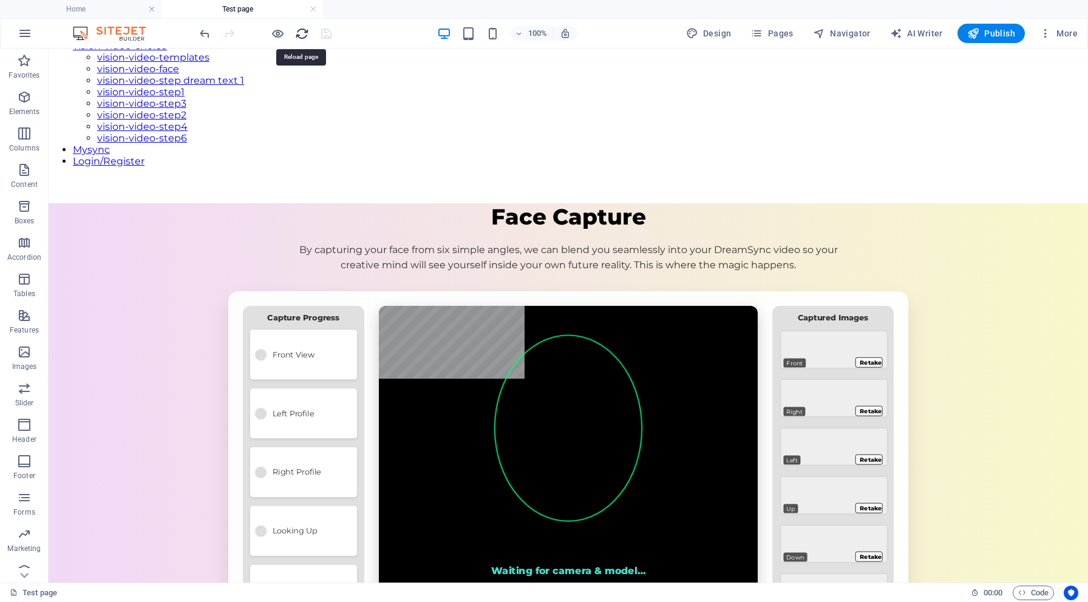
click at [301, 32] on icon "reload" at bounding box center [302, 34] width 14 height 14
click at [279, 87] on h6 "Open preview website" at bounding box center [287, 94] width 81 height 15
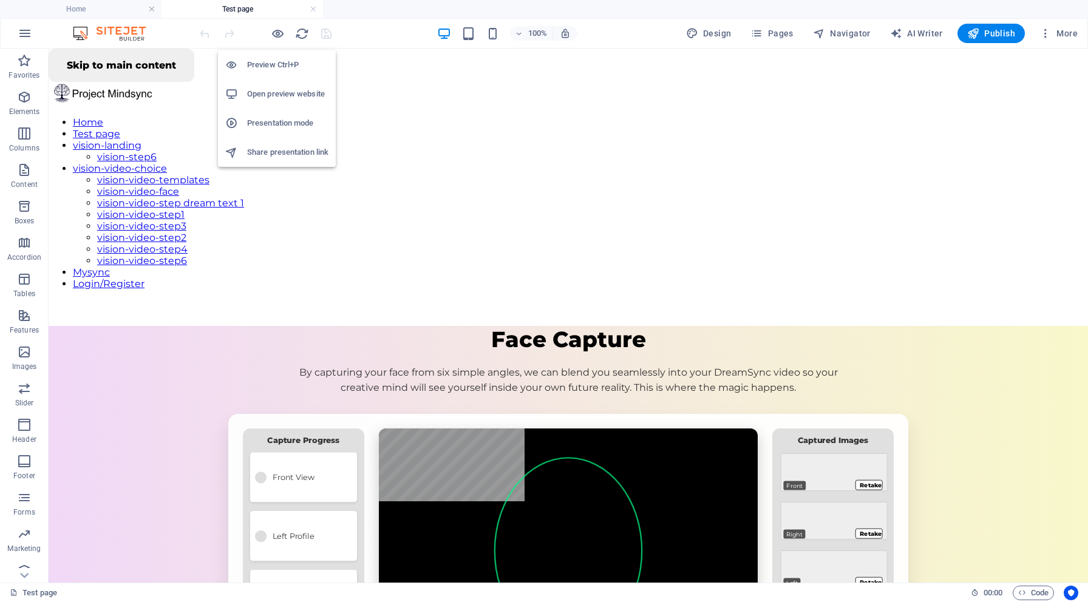
scroll to position [0, 0]
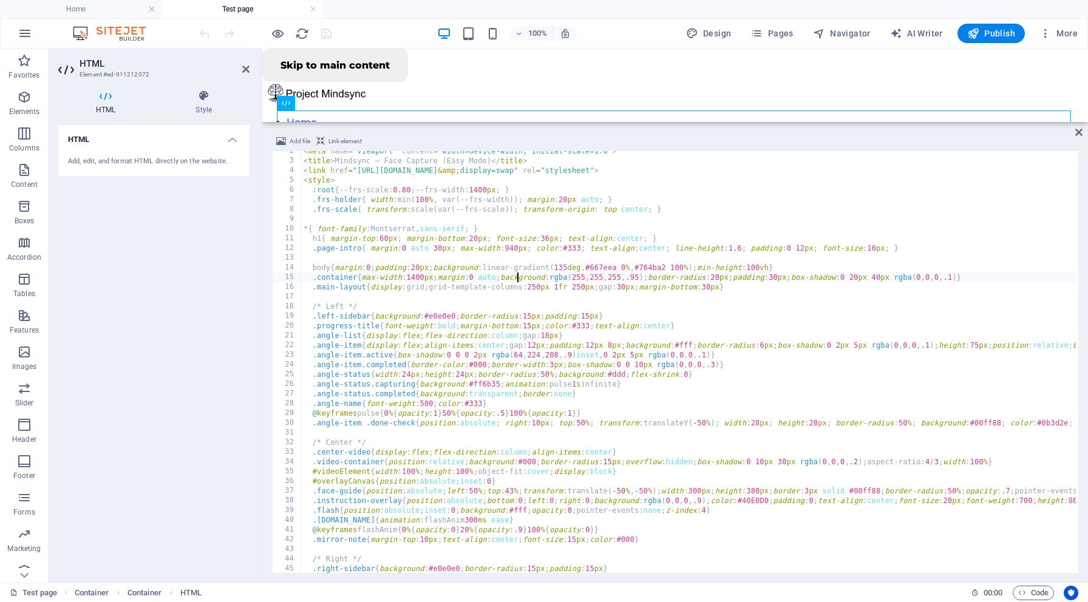
type textarea "</script>"
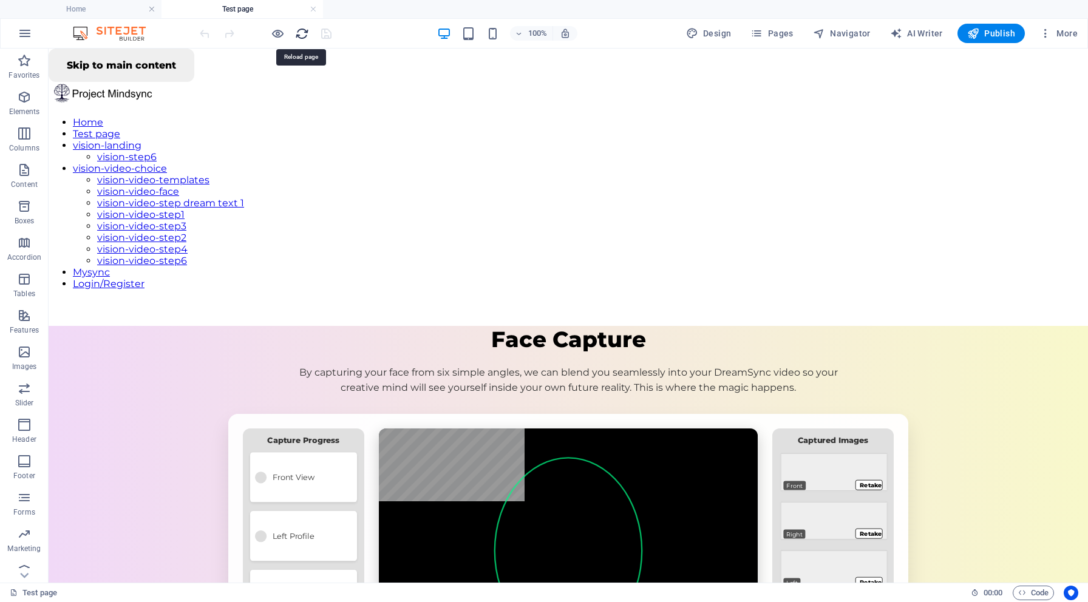
click at [301, 32] on icon "reload" at bounding box center [302, 34] width 14 height 14
click at [279, 87] on h6 "Open preview website" at bounding box center [287, 94] width 81 height 15
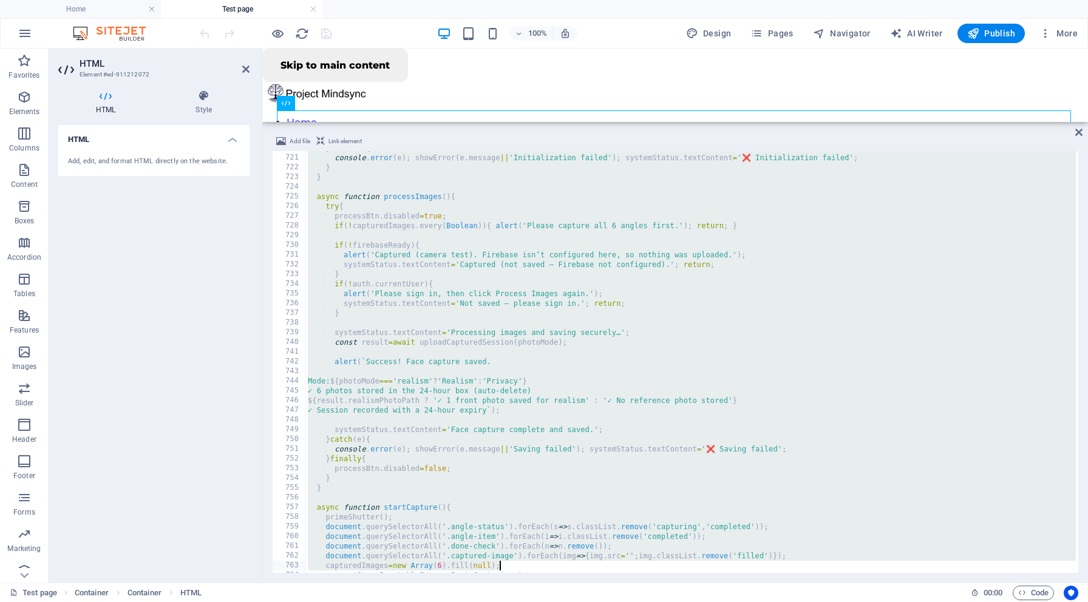
scroll to position [7274, 0]
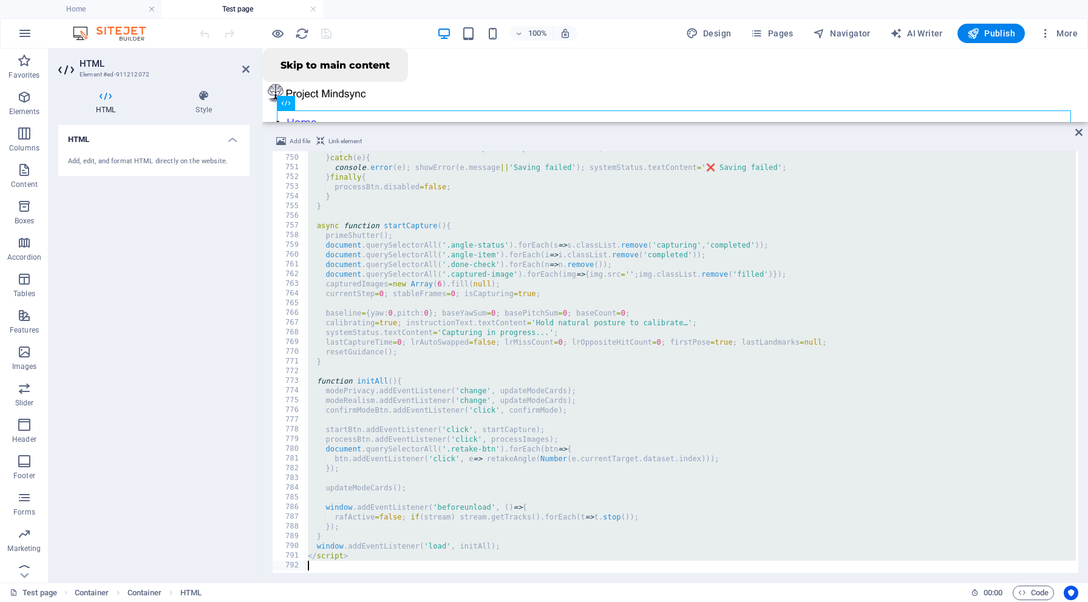
drag, startPoint x: 302, startPoint y: 157, endPoint x: 556, endPoint y: 602, distance: 511.8
click at [556, 583] on section "Favorites Elements Columns Content Boxes Accordion Tables Features Images Slide…" at bounding box center [544, 316] width 1088 height 534
type textarea "</script>"
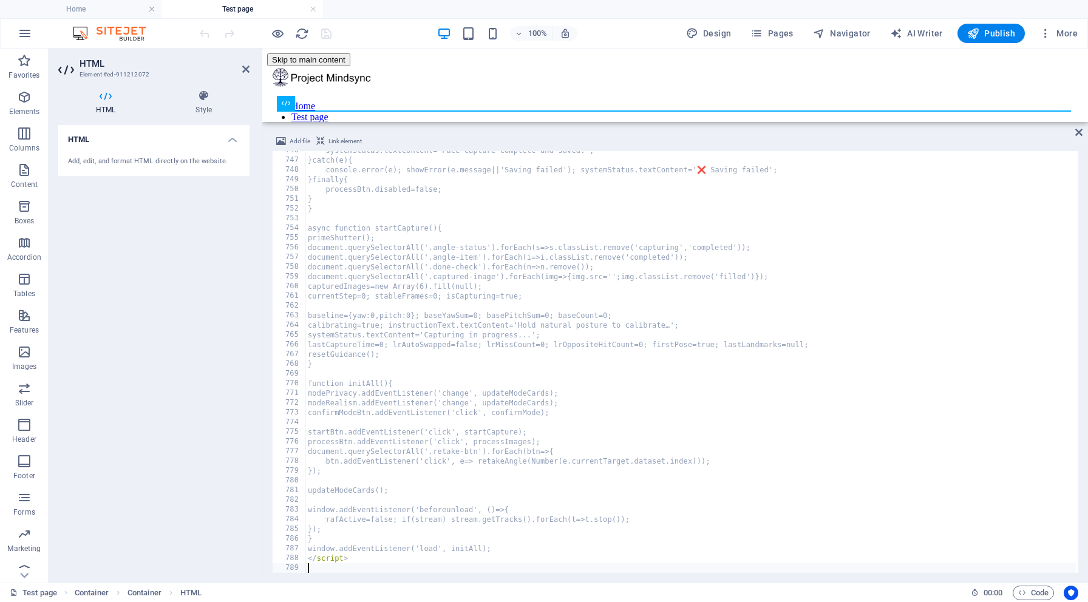
scroll to position [7243, 0]
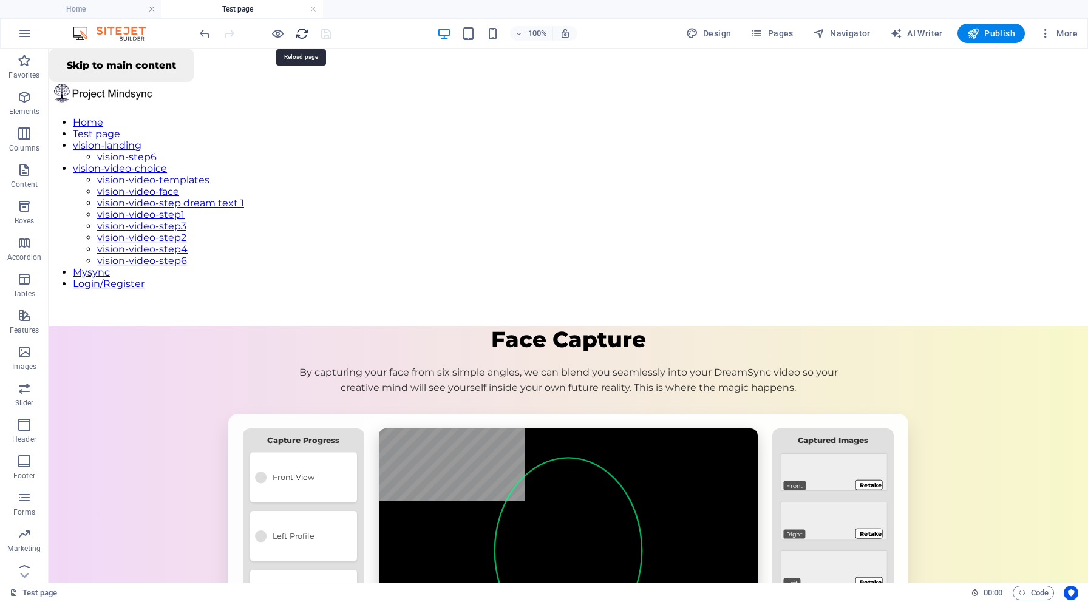
click at [304, 32] on icon "reload" at bounding box center [302, 34] width 14 height 14
click at [281, 90] on h6 "Open preview website" at bounding box center [287, 94] width 81 height 15
click at [273, 97] on h6 "Open preview website" at bounding box center [287, 94] width 81 height 15
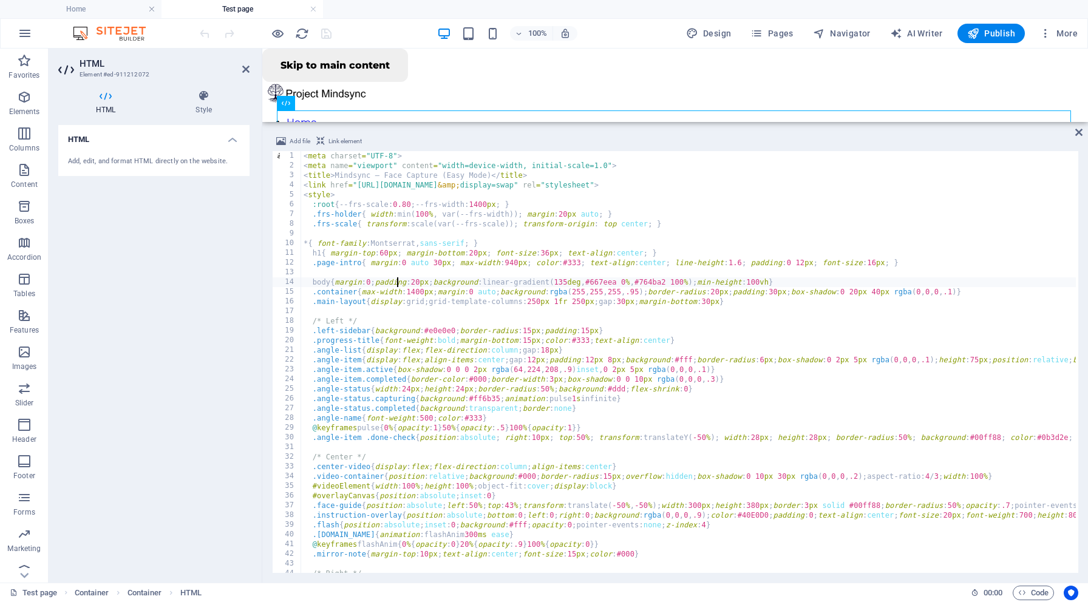
type textarea "</script>"
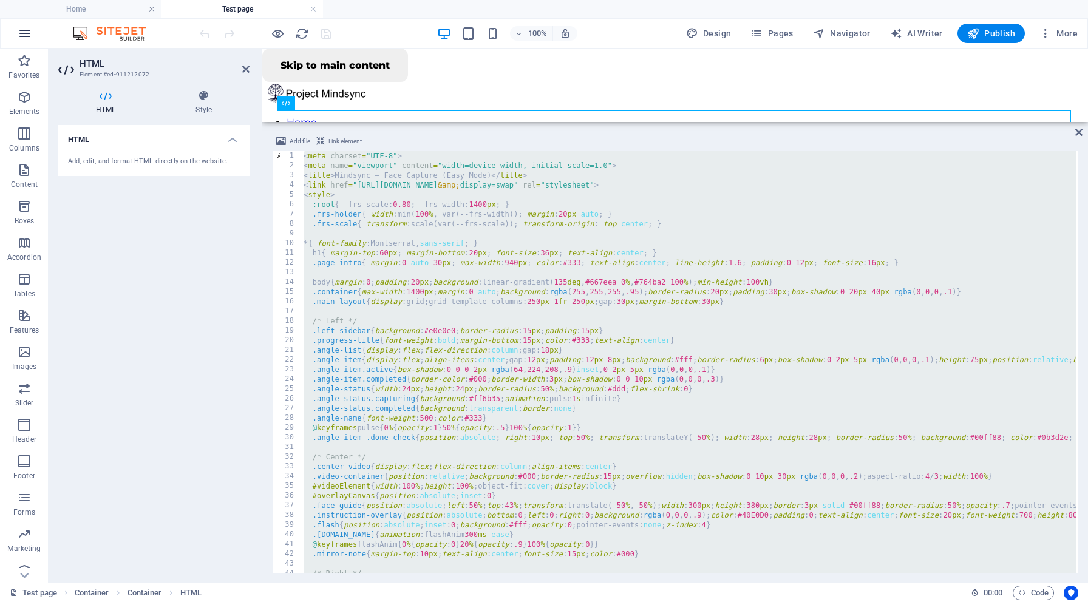
click at [23, 32] on icon "button" at bounding box center [25, 33] width 15 height 15
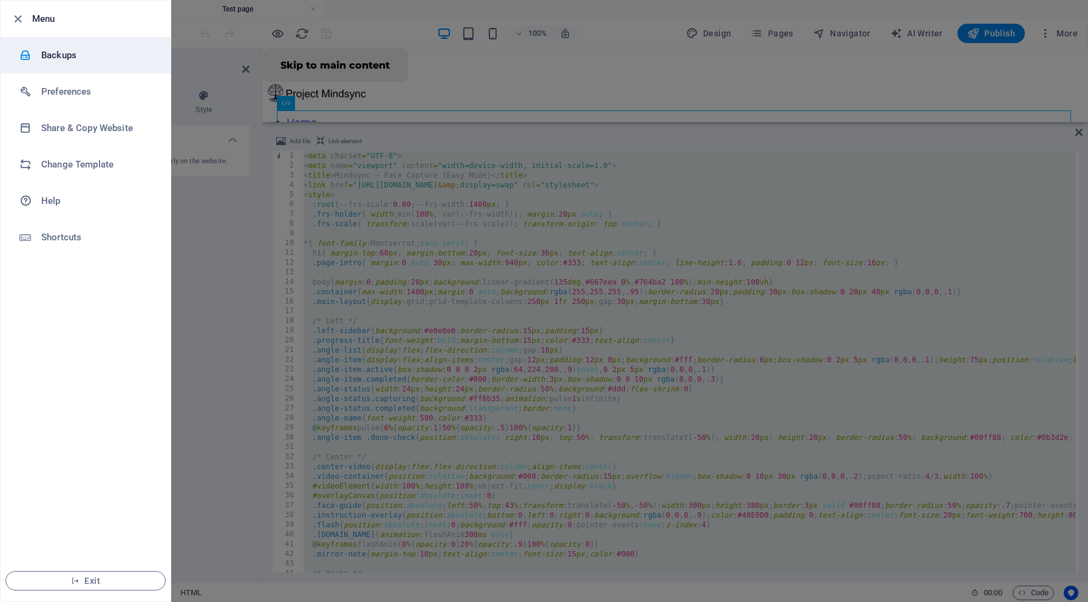
click at [72, 56] on h6 "Backups" at bounding box center [97, 55] width 112 height 15
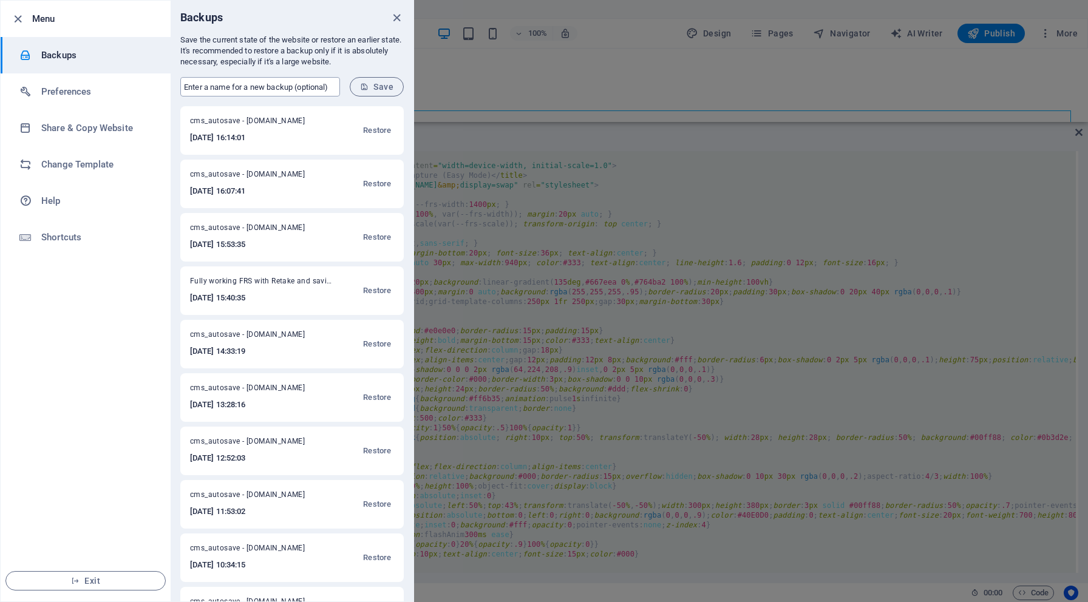
click at [211, 84] on input "text" at bounding box center [260, 86] width 160 height 19
type input "Fully working FRS and saving to firebase good"
click at [396, 18] on icon "close" at bounding box center [397, 18] width 14 height 14
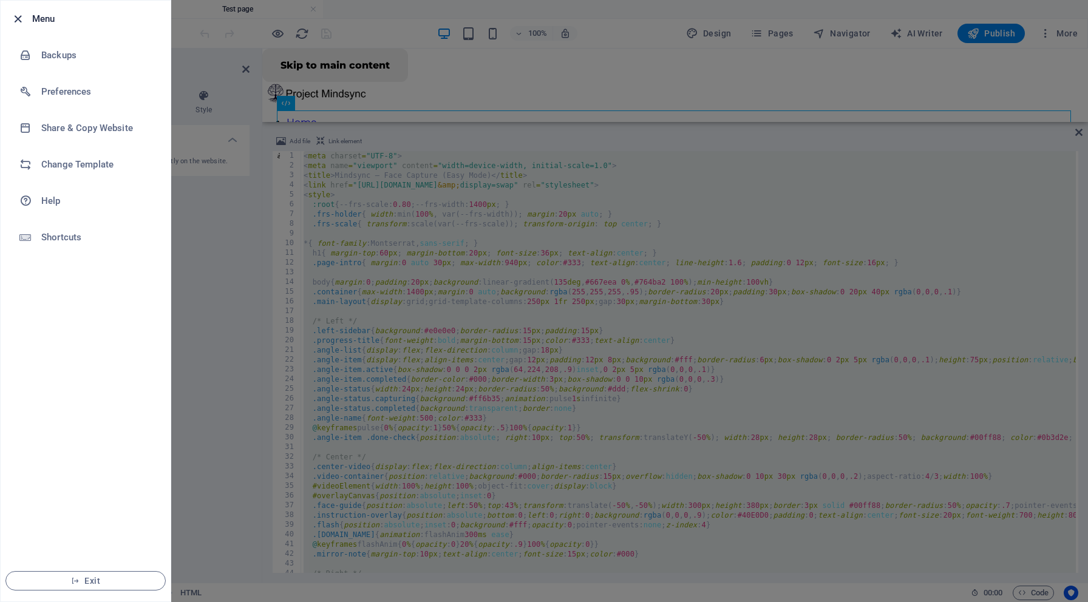
click at [15, 19] on icon "button" at bounding box center [18, 19] width 14 height 14
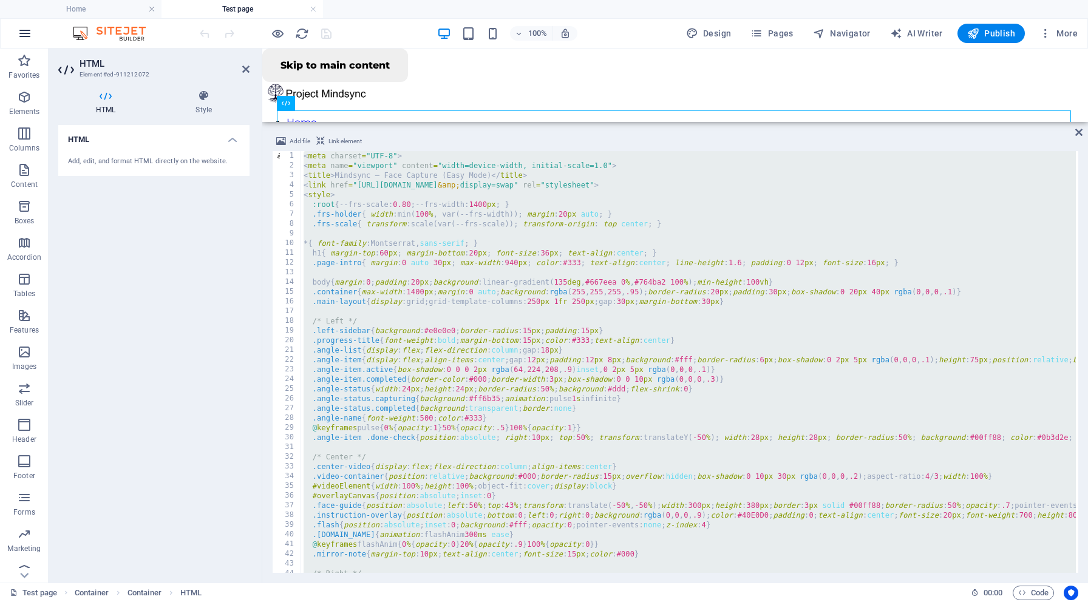
click at [22, 35] on icon "button" at bounding box center [25, 33] width 15 height 15
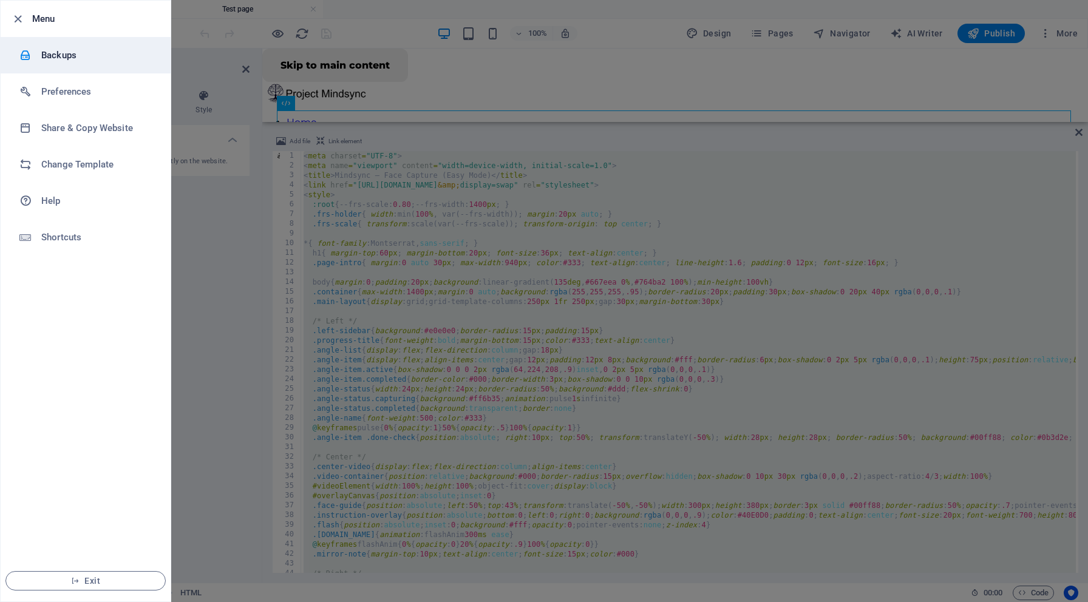
click at [70, 57] on h6 "Backups" at bounding box center [97, 55] width 112 height 15
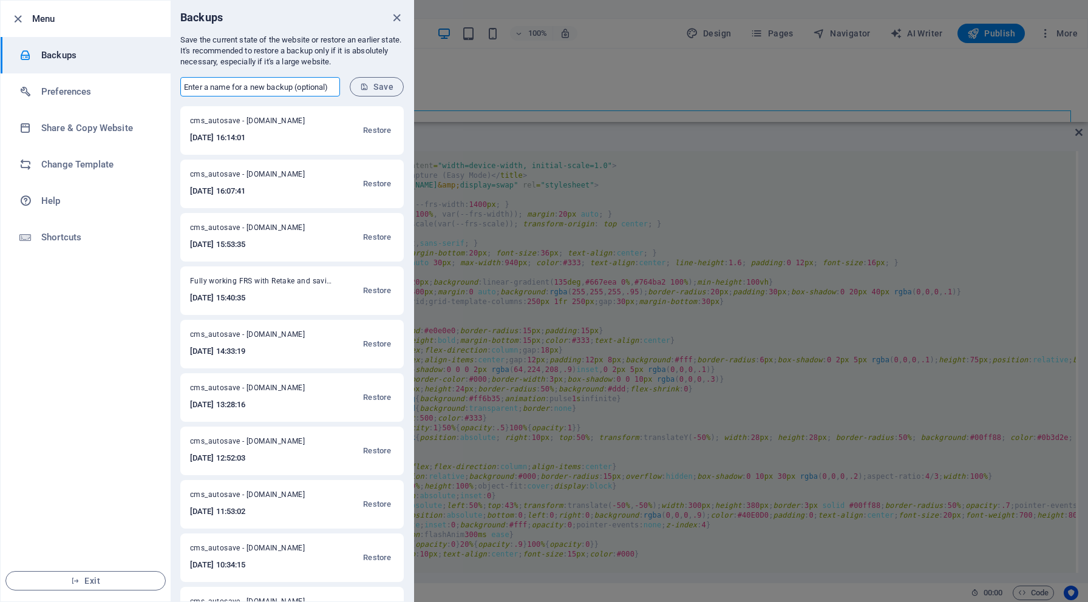
click at [237, 86] on input "text" at bounding box center [260, 86] width 160 height 19
type input "fully working FRS and saving to firebase correctly"
click at [387, 81] on button "Save" at bounding box center [377, 86] width 54 height 19
click at [395, 18] on icon "close" at bounding box center [397, 18] width 14 height 14
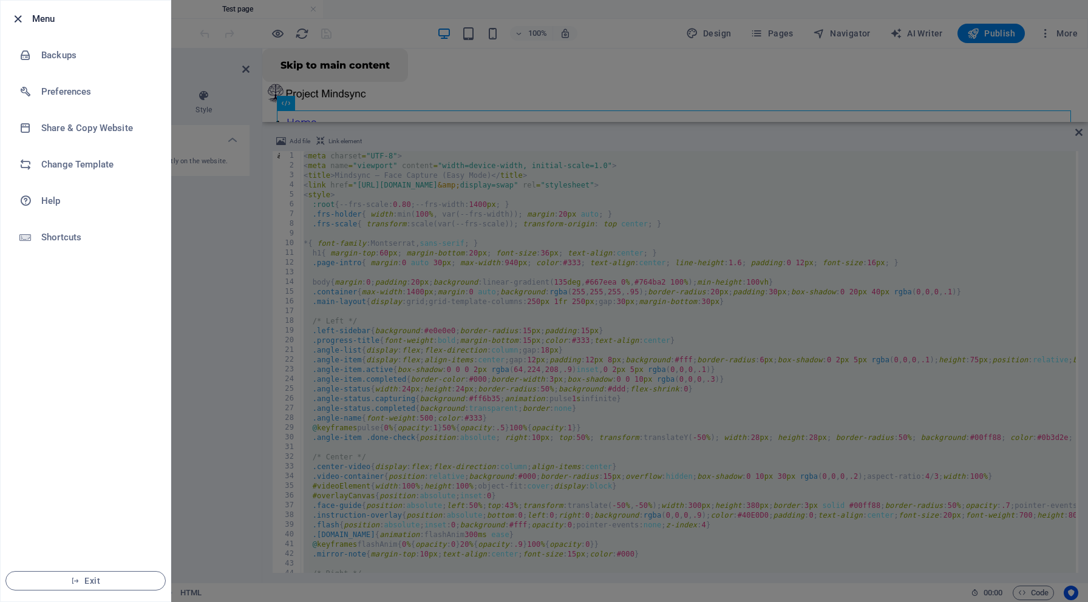
click at [16, 18] on icon "button" at bounding box center [18, 19] width 14 height 14
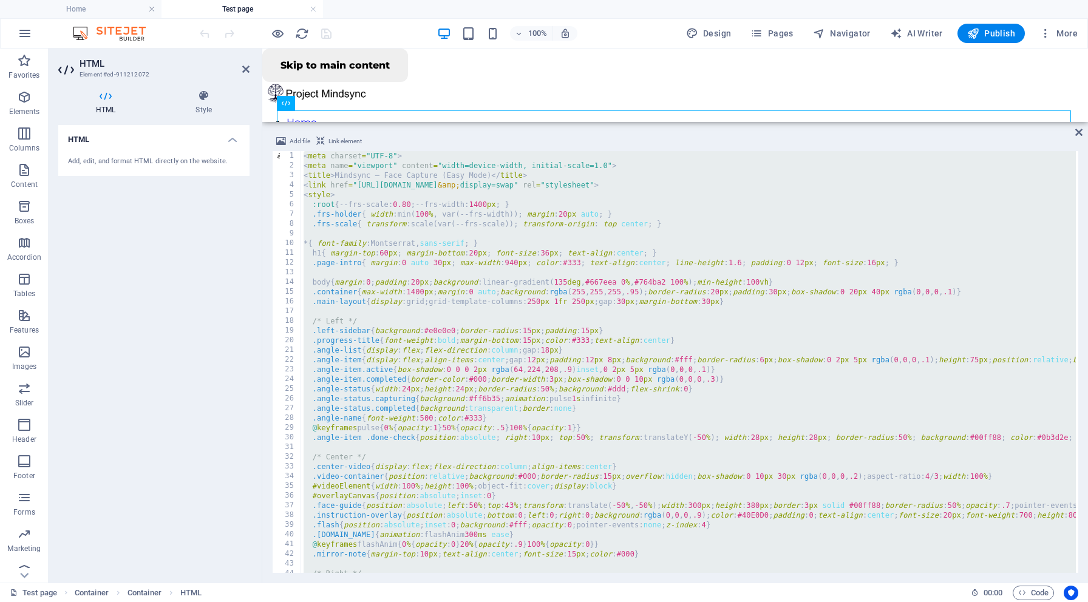
type textarea ".container{max-width:1400px;margin:0 auto;background:rgba(255,255,255,.95);bord…"
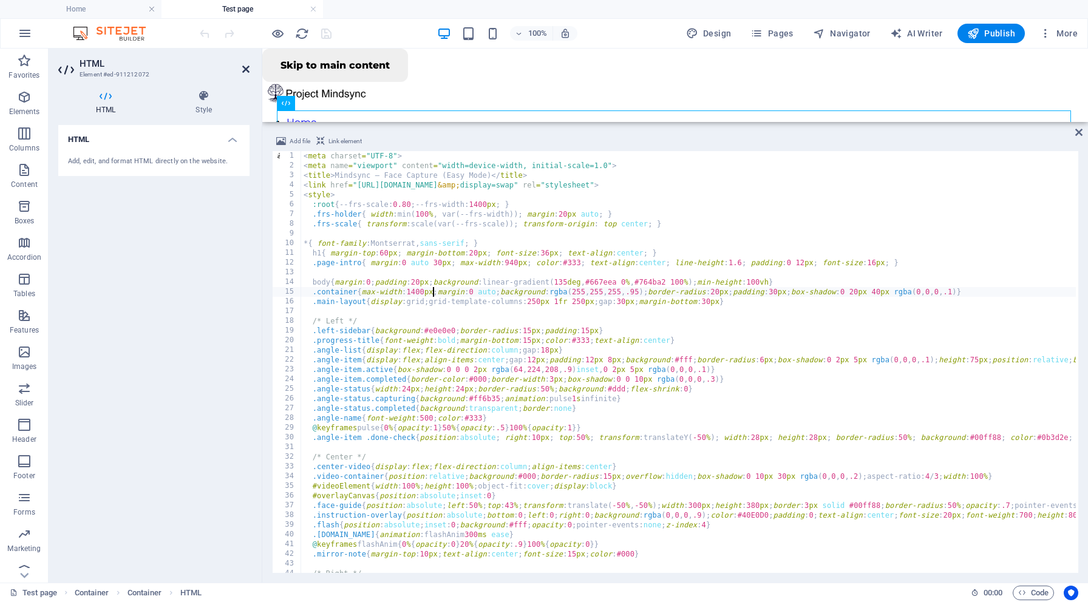
click at [247, 68] on icon at bounding box center [245, 69] width 7 height 10
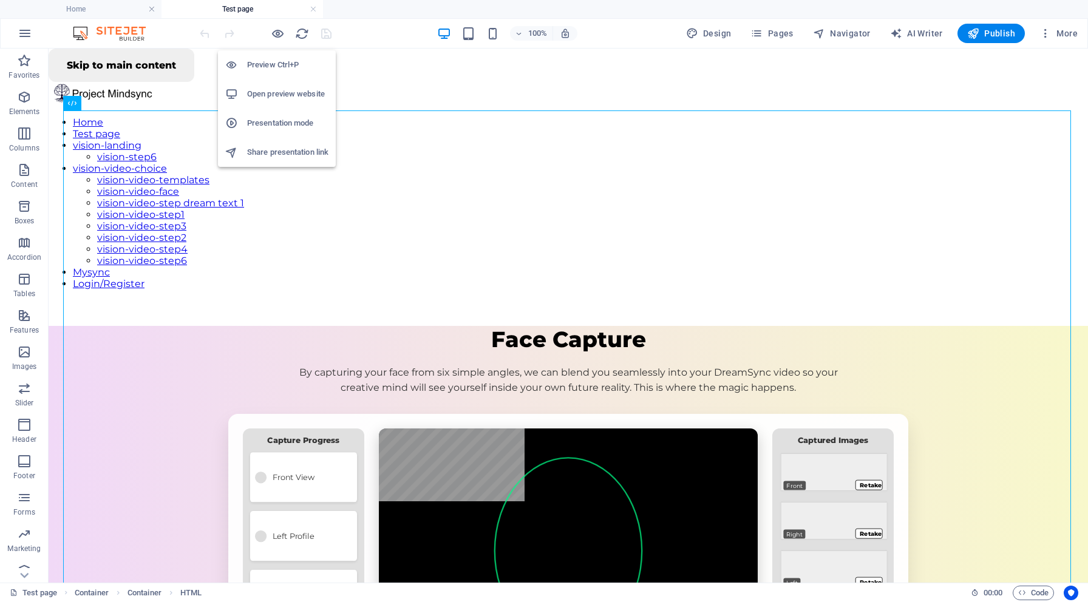
click at [284, 89] on h6 "Open preview website" at bounding box center [287, 94] width 81 height 15
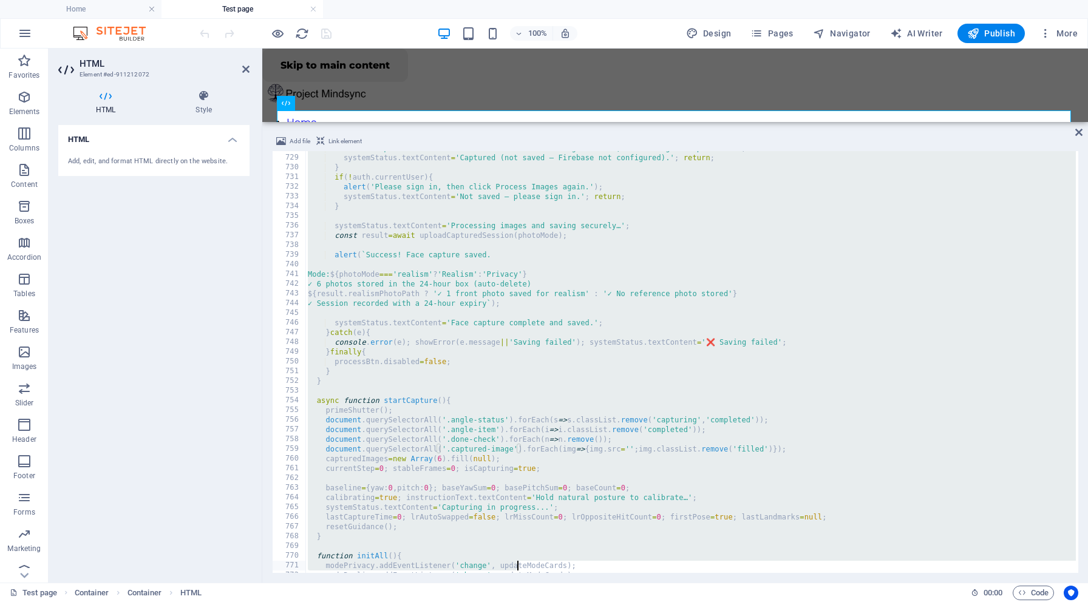
scroll to position [7245, 0]
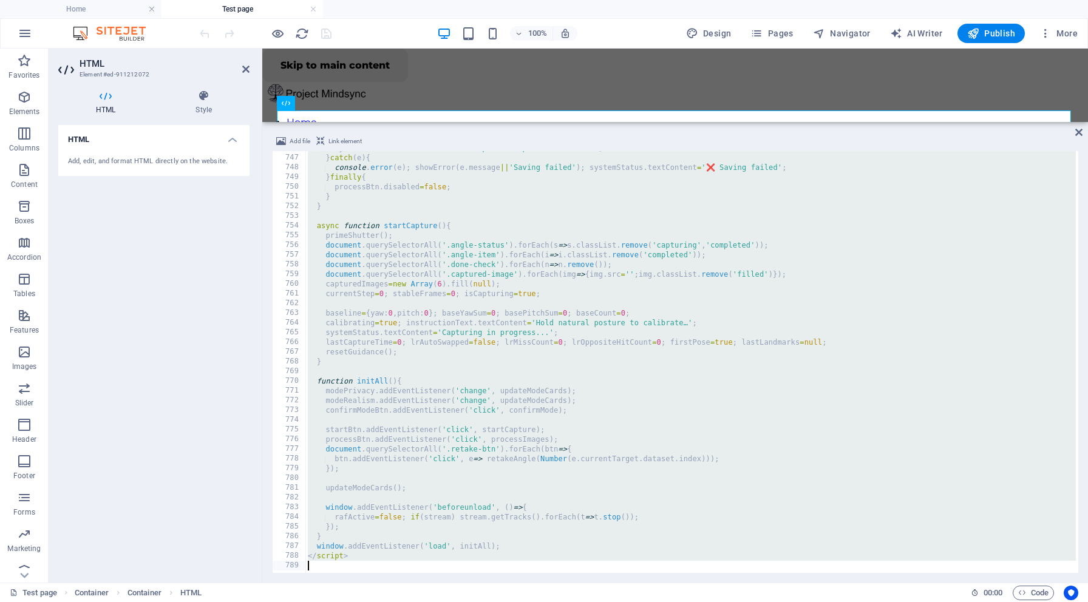
drag, startPoint x: 302, startPoint y: 155, endPoint x: 517, endPoint y: 602, distance: 496.1
click at [517, 583] on section "Favorites Elements Columns Content Boxes Accordion Tables Features Images Slide…" at bounding box center [544, 316] width 1088 height 534
type textarea "</script>"
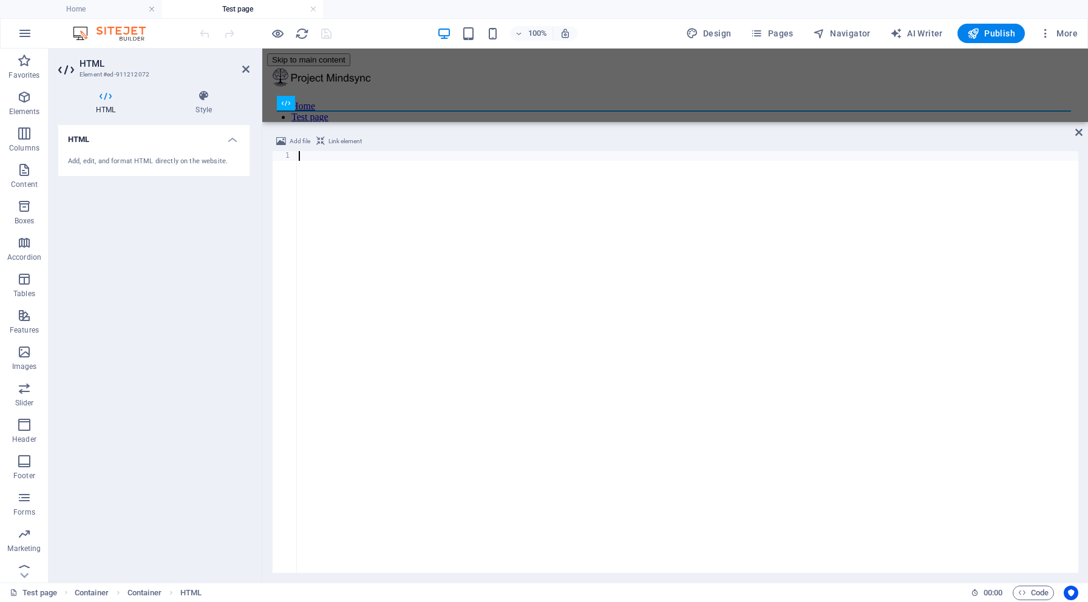
scroll to position [7923, 0]
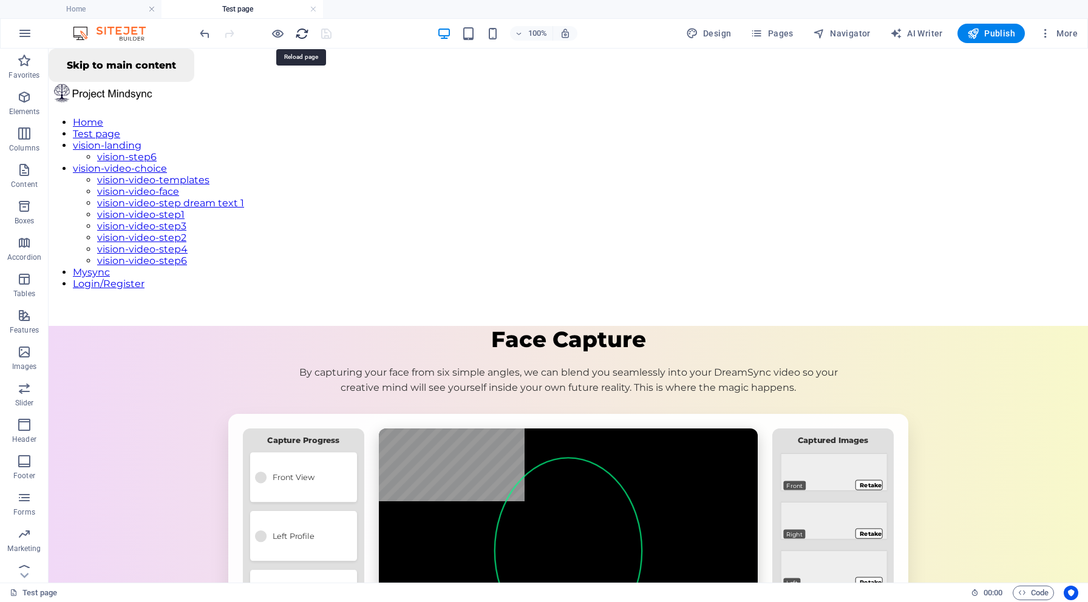
click at [301, 35] on icon "reload" at bounding box center [302, 34] width 14 height 14
click at [280, 94] on h6 "Open preview website" at bounding box center [287, 94] width 81 height 15
